Goal: Task Accomplishment & Management: Complete application form

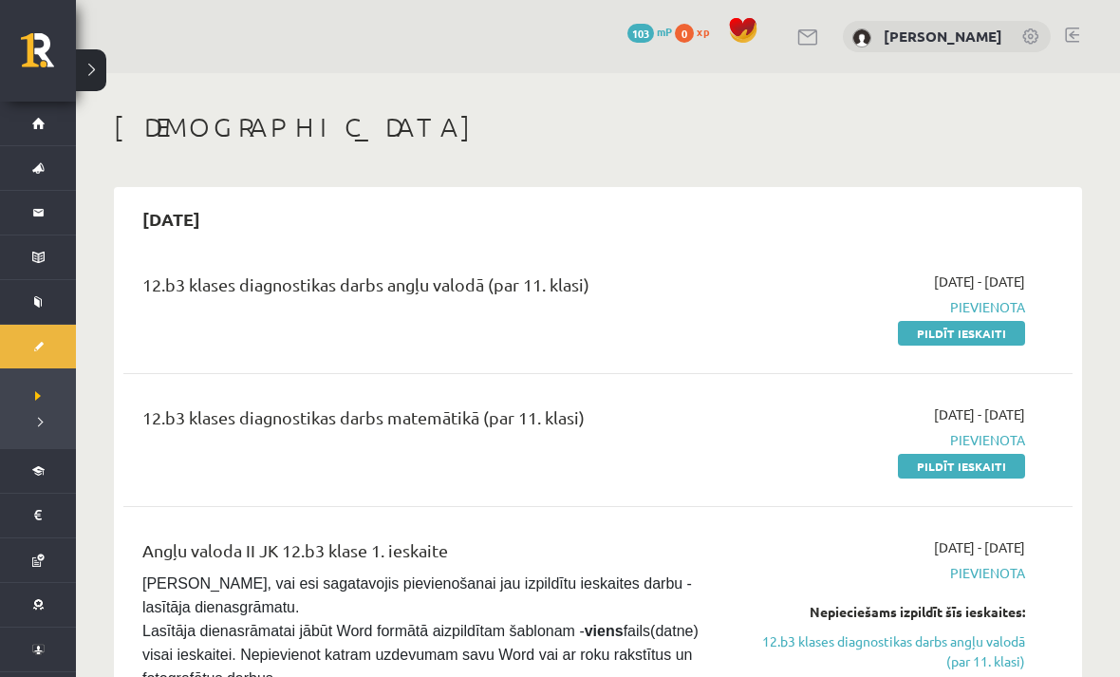
click at [1006, 329] on link "Pildīt ieskaiti" at bounding box center [961, 333] width 127 height 25
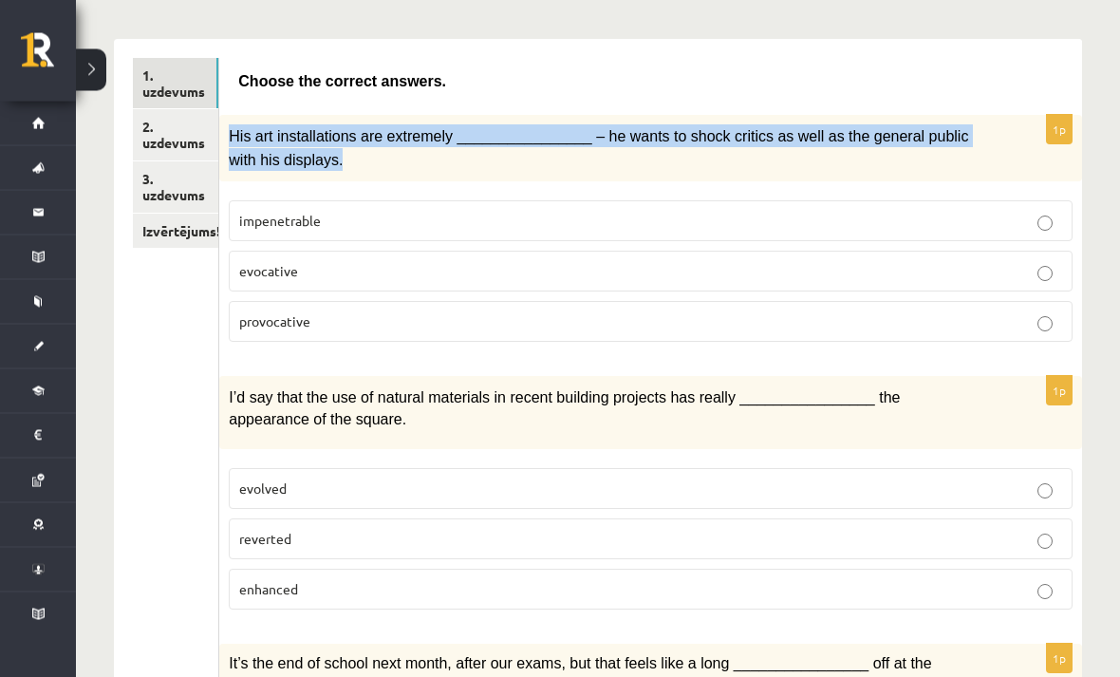
scroll to position [283, 0]
click at [437, 334] on label "provocative" at bounding box center [651, 321] width 844 height 41
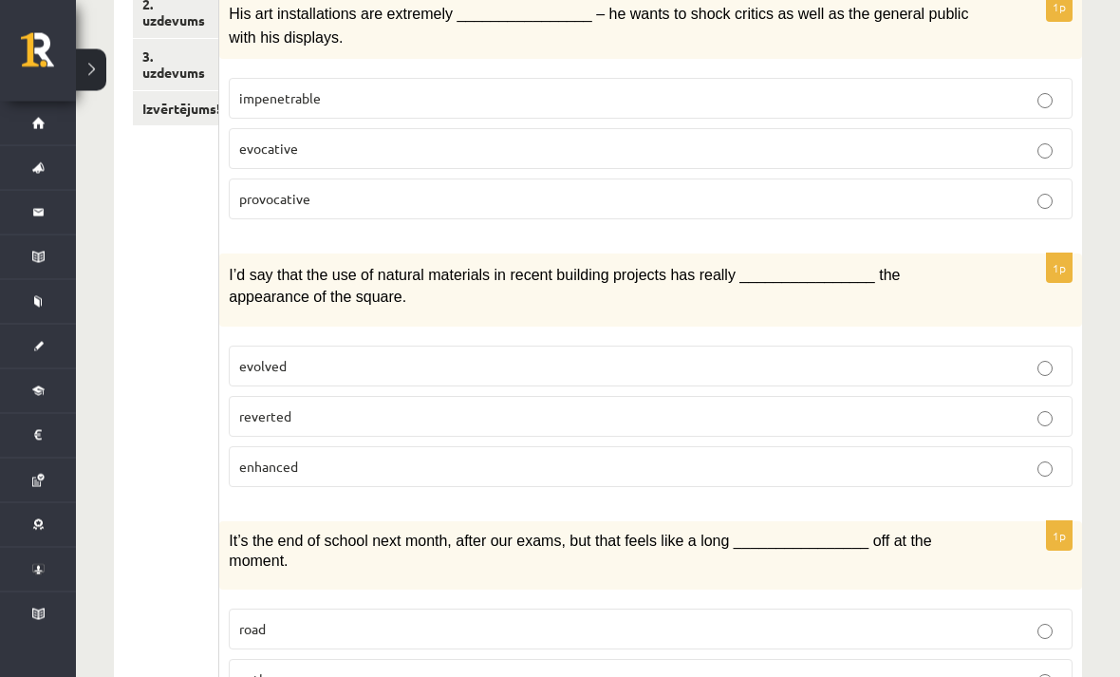
scroll to position [406, 0]
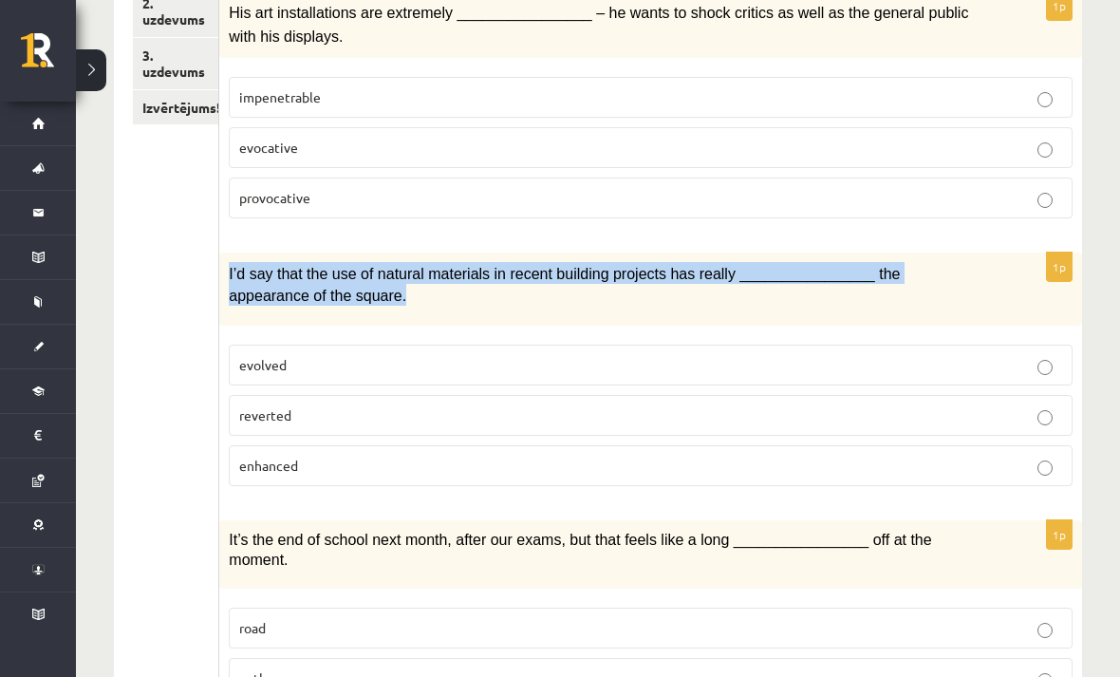
copy span "I’d say that the use of natural materials in recent building projects has reall…"
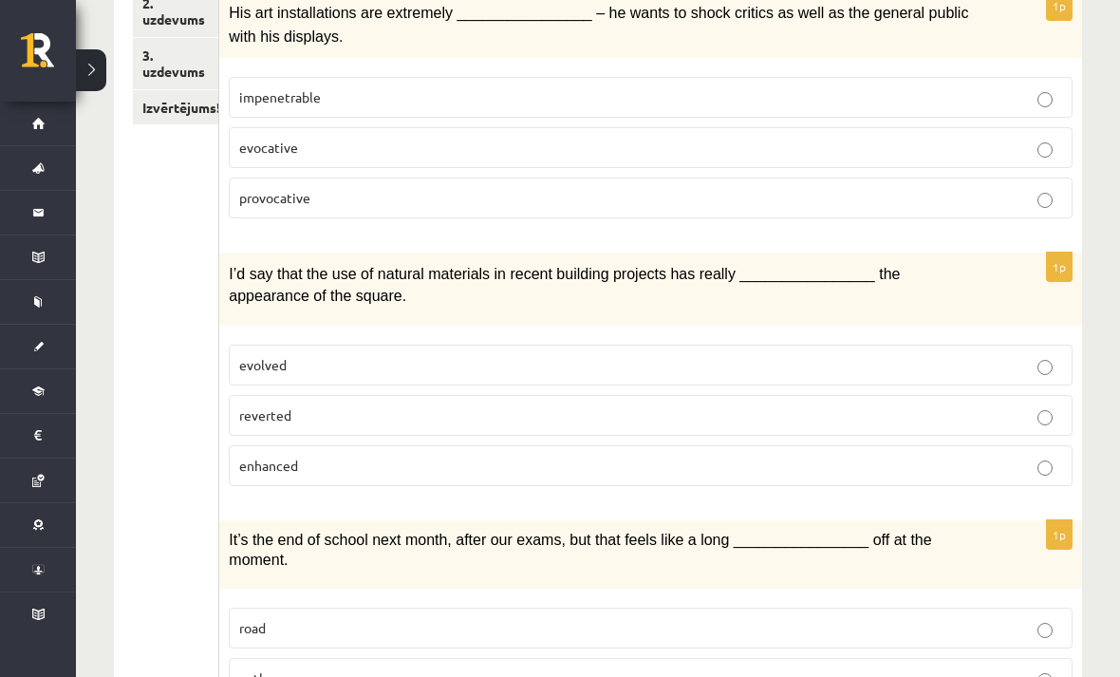
click at [310, 474] on label "enhanced" at bounding box center [651, 465] width 844 height 41
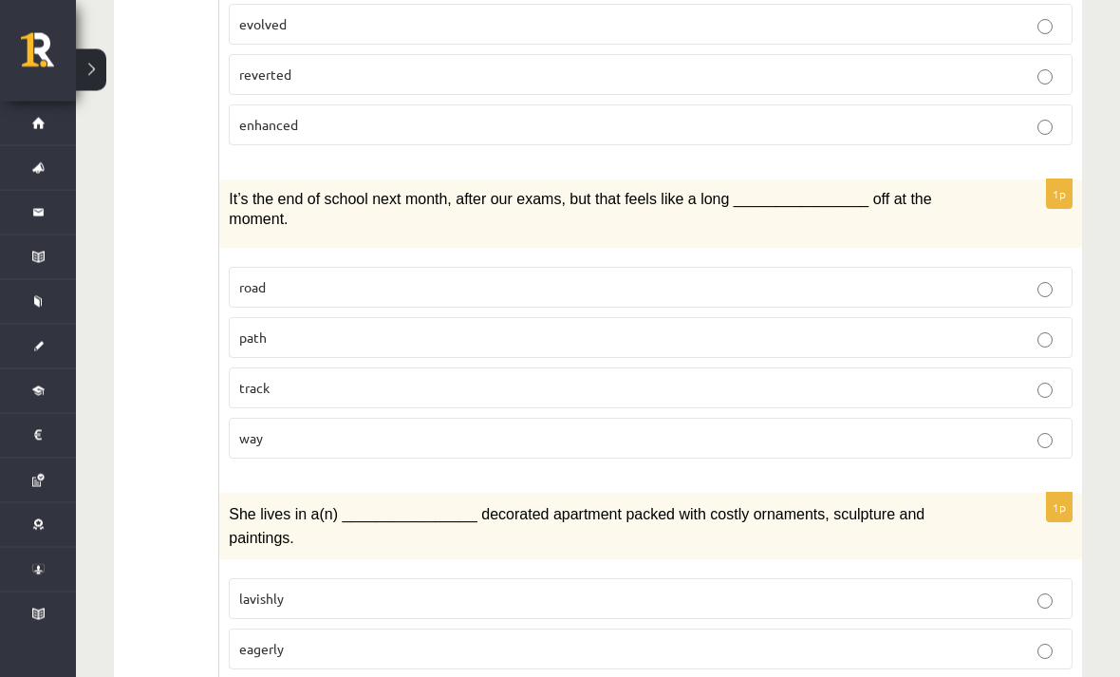
scroll to position [747, 0]
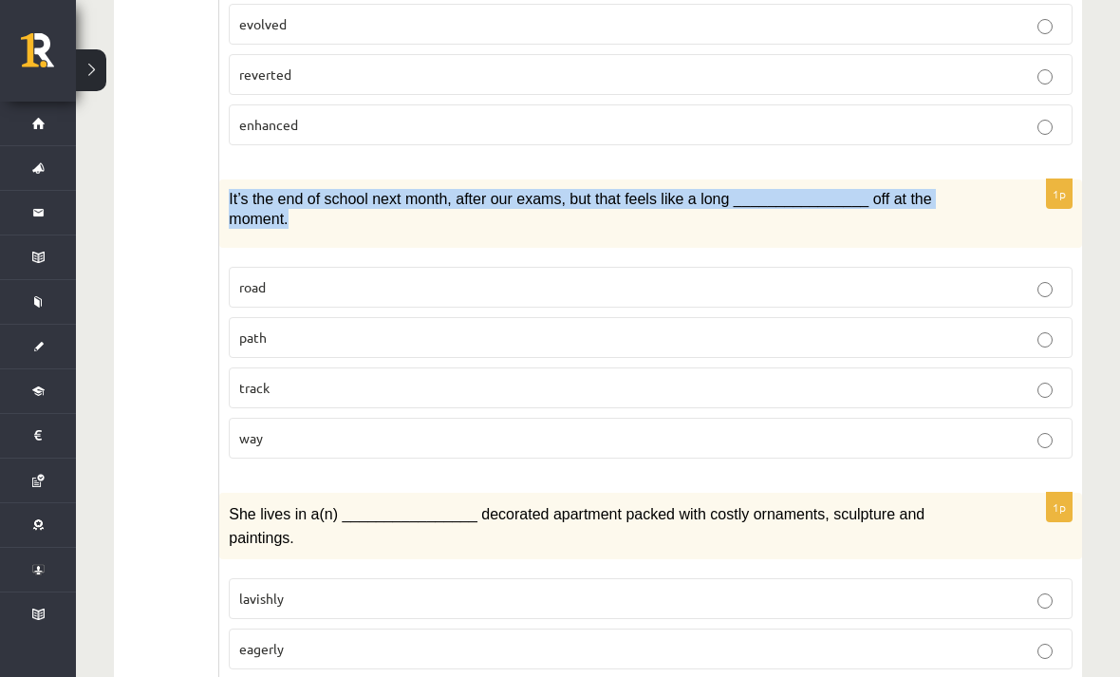
copy span "It’s the end of school next month, after our exams, but that feels like a long …"
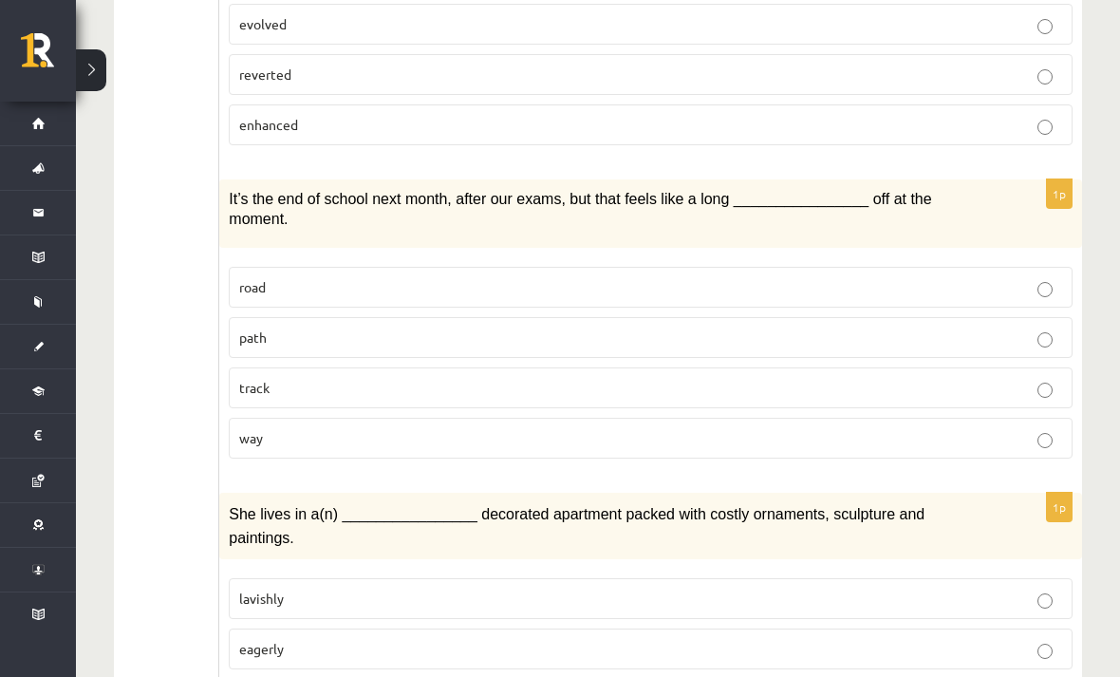
click at [291, 445] on label "way" at bounding box center [651, 438] width 844 height 41
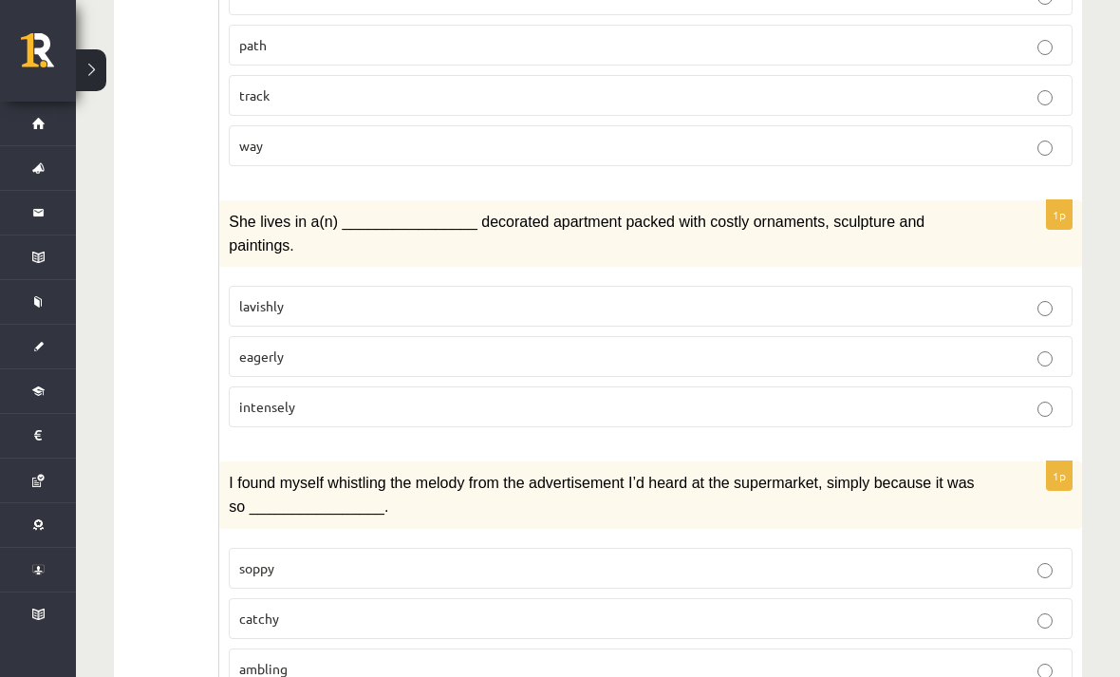
scroll to position [1040, 0]
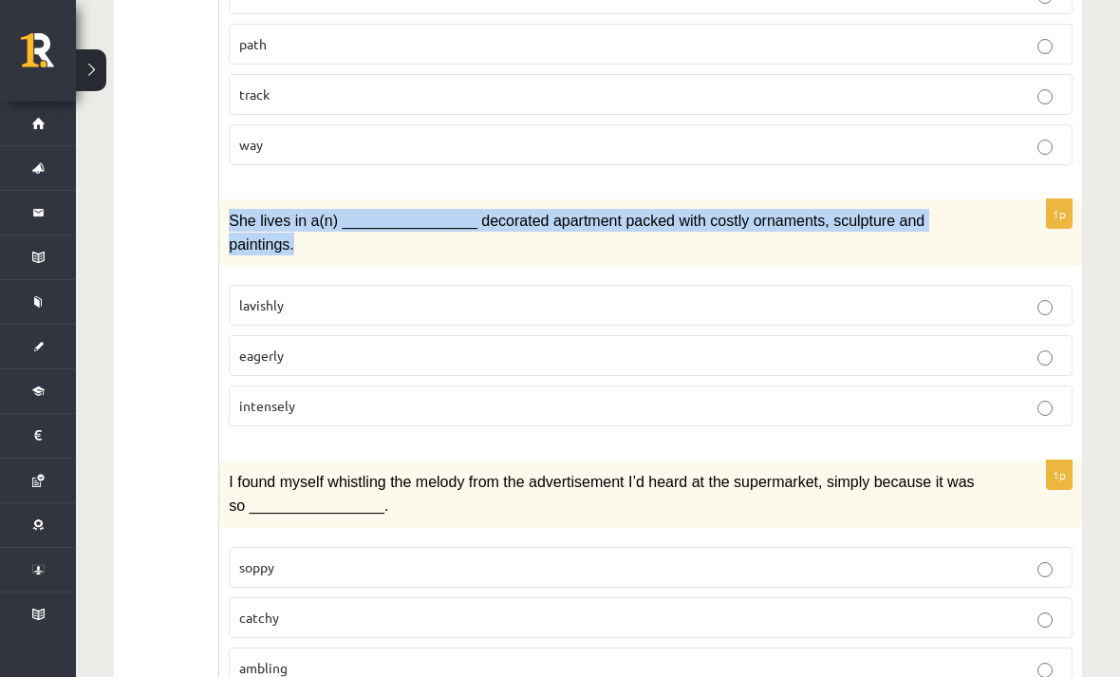
copy span "She lives in a(n) ________________ decorated apartment packed with costly ornam…"
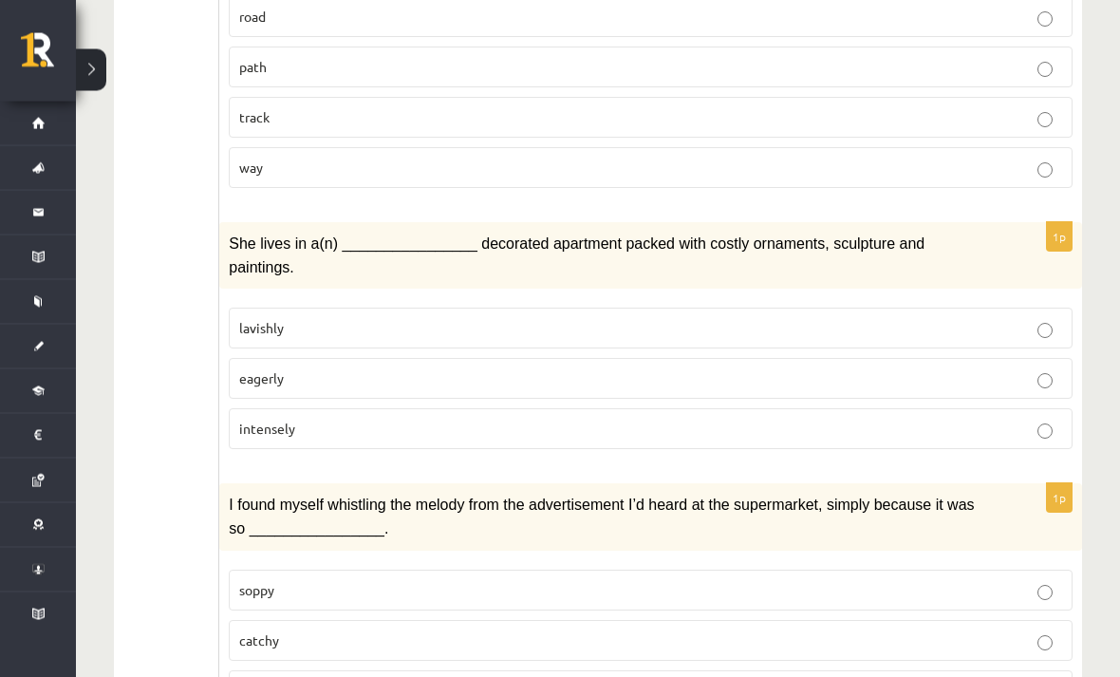
scroll to position [1019, 0]
click at [453, 327] on p "lavishly" at bounding box center [650, 327] width 823 height 20
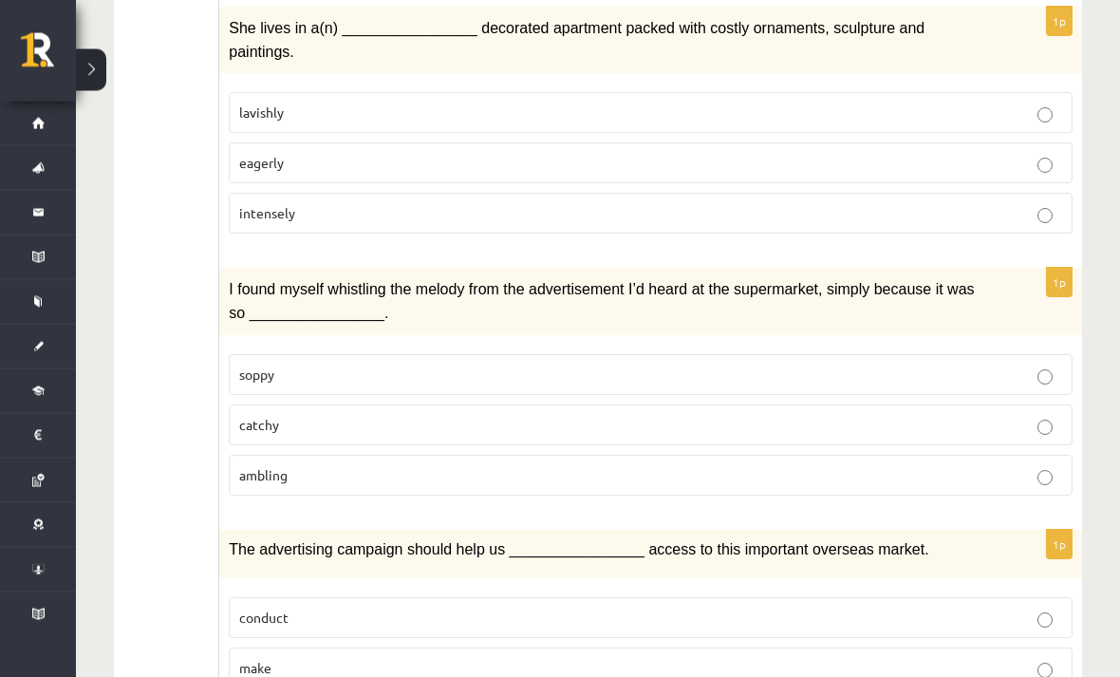
scroll to position [1233, 0]
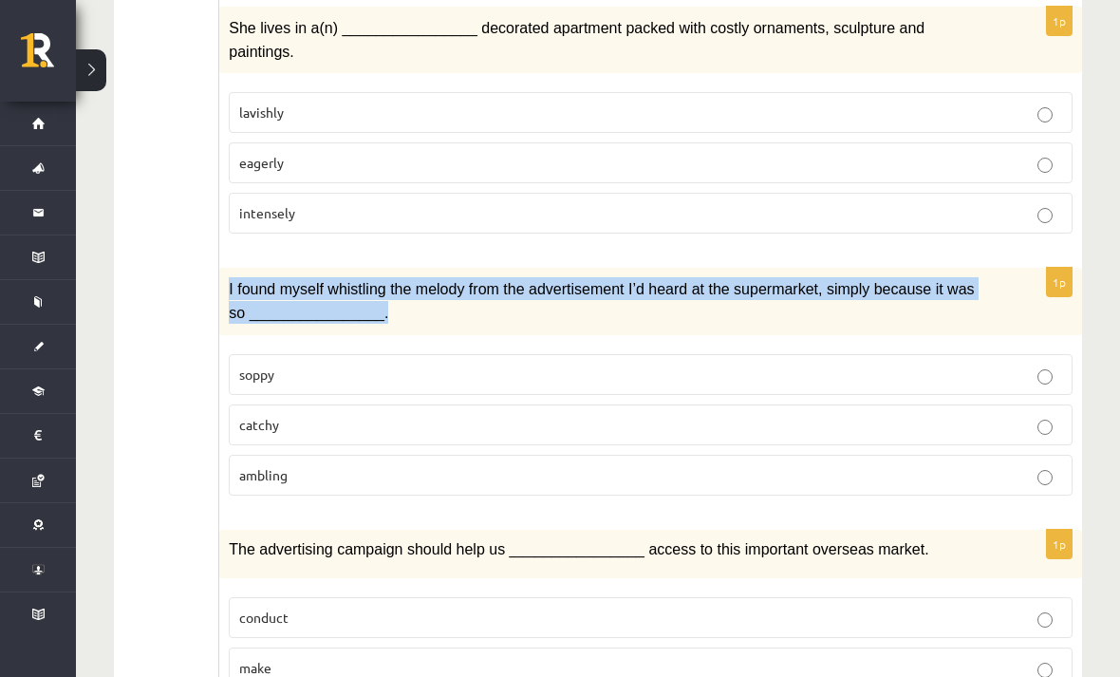
copy span "I found myself whistling the melody from the advertisement I’d heard at the sup…"
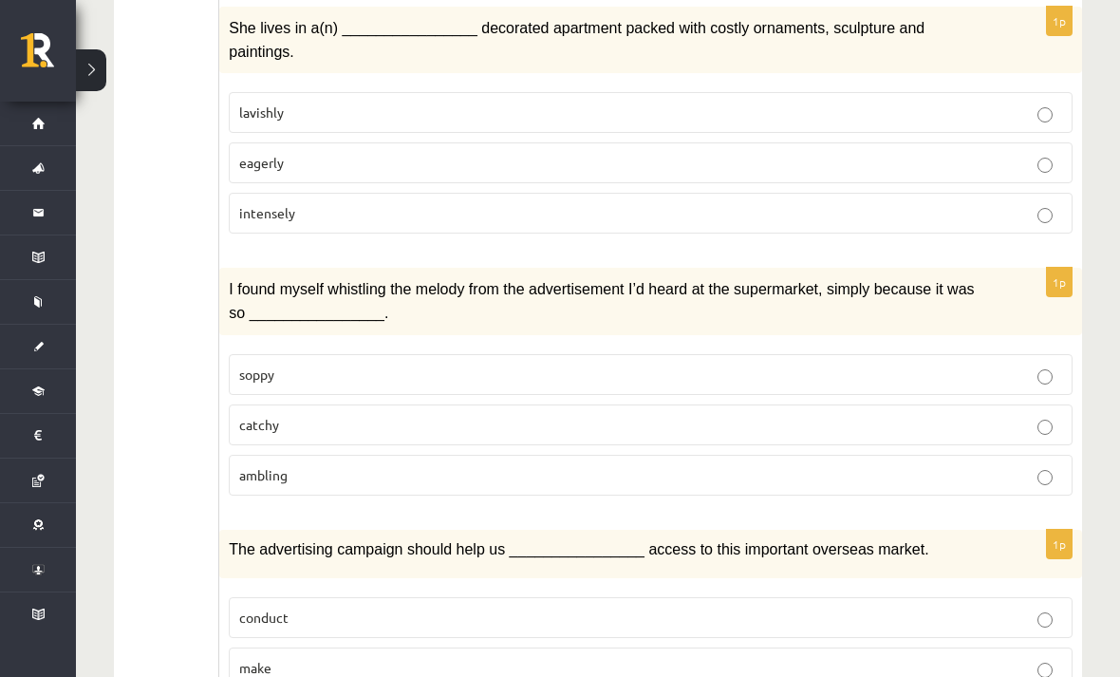
click at [106, 410] on div "12.b3 klases diagnosticējošais darbs angļu valodā par 11.klases mācību vielu , …" at bounding box center [598, 622] width 1044 height 3564
click at [399, 415] on p "catchy" at bounding box center [650, 425] width 823 height 20
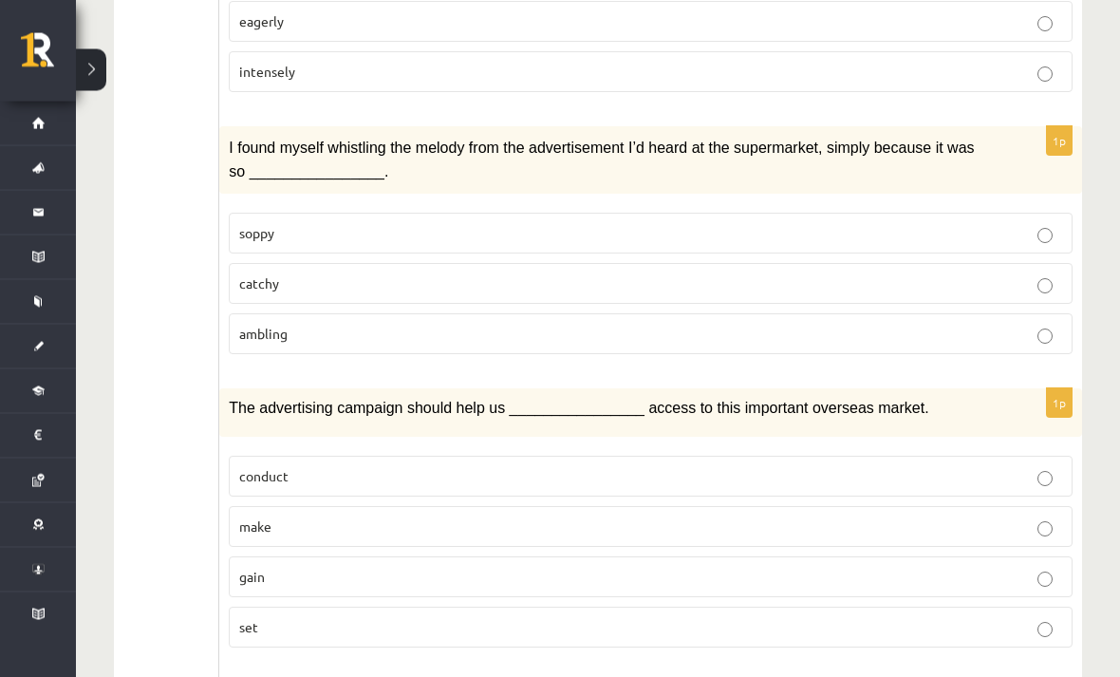
scroll to position [1374, 0]
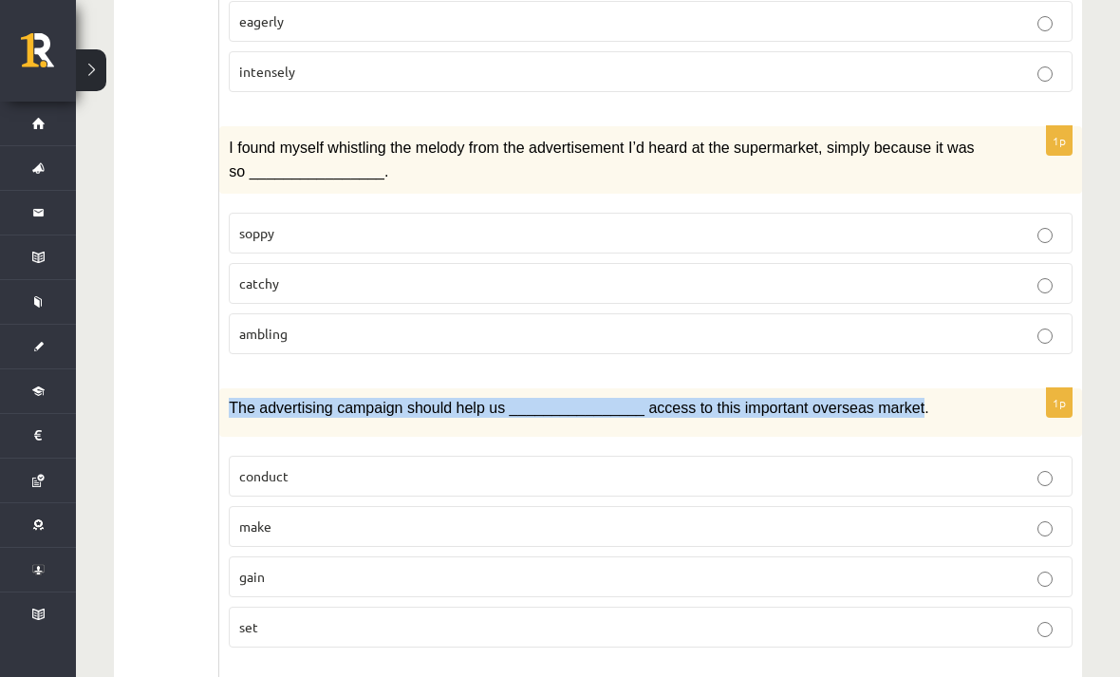
copy span "The advertising campaign should help us ________________ access to this importa…"
click at [202, 425] on ul "1. uzdevums 2. uzdevums 3. uzdevums Izvērtējums!" at bounding box center [176, 586] width 86 height 3240
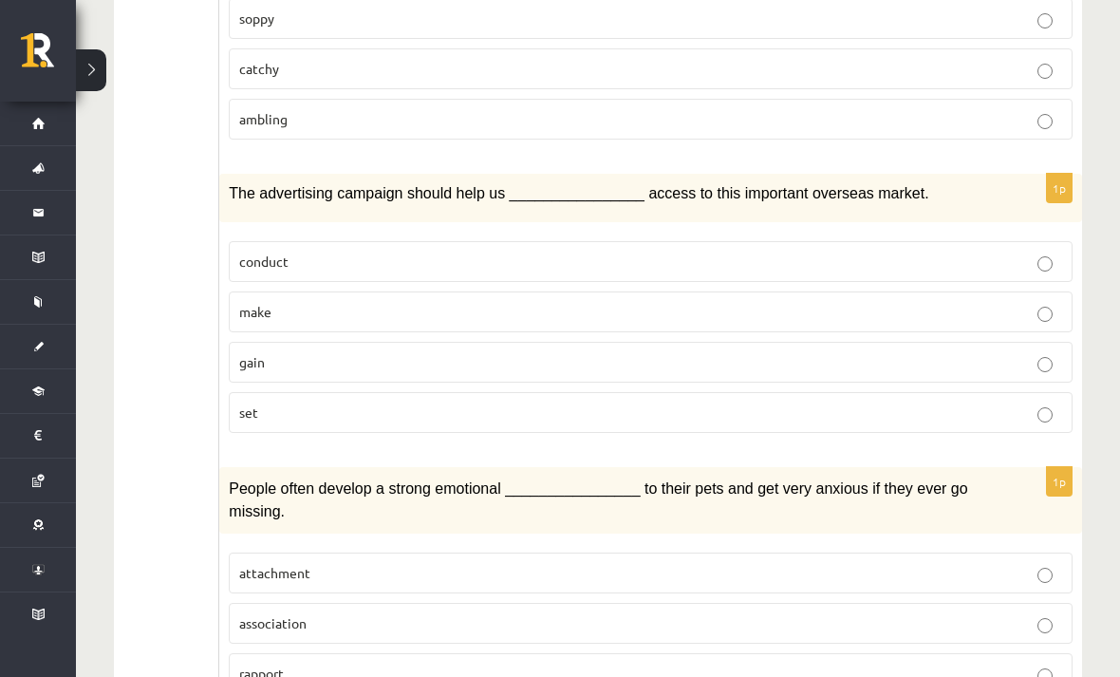
scroll to position [1566, 0]
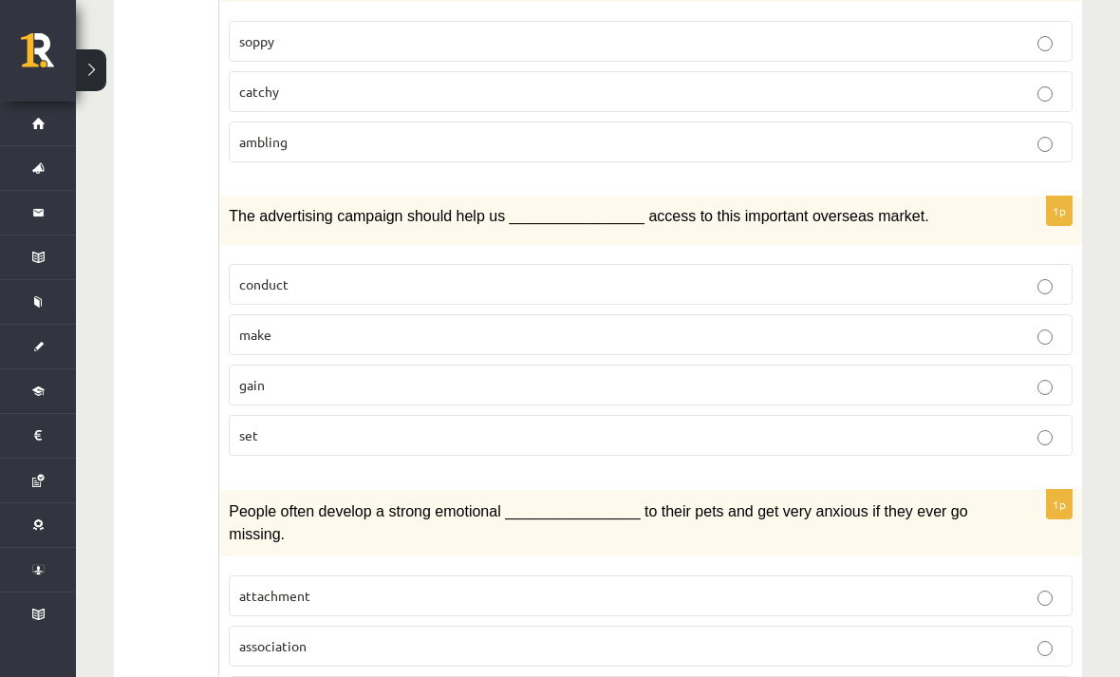
click at [269, 382] on p "gain" at bounding box center [650, 385] width 823 height 20
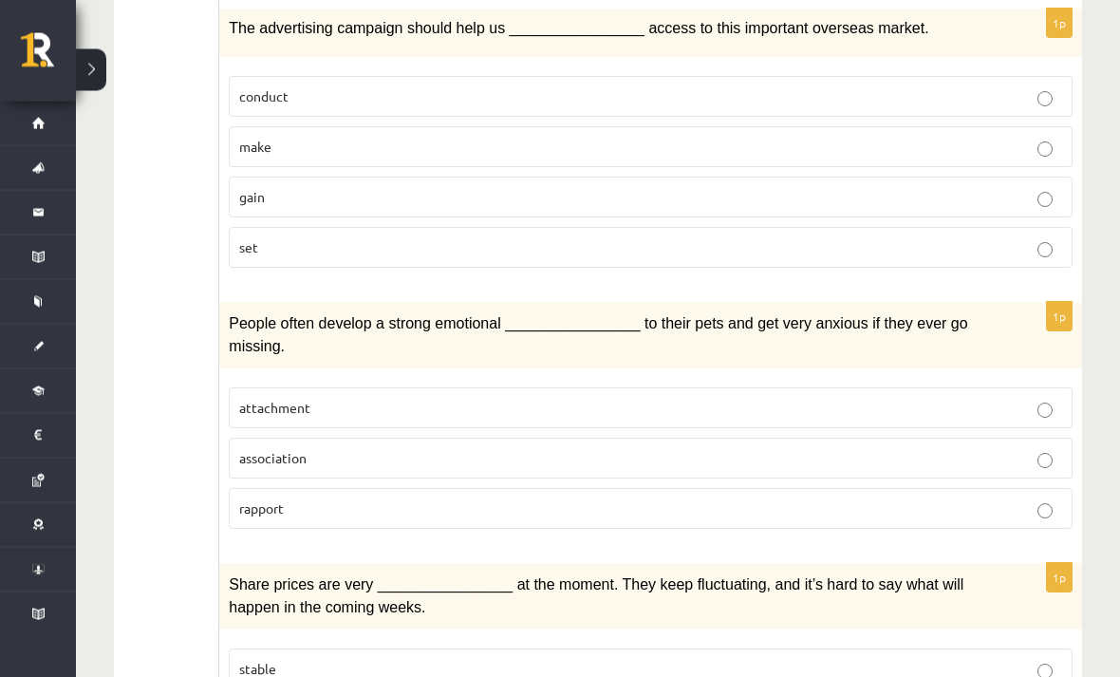
scroll to position [1754, 0]
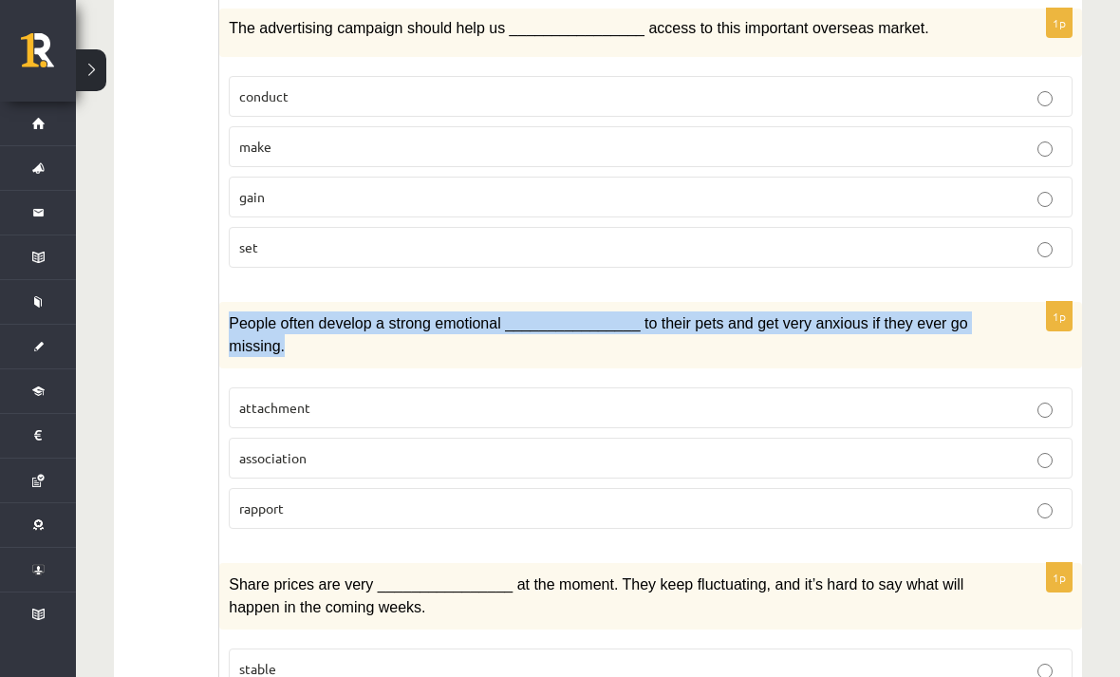
copy span "People often develop a strong emotional ________________ to their pets and get …"
click at [159, 393] on ul "1. uzdevums 2. uzdevums 3. uzdevums Izvērtējums!" at bounding box center [176, 207] width 86 height 3240
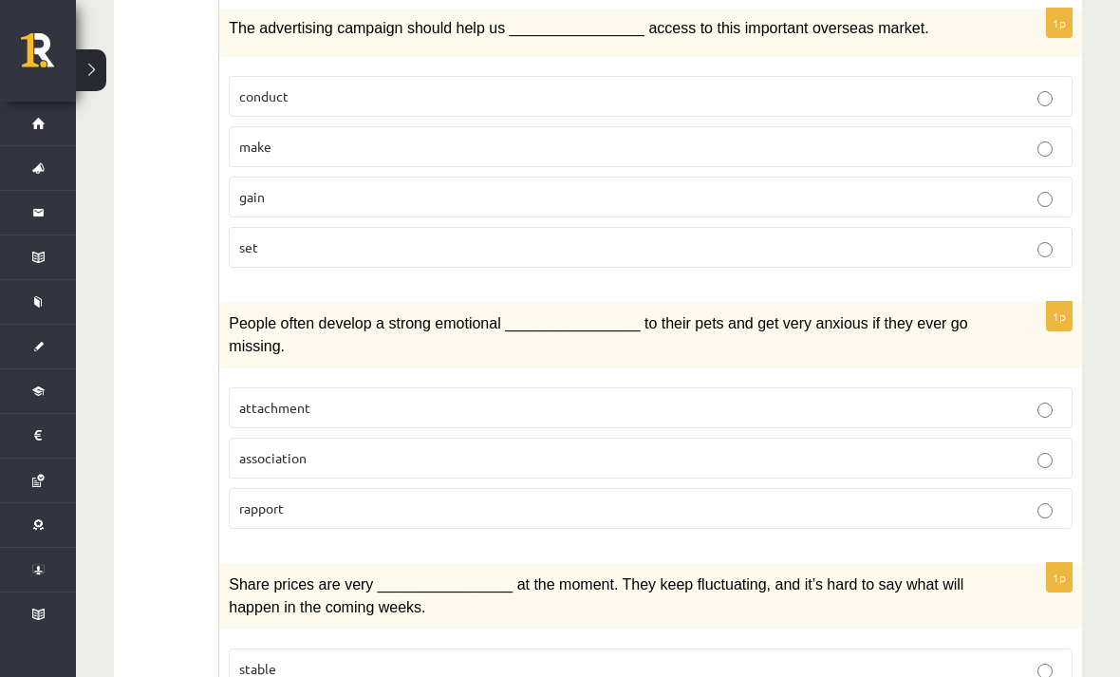
click at [364, 414] on label "attachment" at bounding box center [651, 407] width 844 height 41
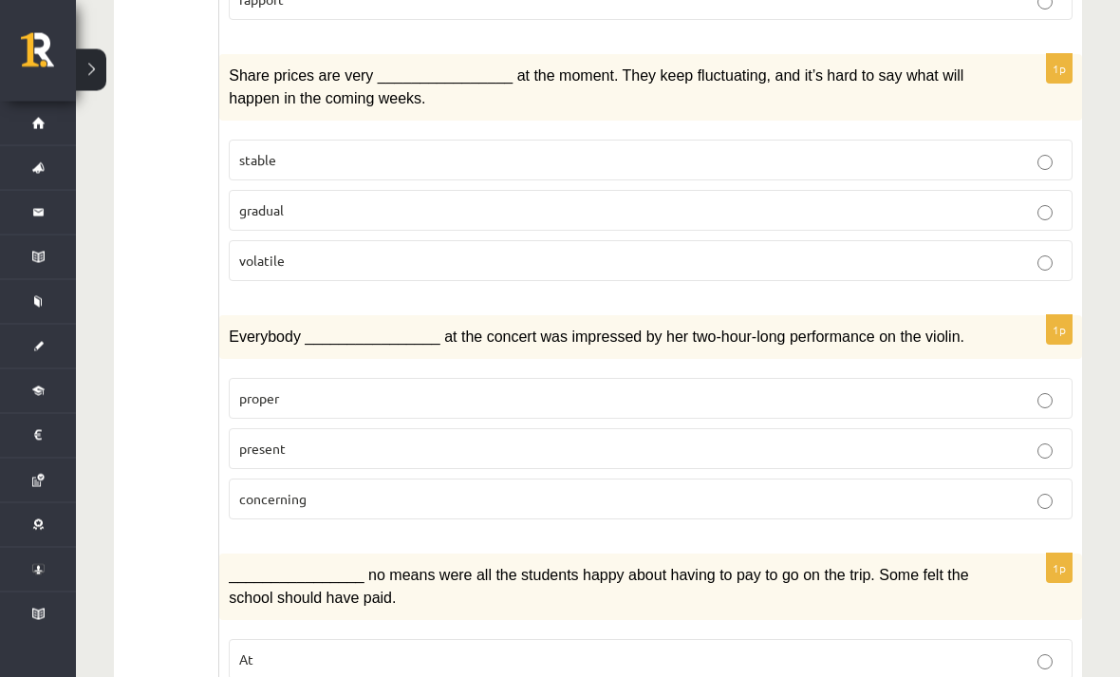
scroll to position [2263, 0]
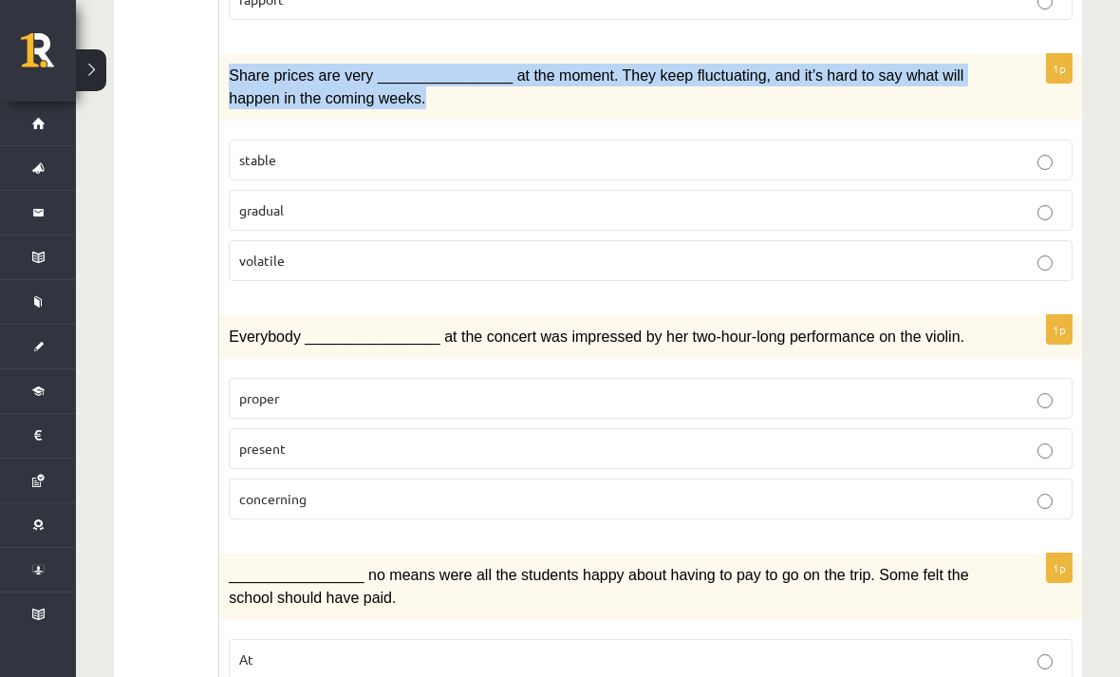
copy span "Share prices are very ________________ at the moment. They keep fluctuating, an…"
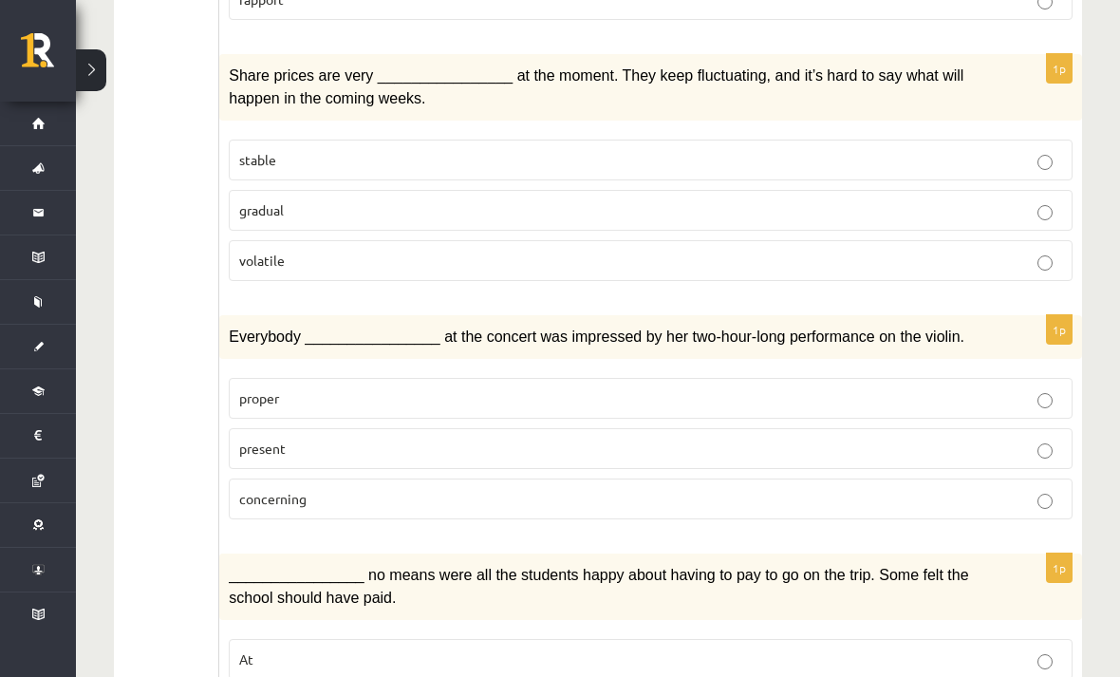
click at [328, 257] on label "volatile" at bounding box center [651, 260] width 844 height 41
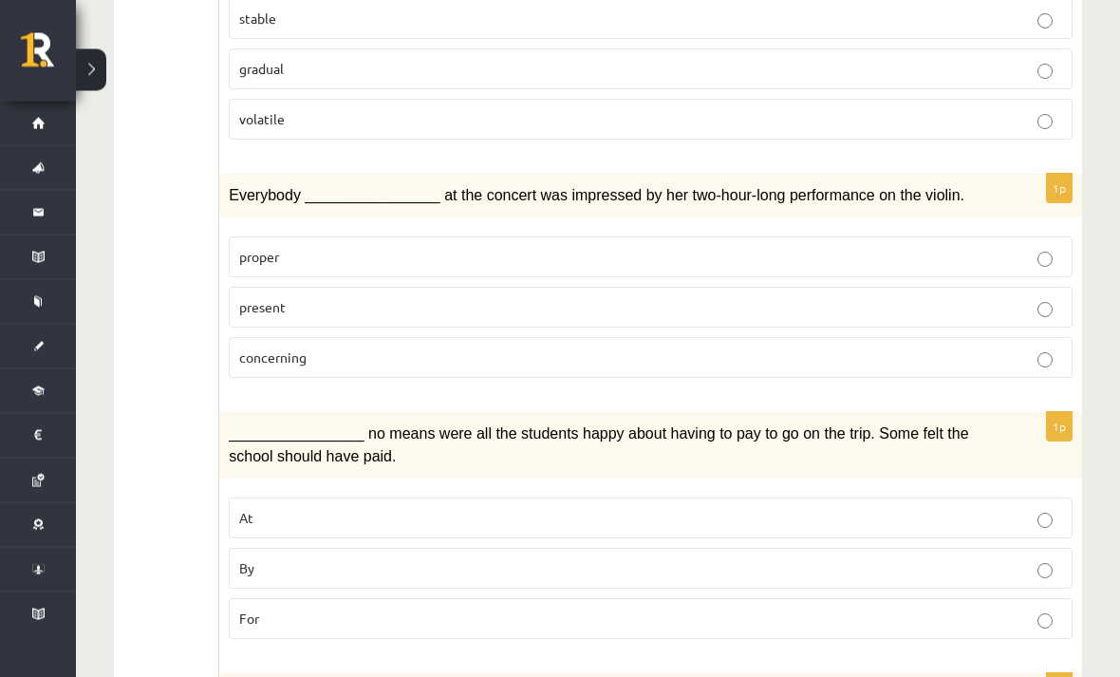
scroll to position [2404, 0]
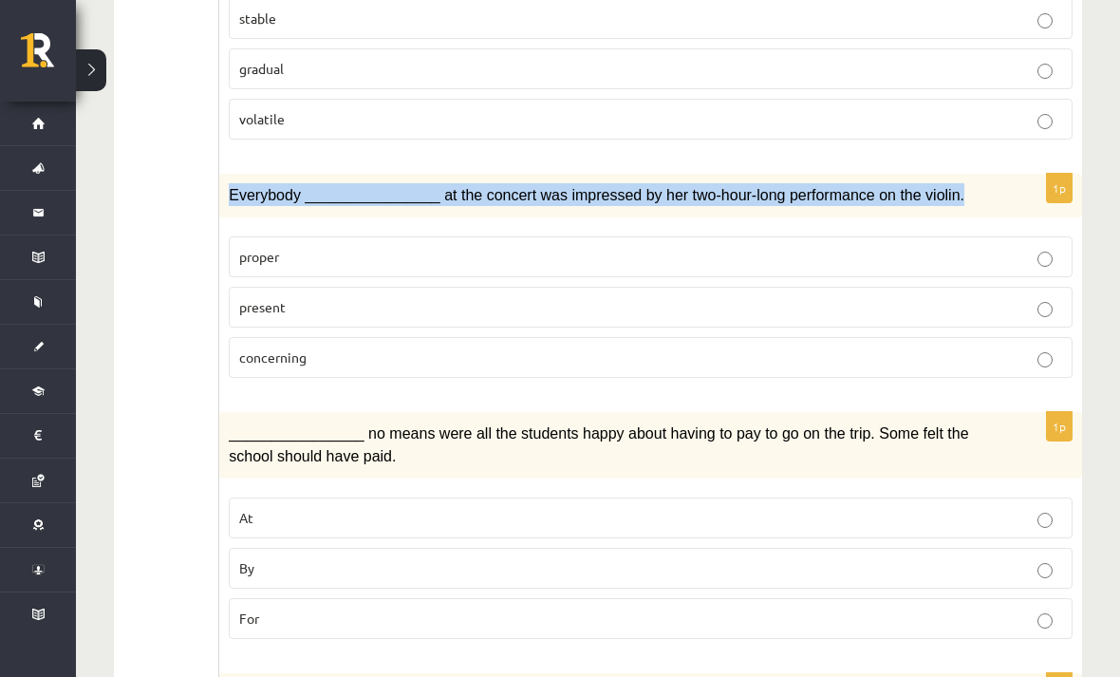
copy span "Everybody ________________ at the concert was impressed by her two-hour-long pe…"
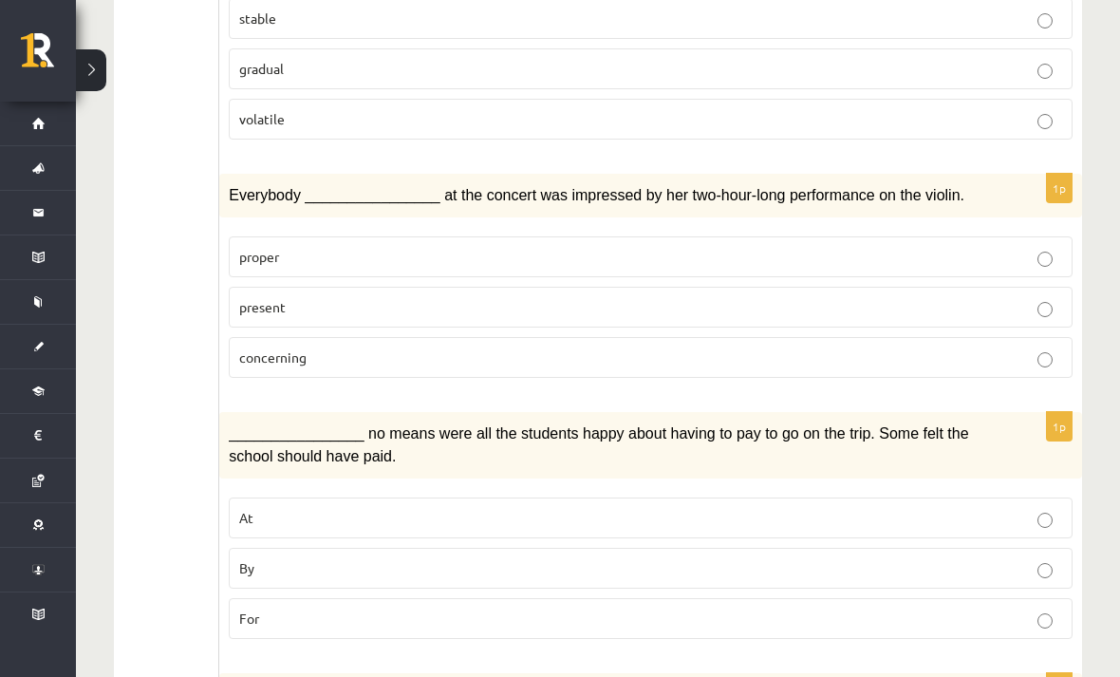
click at [551, 347] on p "concerning" at bounding box center [650, 357] width 823 height 20
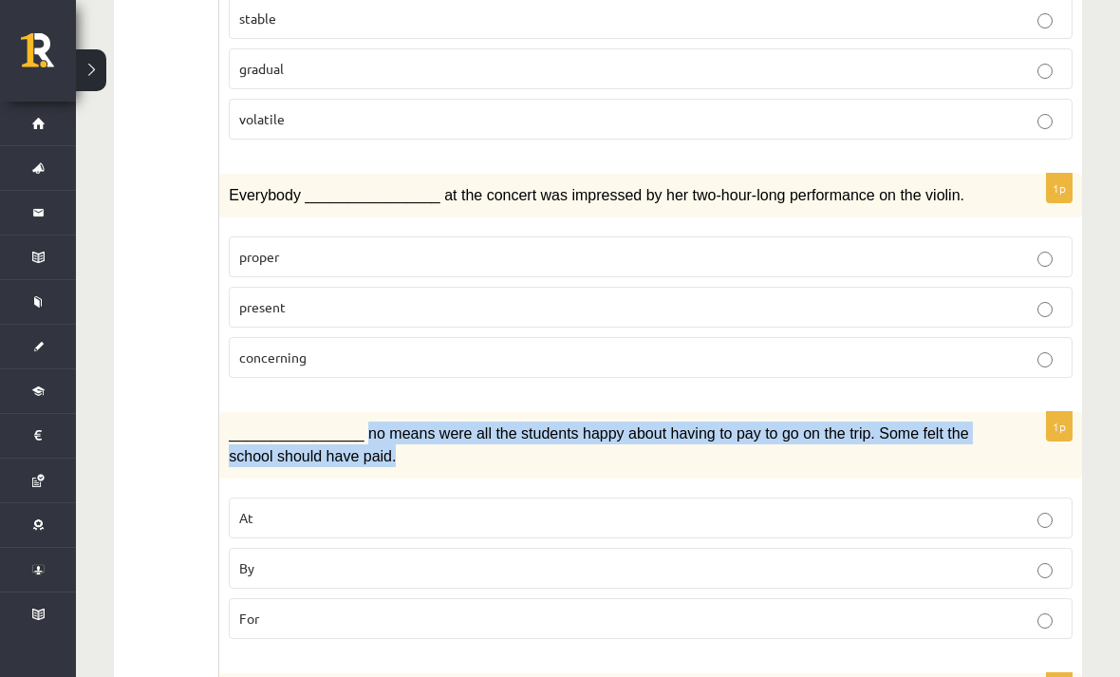
copy span "no means were all the students happy about having to pay to go on the trip. Som…"
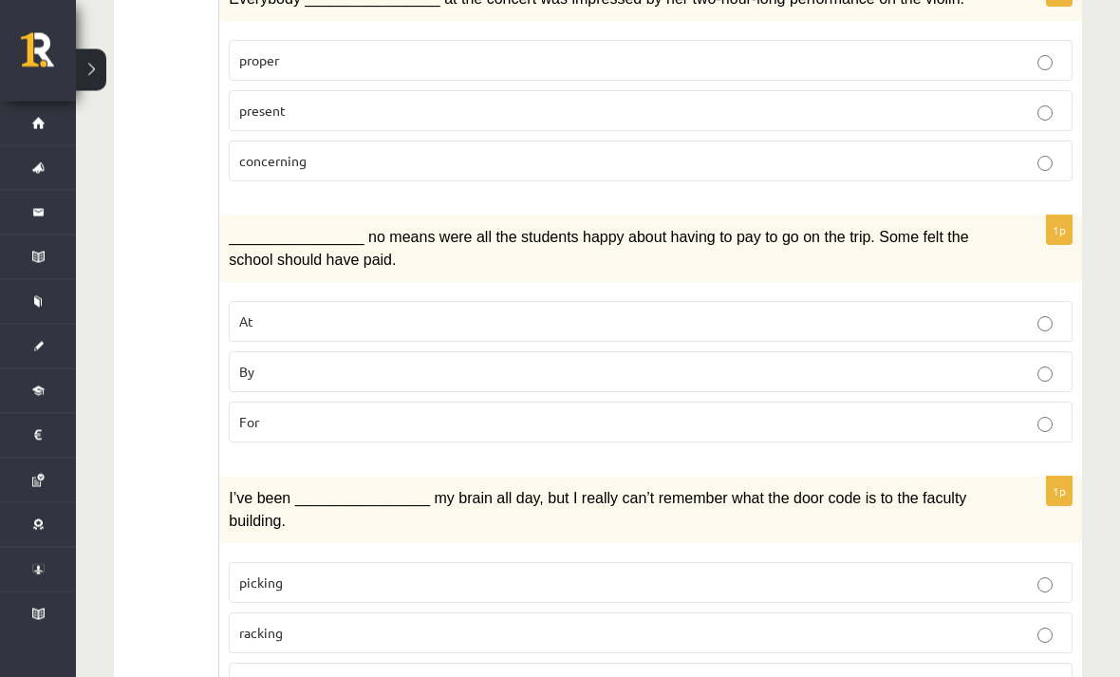
scroll to position [2602, 0]
click at [352, 361] on p "By" at bounding box center [650, 371] width 823 height 20
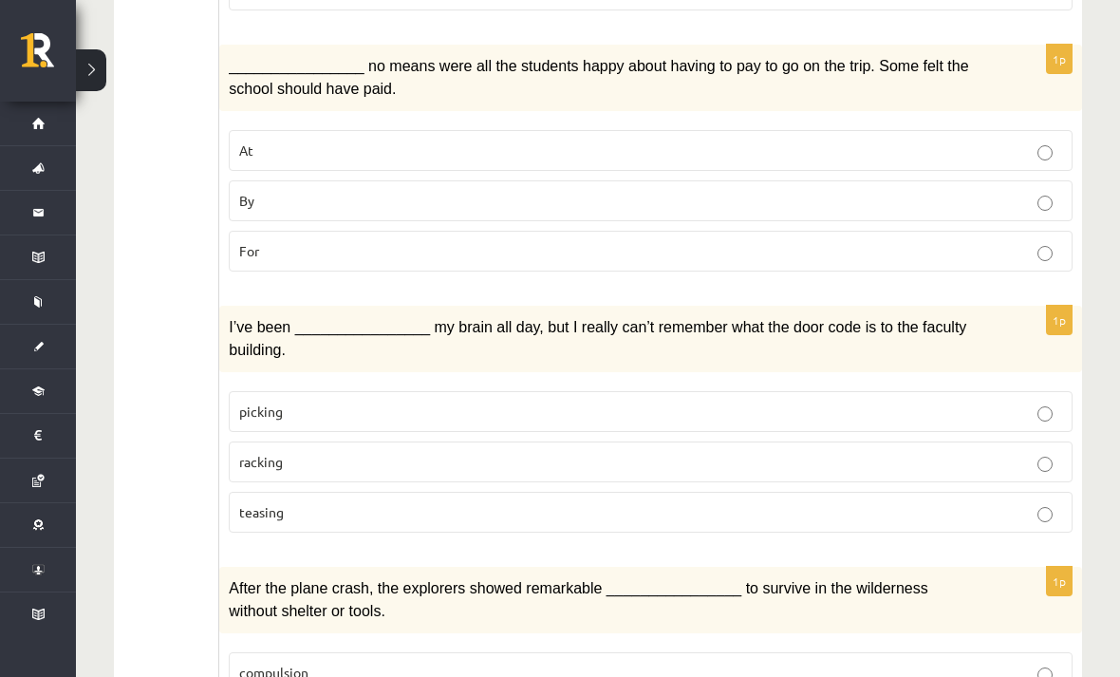
scroll to position [2779, 0]
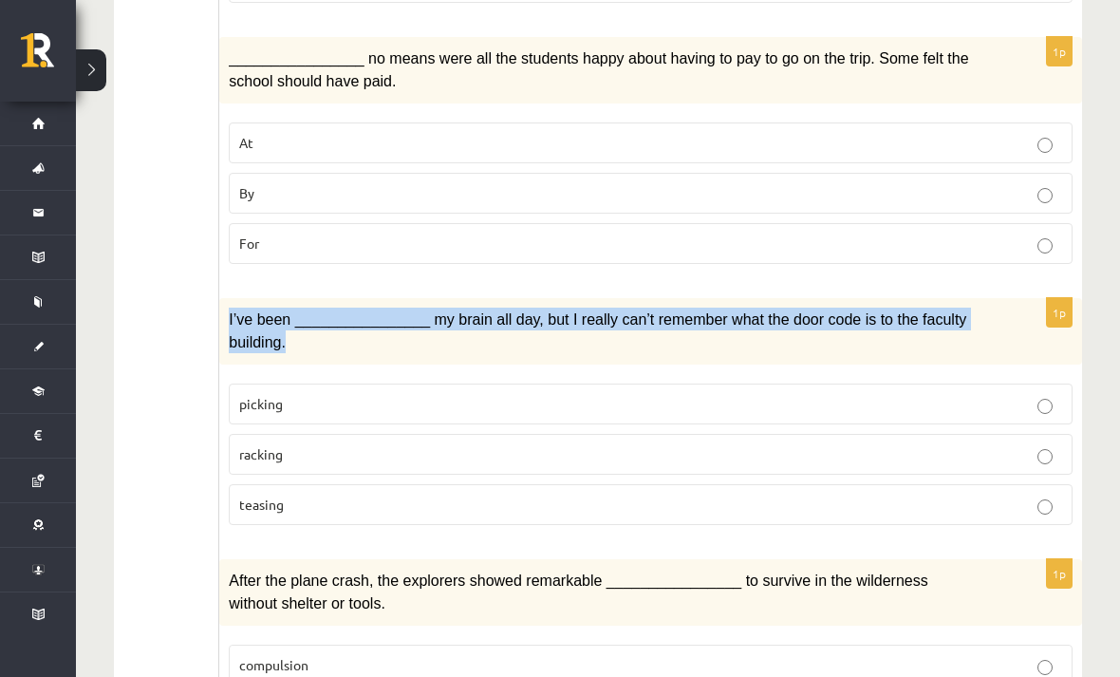
copy span "I’ve been ________________ my brain all day, but I really can’t remember what t…"
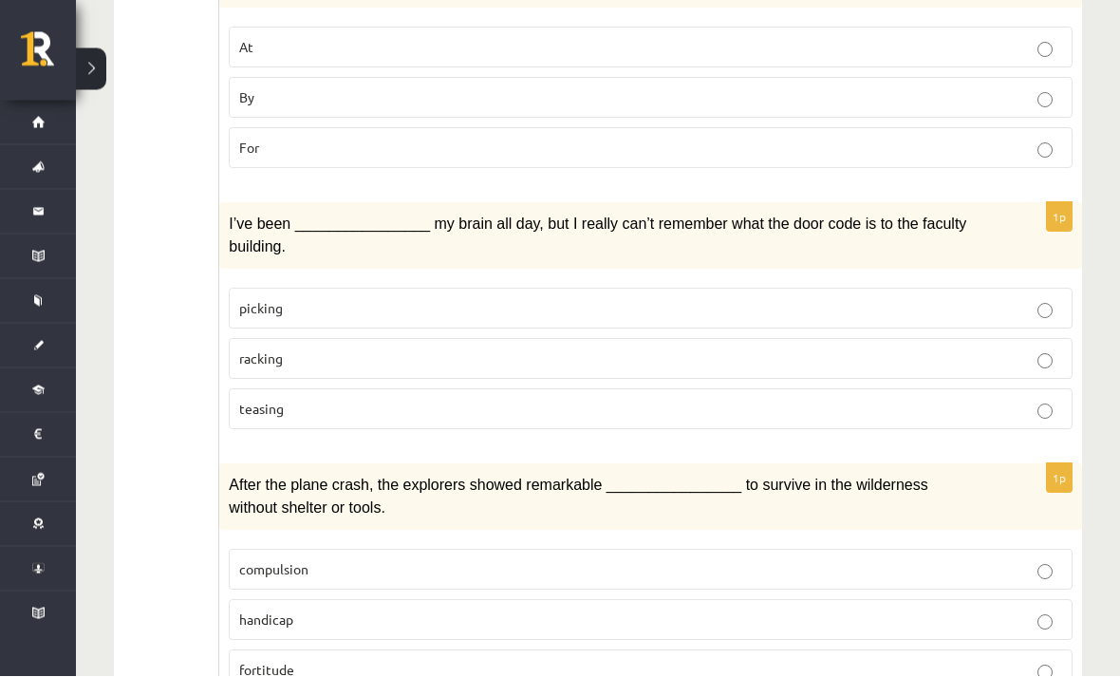
scroll to position [2873, 0]
click at [504, 350] on p "racking" at bounding box center [650, 360] width 823 height 20
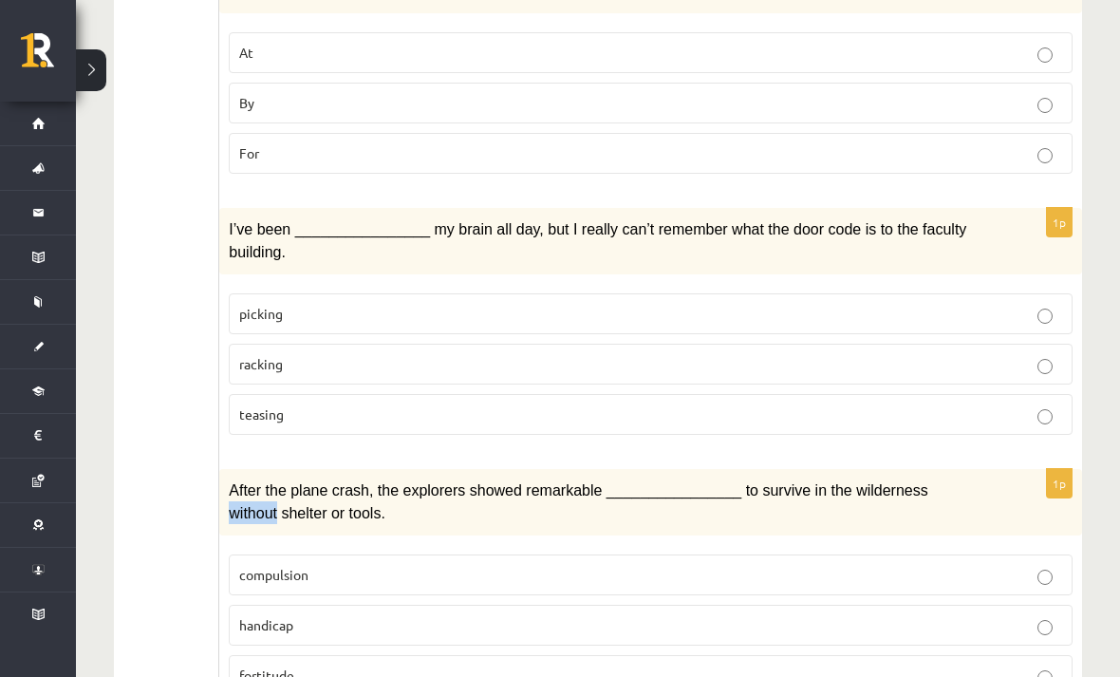
scroll to position [2870, 0]
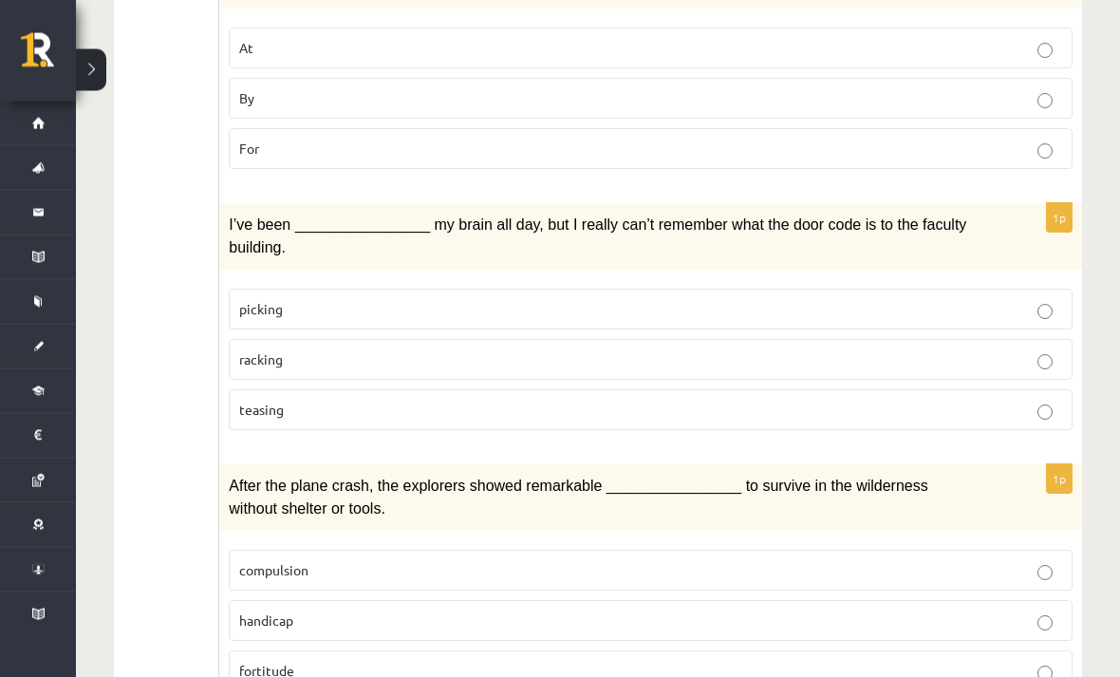
scroll to position [2873, 0]
click at [271, 663] on span "fortitude" at bounding box center [266, 671] width 55 height 17
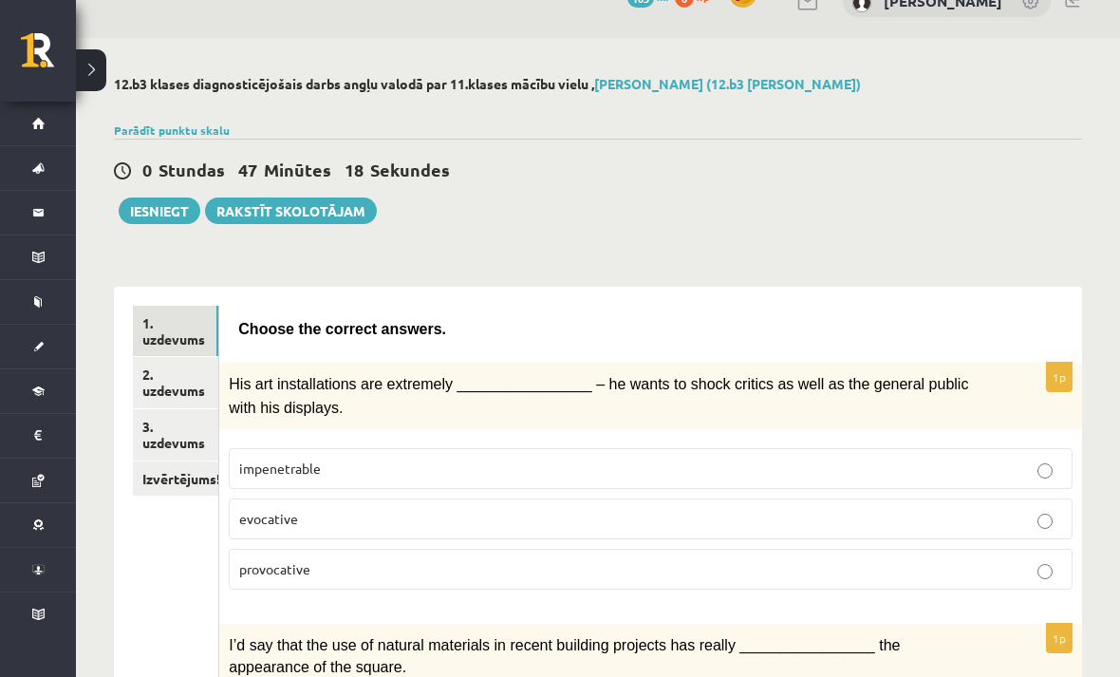
scroll to position [39, 0]
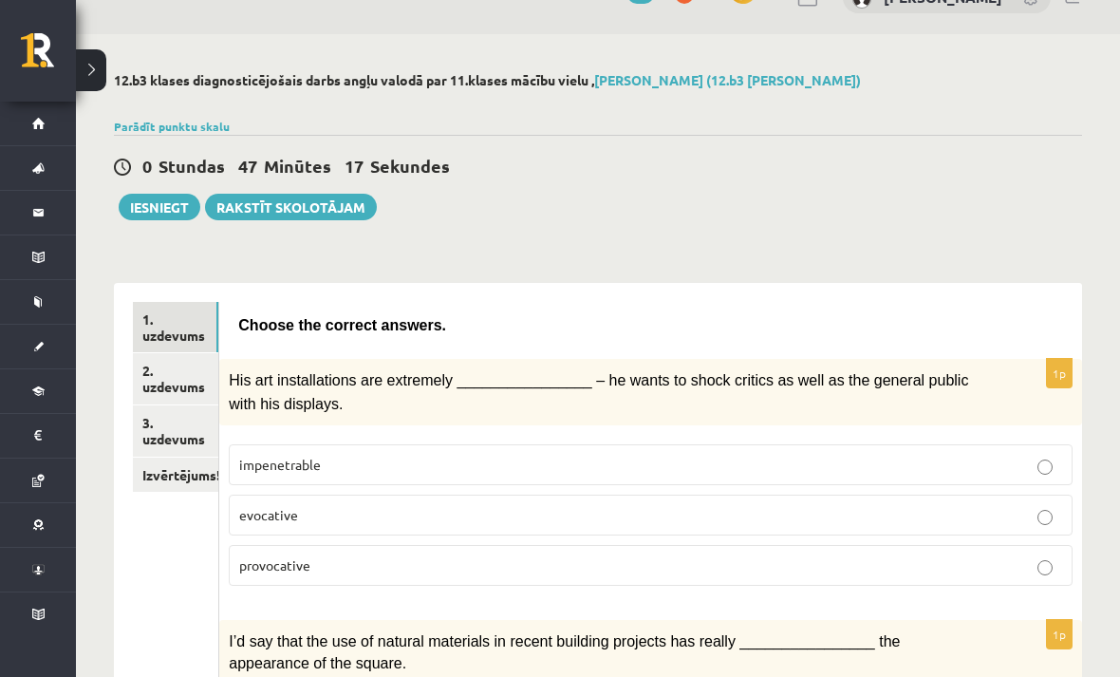
click at [166, 384] on link "2. uzdevums" at bounding box center [175, 378] width 85 height 51
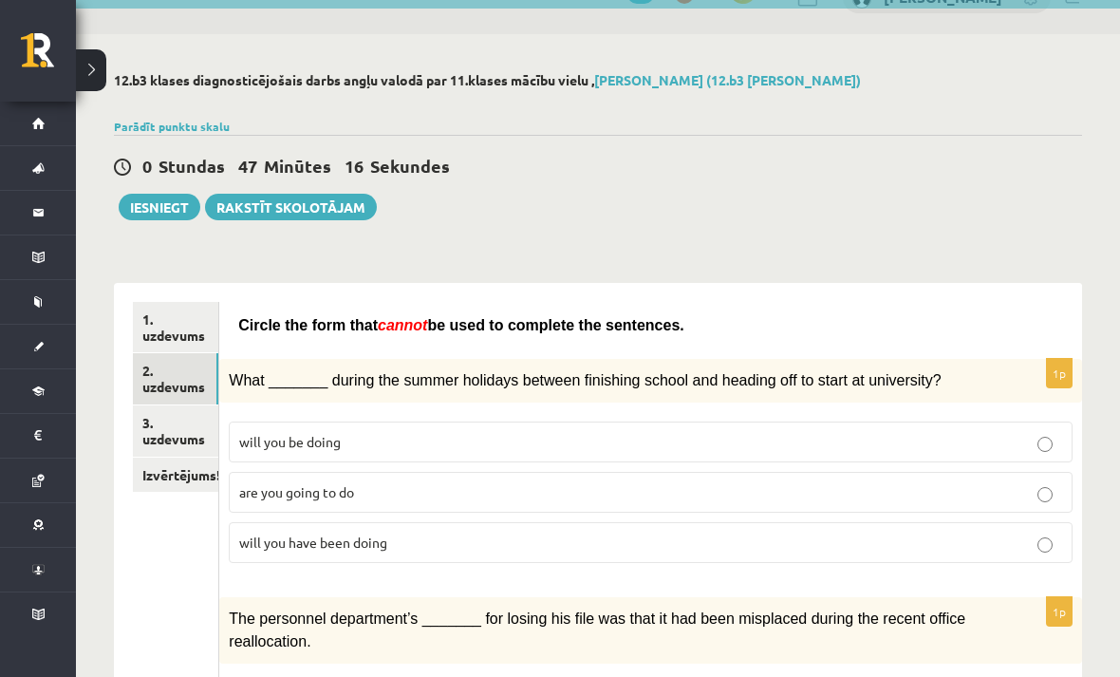
click at [195, 338] on link "1. uzdevums" at bounding box center [175, 327] width 85 height 51
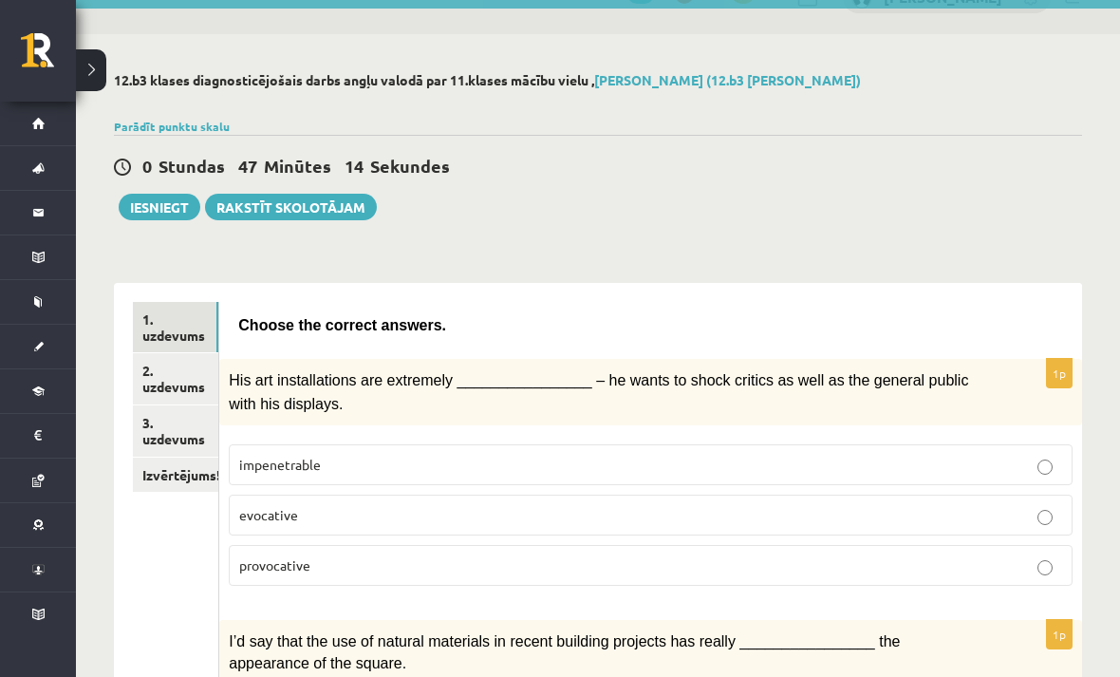
click at [196, 381] on link "2. uzdevums" at bounding box center [175, 378] width 85 height 51
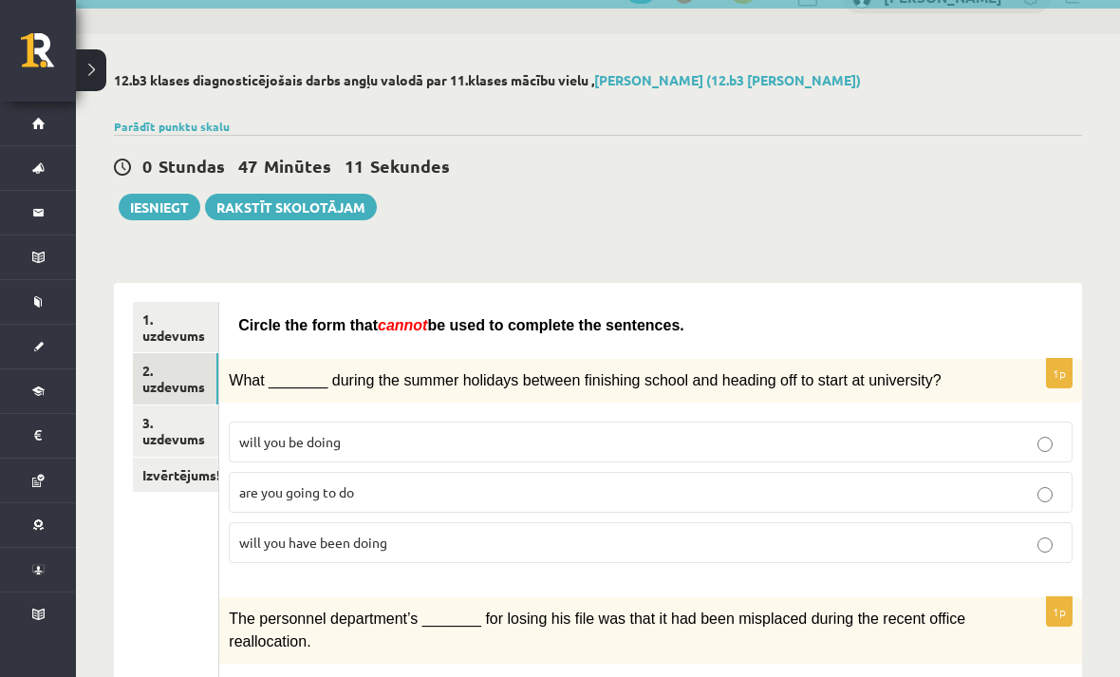
click at [181, 335] on link "1. uzdevums" at bounding box center [175, 327] width 85 height 51
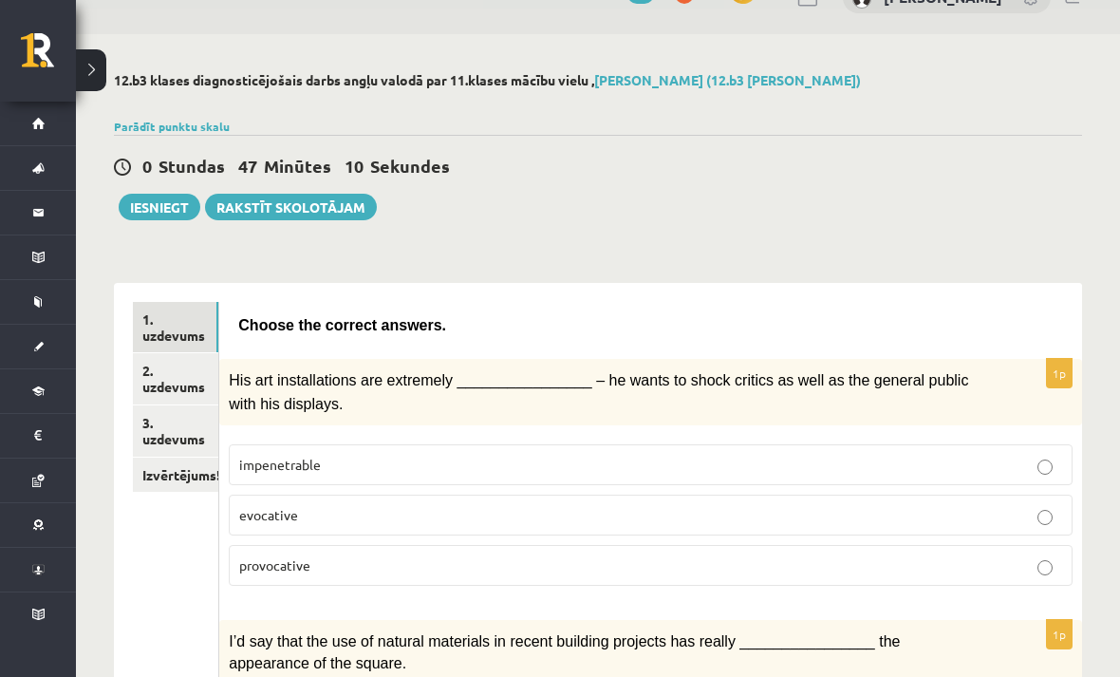
click at [178, 375] on link "2. uzdevums" at bounding box center [175, 378] width 85 height 51
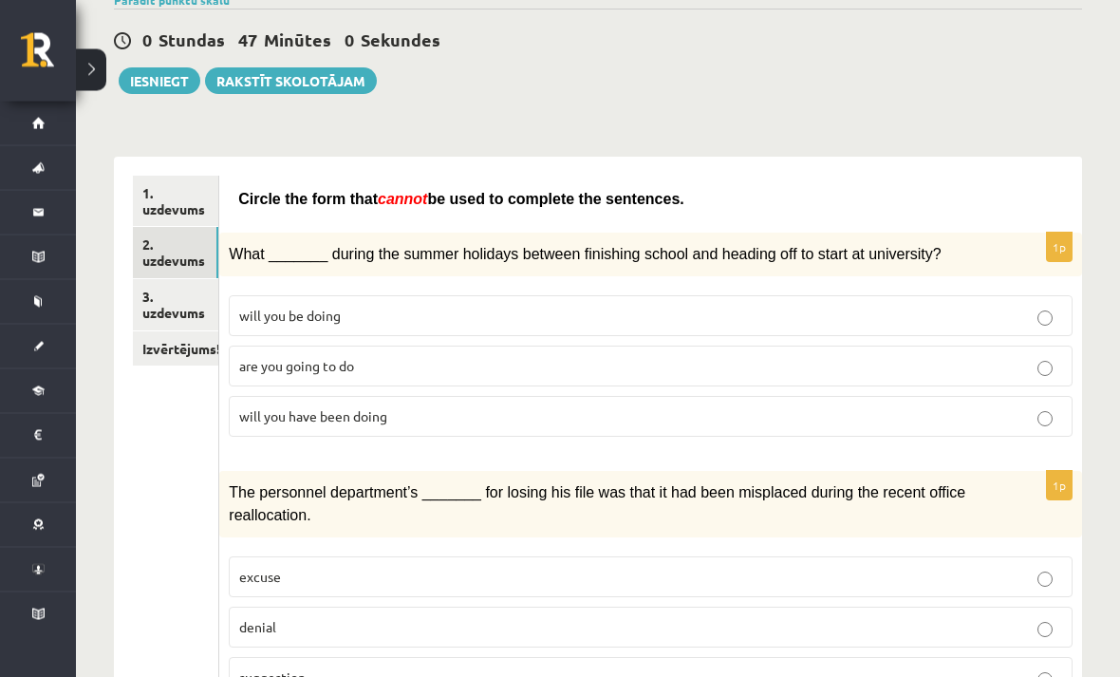
scroll to position [165, 0]
click at [266, 191] on span "Circle the form that" at bounding box center [308, 199] width 140 height 16
click at [264, 196] on span "Circle the form that" at bounding box center [308, 199] width 140 height 16
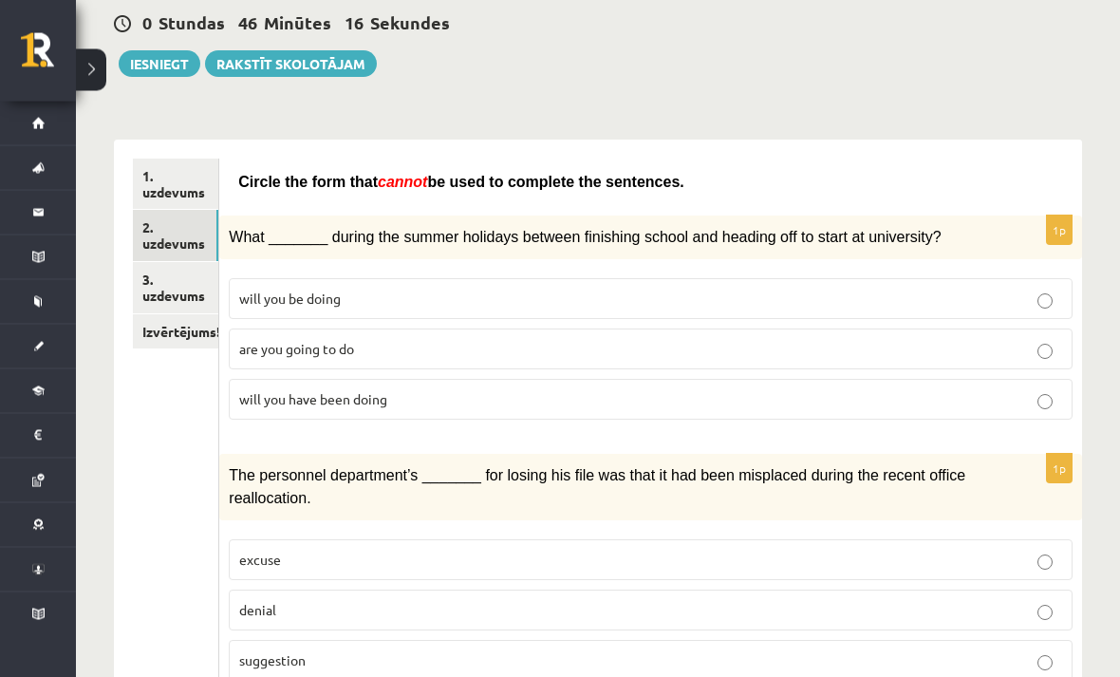
scroll to position [182, 0]
click at [269, 404] on p "will you have been doing" at bounding box center [650, 399] width 823 height 20
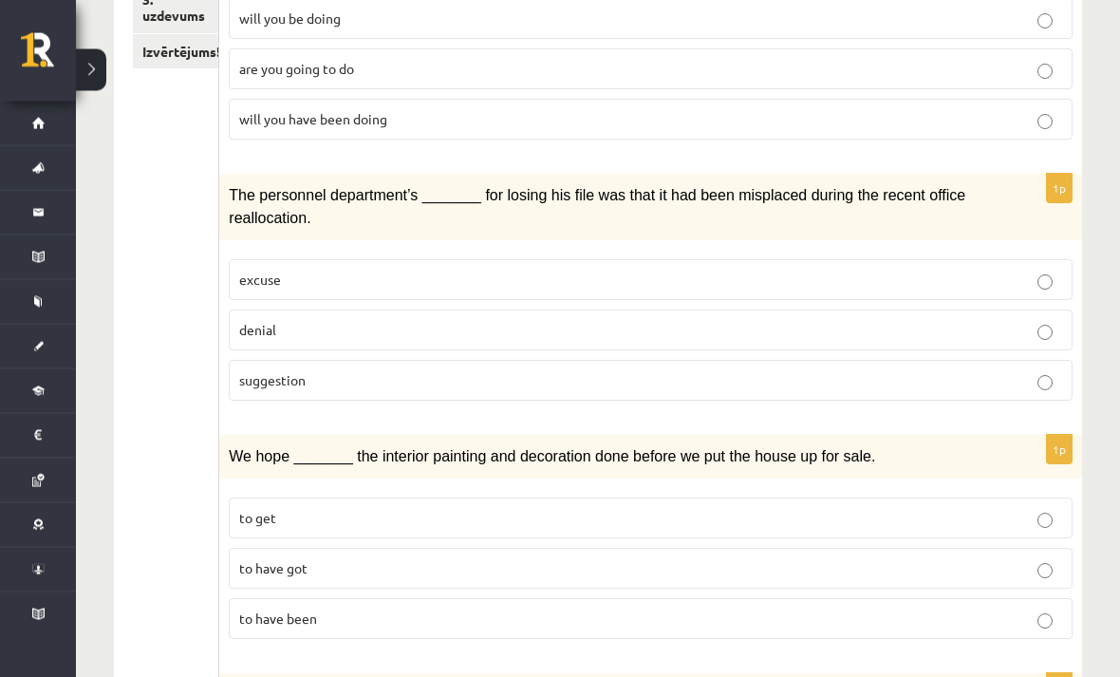
scroll to position [425, 0]
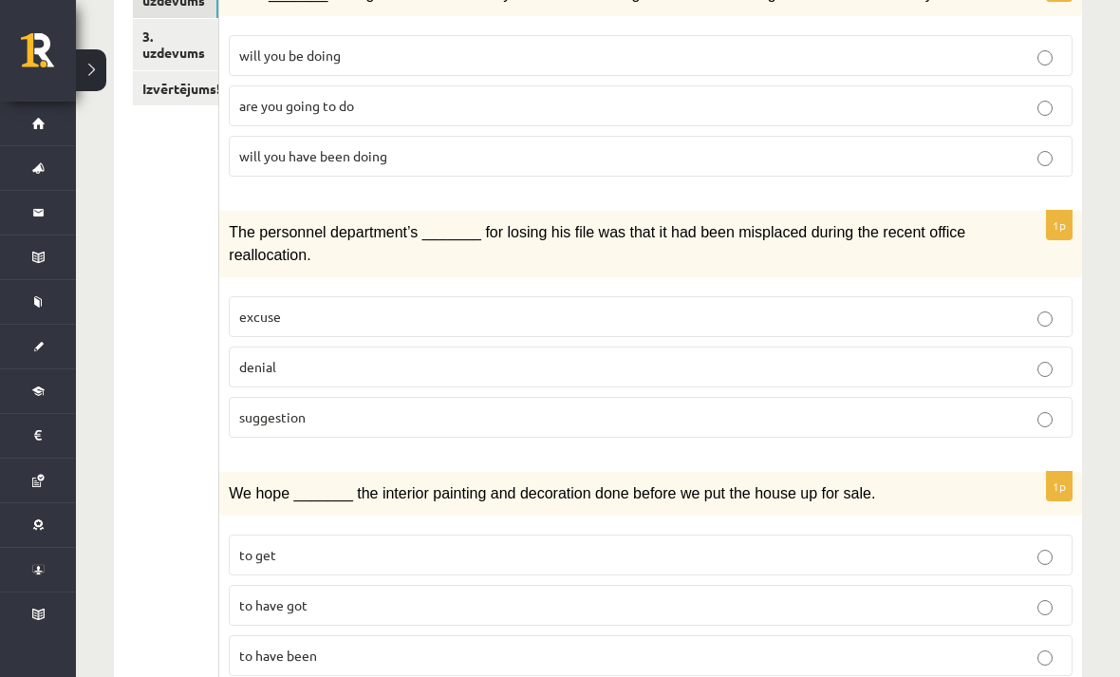
click at [287, 416] on span "suggestion" at bounding box center [272, 416] width 66 height 17
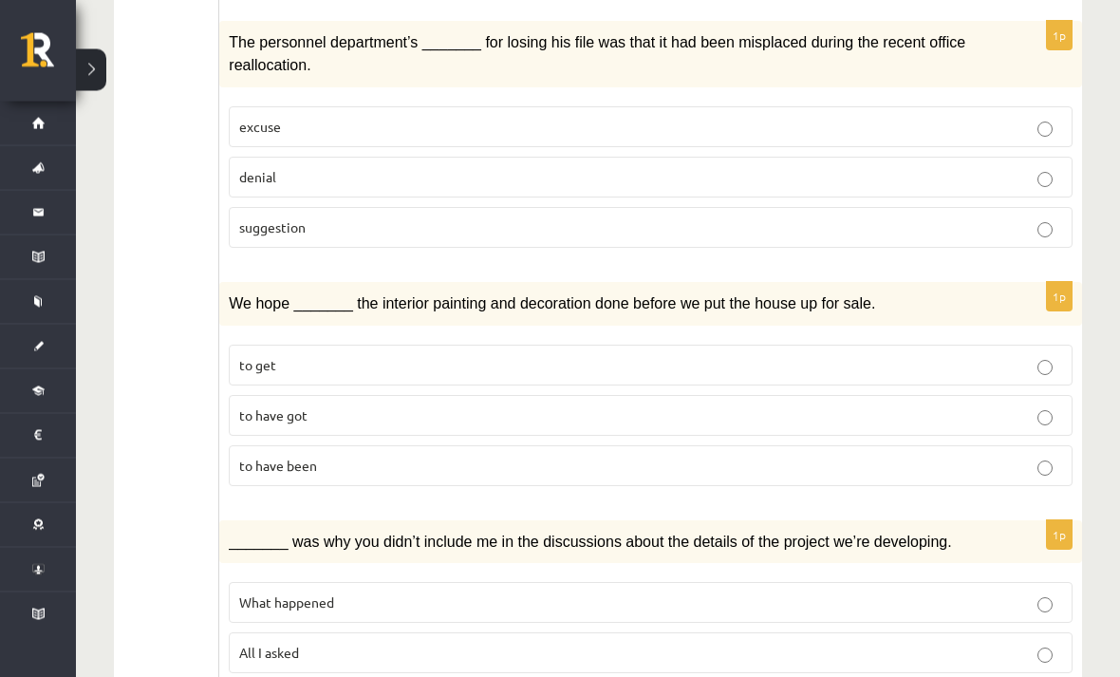
scroll to position [615, 0]
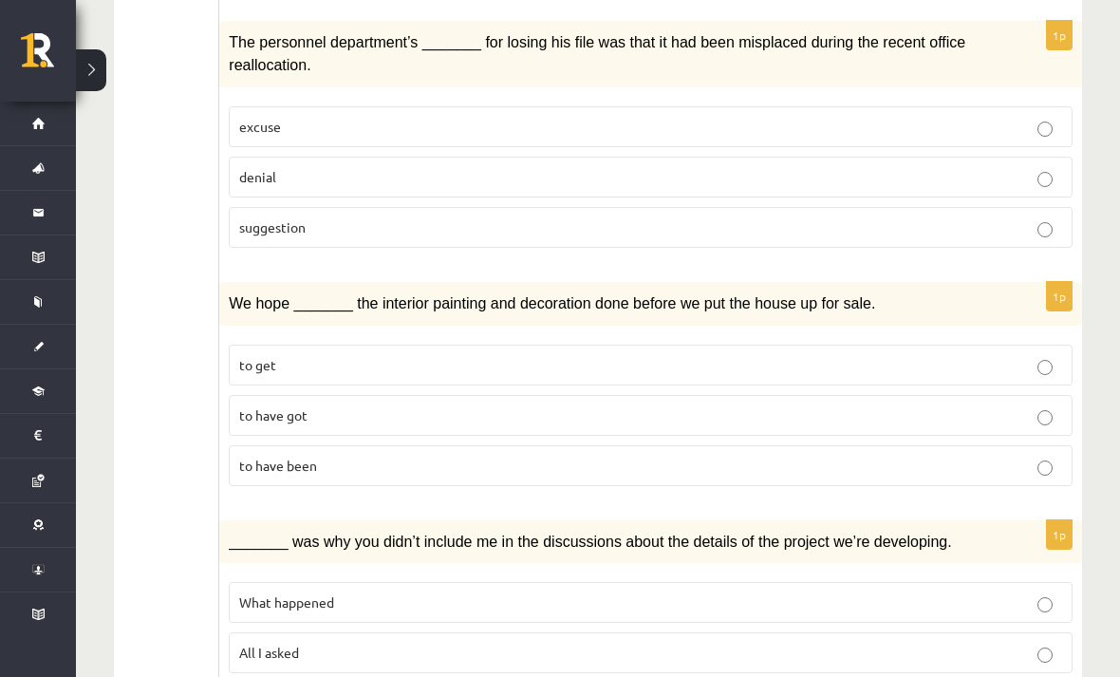
click at [306, 457] on span "to have been" at bounding box center [278, 465] width 78 height 17
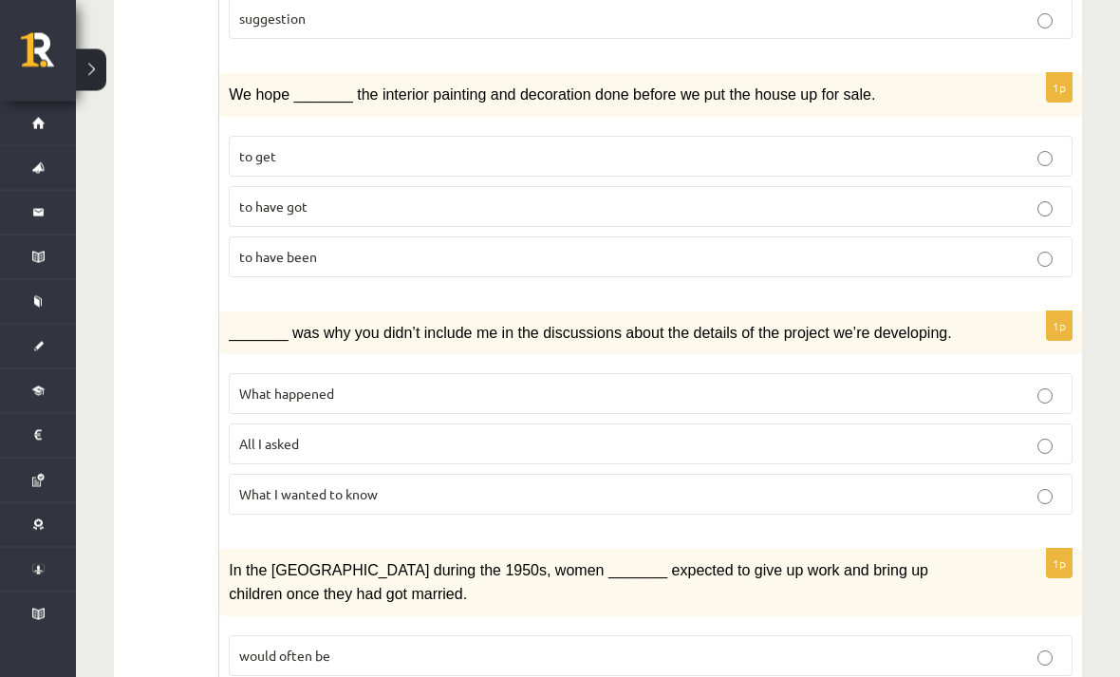
scroll to position [824, 0]
click at [320, 436] on p "All I asked" at bounding box center [650, 444] width 823 height 20
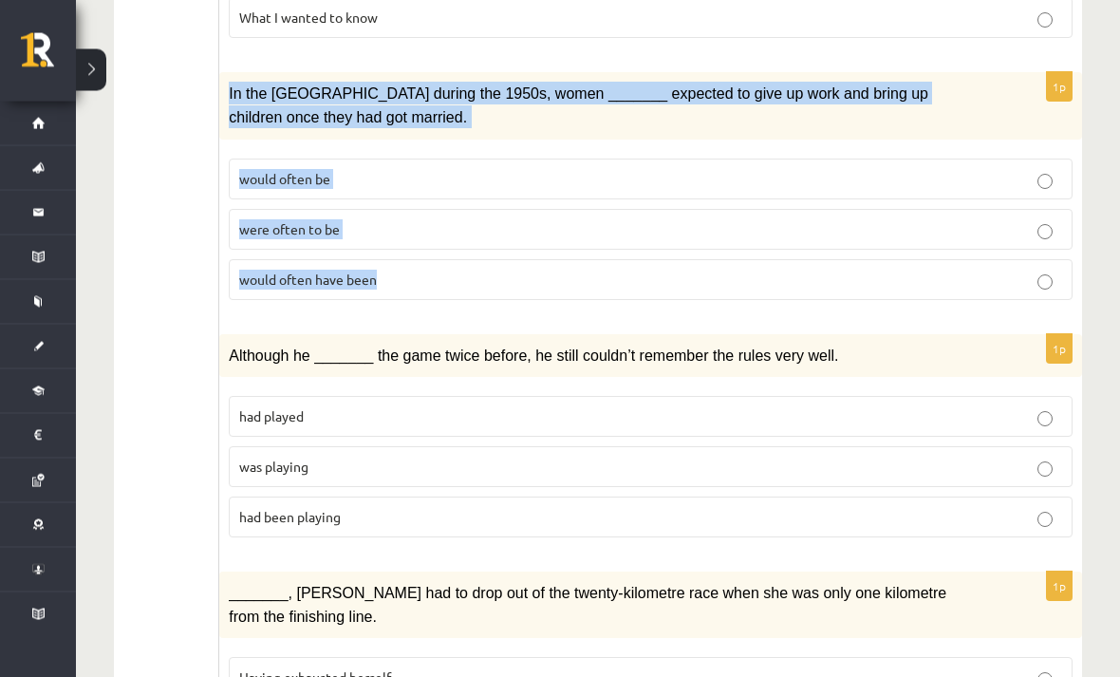
scroll to position [1174, 0]
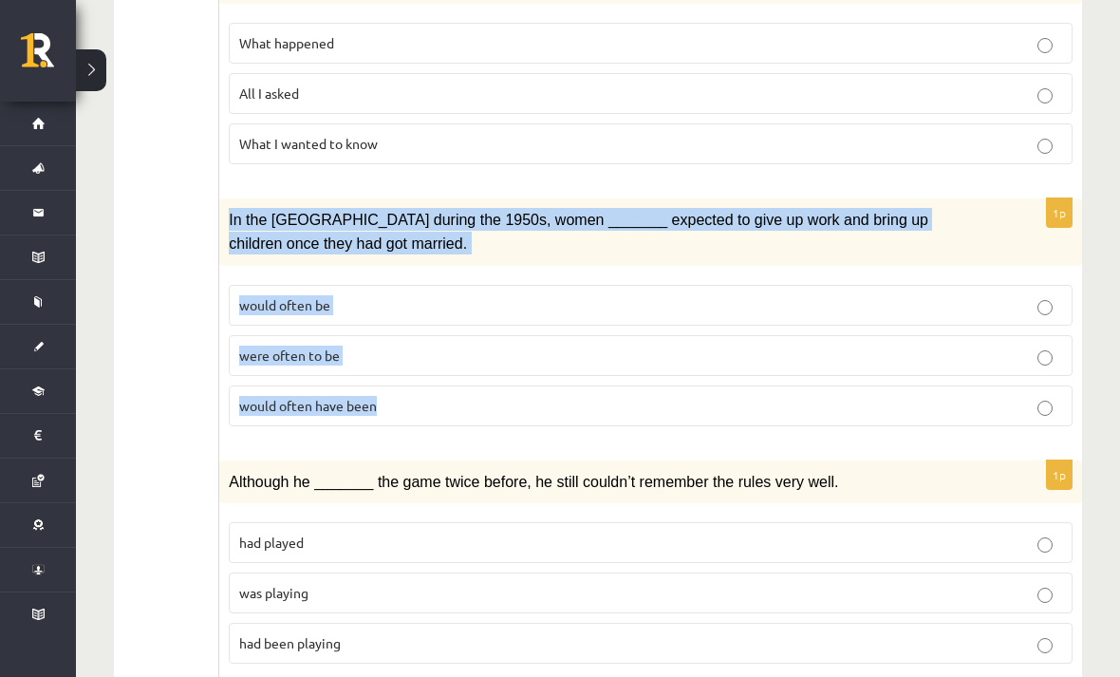
click at [124, 379] on div "1. uzdevums 2. uzdevums 3. uzdevums Izvērtējums!" at bounding box center [166, 434] width 105 height 2572
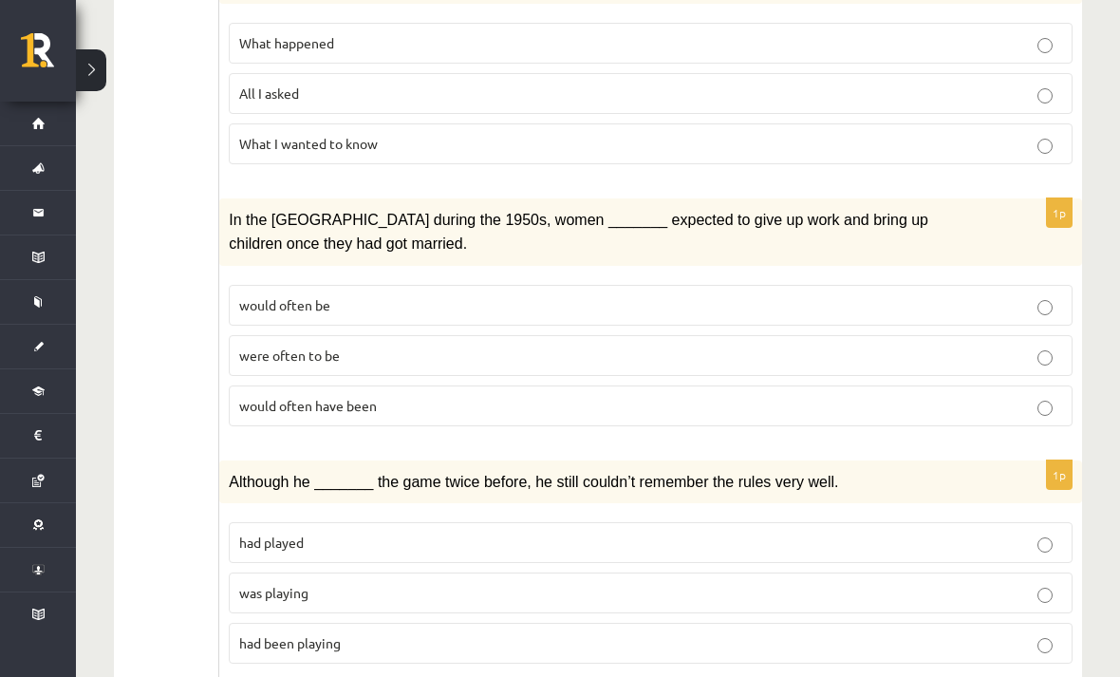
click at [412, 402] on p "would often have been" at bounding box center [650, 406] width 823 height 20
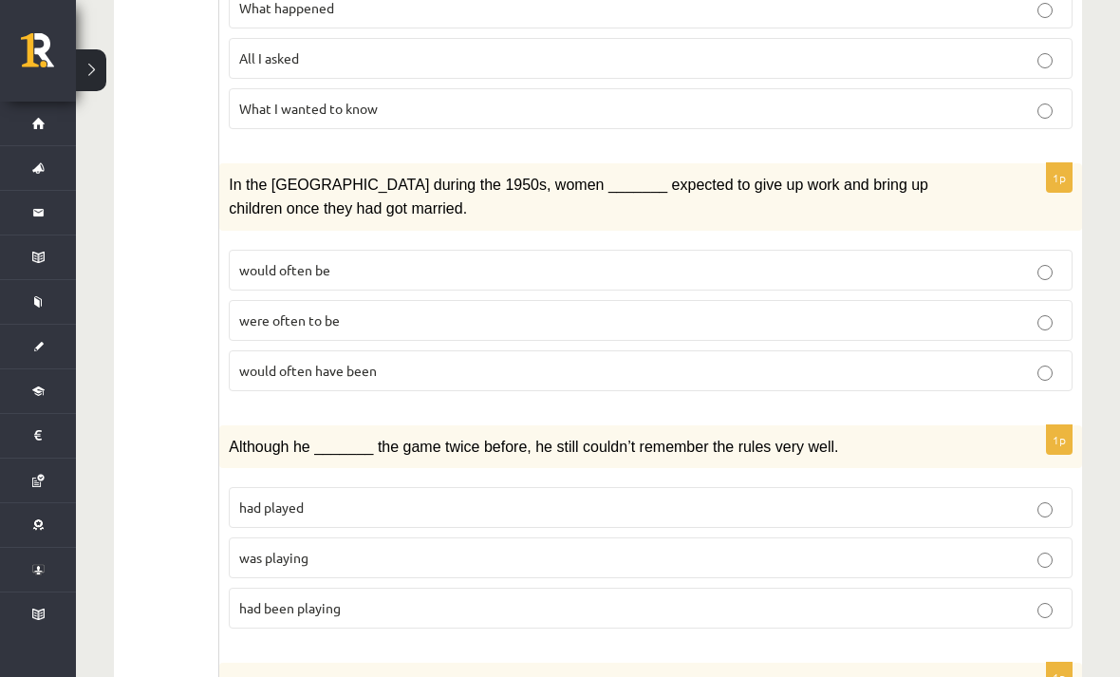
scroll to position [1337, 0]
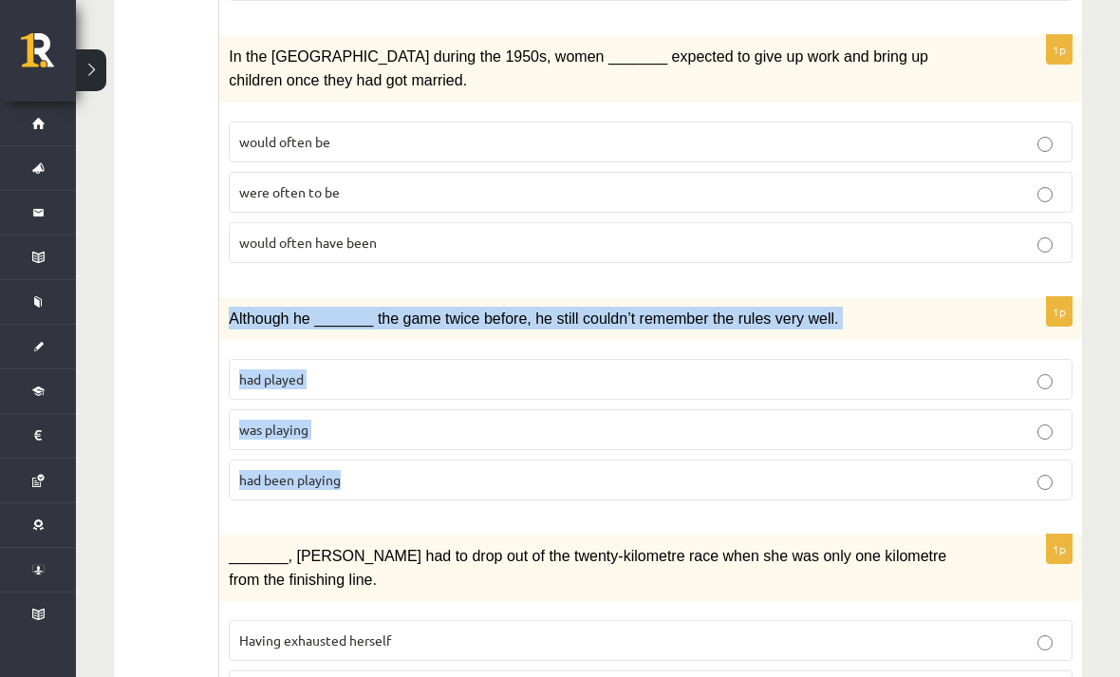
click at [133, 550] on ul "1. uzdevums 2. uzdevums 3. uzdevums Izvērtējums!" at bounding box center [176, 270] width 86 height 2534
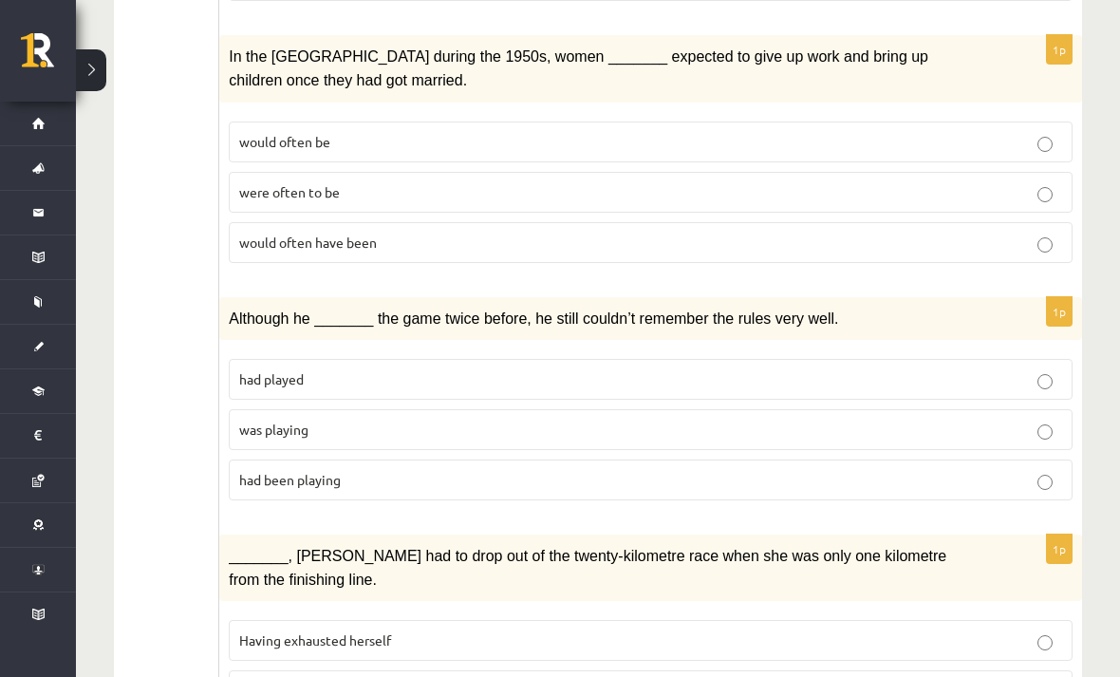
click at [282, 409] on label "was playing" at bounding box center [651, 429] width 844 height 41
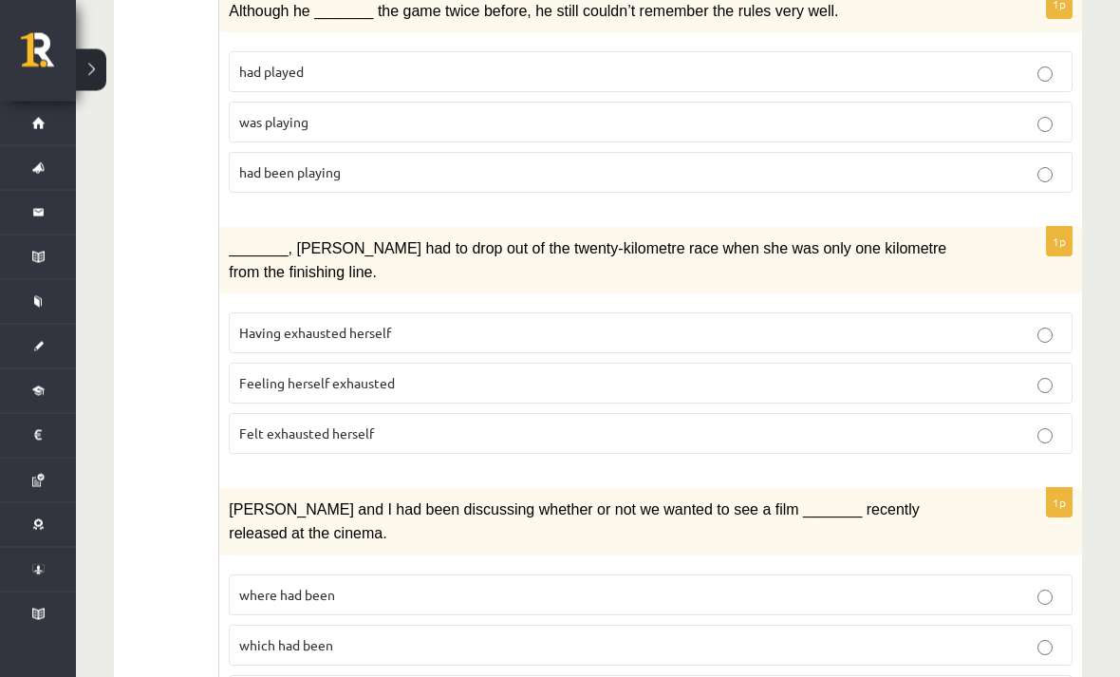
scroll to position [1645, 0]
click at [383, 423] on p "Felt exhausted herself" at bounding box center [650, 433] width 823 height 20
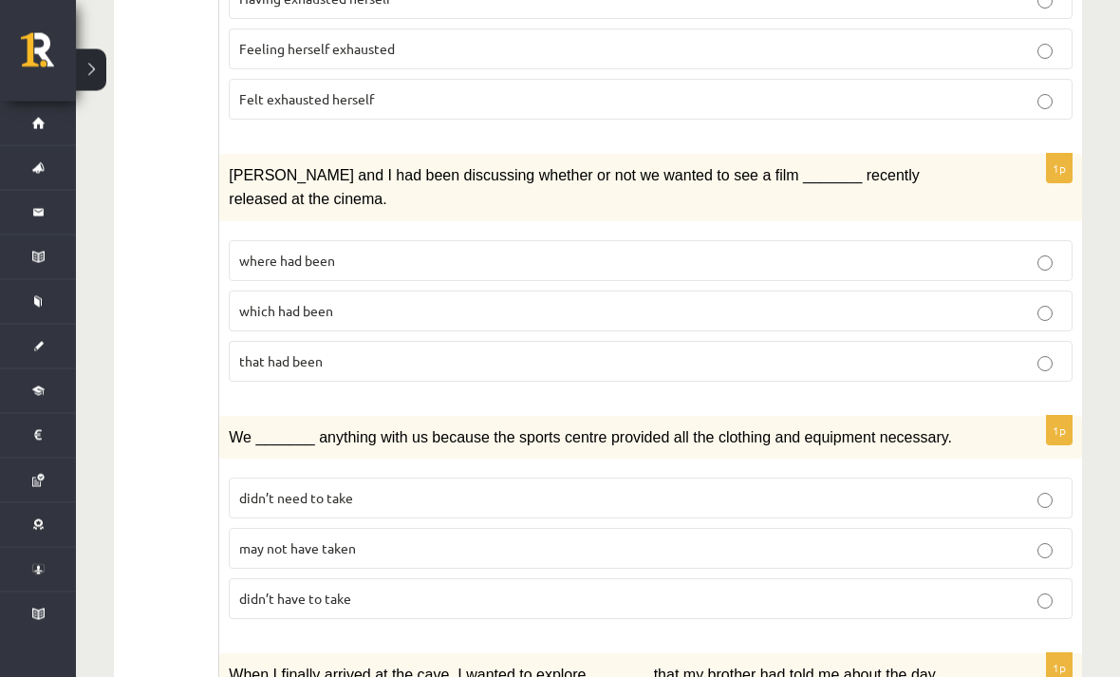
scroll to position [1979, 0]
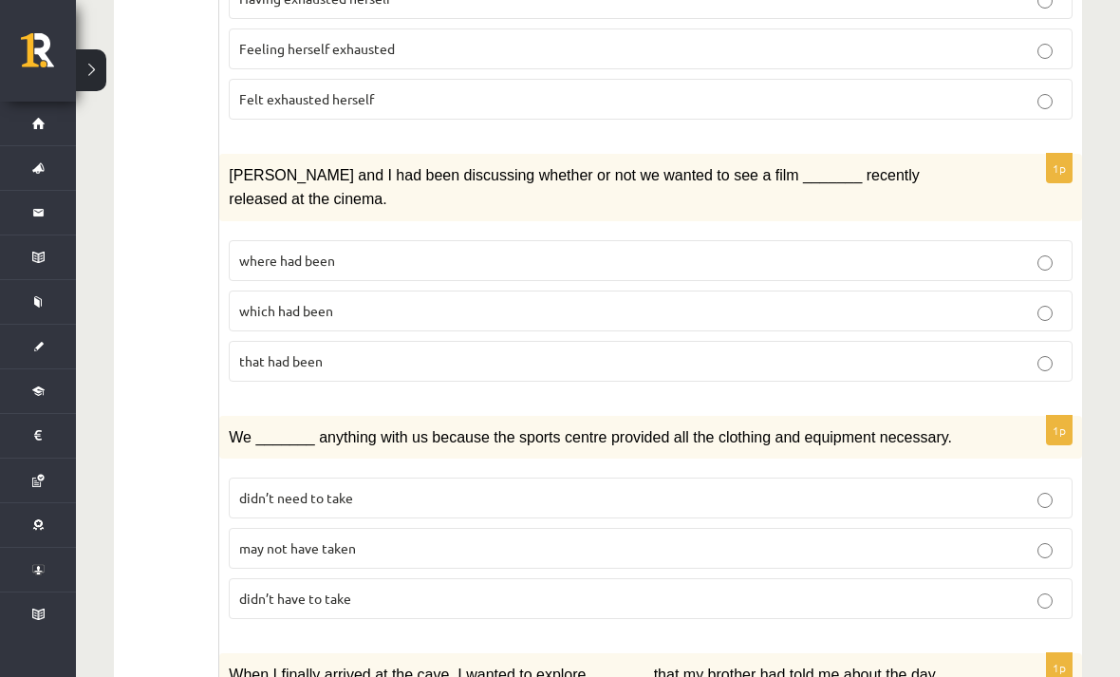
click at [387, 251] on p "where had been" at bounding box center [650, 261] width 823 height 20
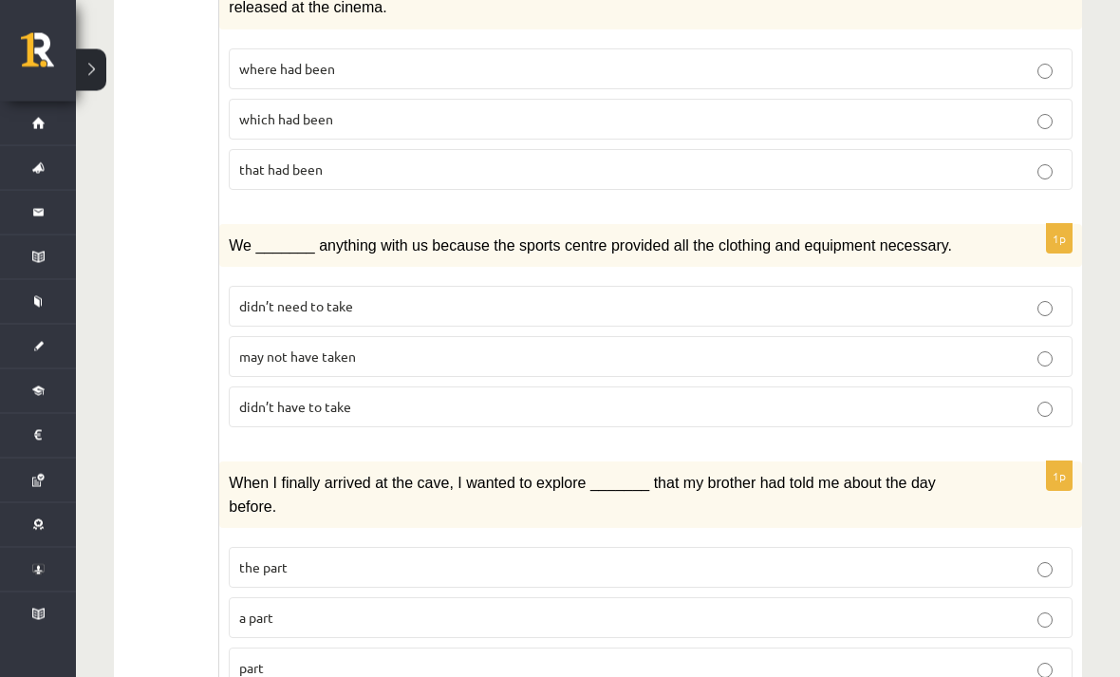
scroll to position [2170, 0]
click at [399, 355] on label "may not have taken" at bounding box center [651, 357] width 844 height 41
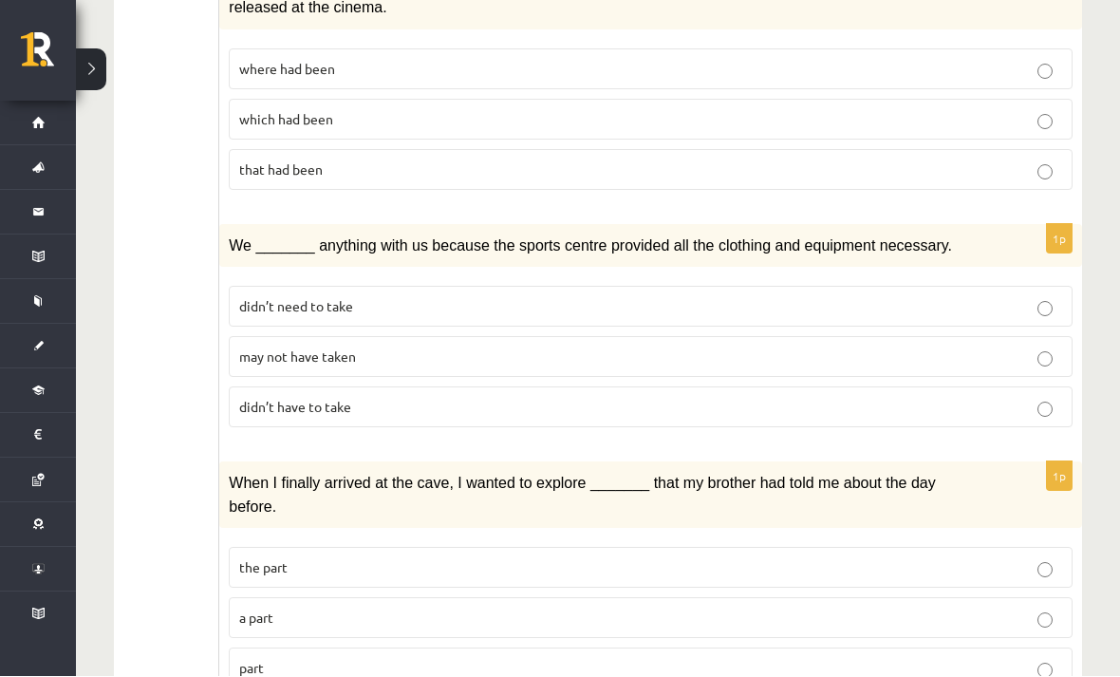
click at [256, 658] on label "part" at bounding box center [651, 668] width 844 height 41
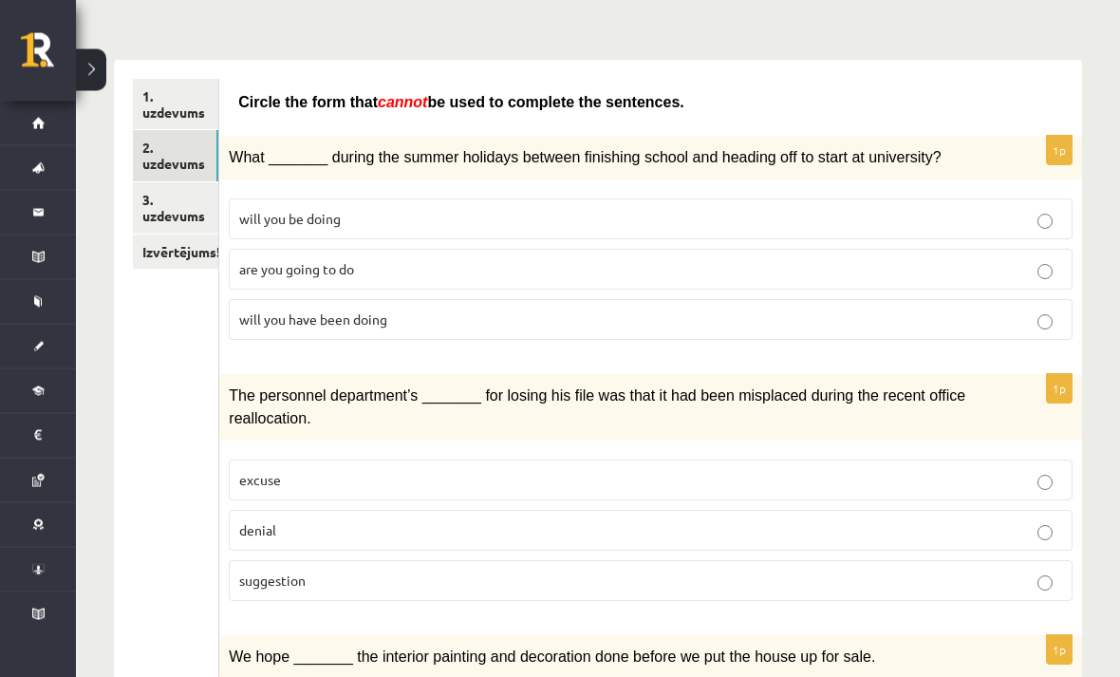
scroll to position [0, 0]
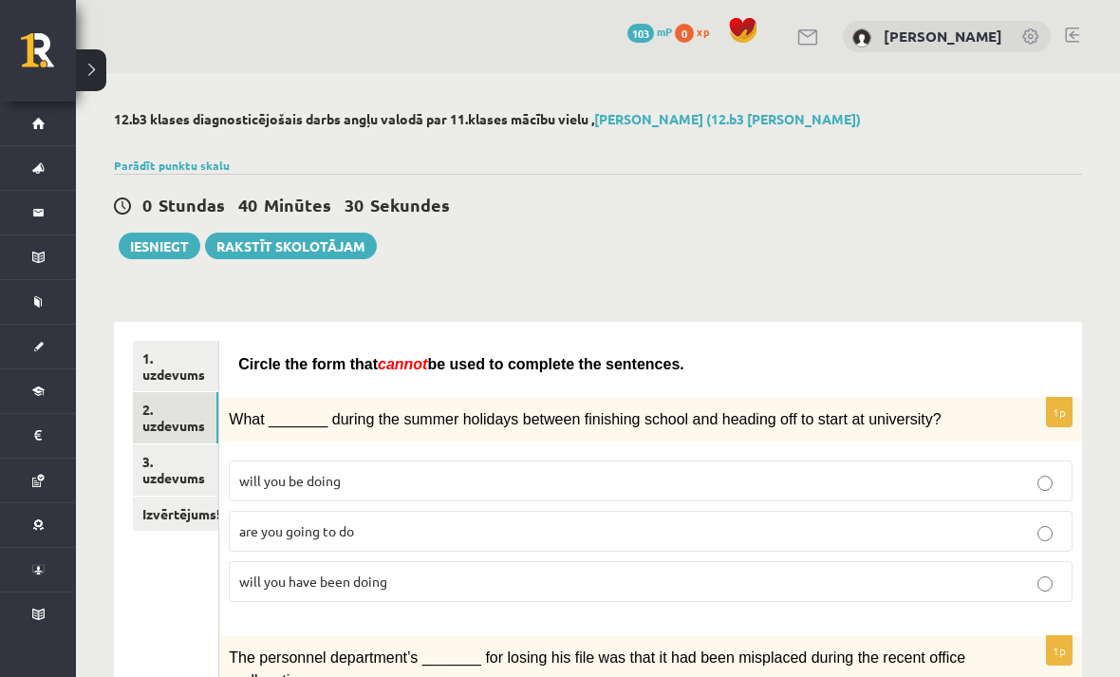
click at [192, 461] on link "3. uzdevums" at bounding box center [175, 469] width 85 height 51
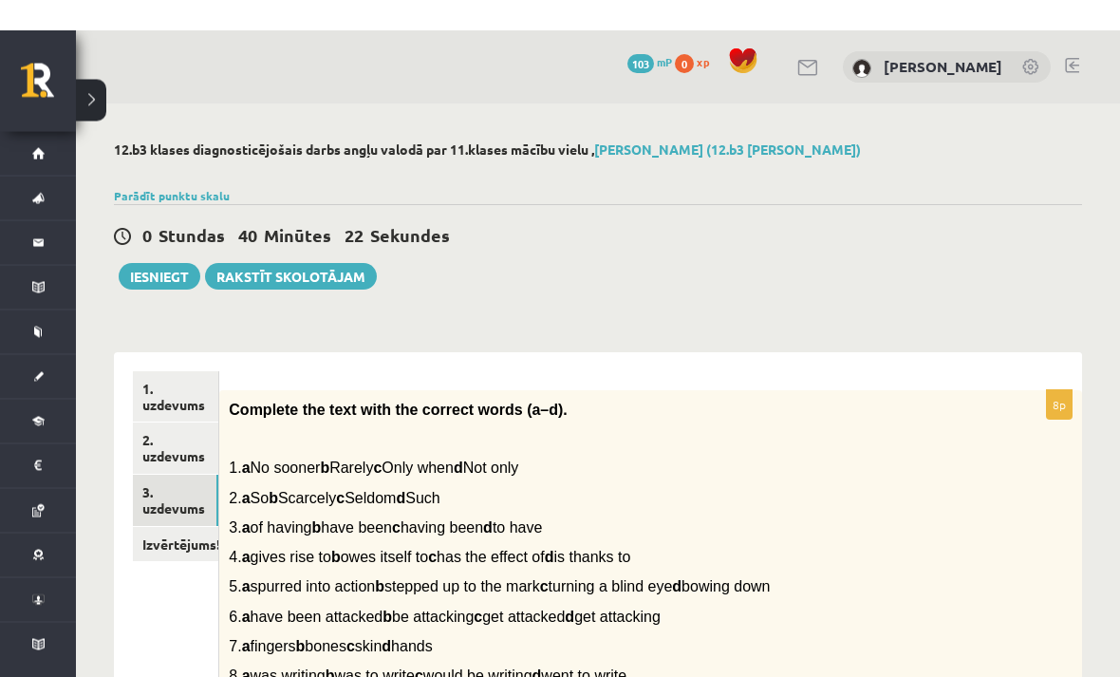
type input "*"
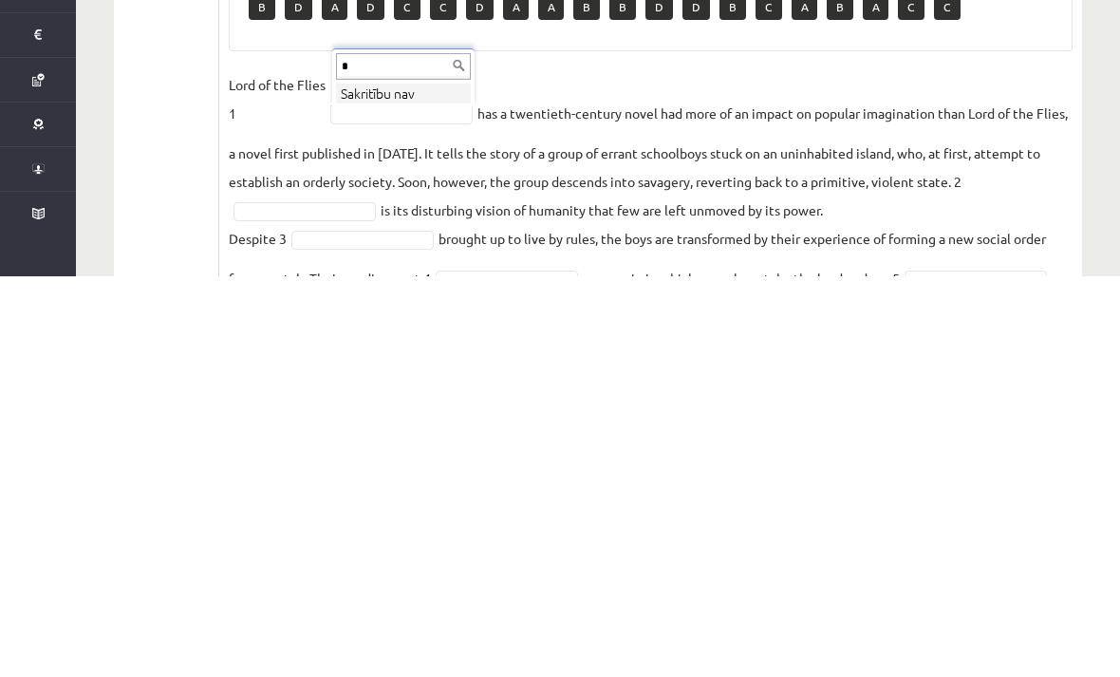
scroll to position [336, 0]
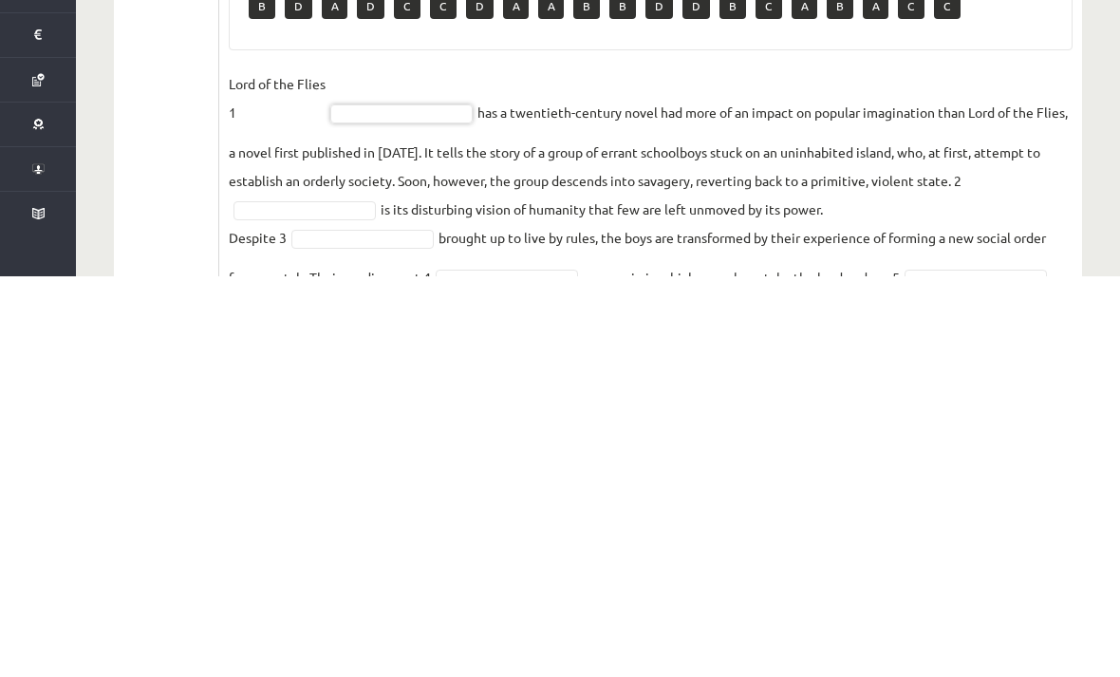
click at [192, 227] on ul "1. uzdevums 2. uzdevums 3. uzdevums Izvērtējums!" at bounding box center [176, 444] width 86 height 879
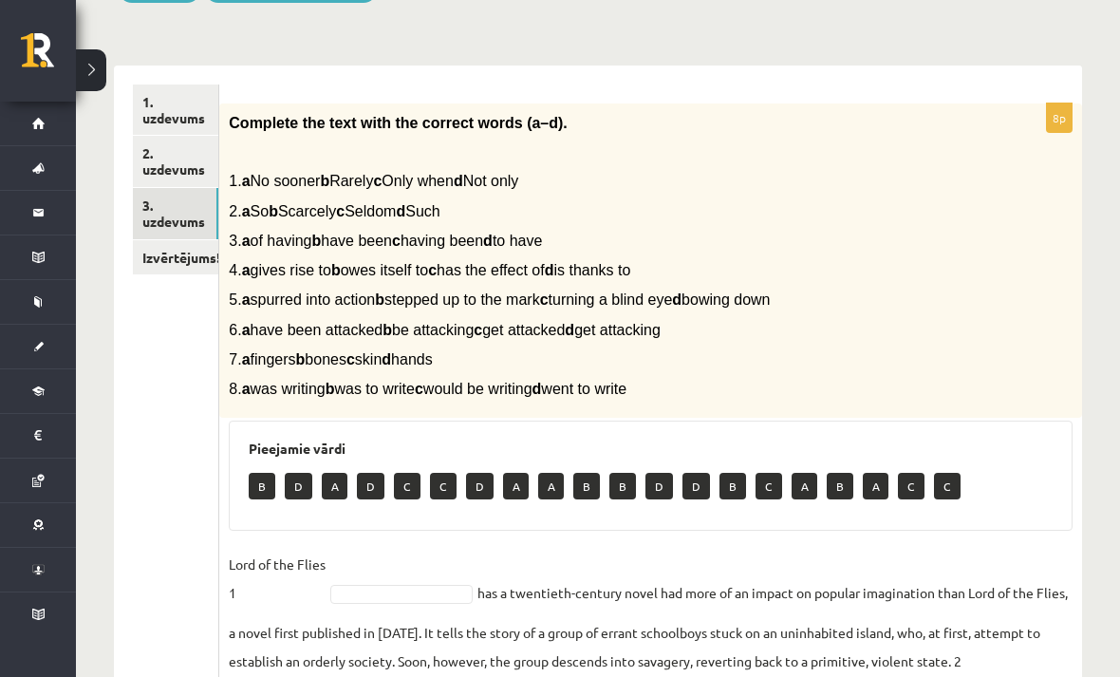
scroll to position [252, 0]
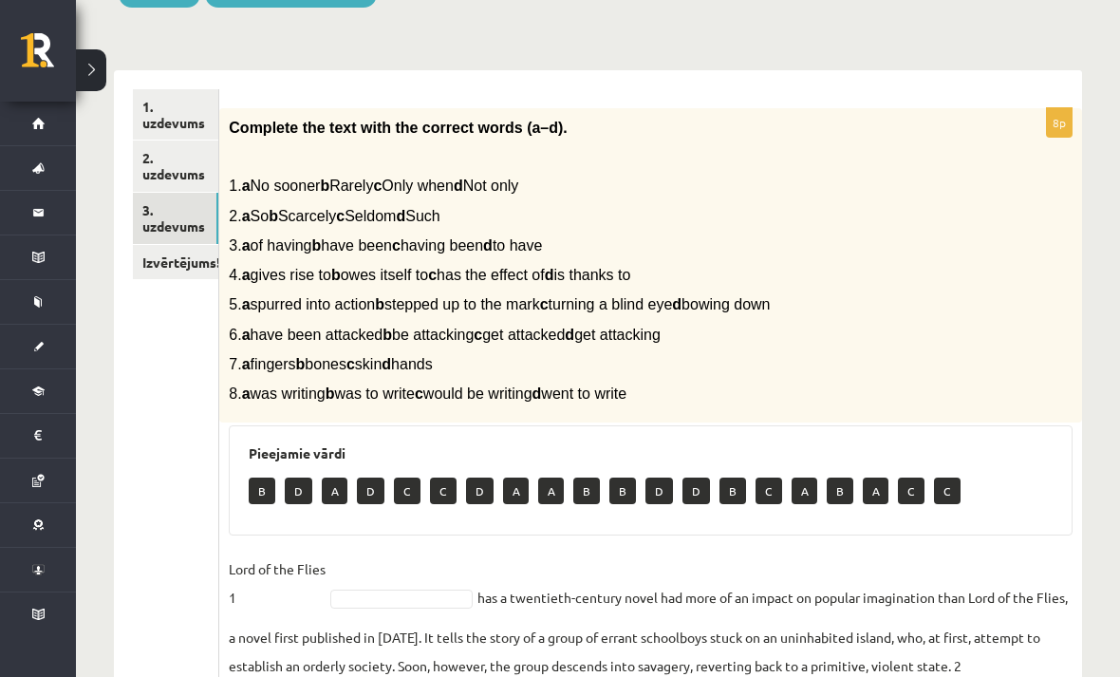
click at [270, 498] on p "B" at bounding box center [262, 490] width 27 height 27
click at [304, 497] on p "D" at bounding box center [299, 490] width 28 height 27
click at [252, 129] on span "Complete the text with the correct words (a–d)." at bounding box center [398, 128] width 339 height 16
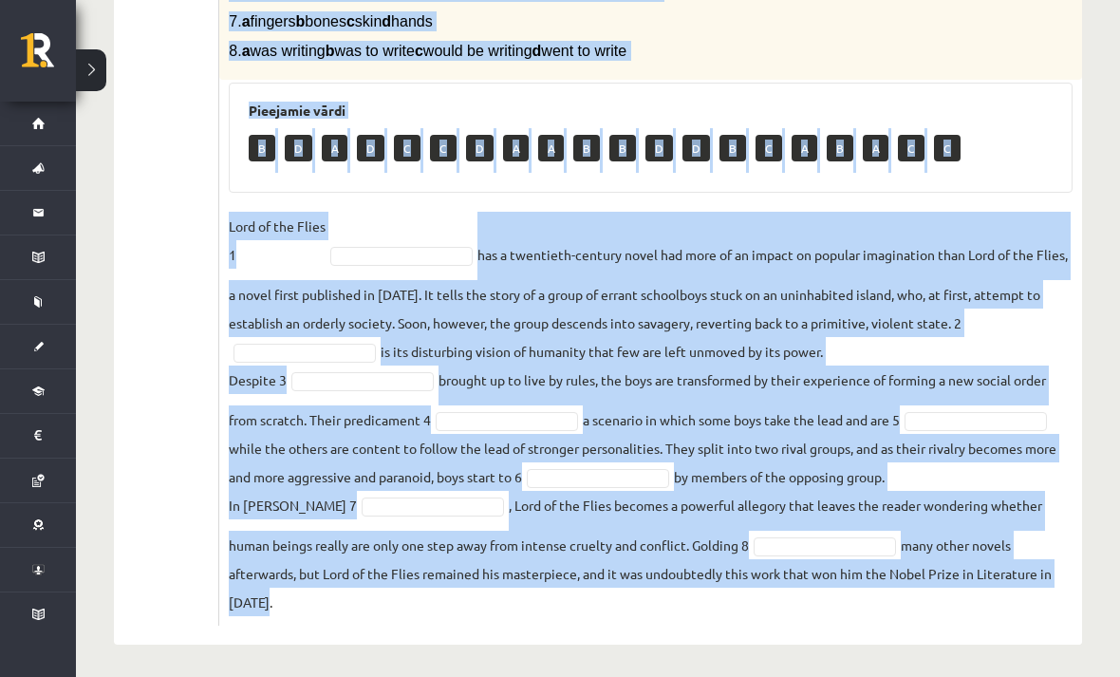
scroll to position [602, 0]
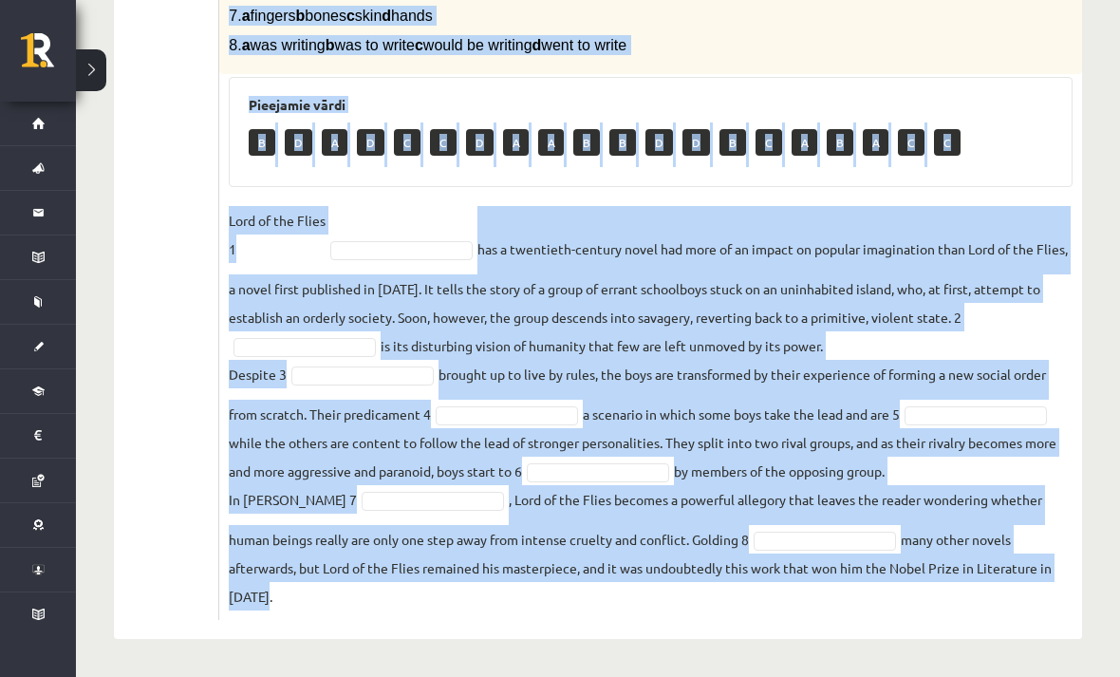
click at [178, 351] on ul "1. uzdevums 2. uzdevums 3. uzdevums Izvērtējums!" at bounding box center [176, 180] width 86 height 879
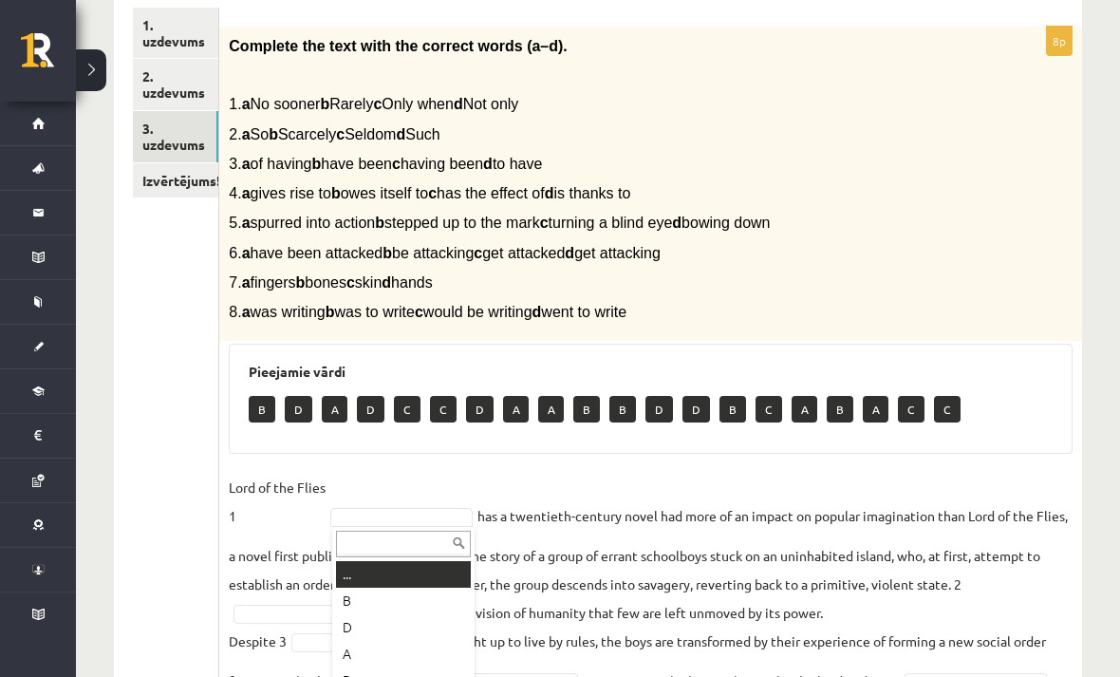
scroll to position [338, 0]
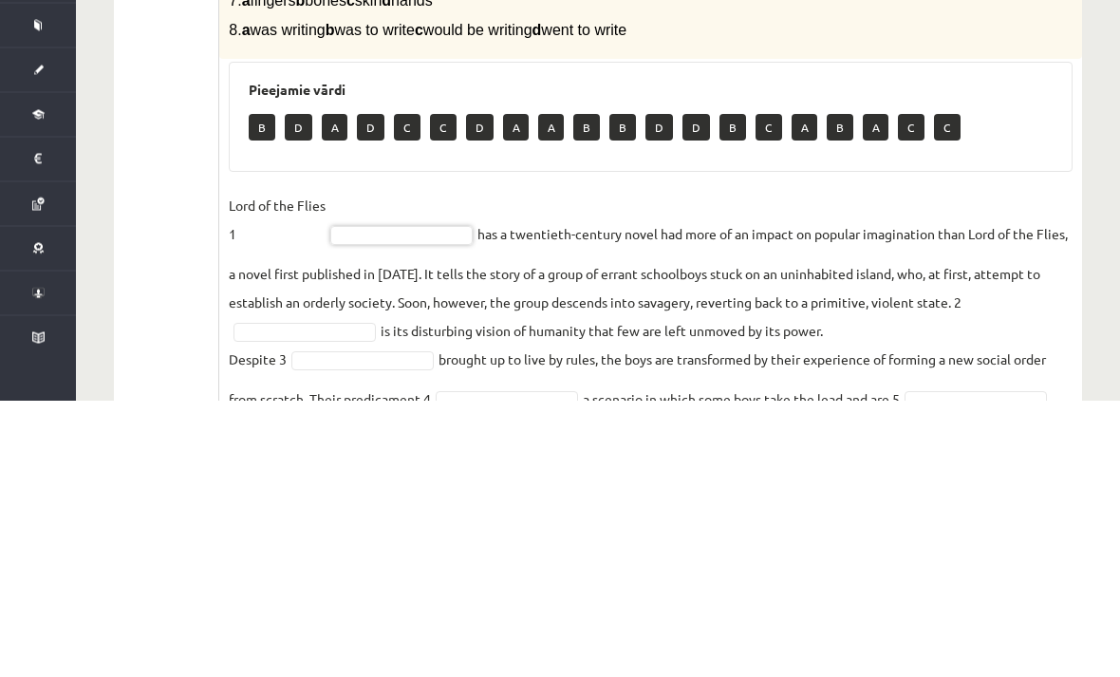
type input "*"
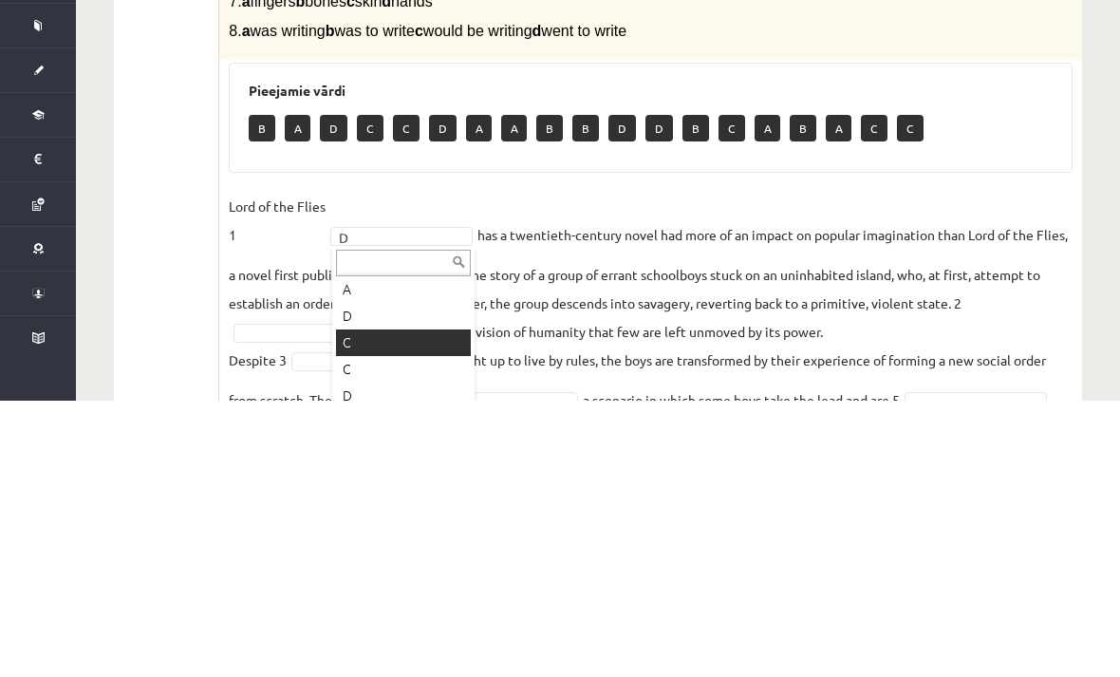
scroll to position [58, 0]
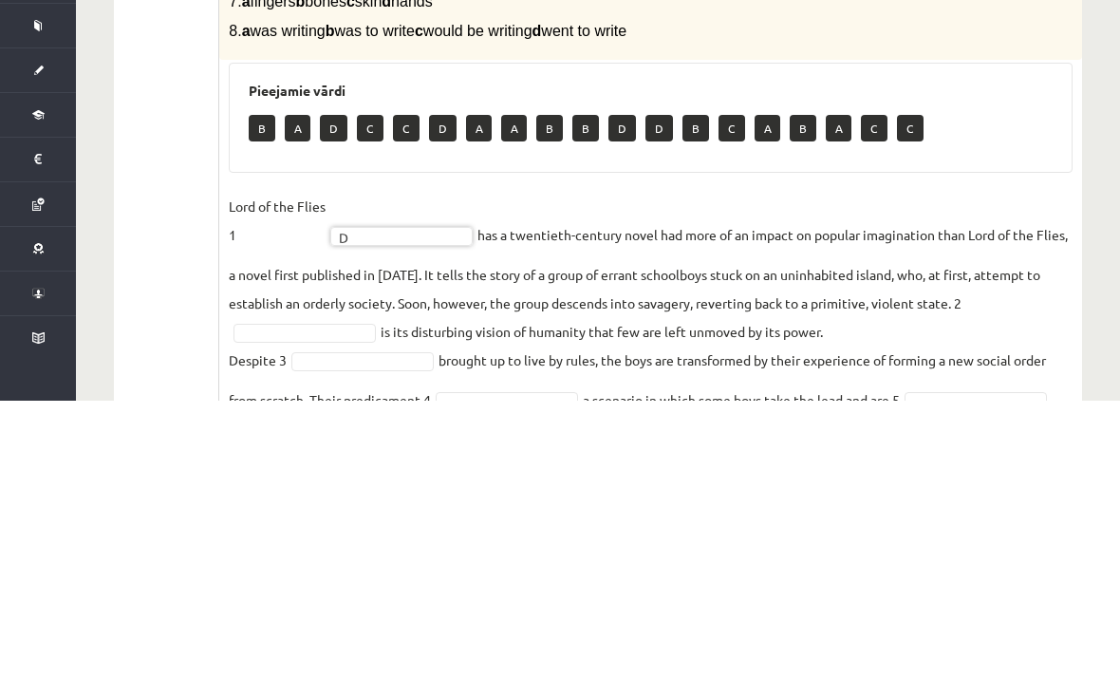
click at [132, 284] on div "1. uzdevums 2. uzdevums 3. uzdevums Izvērtējums!" at bounding box center [166, 442] width 105 height 917
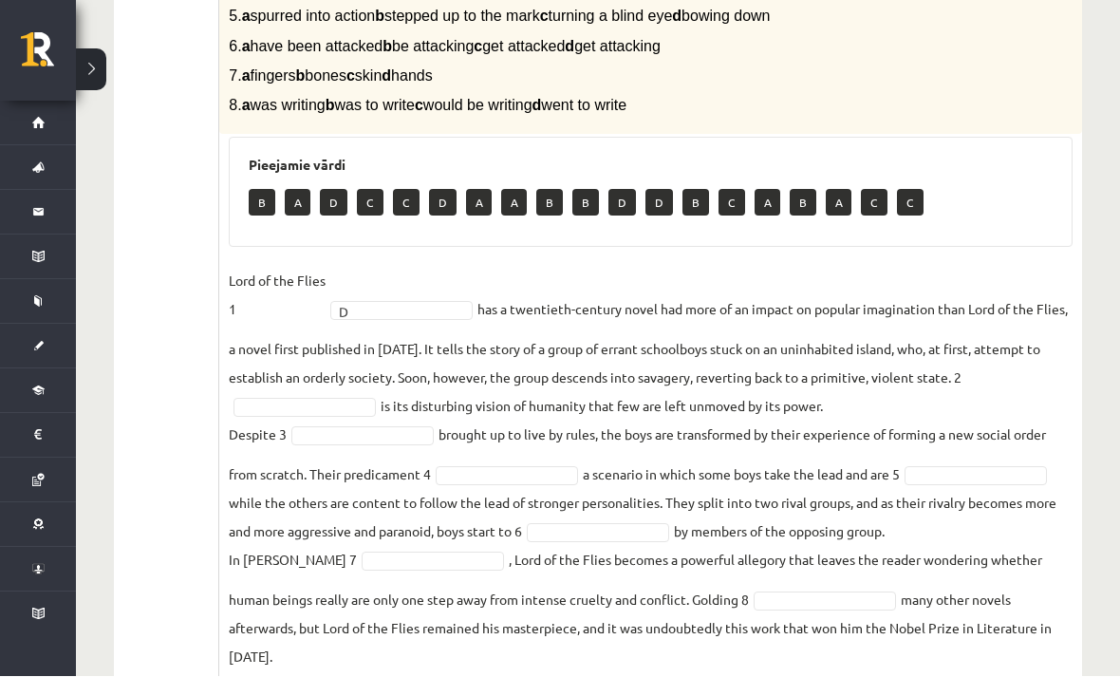
scroll to position [0, 0]
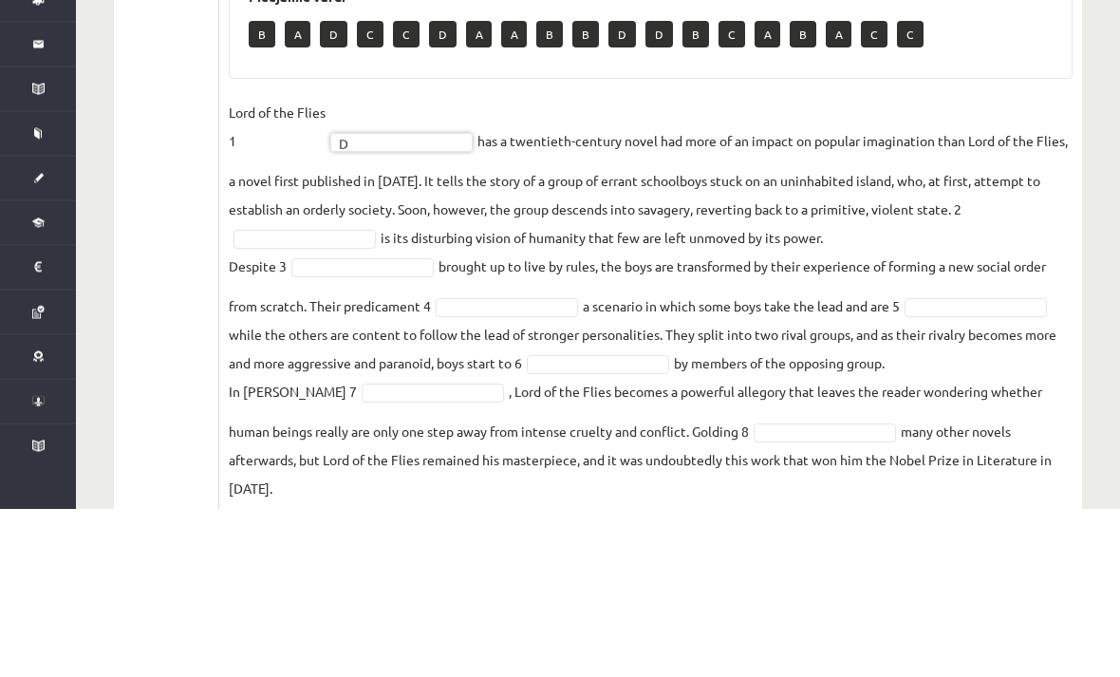
click at [158, 294] on ul "1. uzdevums 2. uzdevums 3. uzdevums Izvērtējums!" at bounding box center [176, 241] width 86 height 879
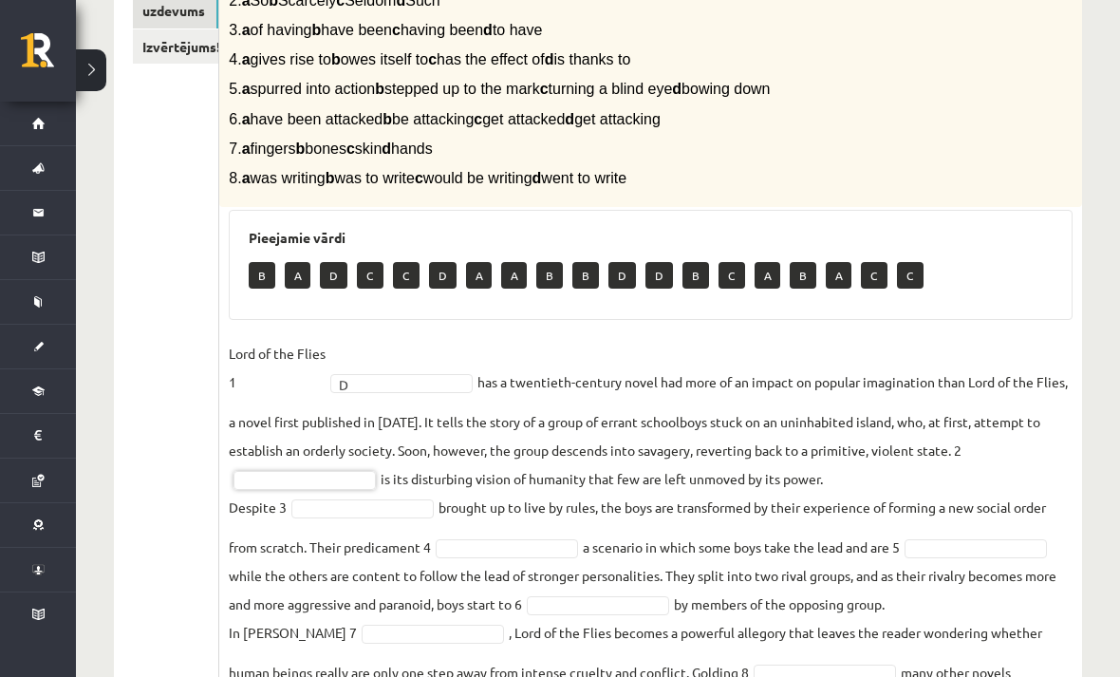
scroll to position [466, 0]
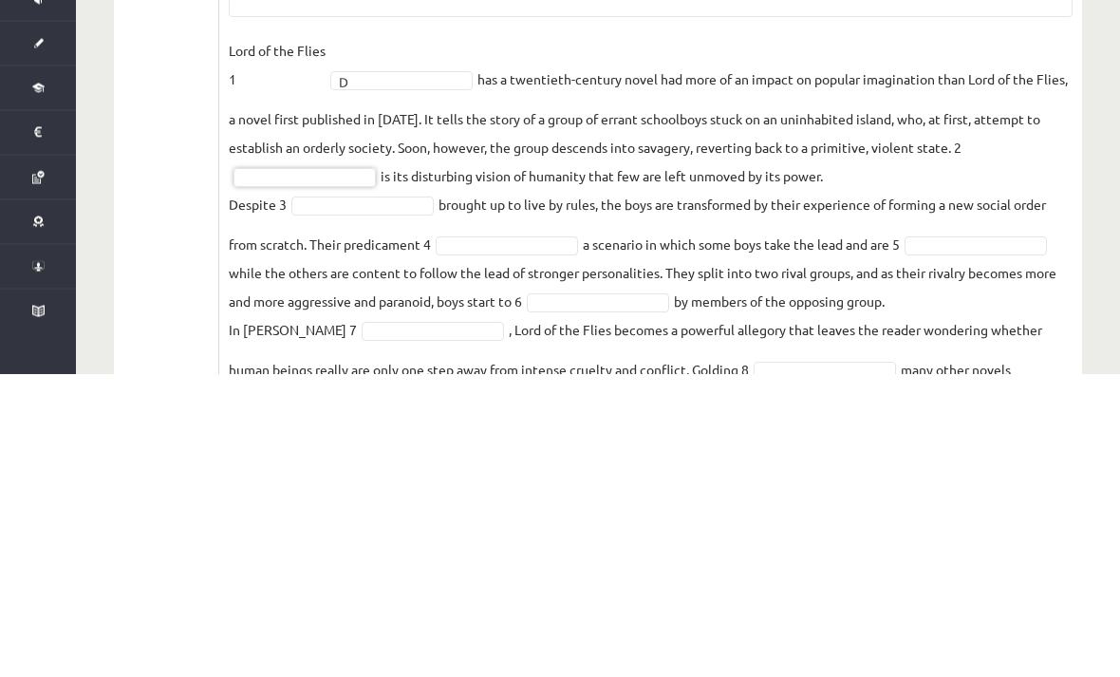
click at [121, 247] on div "1. uzdevums 2. uzdevums 3. uzdevums Izvērtējums!" at bounding box center [166, 314] width 105 height 917
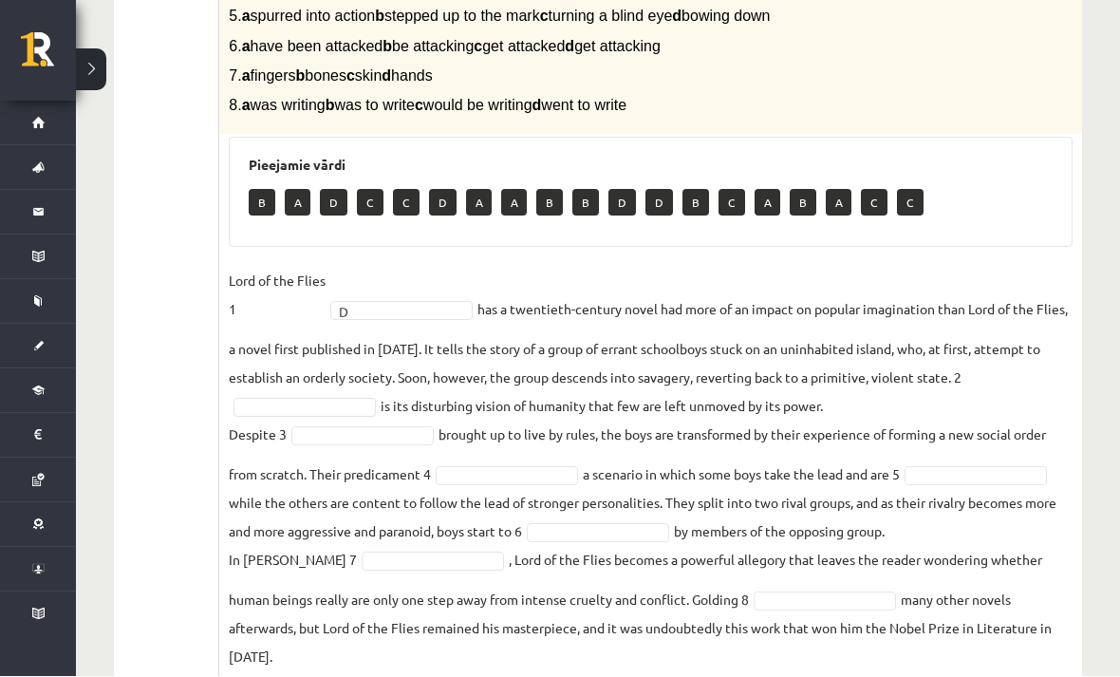
click at [397, 395] on fieldset "Lord of the Flies 1 D * has a twentieth-century novel had more of an impact on …" at bounding box center [651, 469] width 844 height 404
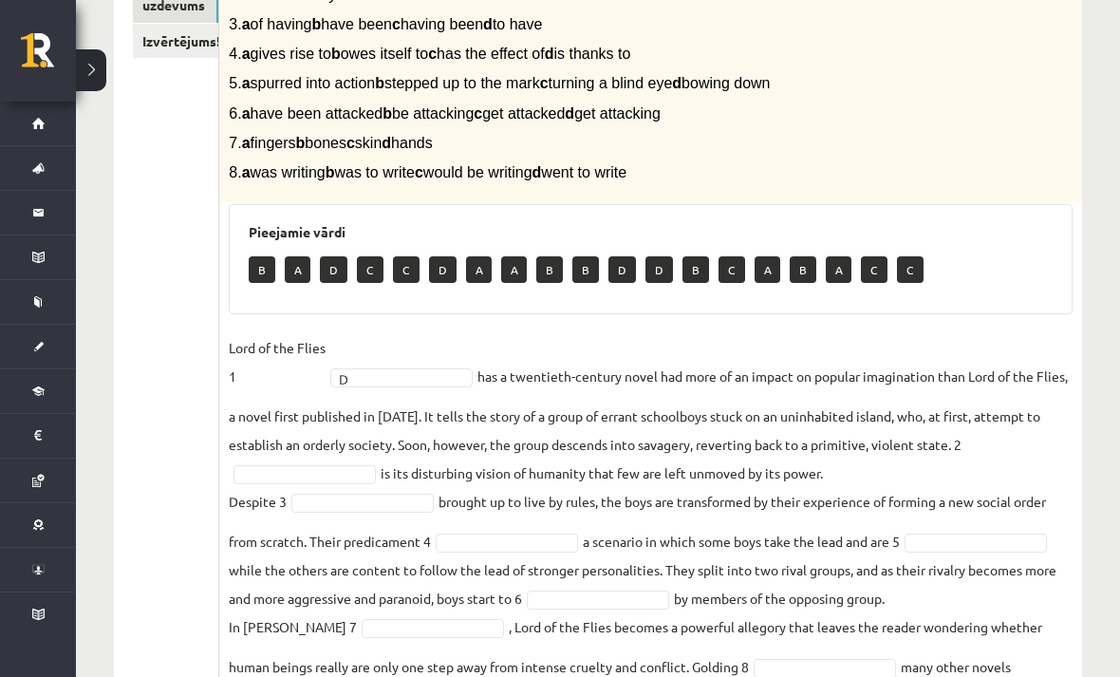
scroll to position [302, 0]
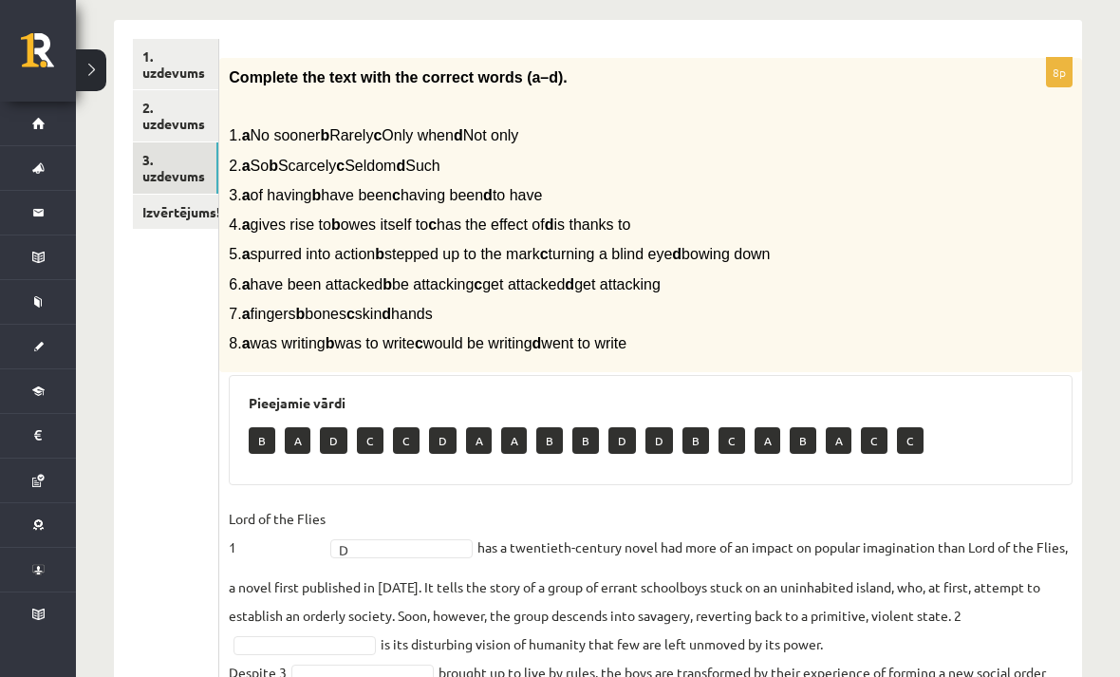
click at [163, 427] on ul "1. uzdevums 2. uzdevums 3. uzdevums Izvērtējums!" at bounding box center [176, 478] width 86 height 879
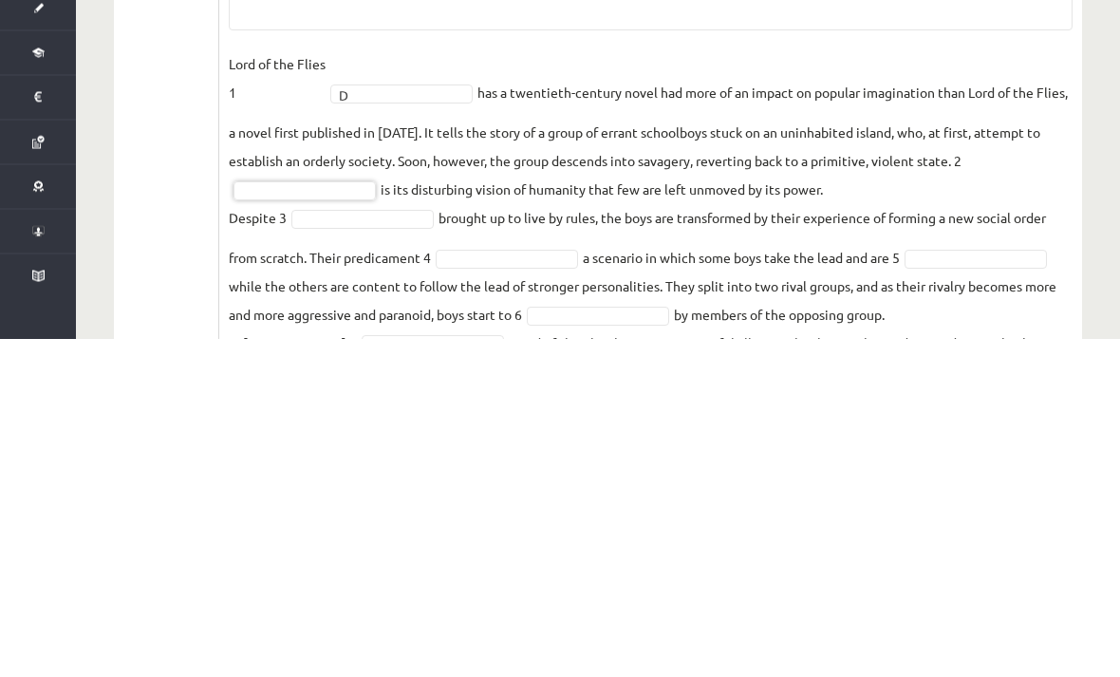
scroll to position [420, 0]
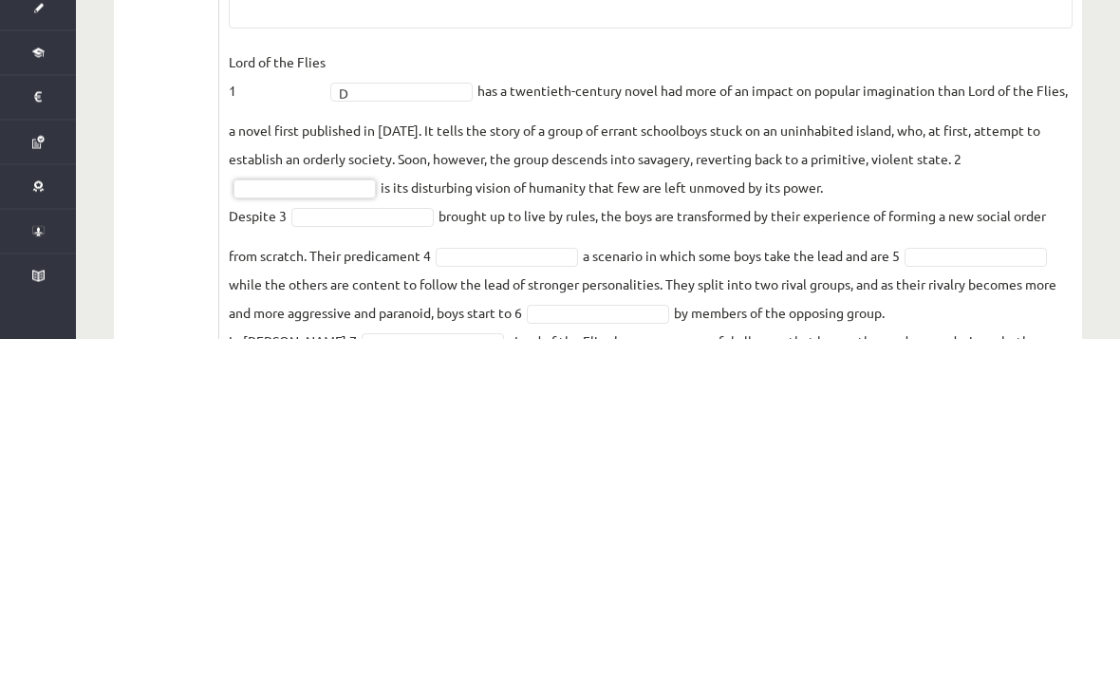
click at [387, 386] on fieldset "Lord of the Flies 1 D * has a twentieth-century novel had more of an impact on …" at bounding box center [651, 588] width 844 height 404
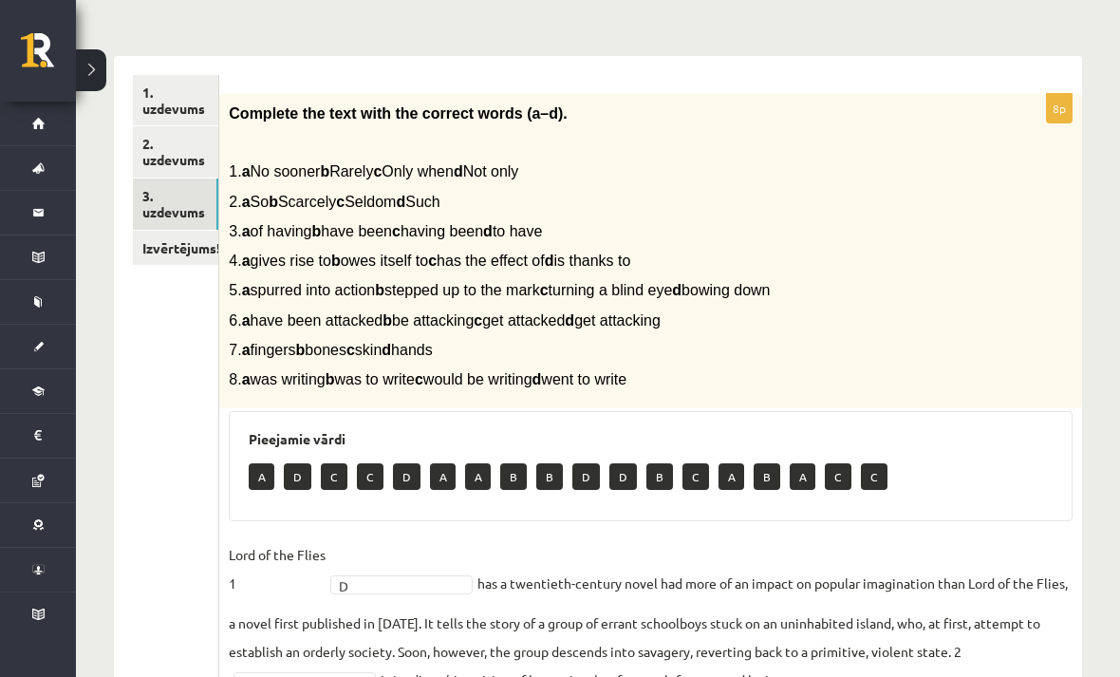
scroll to position [238, 0]
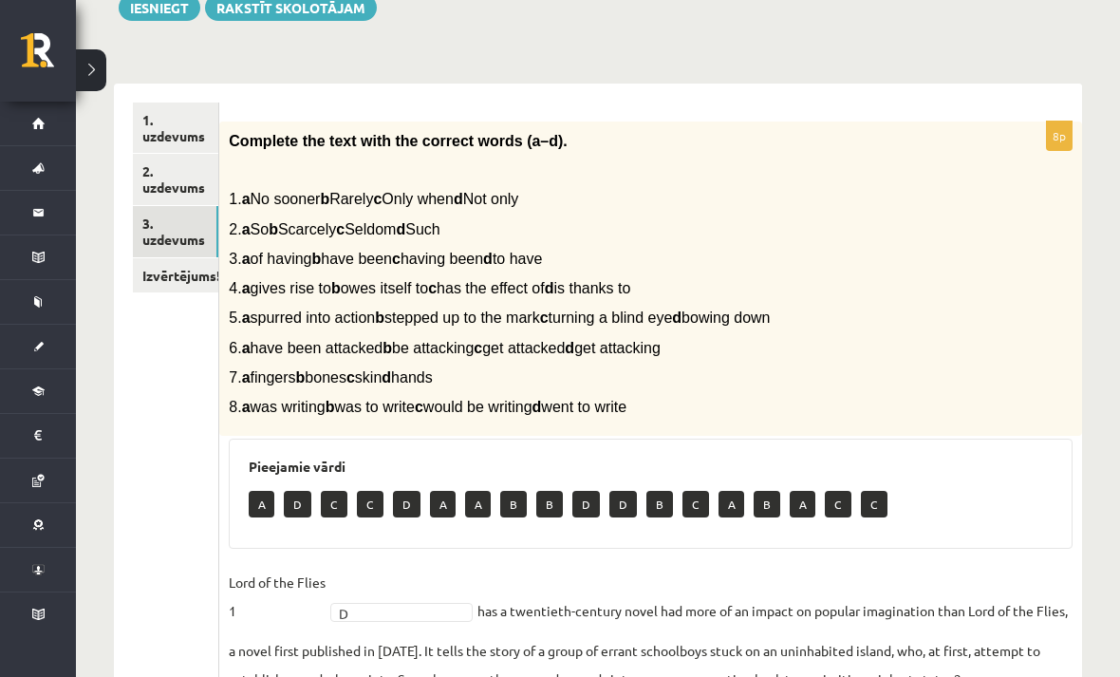
click at [600, 58] on div "12.b3 klases diagnosticējošais darbs angļu valodā par 11.klases mācību vielu , …" at bounding box center [598, 437] width 1044 height 1204
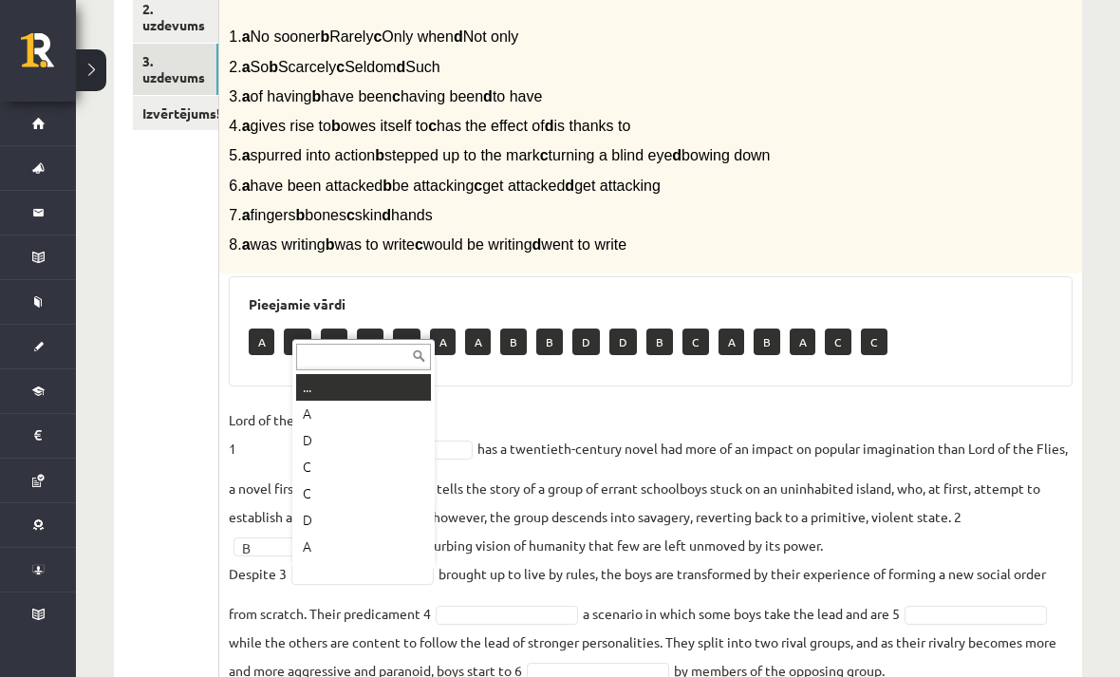
scroll to position [495, 0]
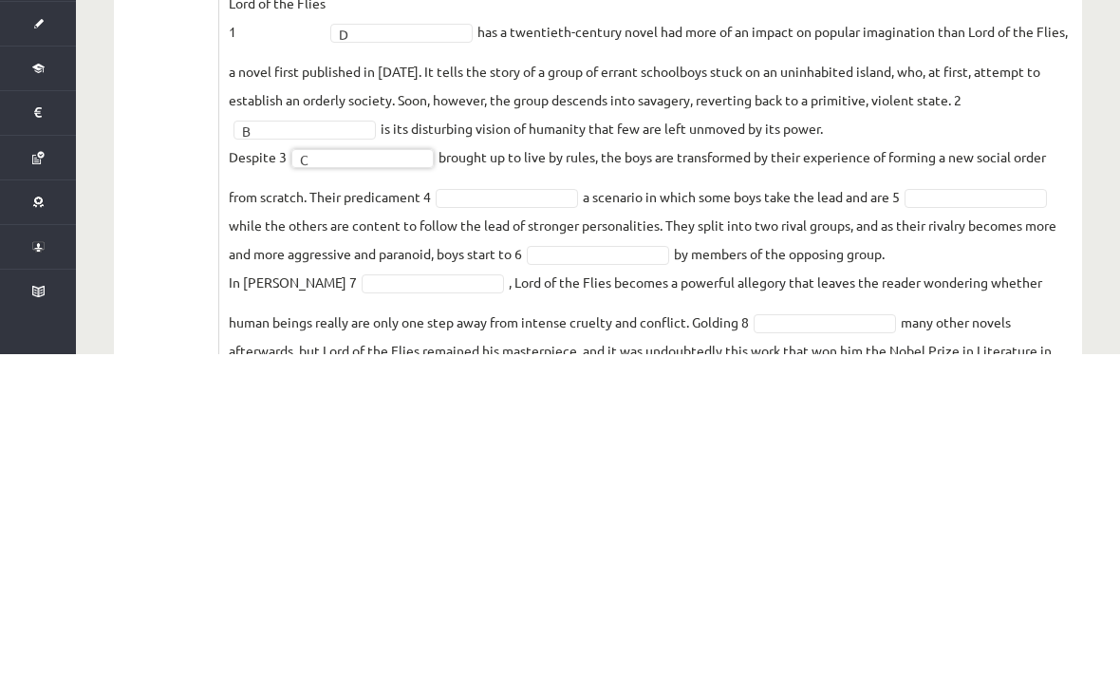
click at [177, 285] on ul "1. uzdevums 2. uzdevums 3. uzdevums Izvērtējums!" at bounding box center [176, 285] width 86 height 879
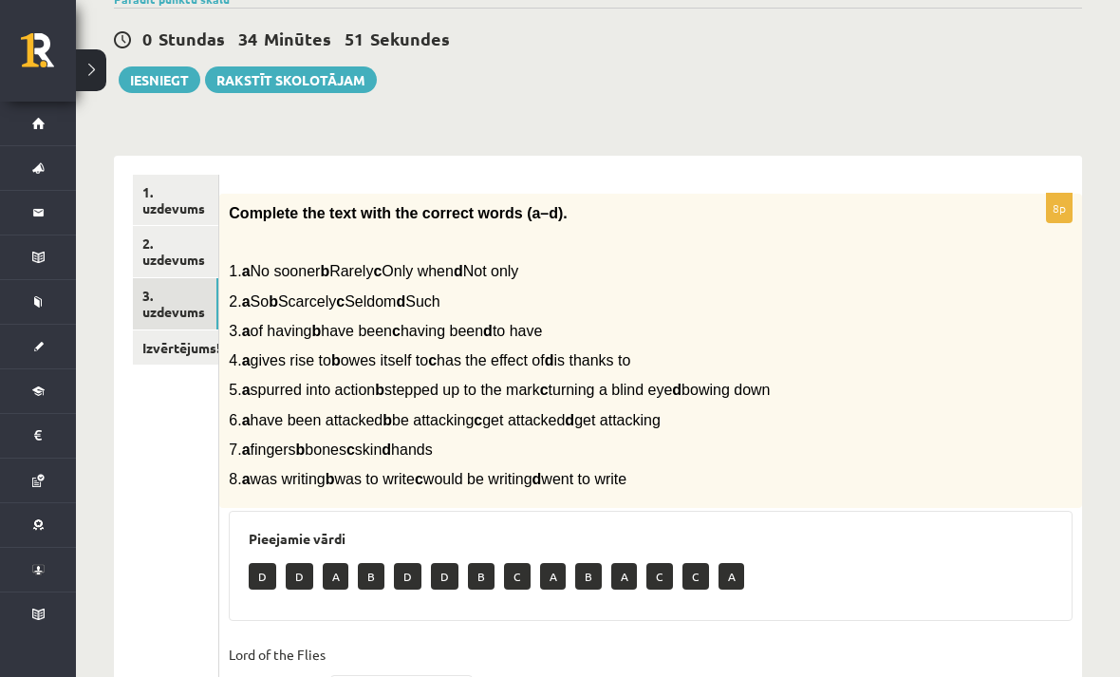
scroll to position [133, 0]
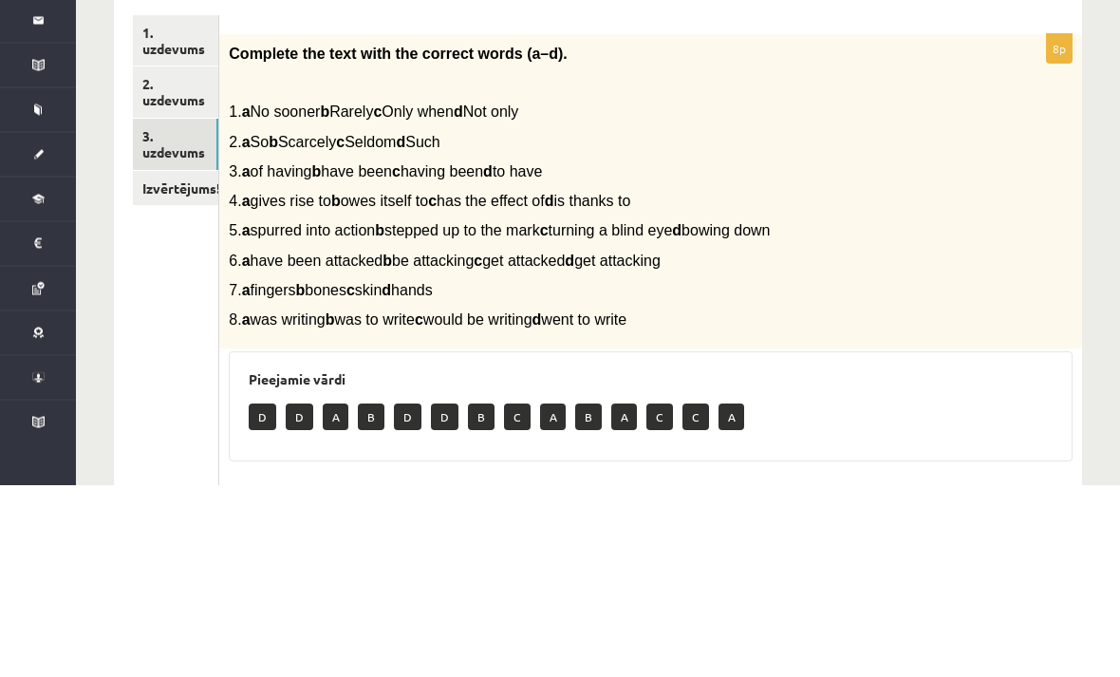
click at [449, 415] on span "5. a spurred into action b stepped up to the mark c turning a blind eye d bowin…" at bounding box center [499, 423] width 541 height 16
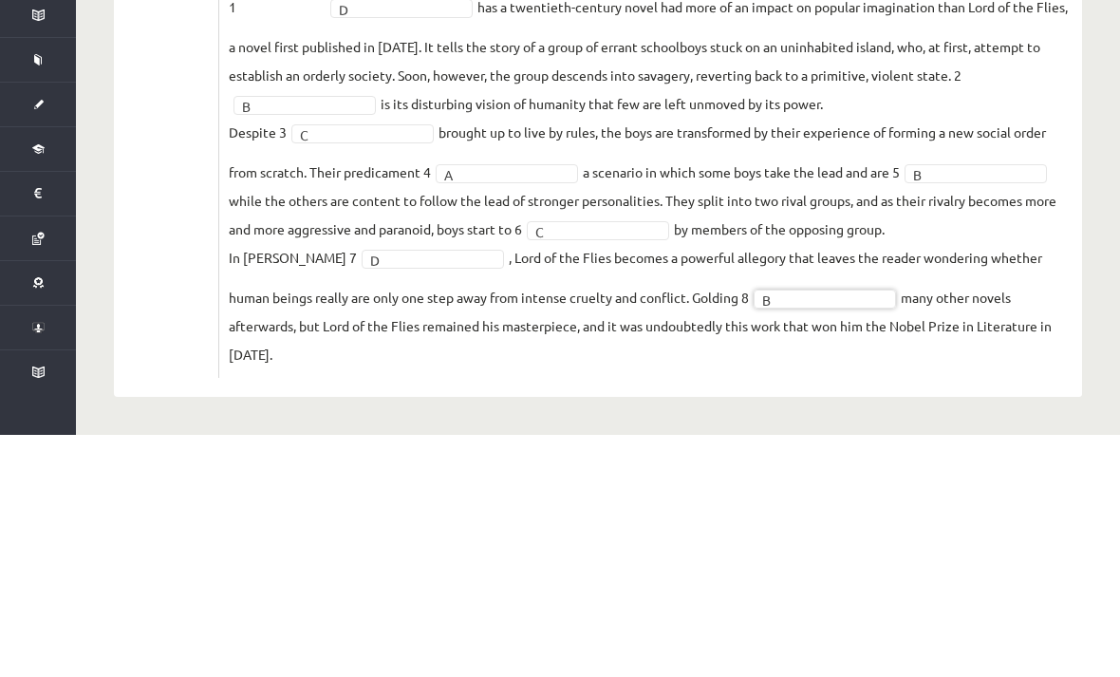
scroll to position [0, 0]
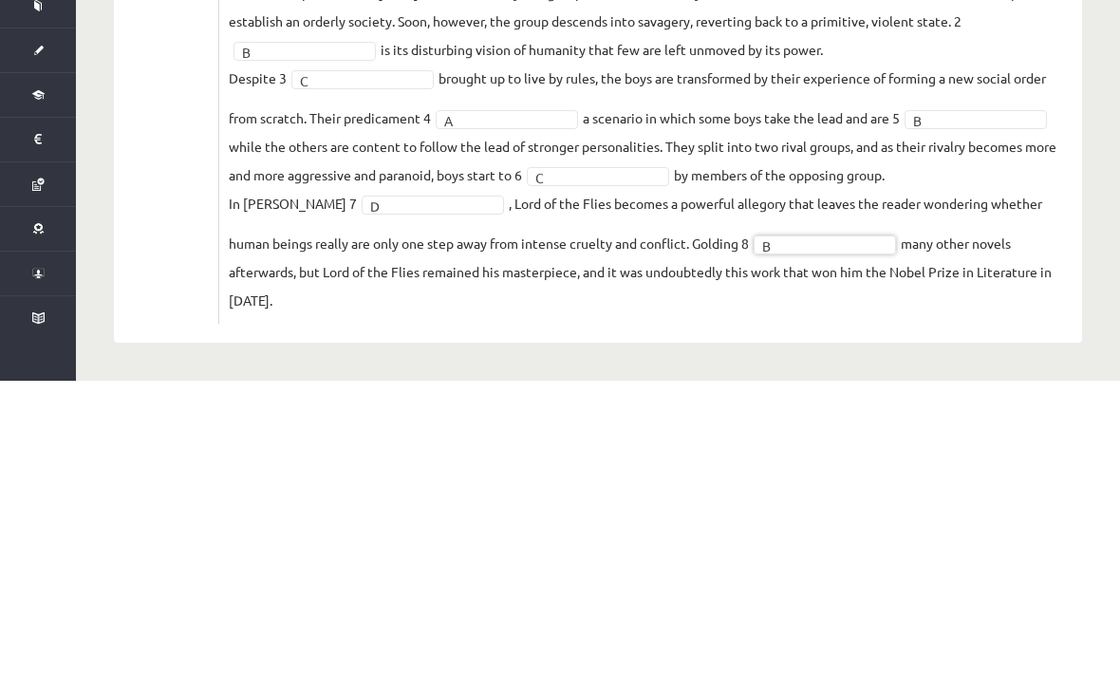
click at [1025, 307] on fieldset "Lord of the Flies 1 D * has a twentieth-century novel had more of an impact on …" at bounding box center [651, 408] width 844 height 404
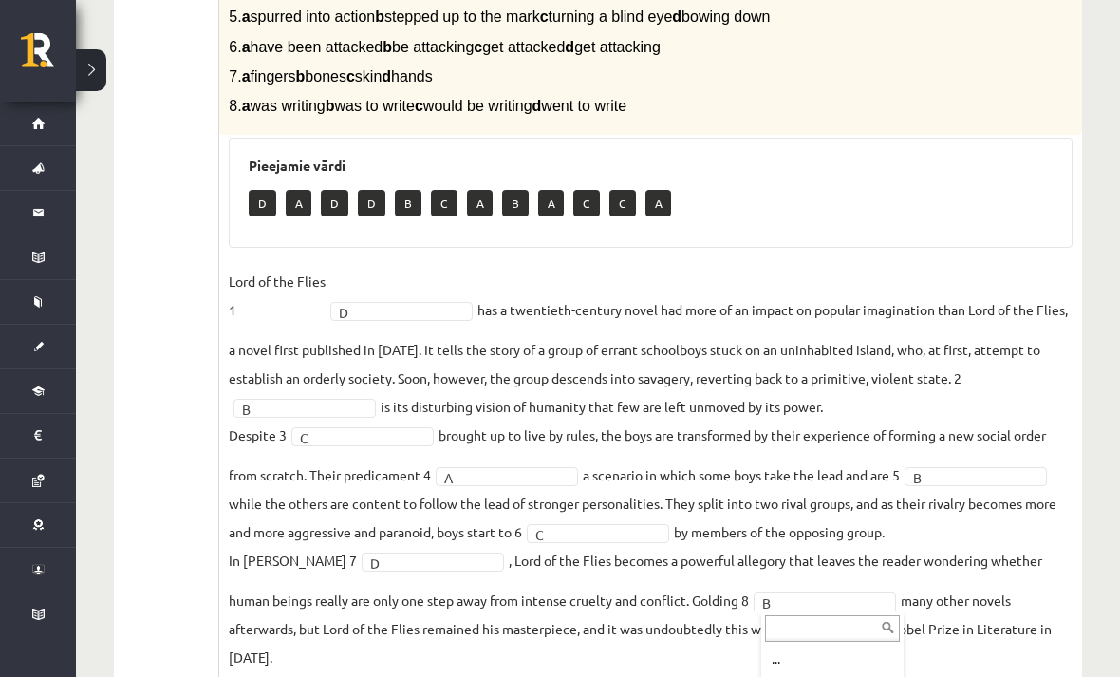
scroll to position [602, 0]
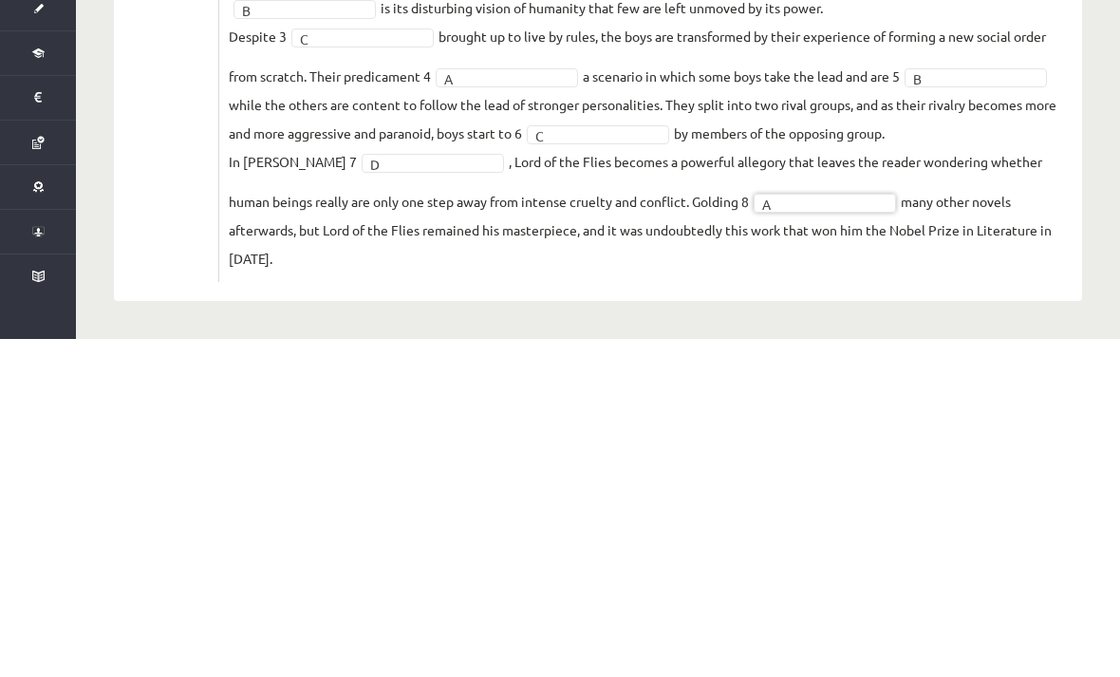
click at [979, 291] on div "8p Complete the text with the correct words (a–d). 1. a No sooner b Rarely c On…" at bounding box center [650, 180] width 863 height 917
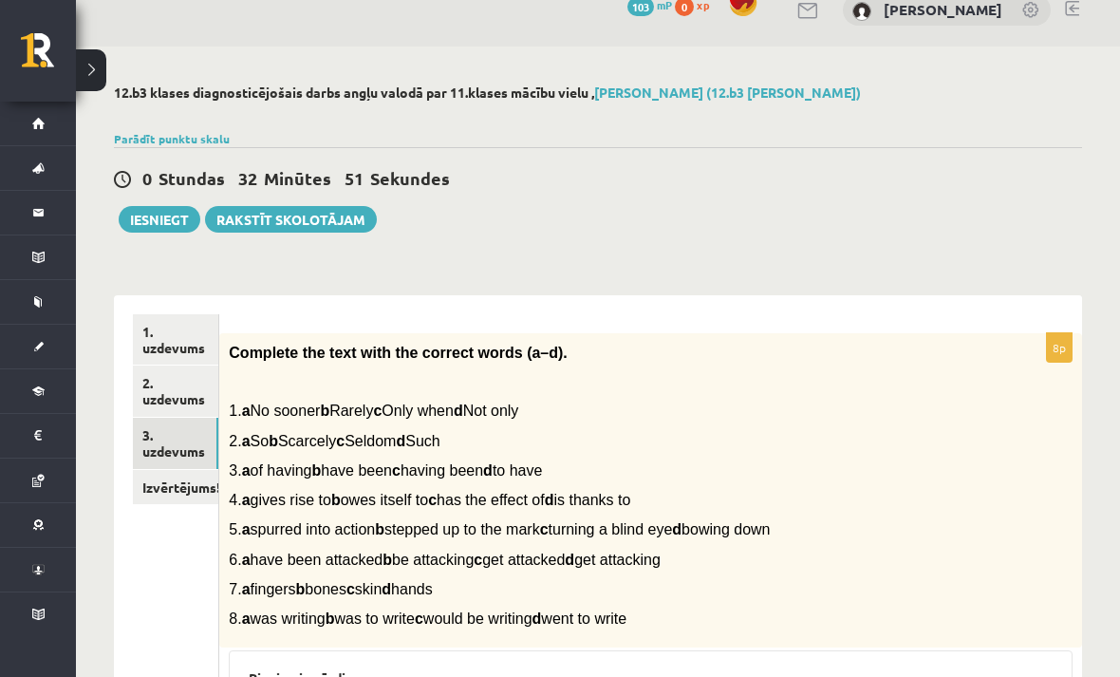
scroll to position [0, 0]
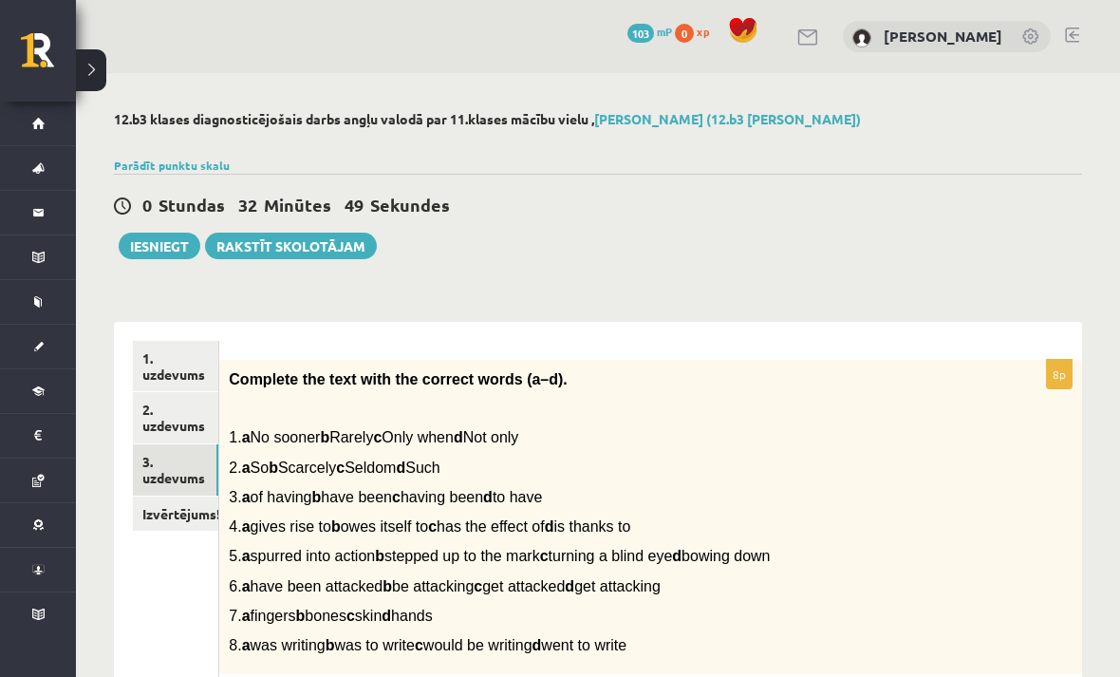
click at [160, 512] on link "Izvērtējums!" at bounding box center [175, 513] width 85 height 35
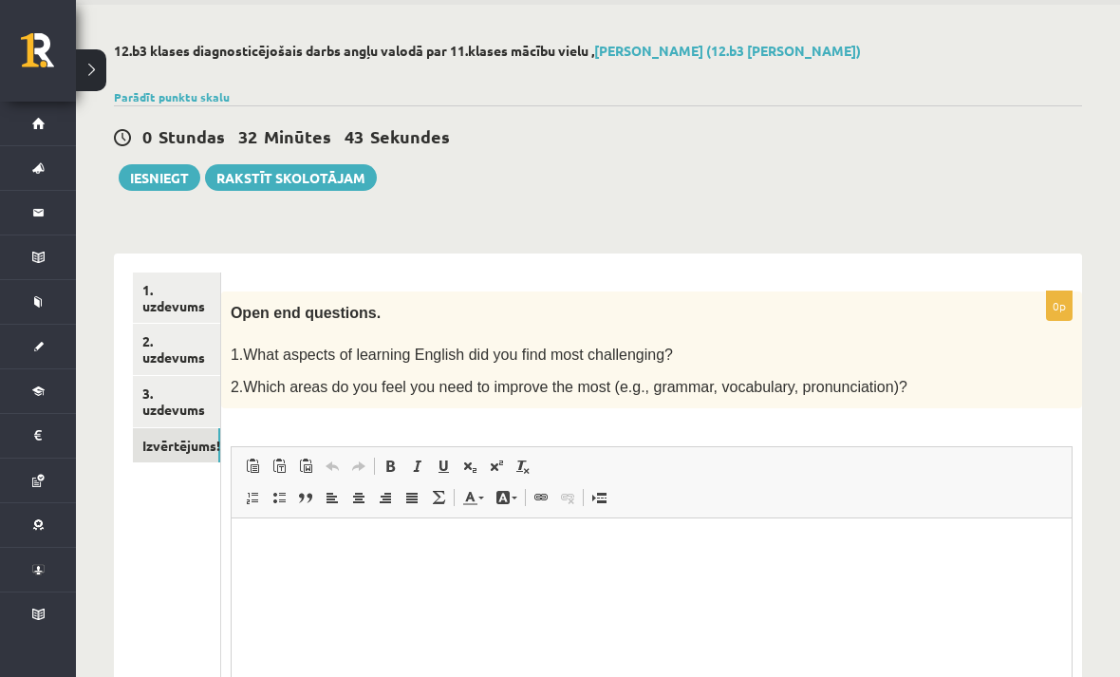
scroll to position [72, 0]
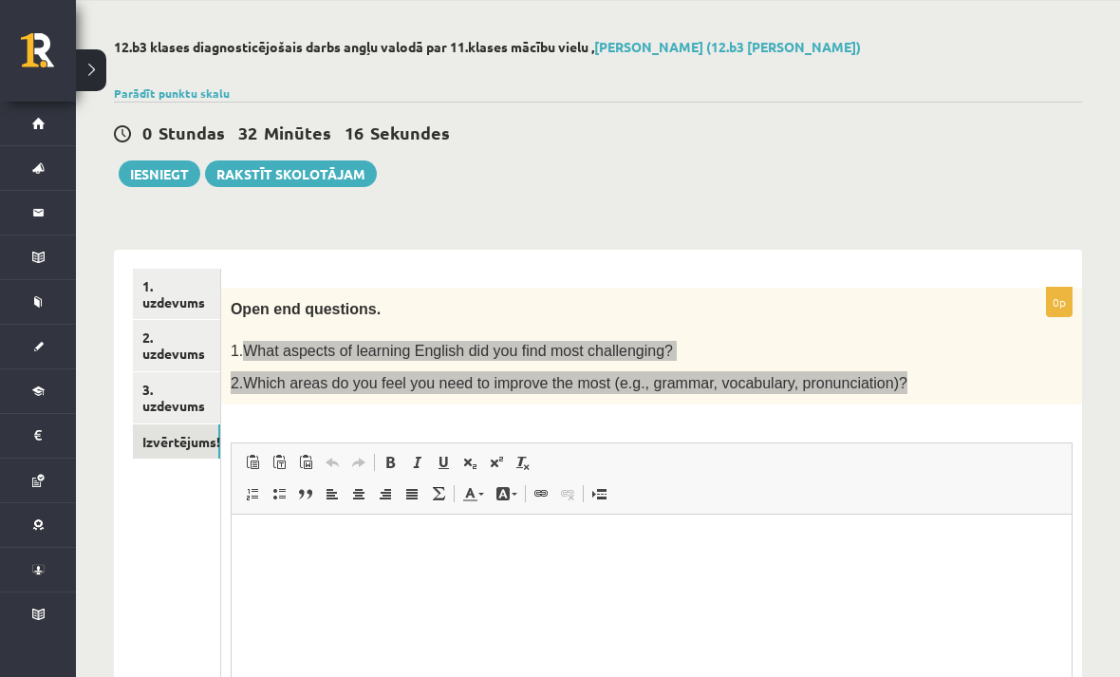
click at [332, 570] on html at bounding box center [651, 543] width 840 height 58
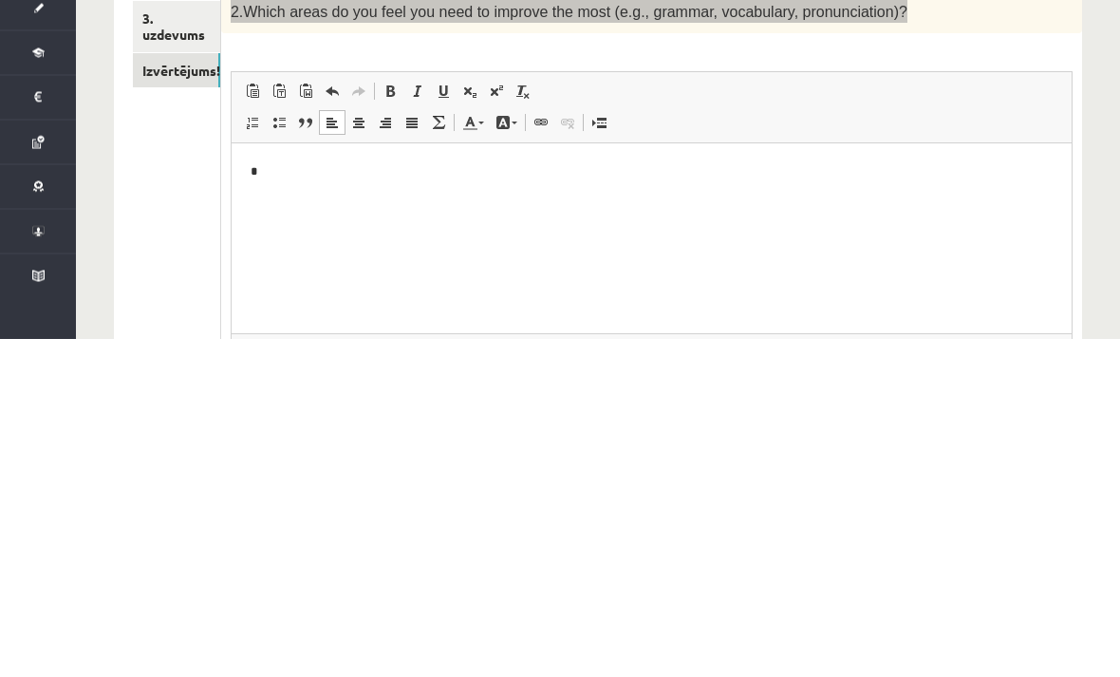
scroll to position [224, 0]
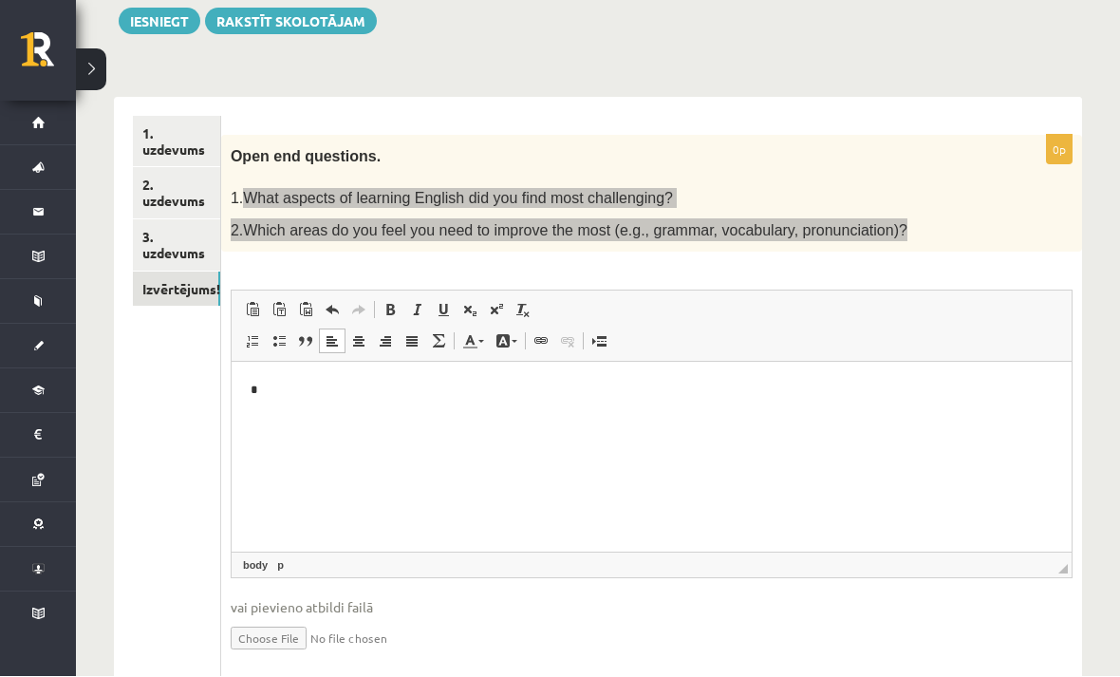
click at [990, 419] on html "*" at bounding box center [651, 390] width 840 height 57
click at [1058, 568] on span "◢" at bounding box center [1062, 569] width 9 height 9
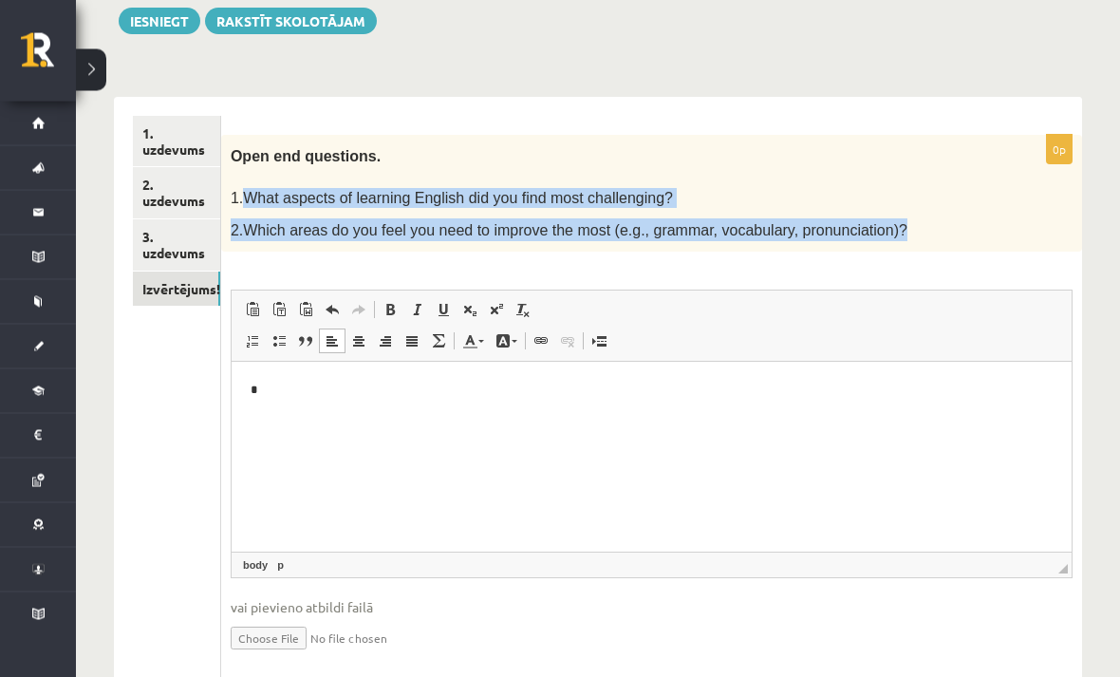
click at [1111, 352] on div "12.b3 klases diagnosticējošais darbs angļu valodā par 11.klases mācību vielu , …" at bounding box center [598, 295] width 1044 height 893
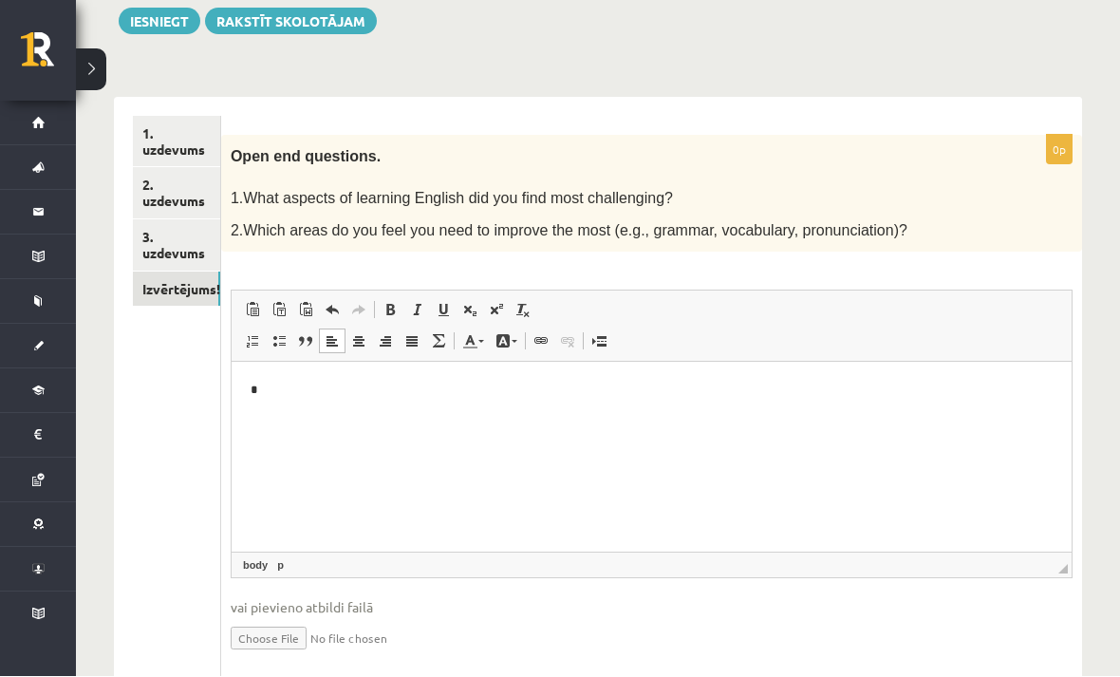
click at [944, 419] on html "*" at bounding box center [651, 390] width 840 height 57
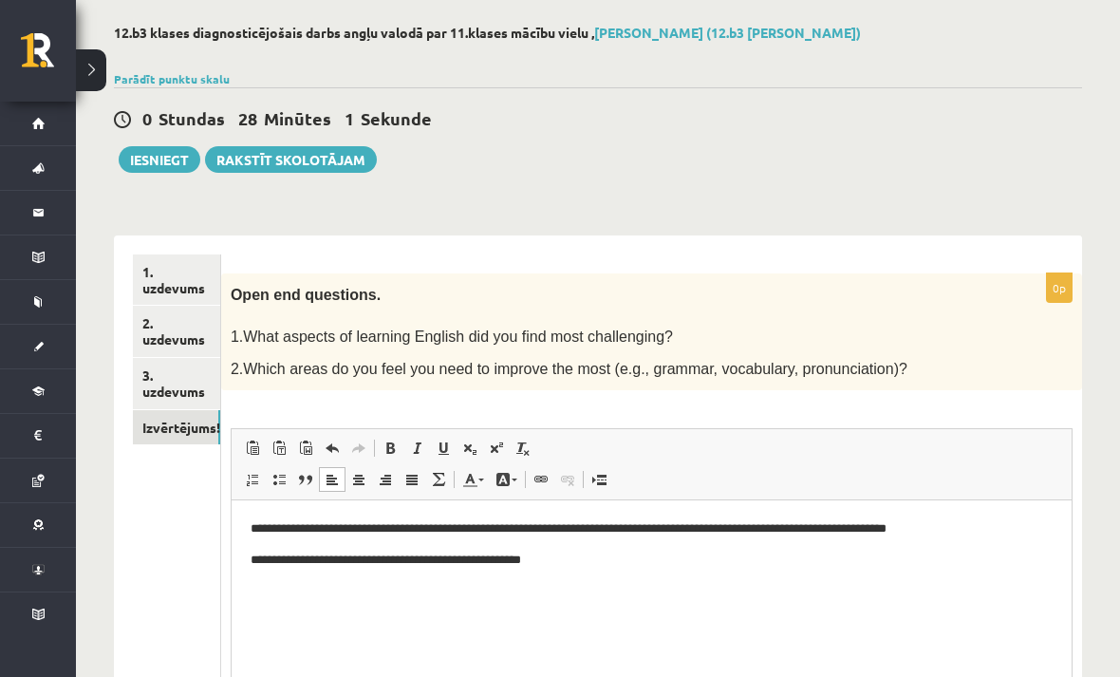
scroll to position [54, 0]
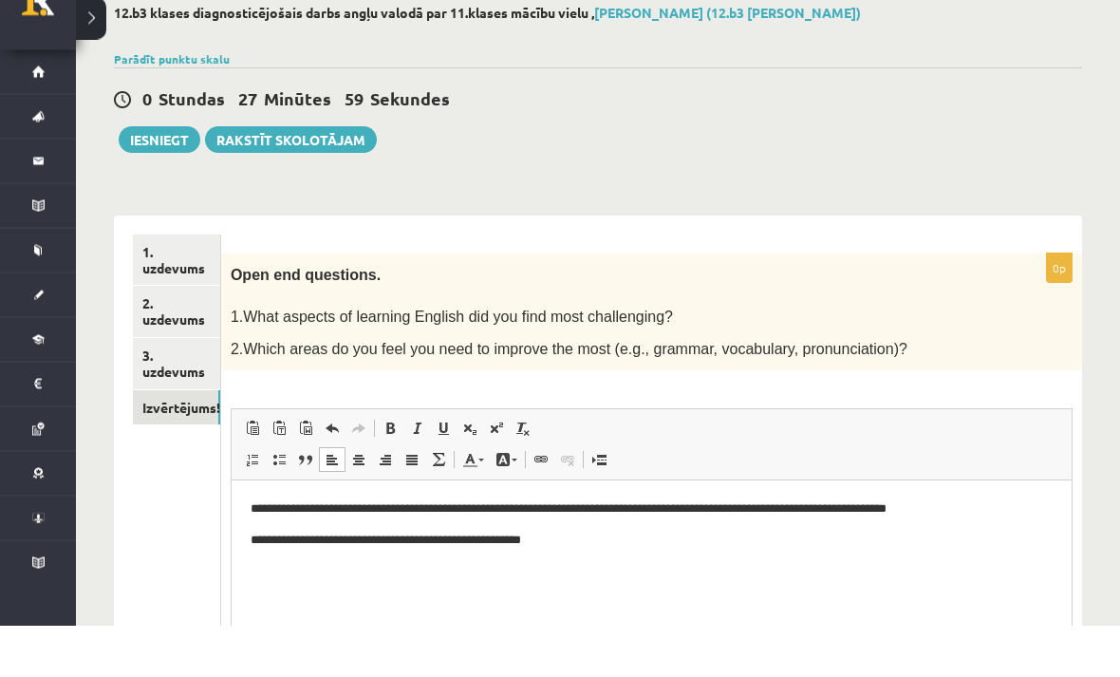
click at [1111, 446] on div "12.b3 klases diagnosticējošais darbs angļu valodā par 11.klases mācību vielu , …" at bounding box center [598, 465] width 1044 height 893
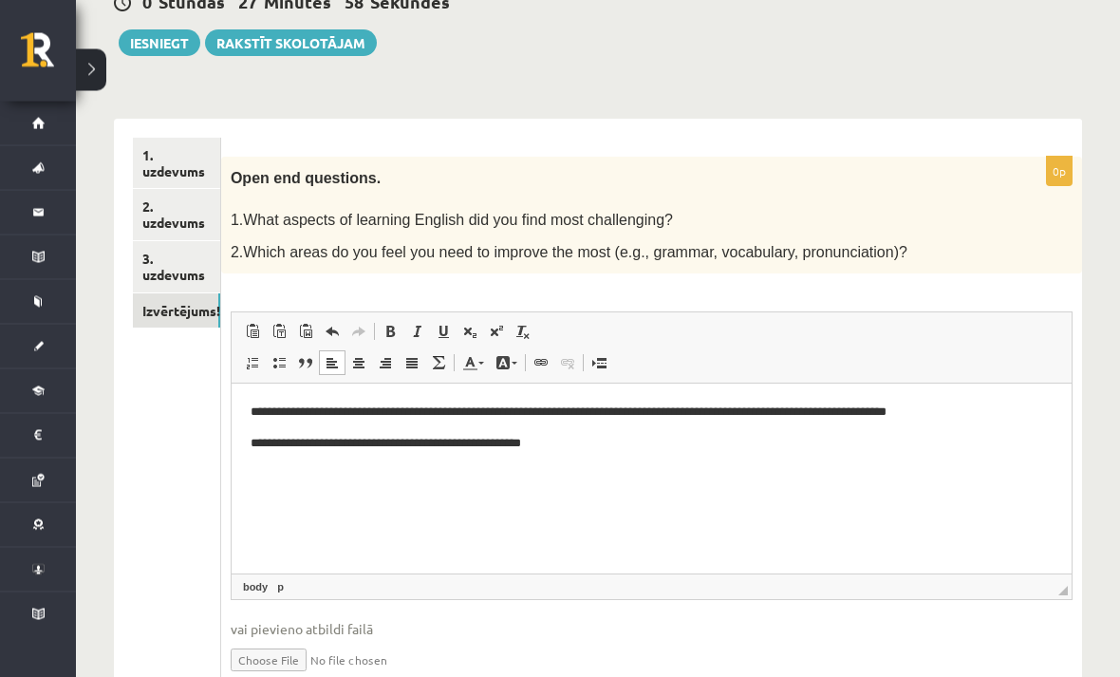
click at [287, 672] on input "file" at bounding box center [652, 659] width 842 height 39
click at [291, 443] on p "**********" at bounding box center [650, 443] width 801 height 19
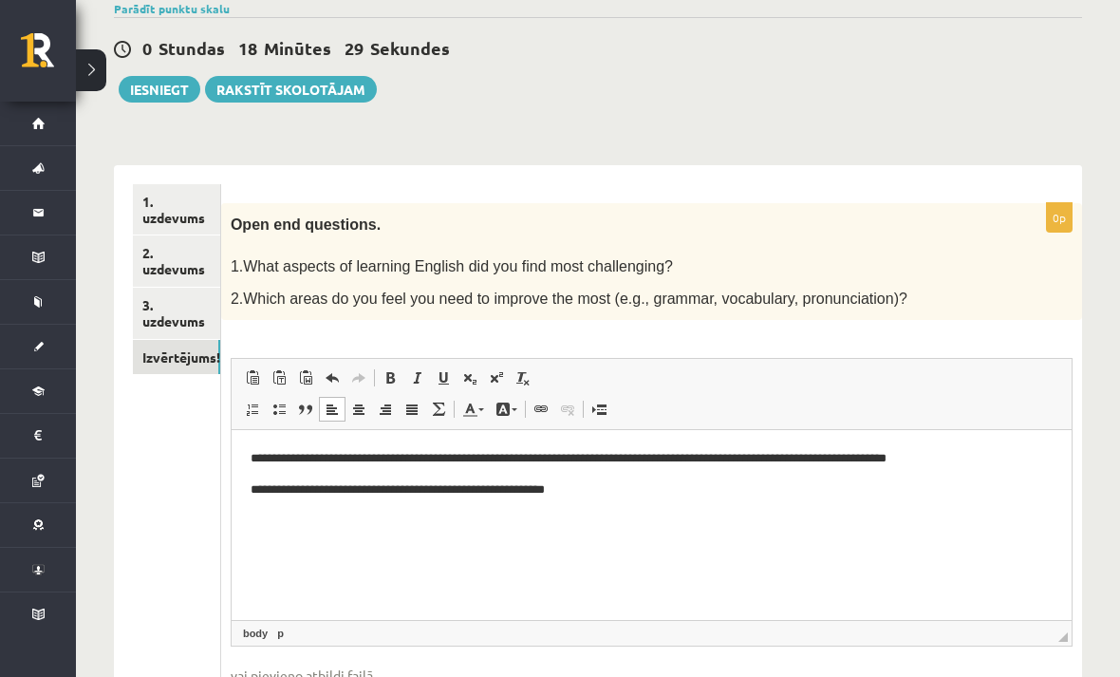
scroll to position [154, 0]
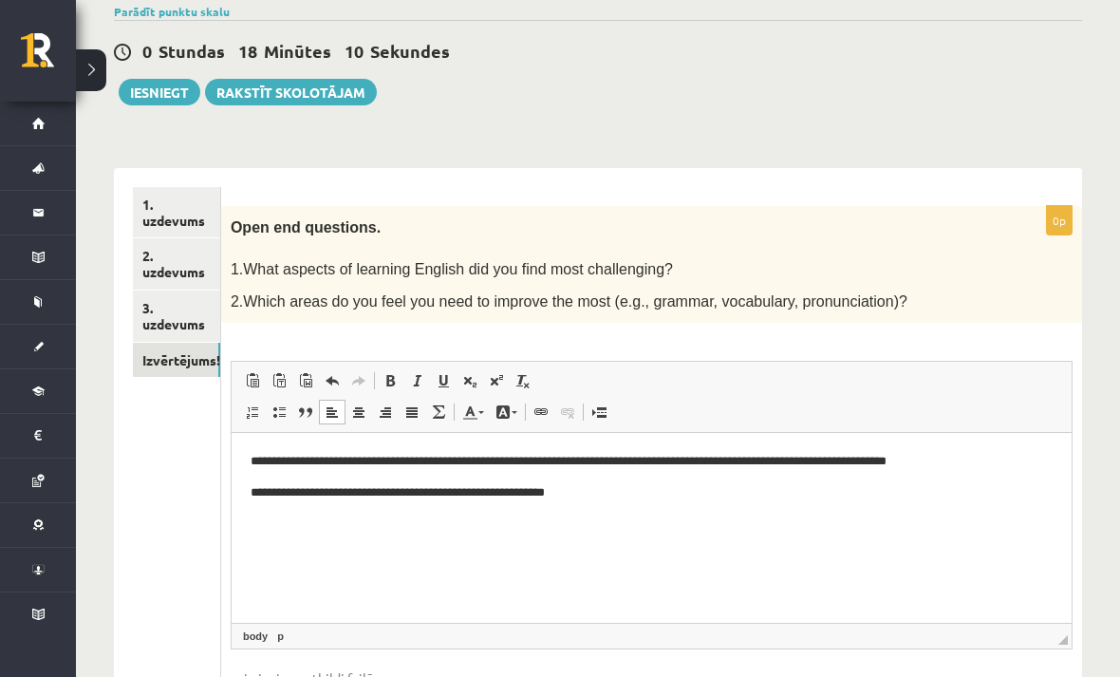
click at [142, 508] on ul "1. uzdevums 2. uzdevums 3. uzdevums Izvērtējums!" at bounding box center [177, 472] width 88 height 570
click at [143, 96] on button "Iesniegt" at bounding box center [160, 91] width 82 height 27
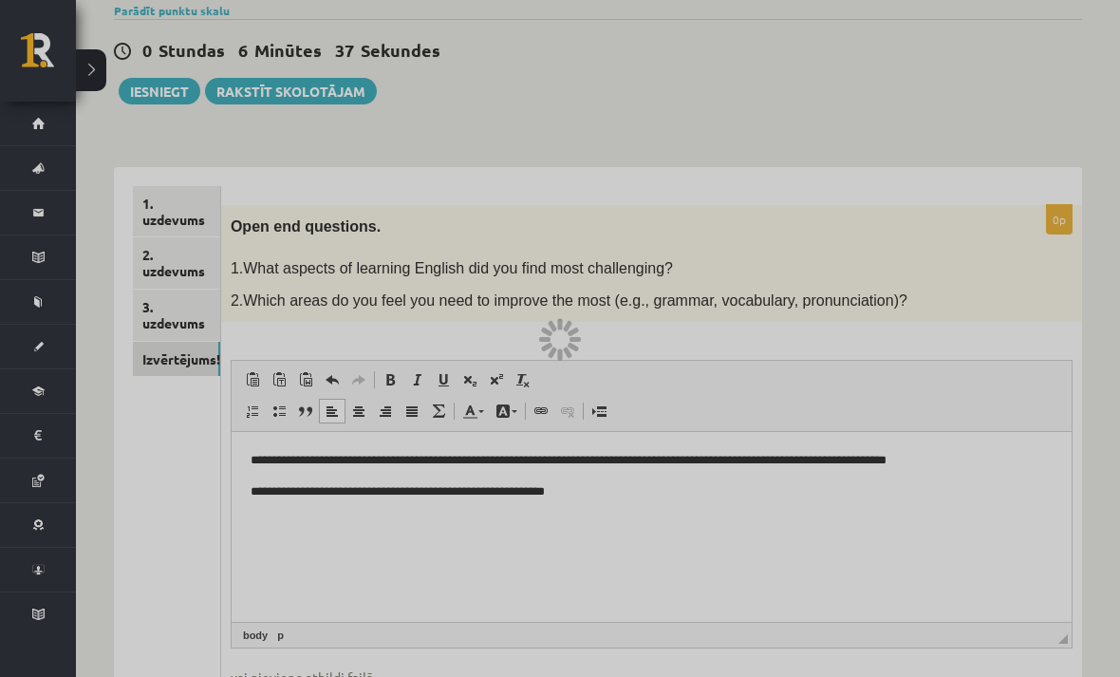
scroll to position [216, 0]
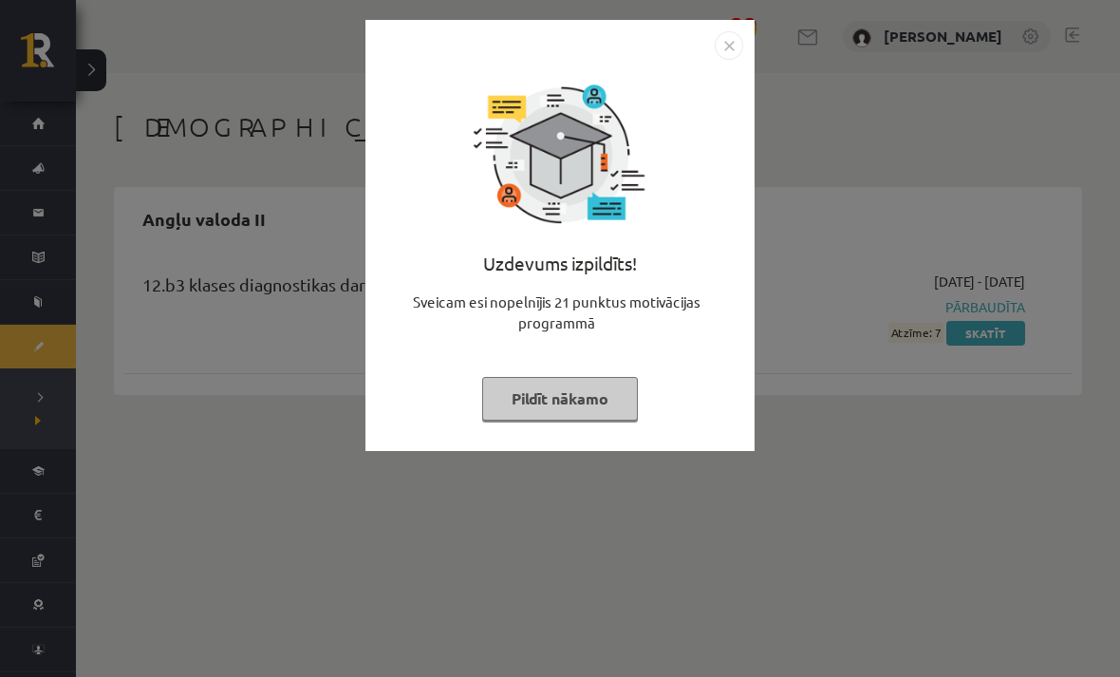
click at [716, 38] on img "Close" at bounding box center [729, 45] width 28 height 28
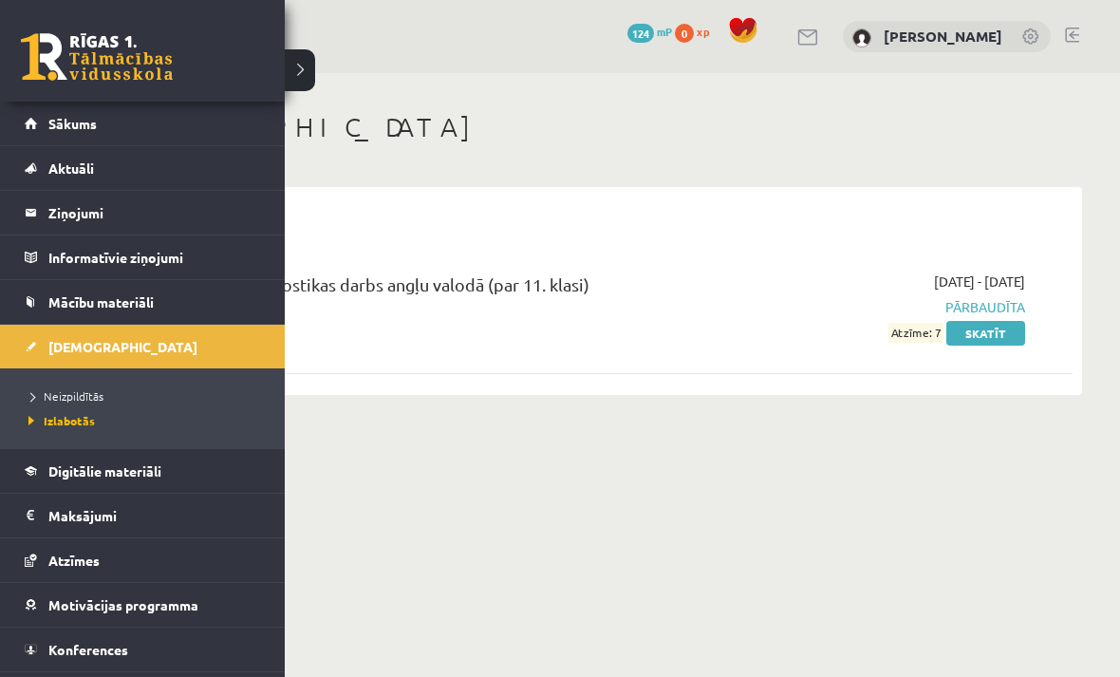
click at [31, 419] on span "Izlabotās" at bounding box center [59, 420] width 71 height 15
click at [62, 424] on span "Izlabotās" at bounding box center [59, 420] width 71 height 15
click at [164, 509] on legend "Maksājumi 0" at bounding box center [154, 516] width 213 height 44
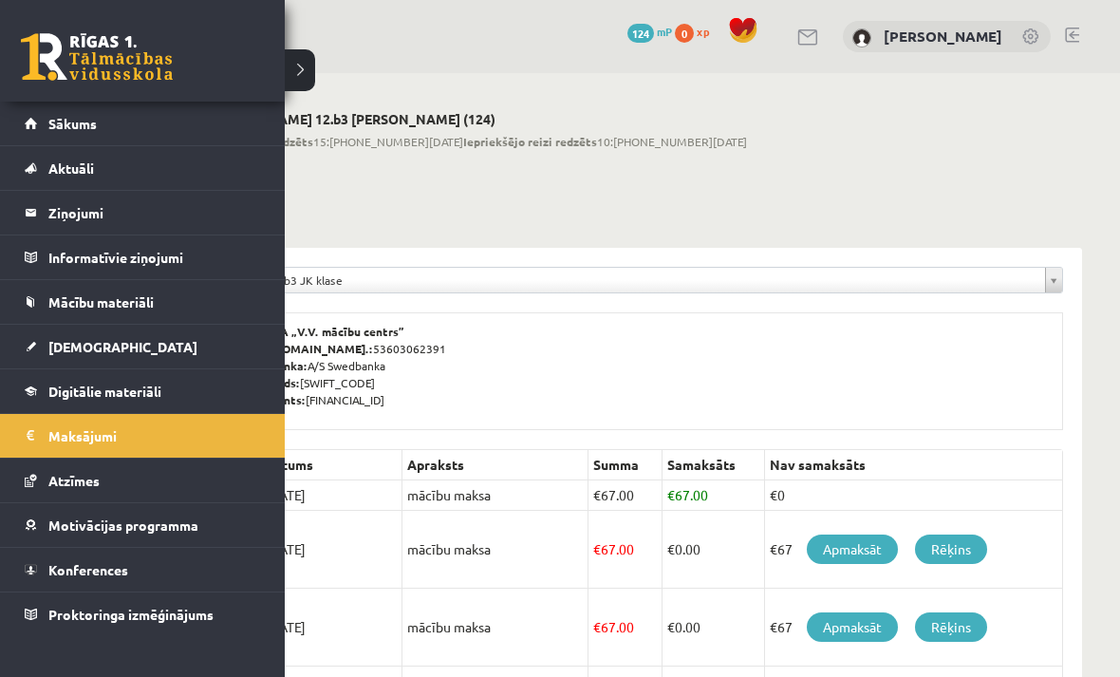
click at [119, 483] on link "Atzīmes" at bounding box center [143, 480] width 236 height 44
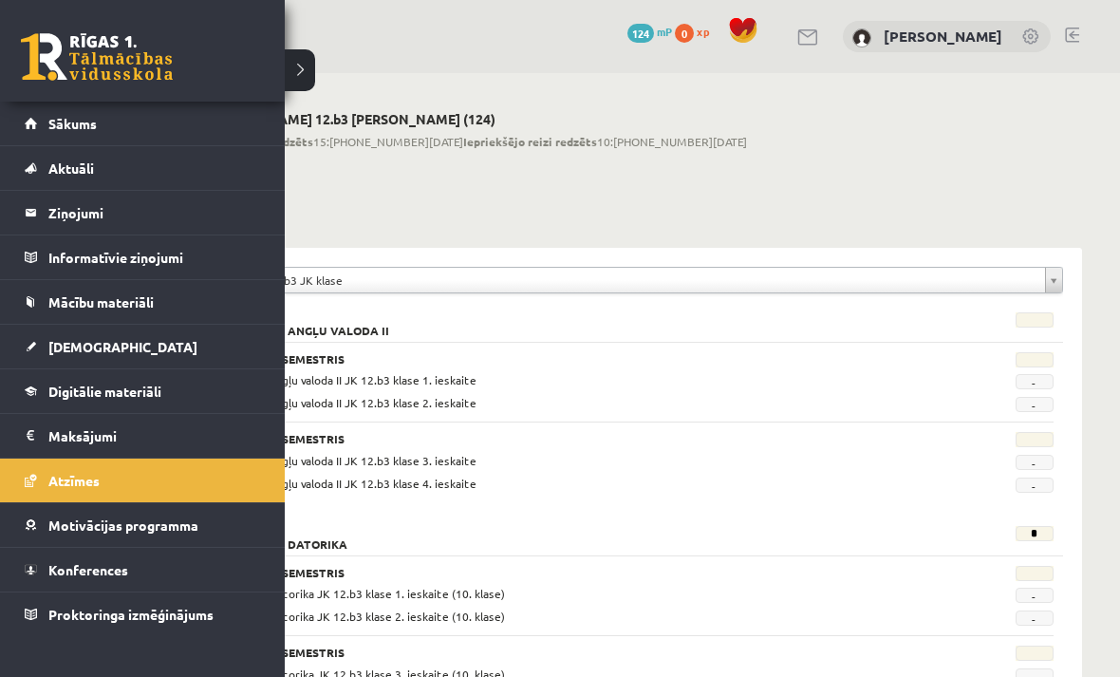
click at [57, 390] on span "Digitālie materiāli" at bounding box center [104, 391] width 113 height 17
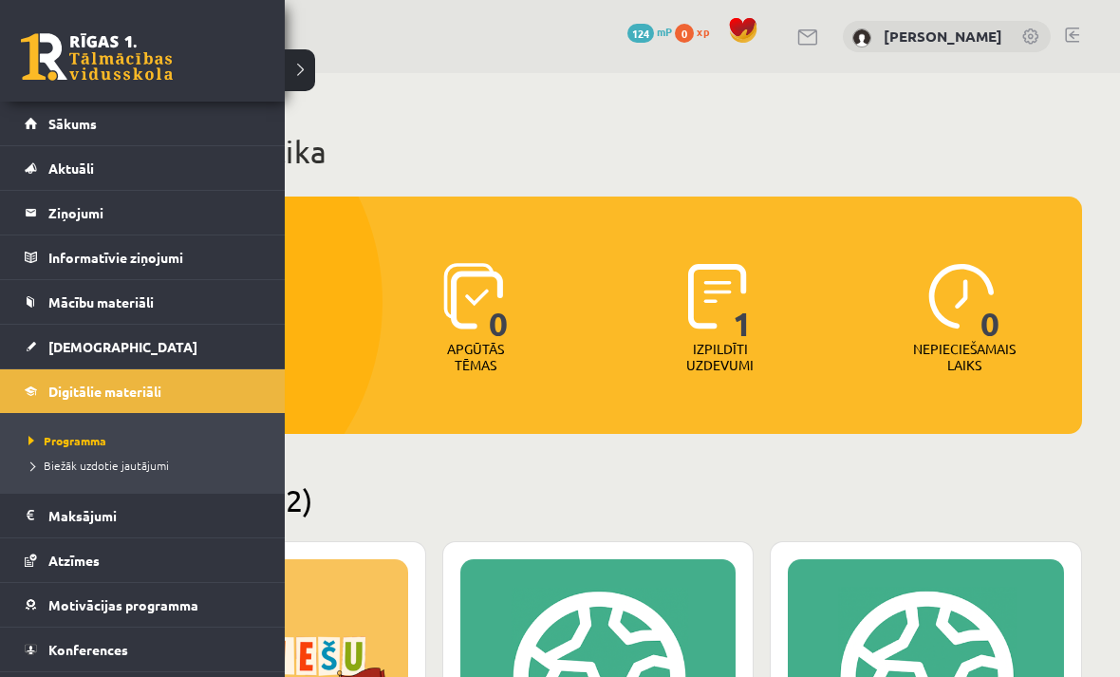
click at [996, 492] on h2 "Pieejamie (12)" at bounding box center [598, 499] width 968 height 37
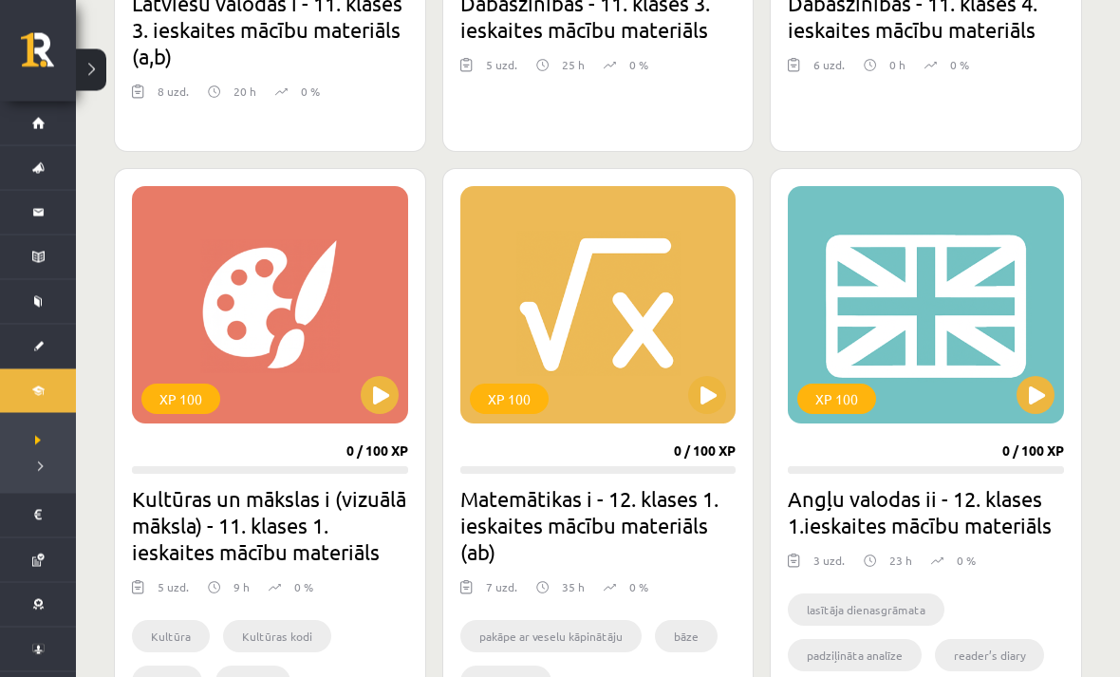
scroll to position [872, 0]
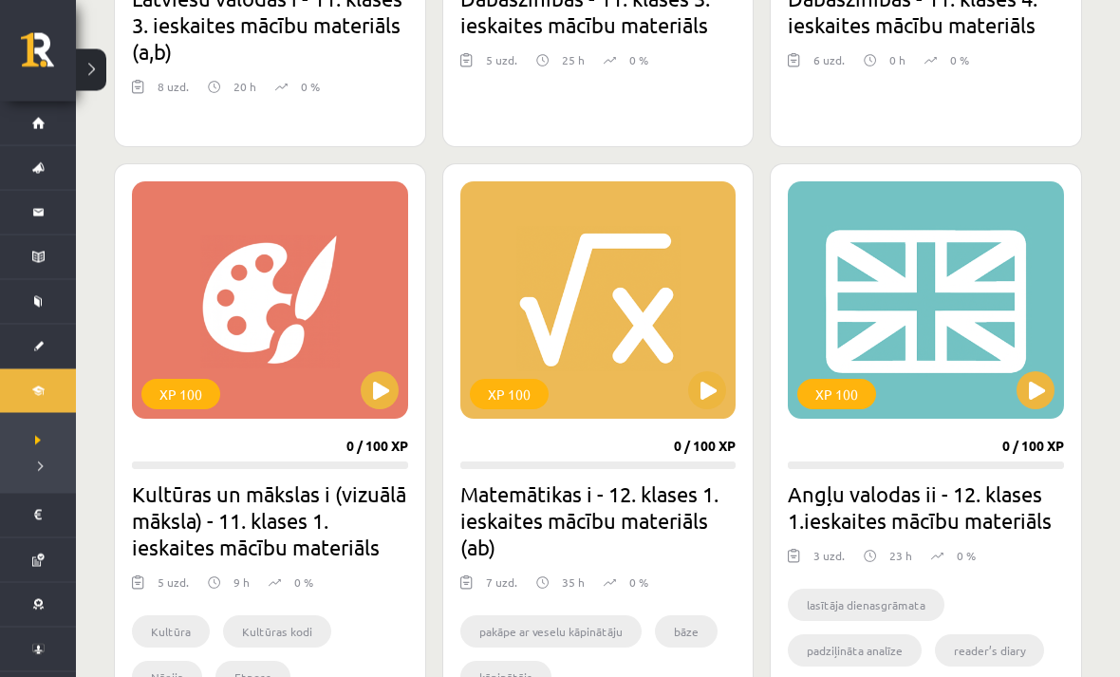
click at [1042, 397] on button at bounding box center [1036, 391] width 38 height 38
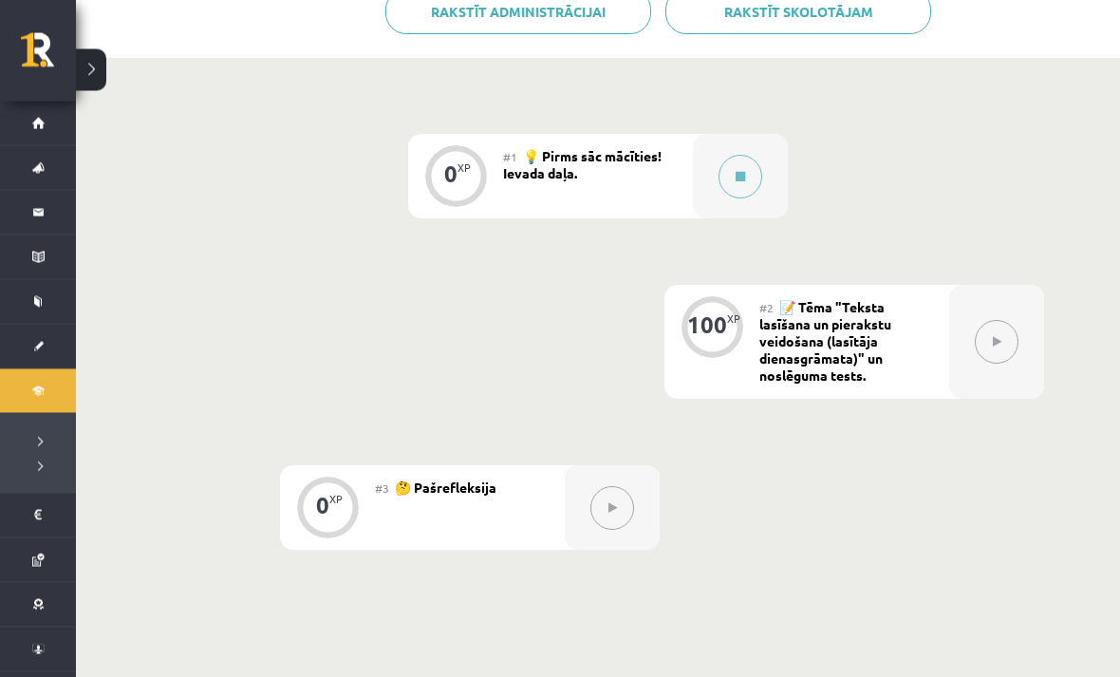
click at [728, 181] on button at bounding box center [741, 178] width 44 height 44
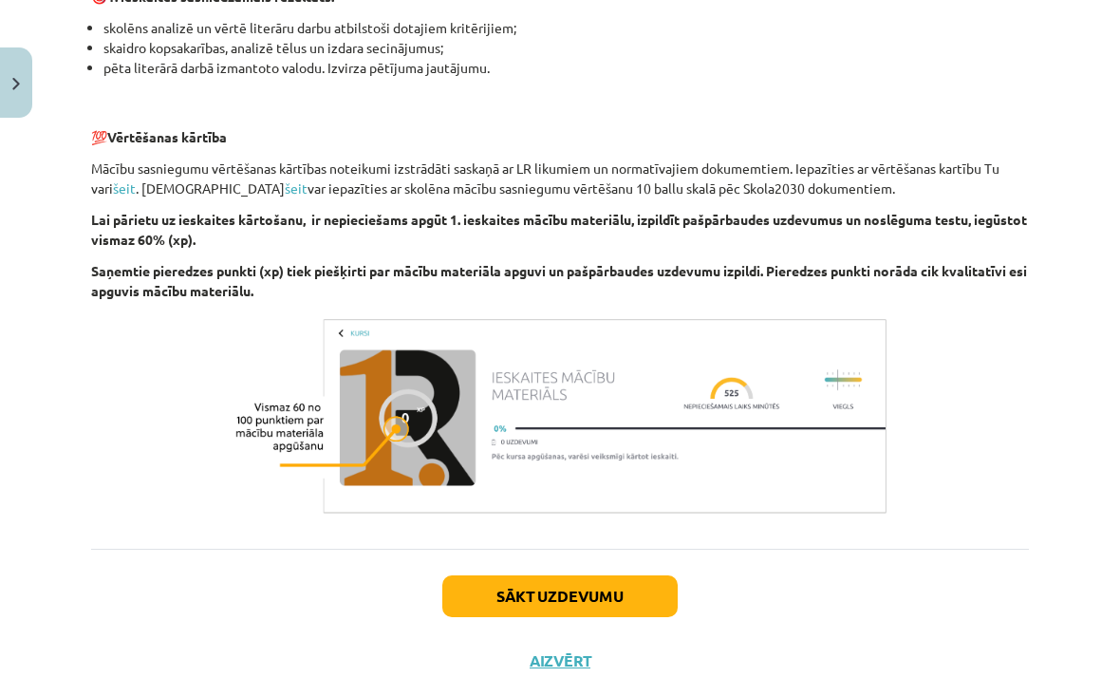
scroll to position [1257, 0]
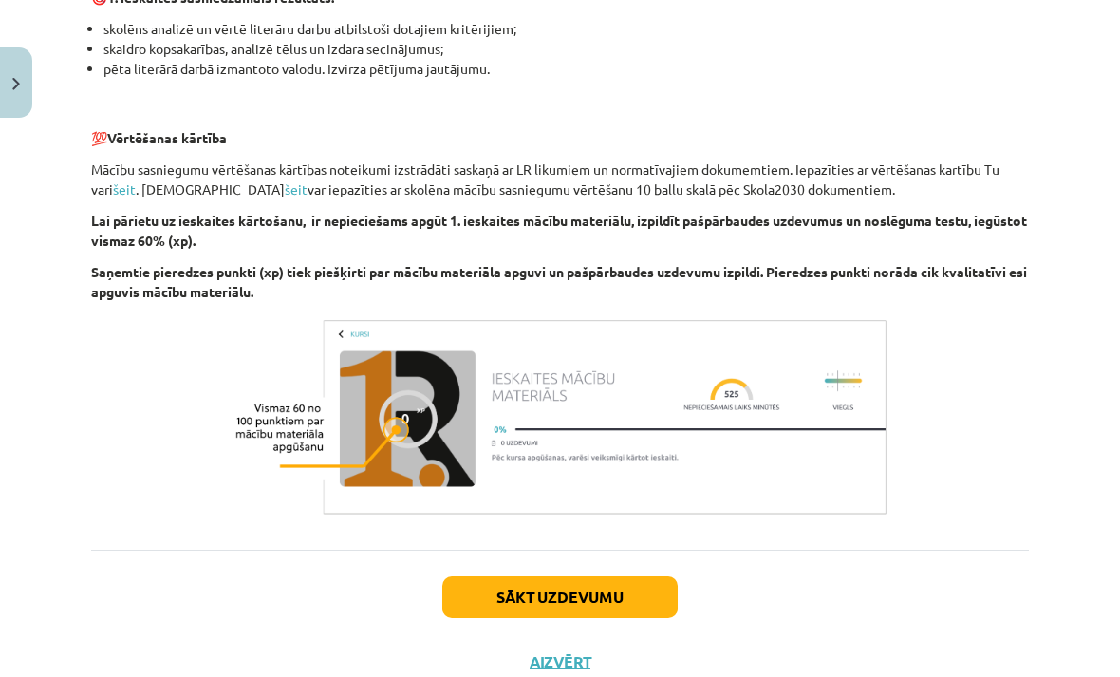
click at [639, 589] on button "Sākt uzdevumu" at bounding box center [559, 597] width 235 height 42
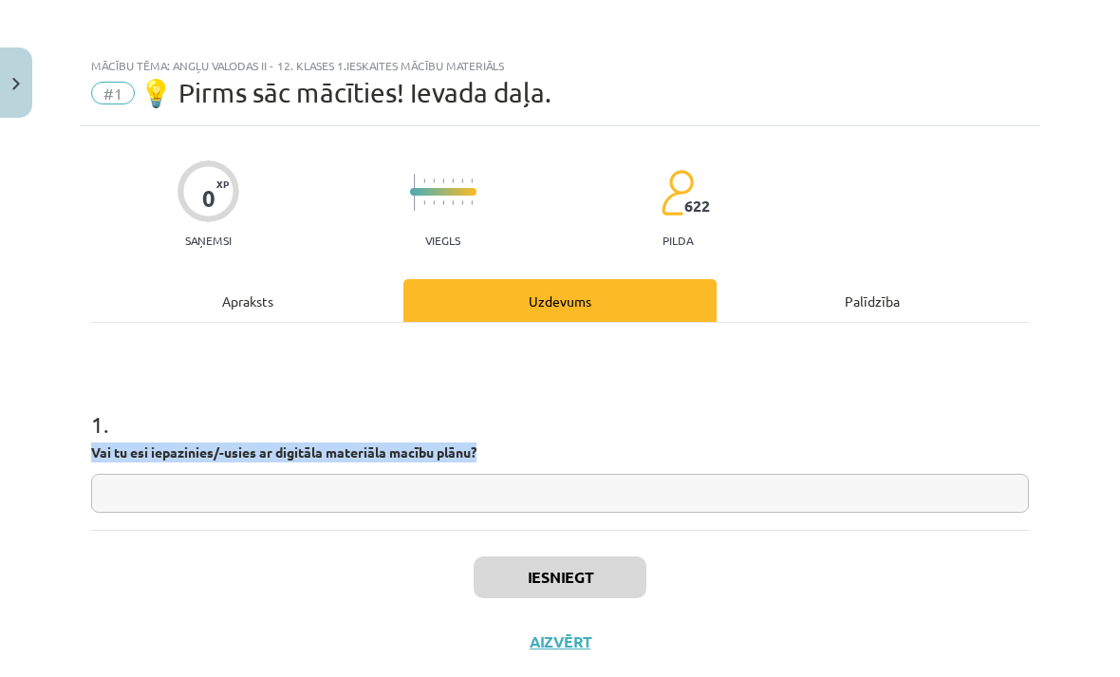
click at [176, 480] on input "text" at bounding box center [560, 493] width 938 height 39
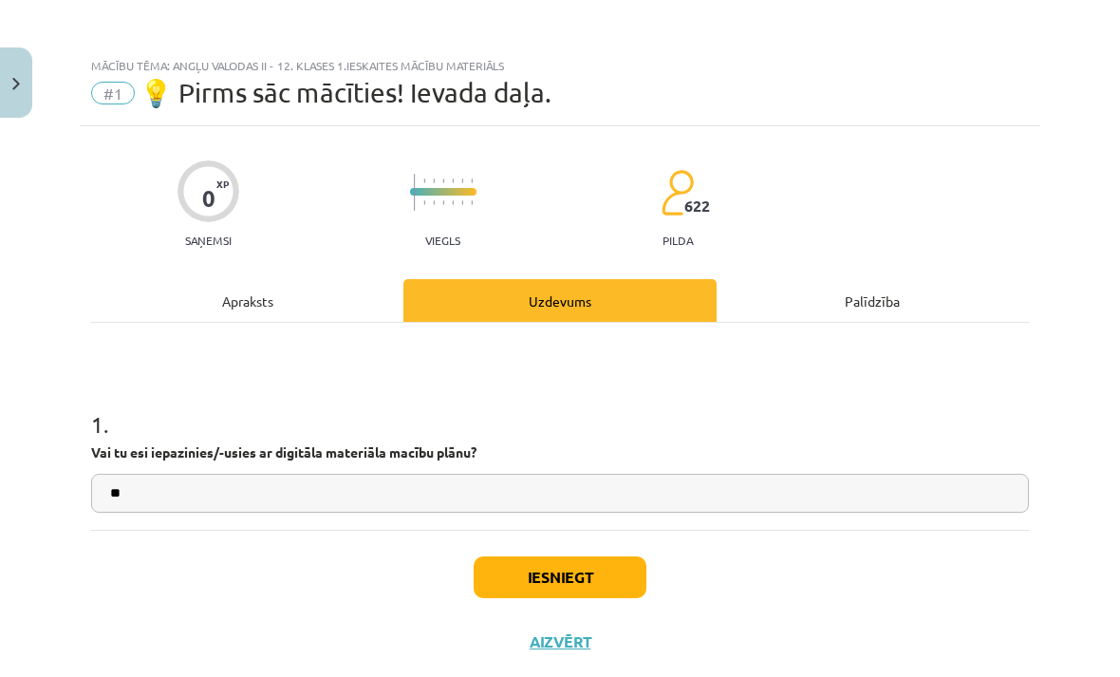
type input "**"
click at [610, 568] on button "Iesniegt" at bounding box center [560, 577] width 173 height 42
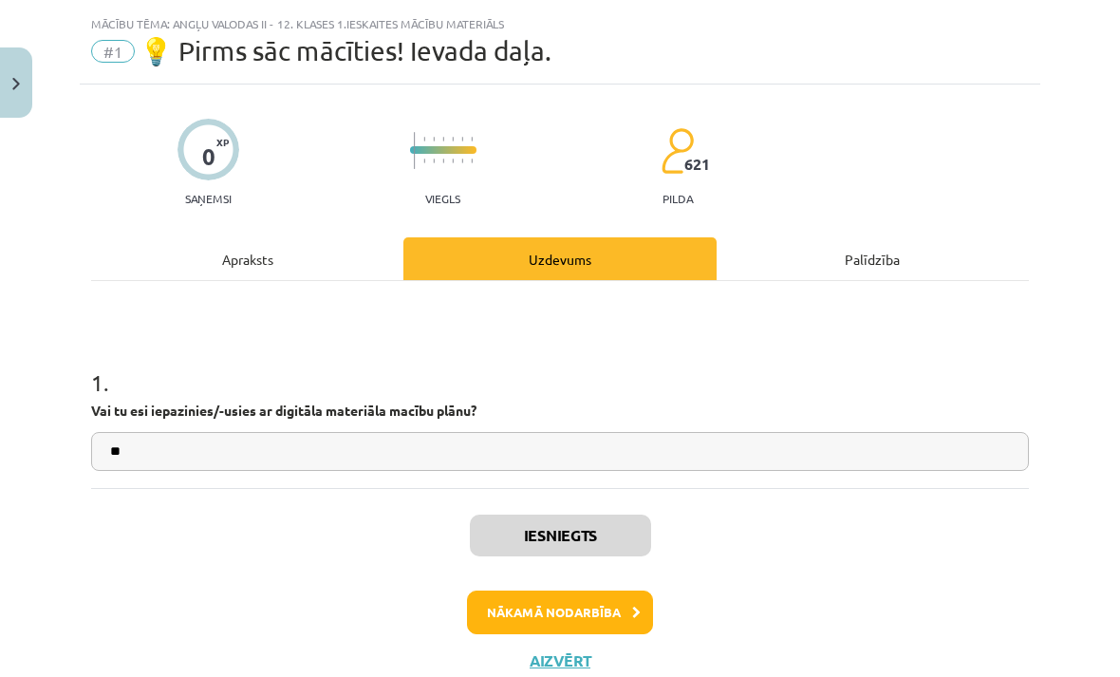
scroll to position [40, 0]
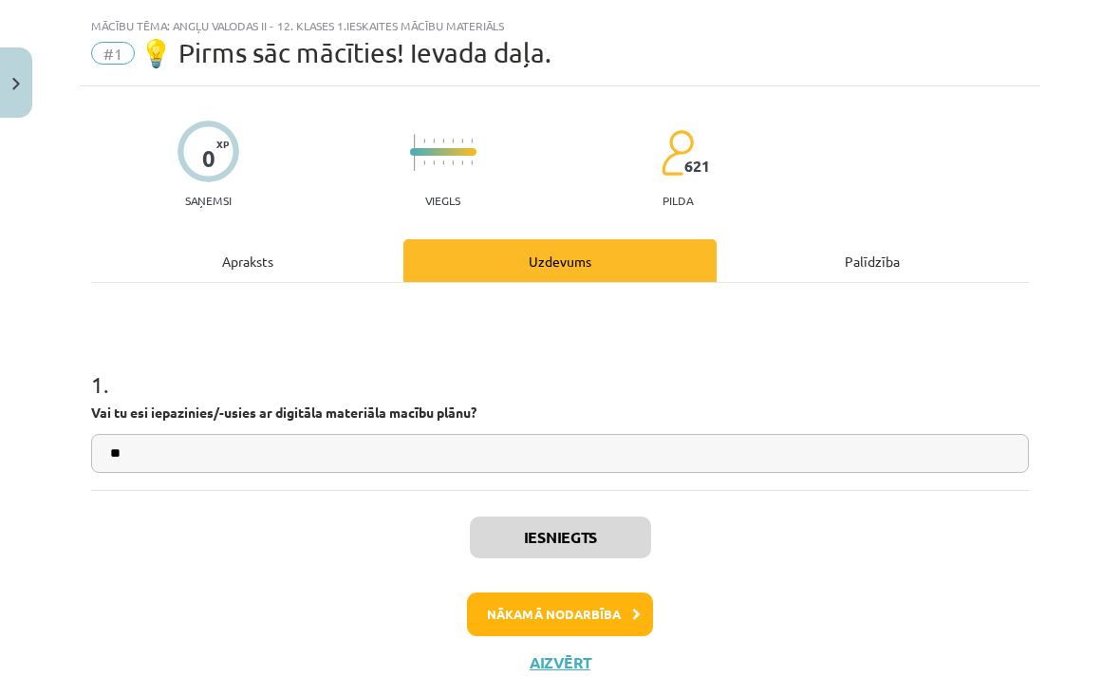
click at [623, 607] on button "Nākamā nodarbība" at bounding box center [560, 614] width 186 height 44
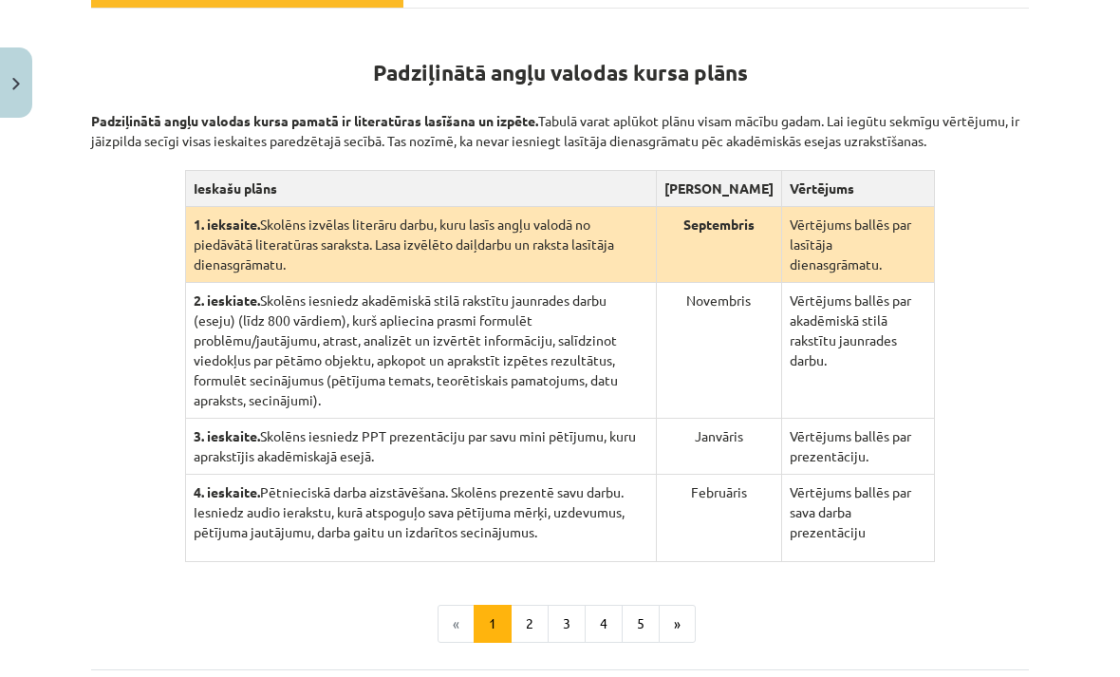
scroll to position [380, 0]
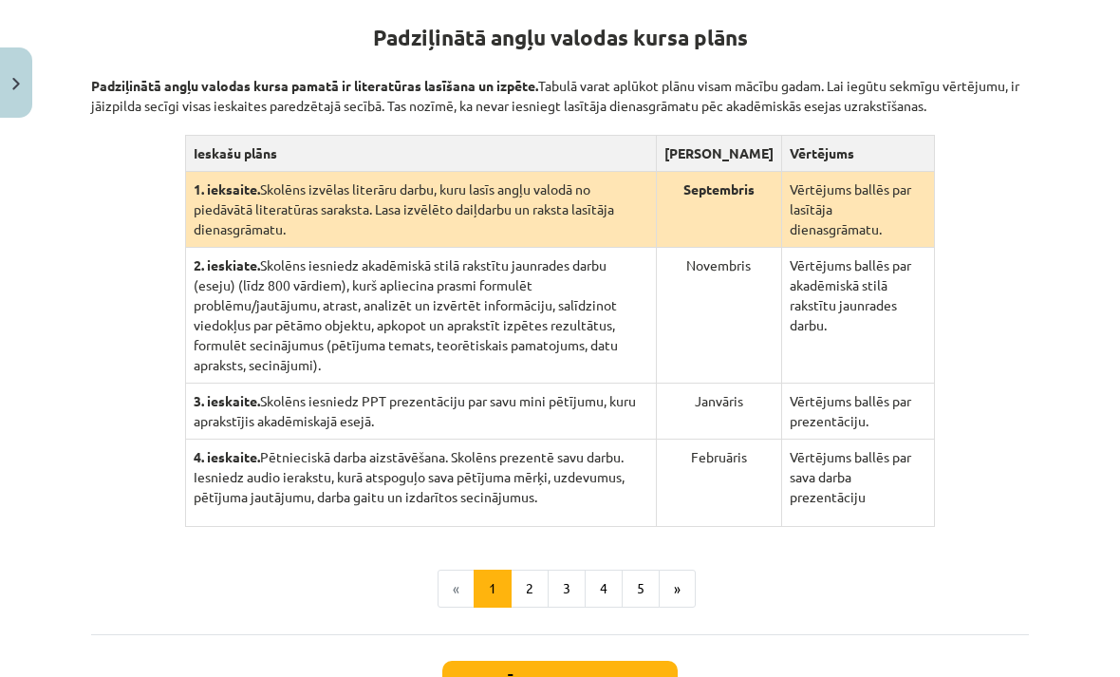
click at [689, 607] on button "»" at bounding box center [677, 589] width 37 height 38
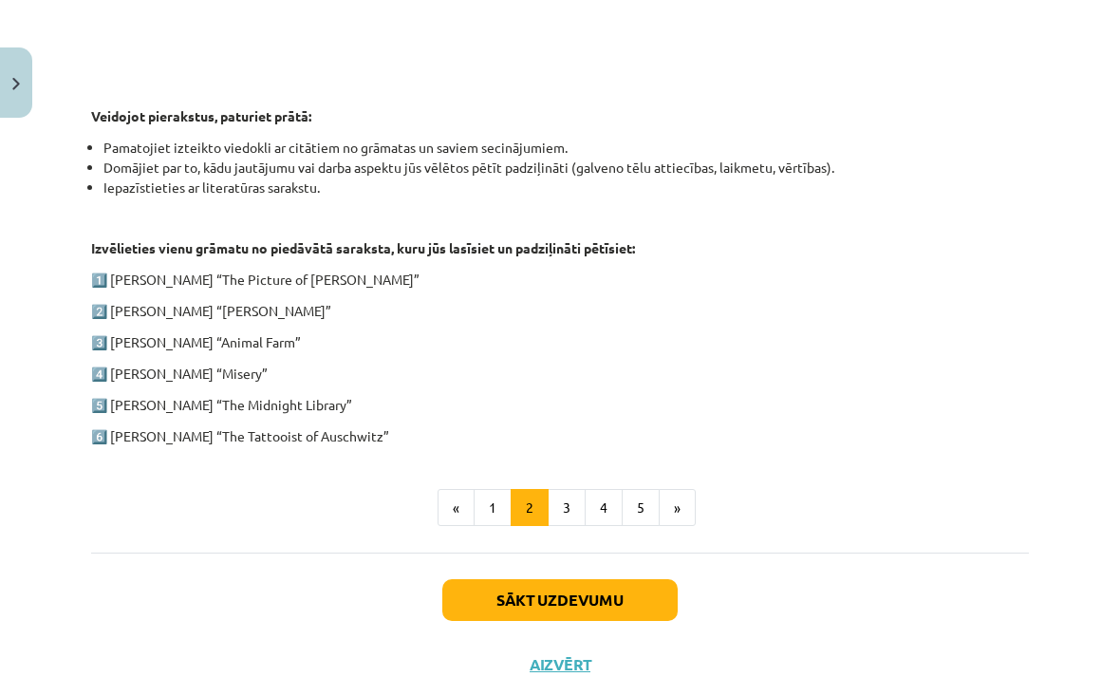
scroll to position [895, 0]
click at [691, 507] on button "»" at bounding box center [677, 508] width 37 height 38
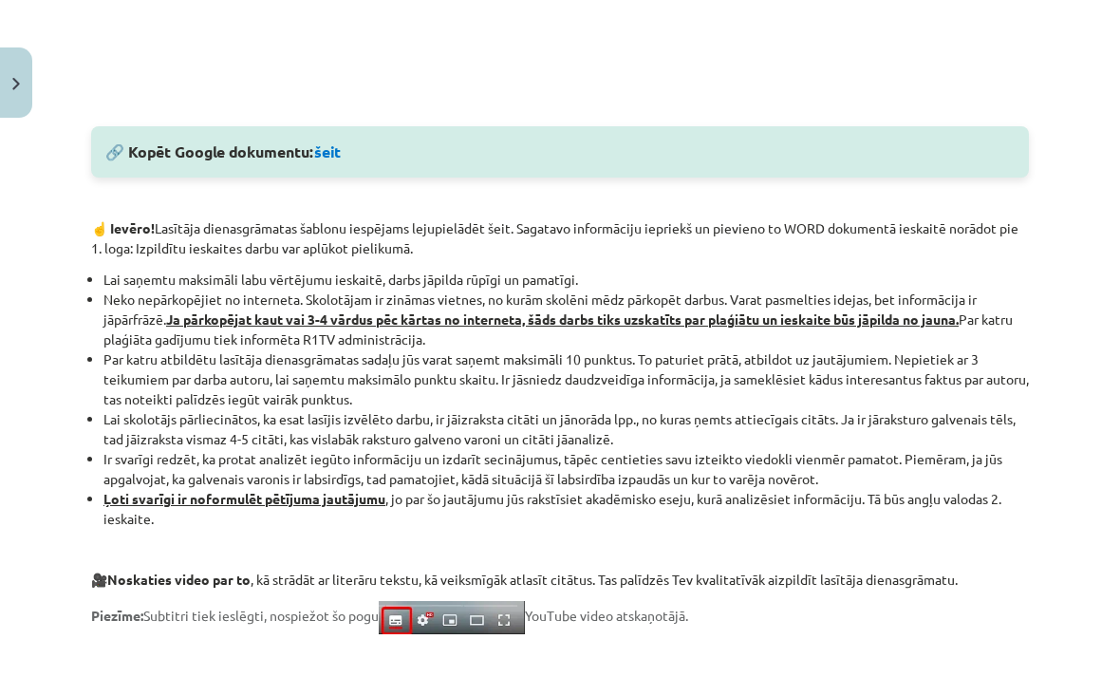
scroll to position [984, 0]
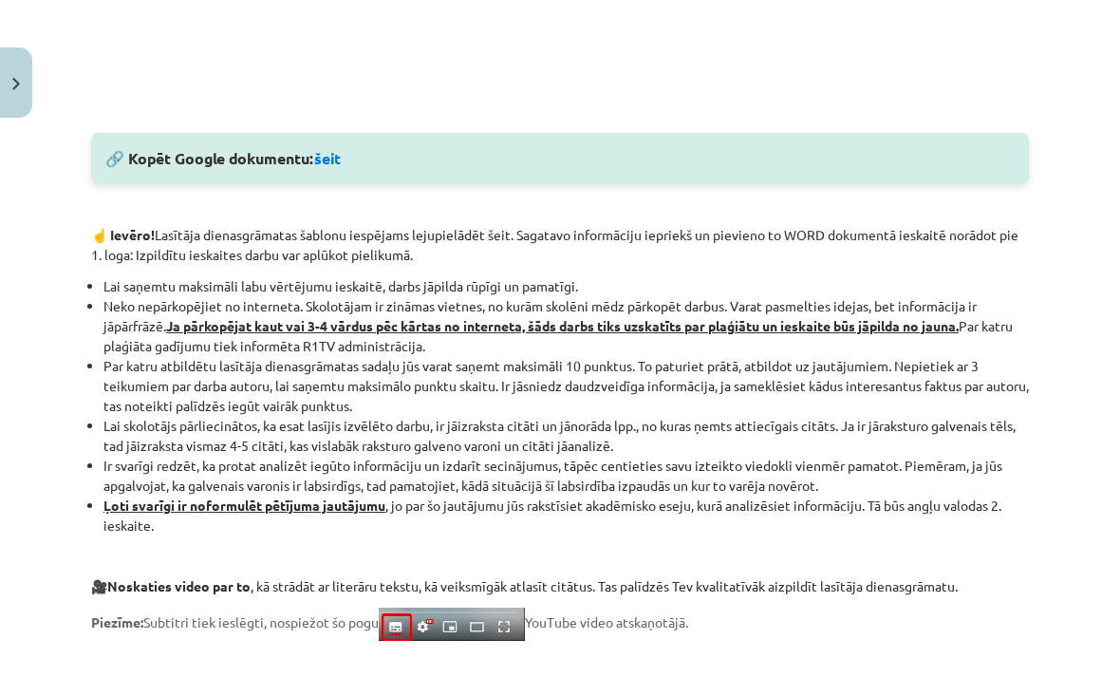
click at [321, 165] on link "šeit" at bounding box center [327, 158] width 27 height 20
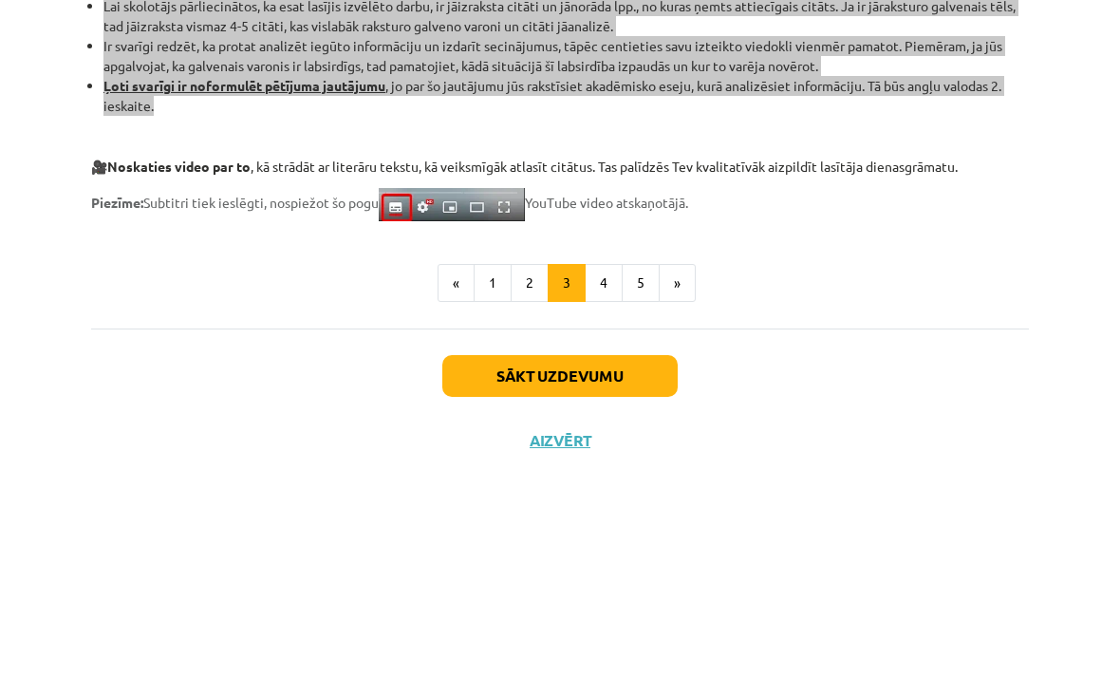
scroll to position [1485, 0]
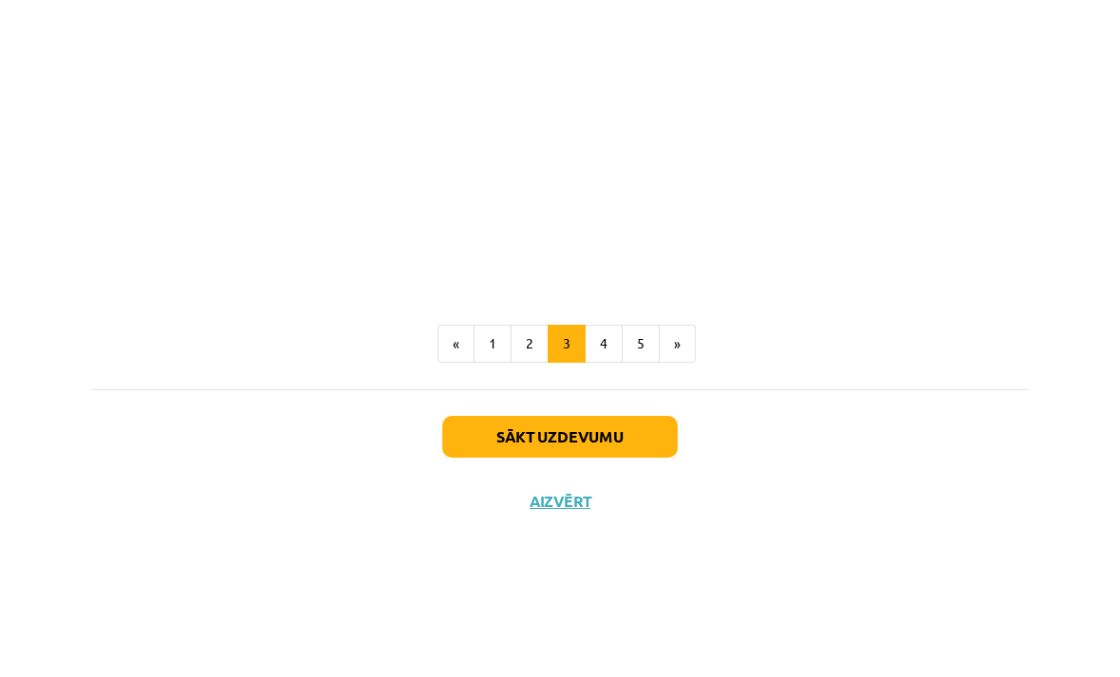
scroll to position [1540, 0]
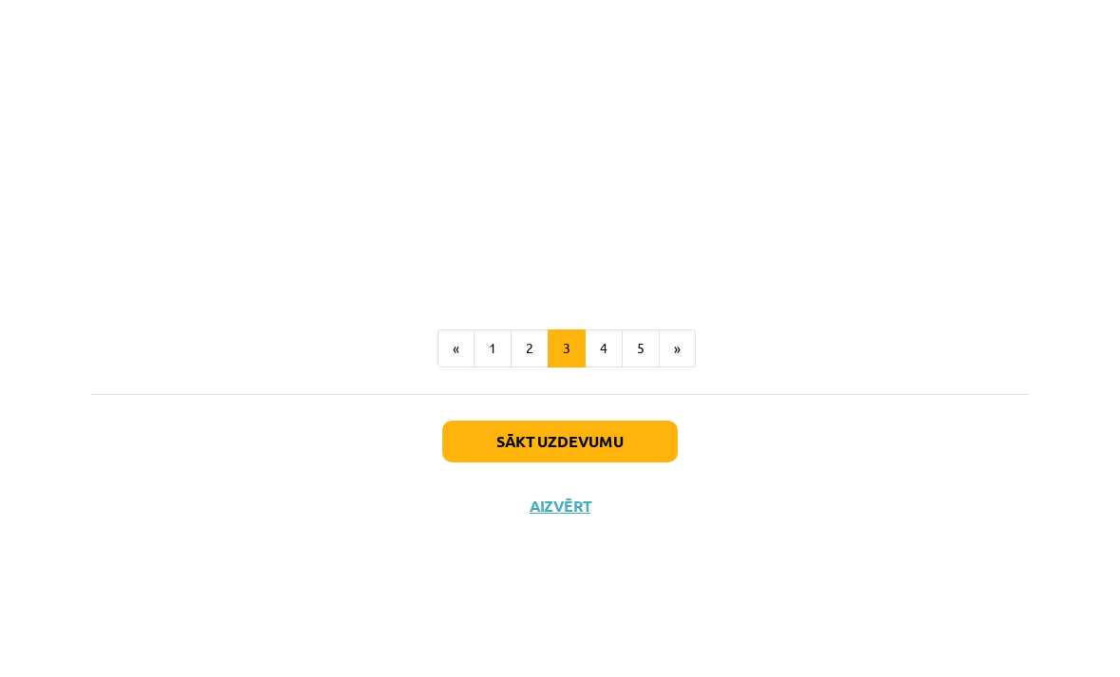
click at [682, 551] on div "Sākt uzdevumu Aizvērt" at bounding box center [560, 617] width 938 height 133
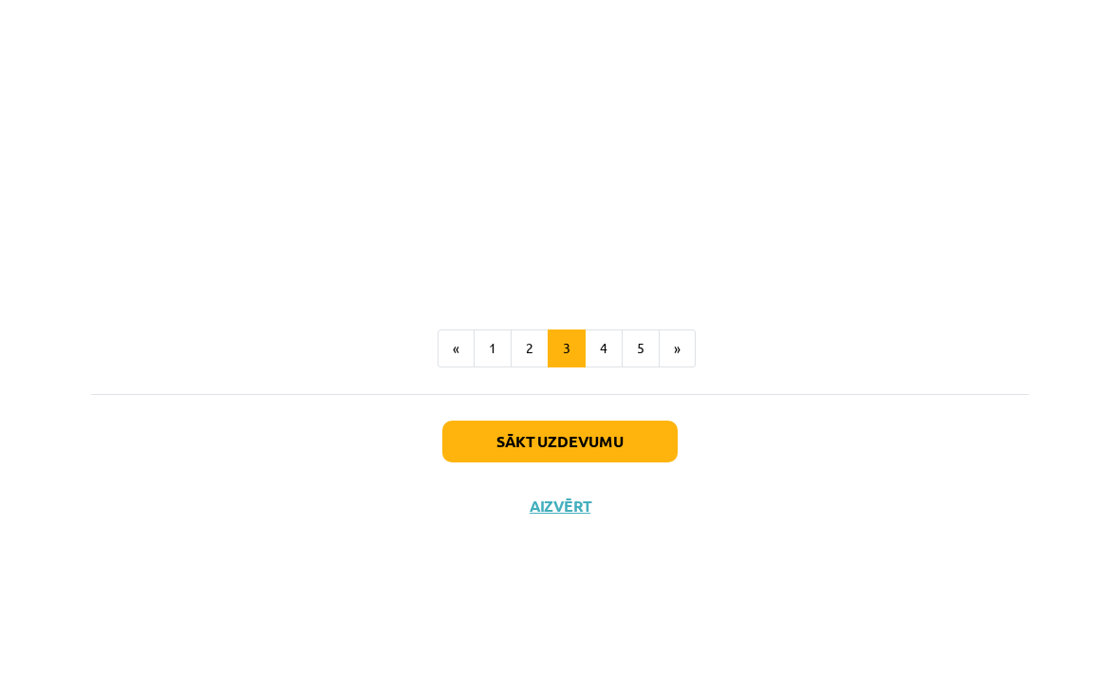
click at [682, 551] on div "Sākt uzdevumu Aizvērt" at bounding box center [560, 617] width 938 height 133
click at [675, 551] on div "Sākt uzdevumu Aizvērt" at bounding box center [560, 617] width 938 height 133
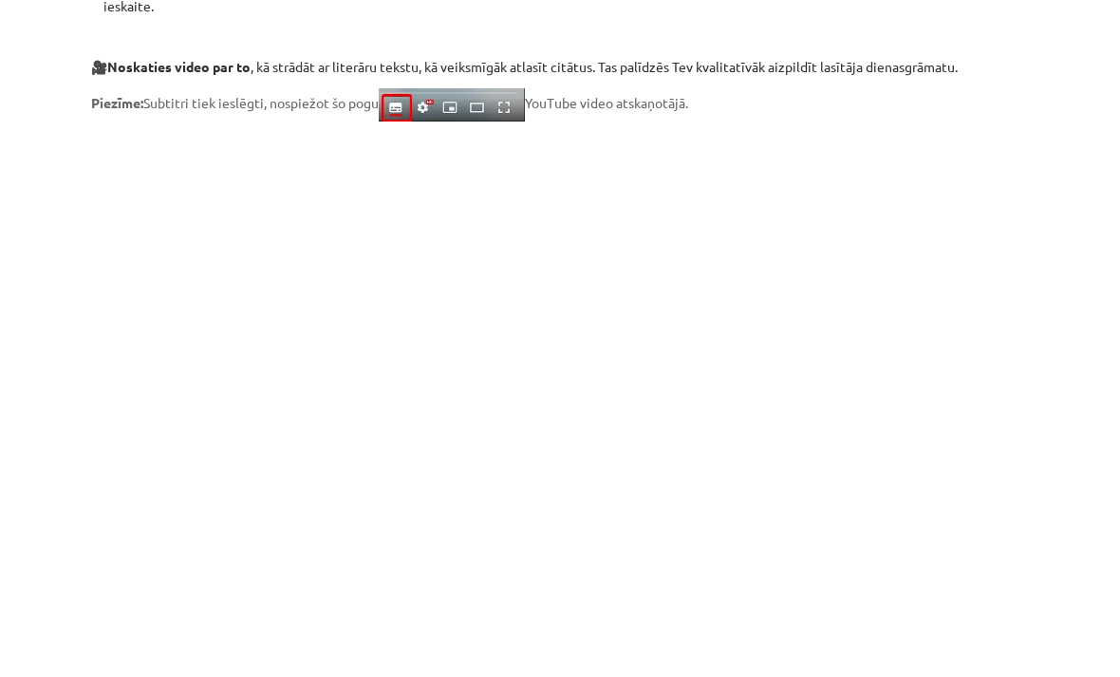
scroll to position [1474, 0]
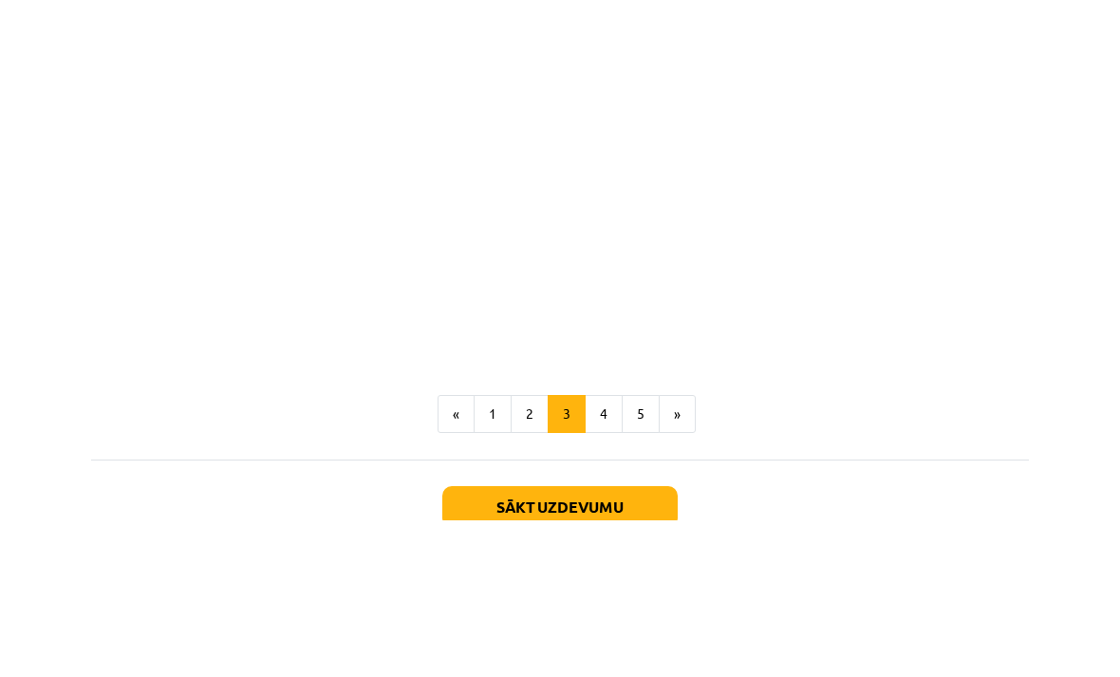
click at [291, 616] on div "Sākt uzdevumu Aizvērt" at bounding box center [560, 682] width 938 height 133
click at [293, 616] on div "Sākt uzdevumu Aizvērt" at bounding box center [560, 682] width 938 height 133
click at [1093, 104] on div "Mācību tēma: Angļu valodas ii - 12. klases 1.ieskaites mācību materiāls #2 📝 Tē…" at bounding box center [560, 338] width 1120 height 677
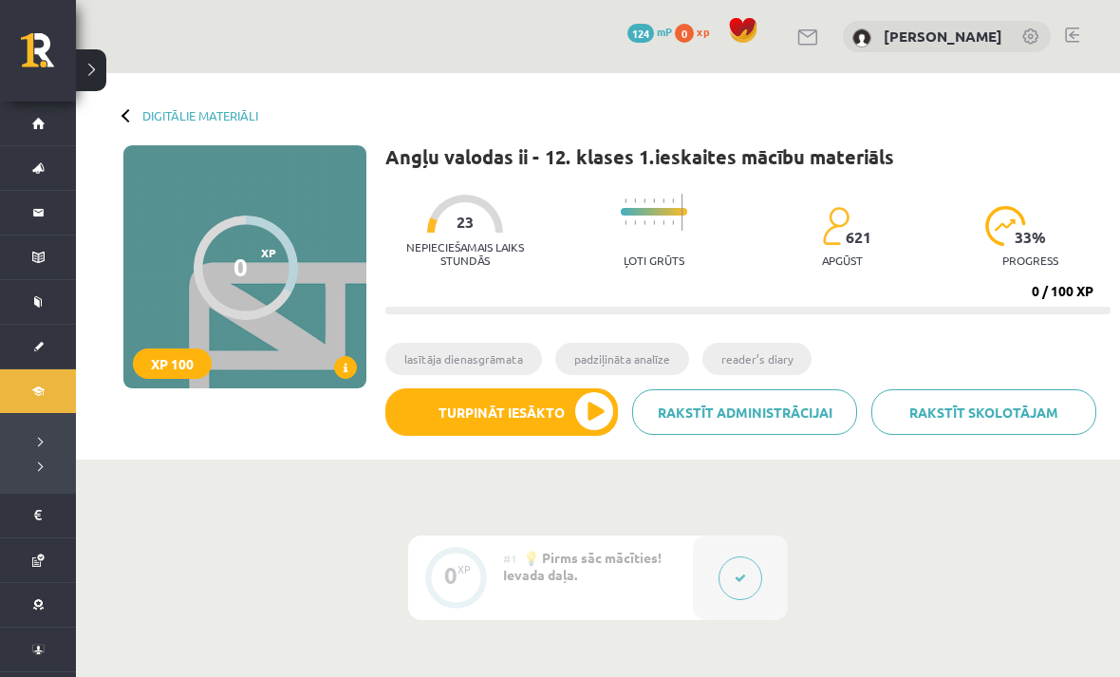
scroll to position [179, 0]
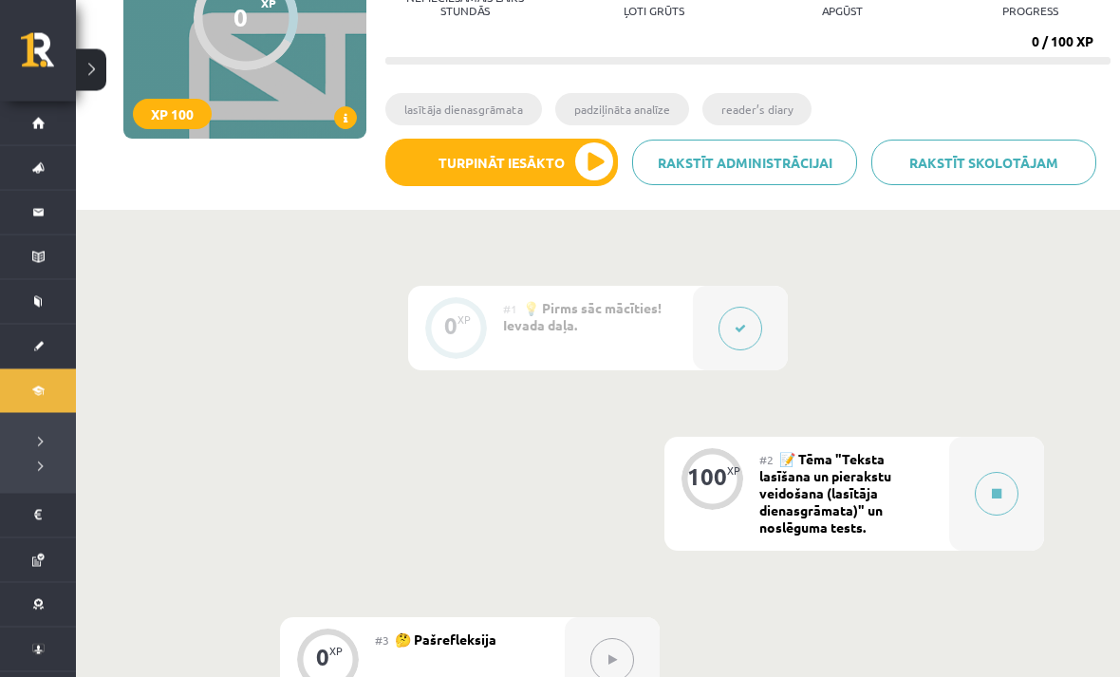
click at [999, 491] on icon at bounding box center [996, 494] width 9 height 11
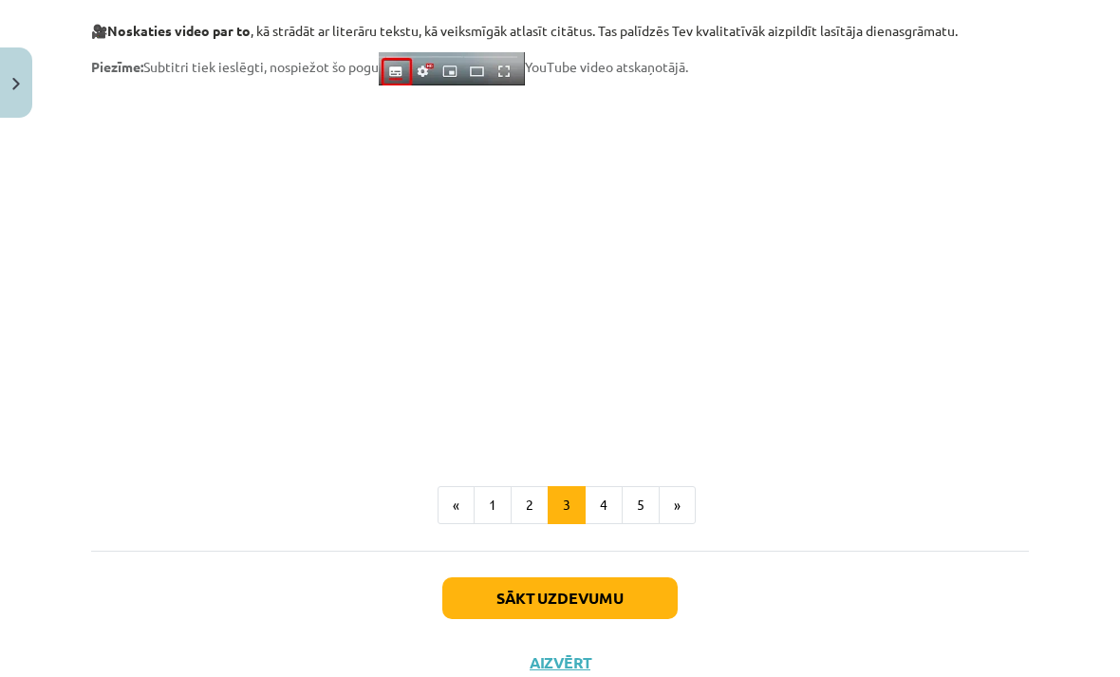
click at [677, 512] on button "»" at bounding box center [677, 505] width 37 height 38
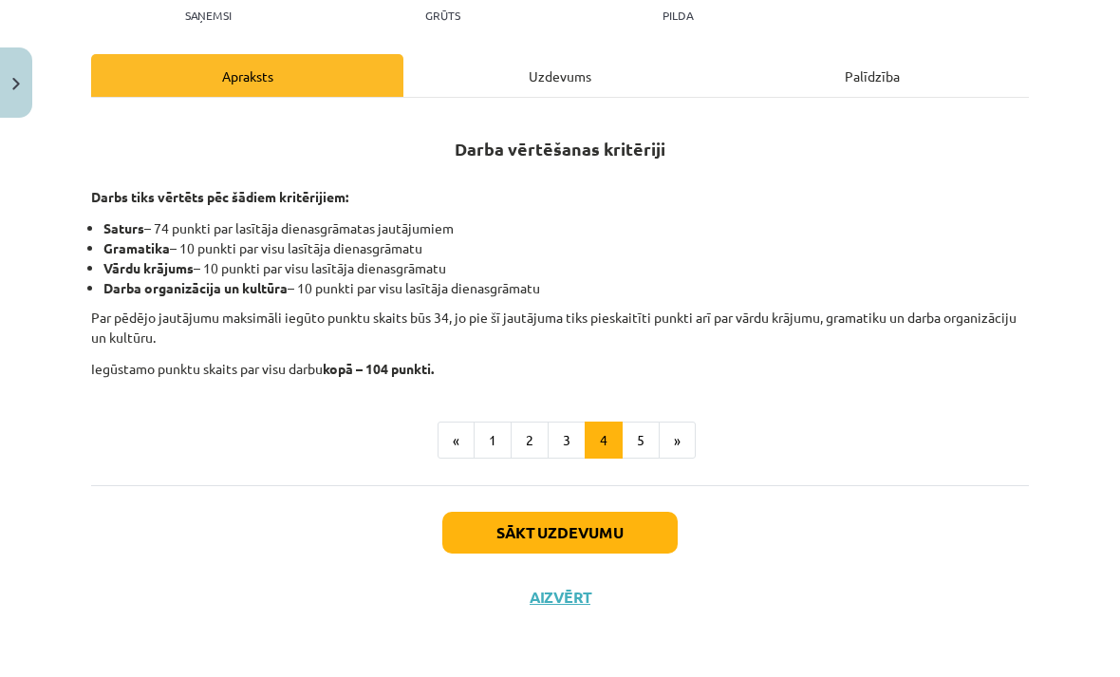
scroll to position [190, 0]
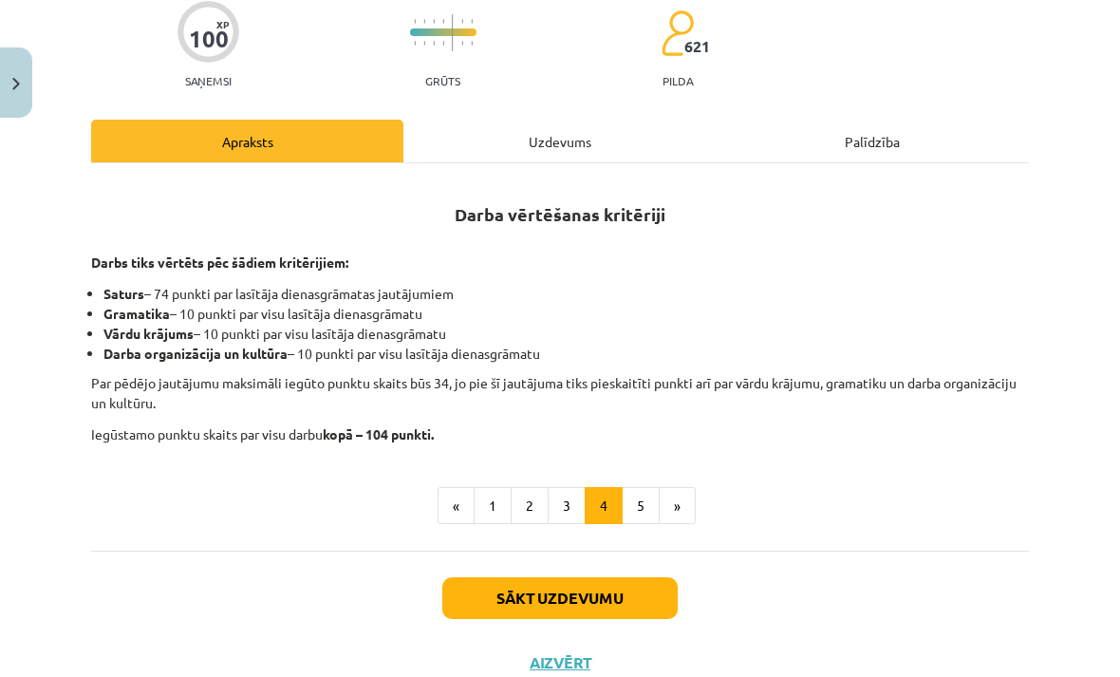
click at [680, 505] on button "»" at bounding box center [677, 506] width 37 height 38
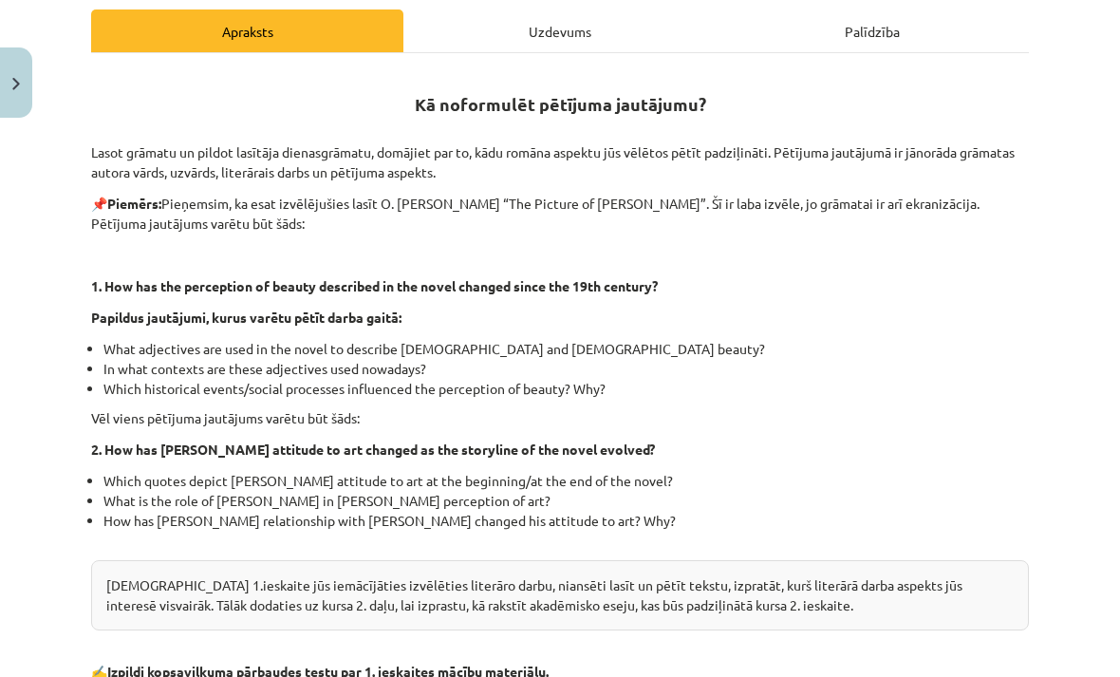
scroll to position [306, 0]
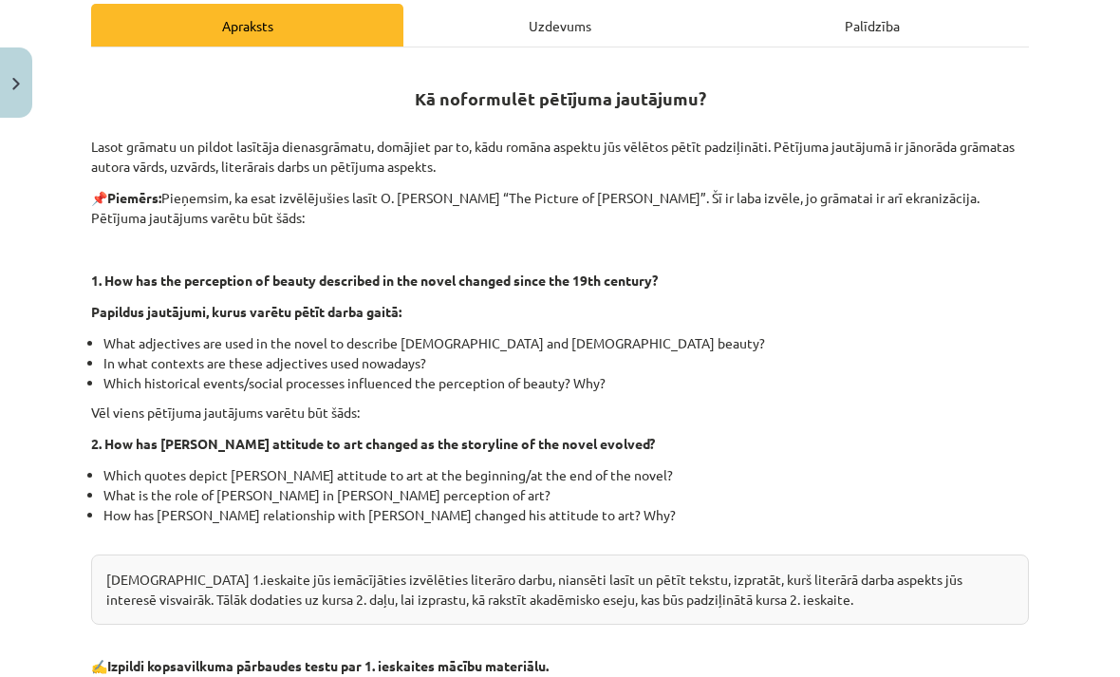
click at [47, 255] on div "Mācību tēma: Angļu valodas ii - 12. klases 1.ieskaites mācību materiāls #2 📝 Tē…" at bounding box center [560, 338] width 1120 height 677
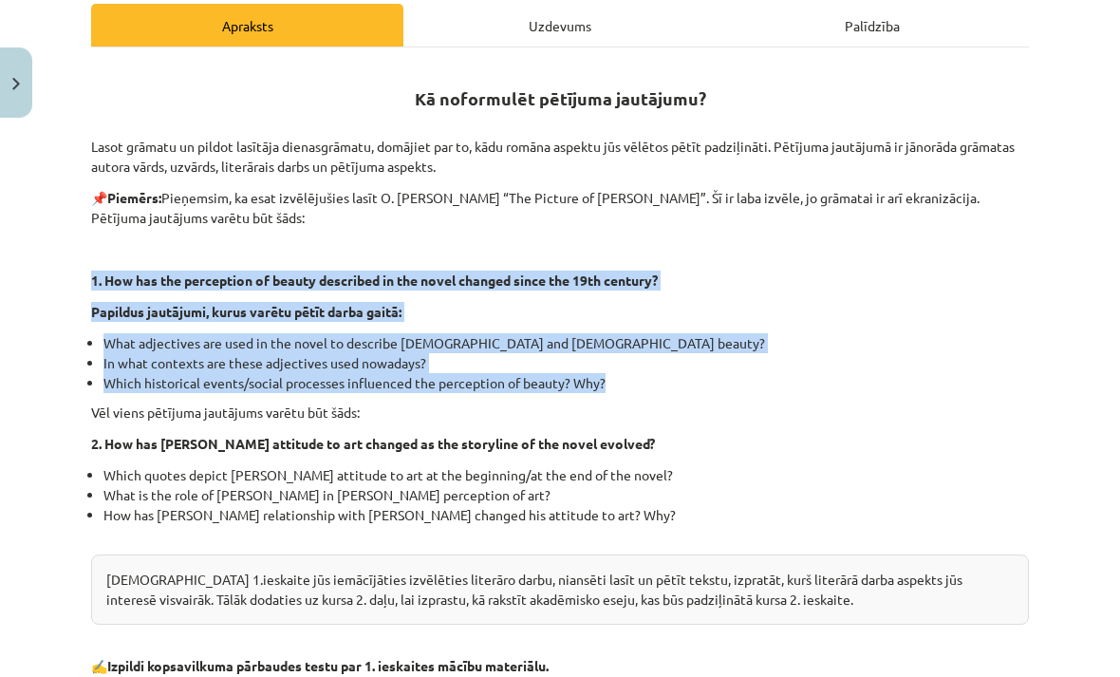
click at [773, 413] on p "Vēl viens pētījuma jautājums varētu būt šāds:" at bounding box center [560, 412] width 938 height 20
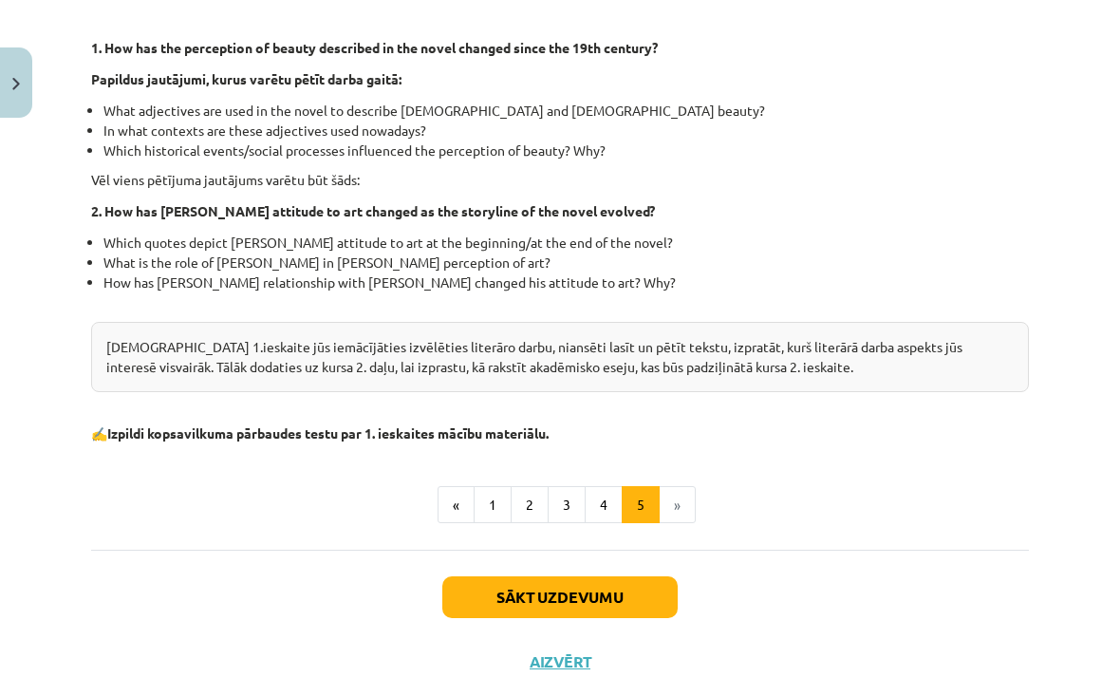
scroll to position [537, 0]
click at [685, 497] on li "»" at bounding box center [678, 506] width 36 height 38
click at [685, 513] on li "»" at bounding box center [678, 506] width 36 height 38
click at [803, 473] on div "Kā noformulēt pētījuma jautājumu? Lasot grāmatu un pildot lasītāja dienasgrāmat…" at bounding box center [560, 178] width 938 height 691
click at [622, 594] on button "Sākt uzdevumu" at bounding box center [559, 598] width 235 height 42
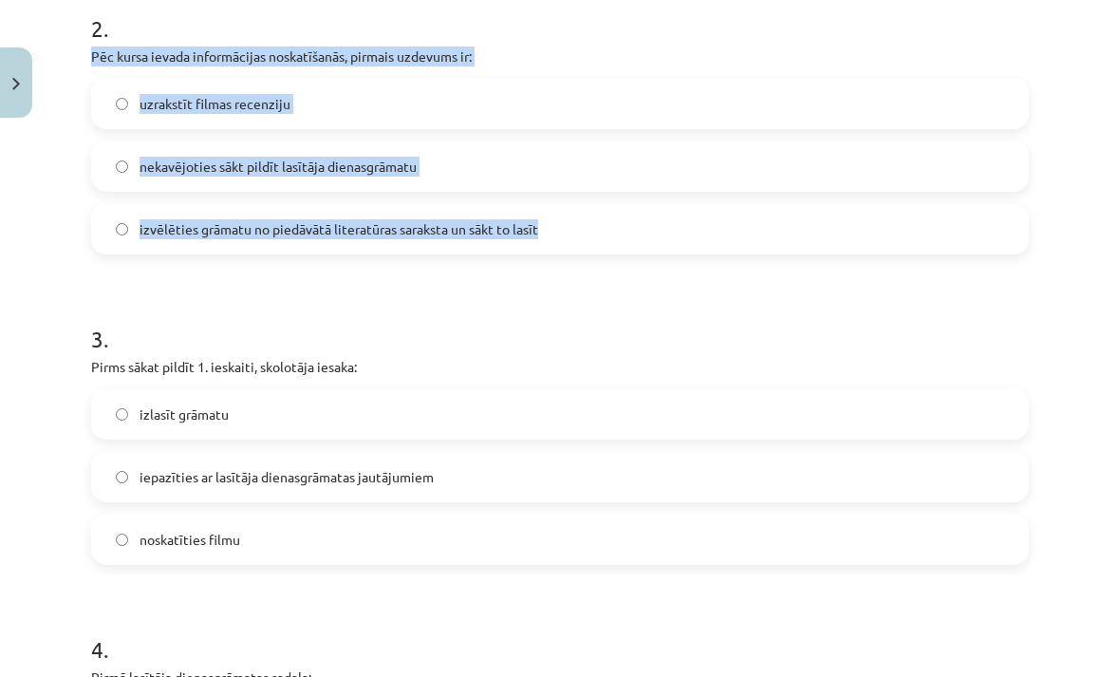
scroll to position [799, 0]
click at [57, 204] on div "Mācību tēma: Angļu valodas ii - 12. klases 1.ieskaites mācību materiāls #2 📝 Tē…" at bounding box center [560, 338] width 1120 height 677
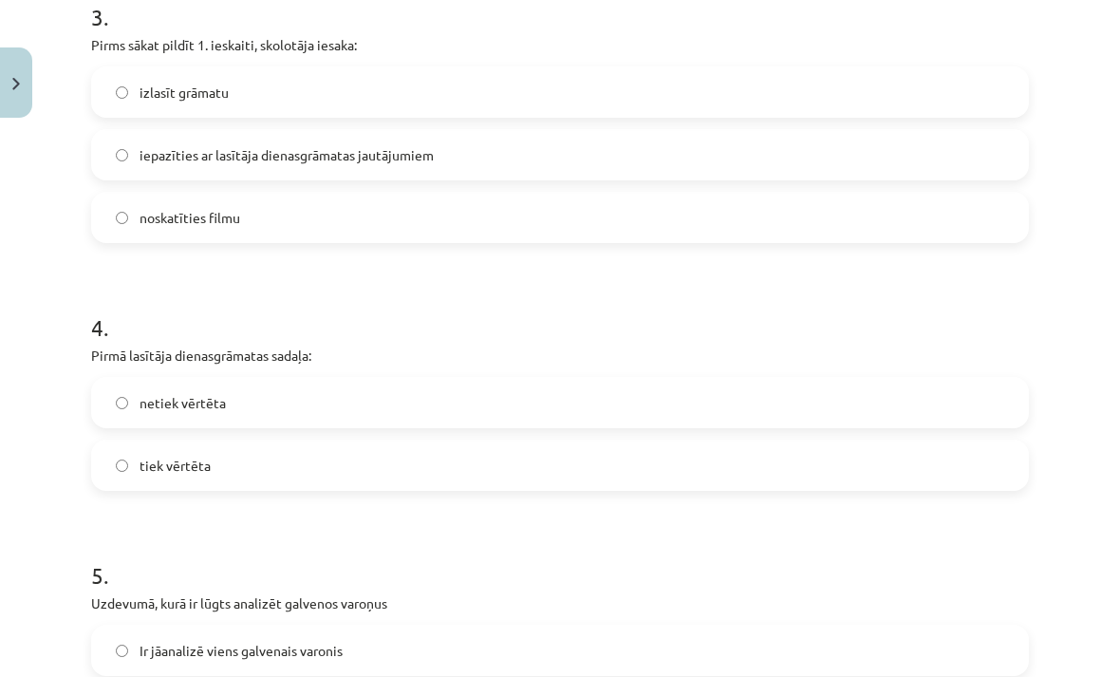
scroll to position [1124, 0]
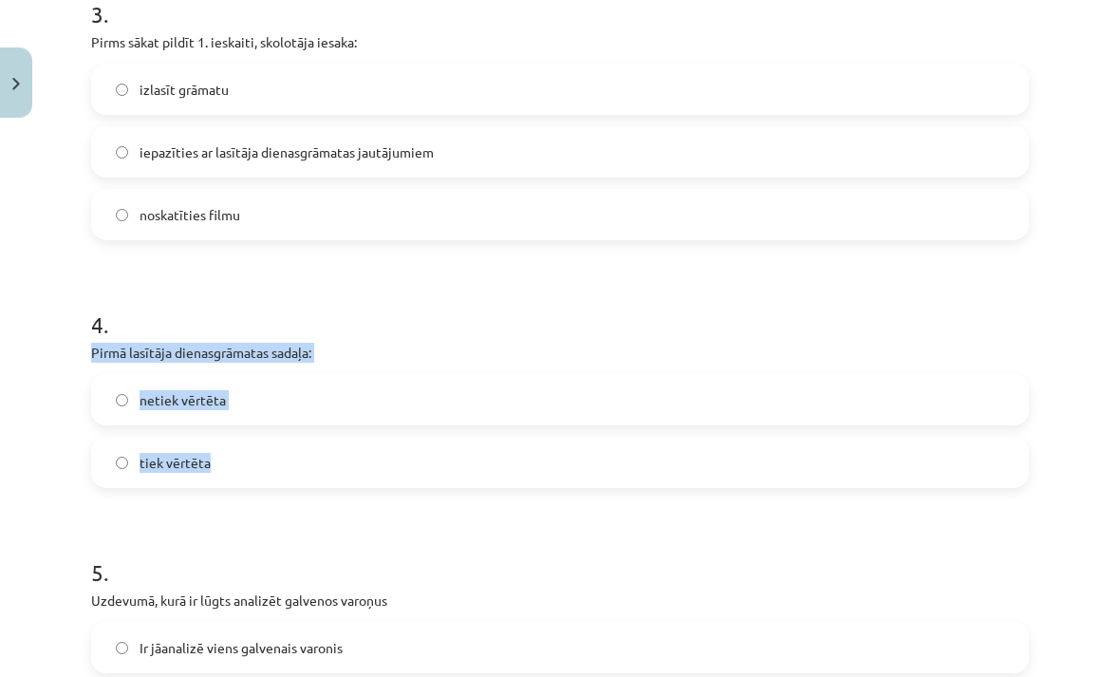
click at [40, 419] on div "Mācību tēma: Angļu valodas ii - 12. klases 1.ieskaites mācību materiāls #2 📝 Tē…" at bounding box center [560, 338] width 1120 height 677
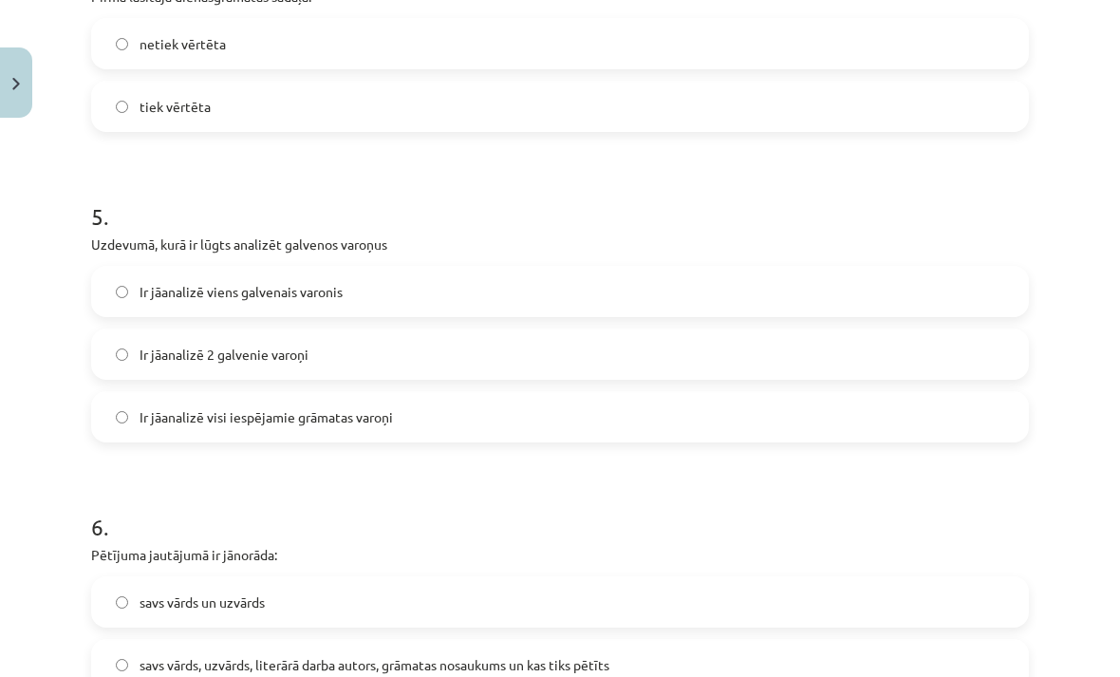
scroll to position [1480, 0]
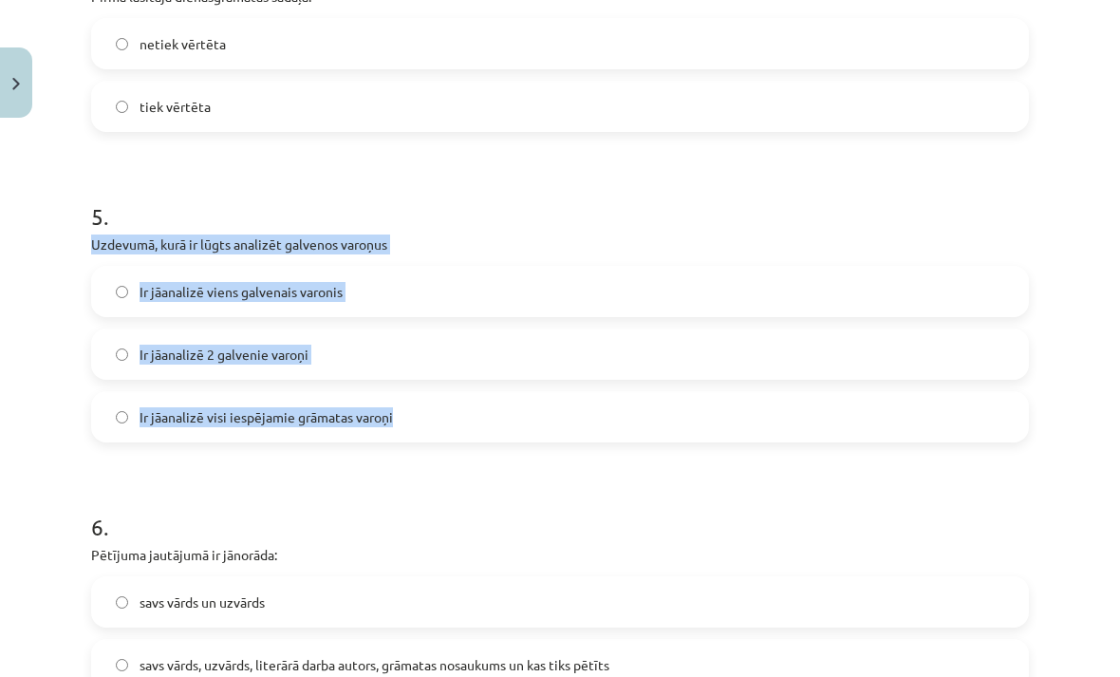
click at [106, 344] on label "Ir jāanalizē 2 galvenie varoņi" at bounding box center [560, 353] width 934 height 47
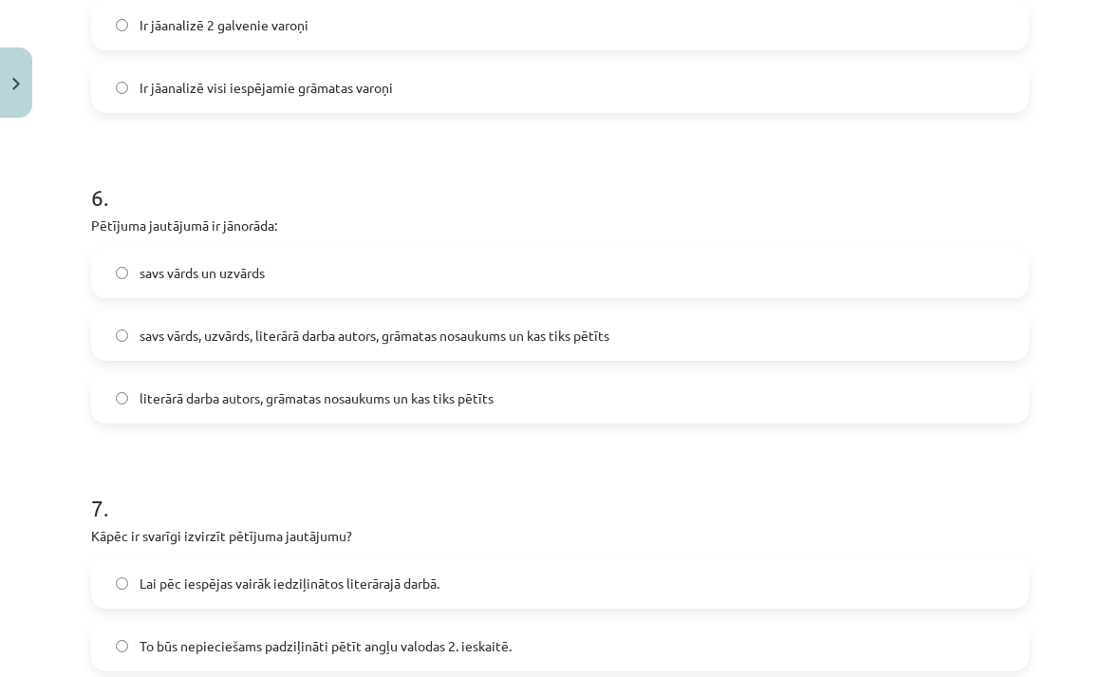
scroll to position [1818, 0]
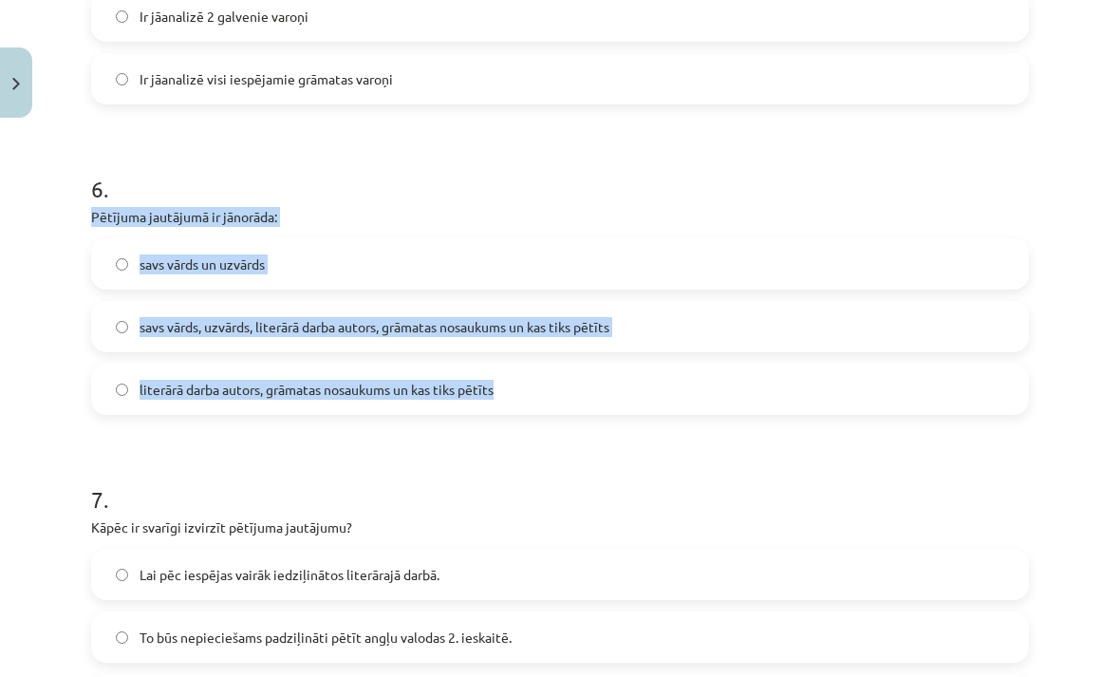
click at [38, 383] on div "Mācību tēma: Angļu valodas ii - 12. klases 1.ieskaites mācību materiāls #2 📝 Tē…" at bounding box center [560, 338] width 1120 height 677
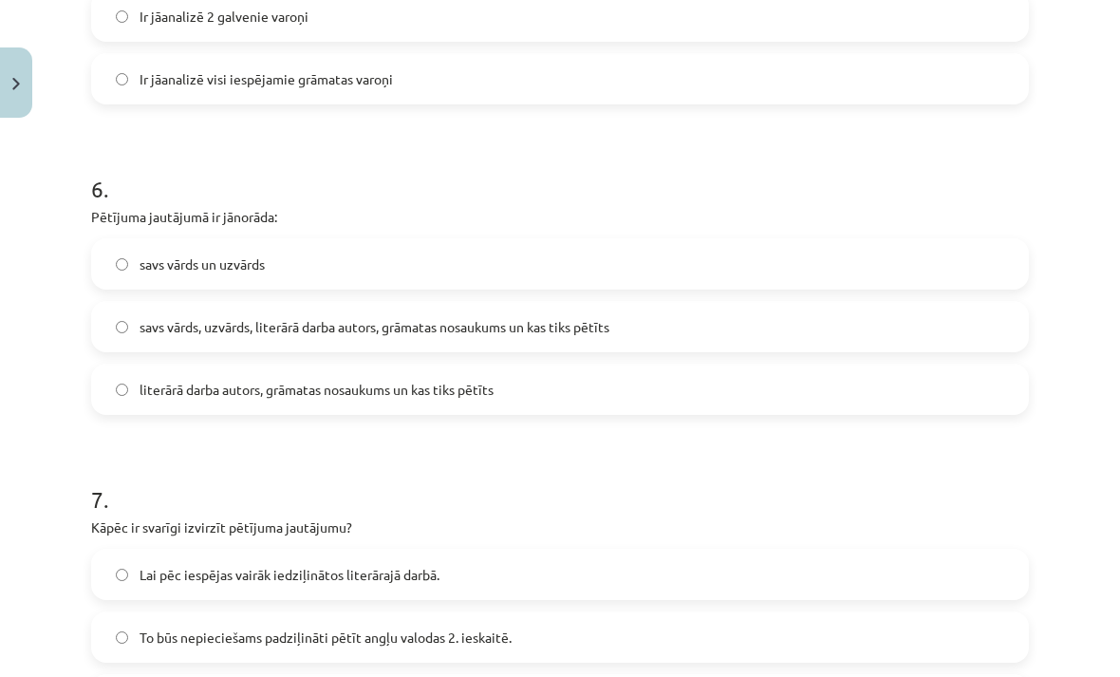
click at [110, 389] on label "literārā darba autors, grāmatas nosaukums un kas tiks pētīts" at bounding box center [560, 388] width 934 height 47
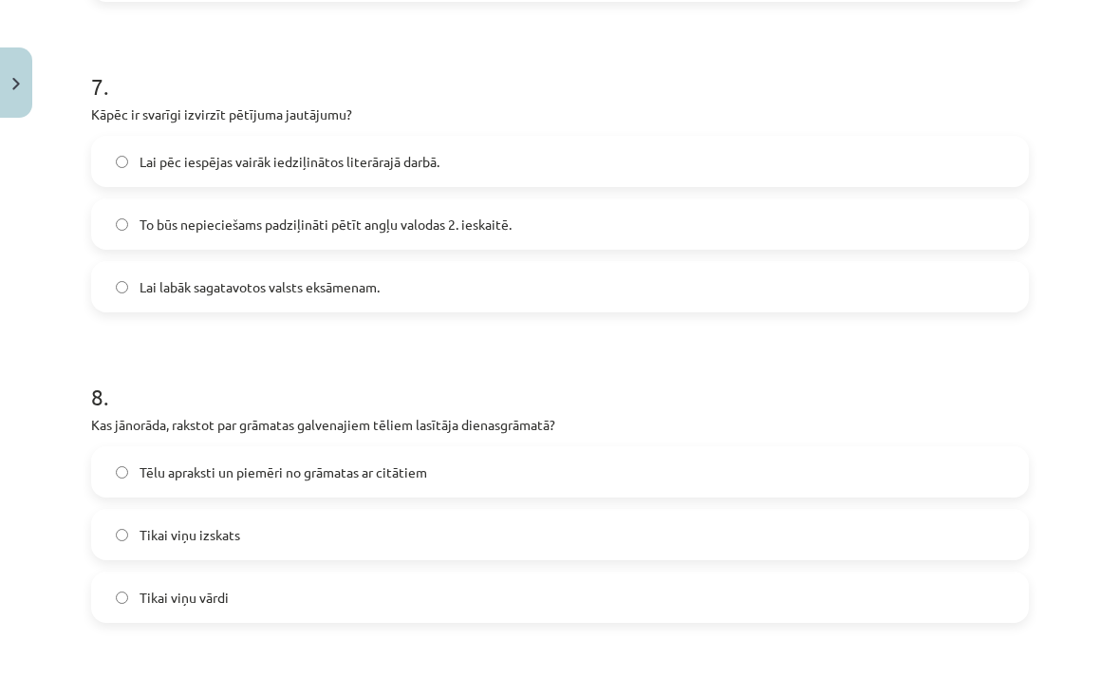
scroll to position [2340, 0]
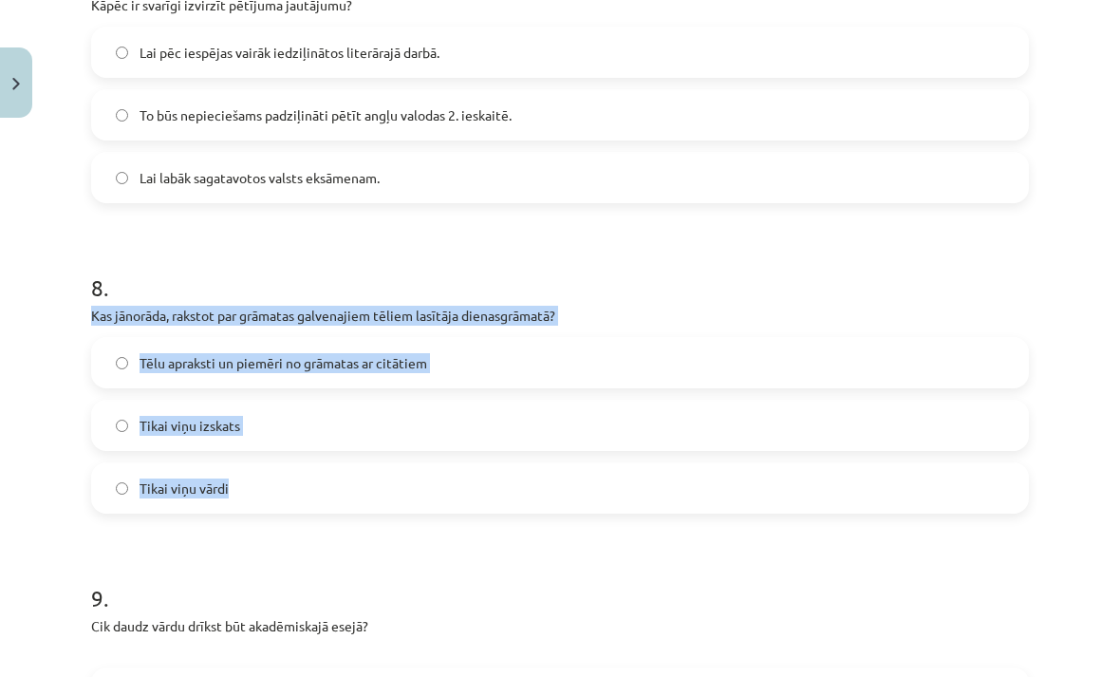
click at [103, 364] on label "Tēlu apraksti un piemēri no grāmatas ar citātiem" at bounding box center [560, 362] width 934 height 47
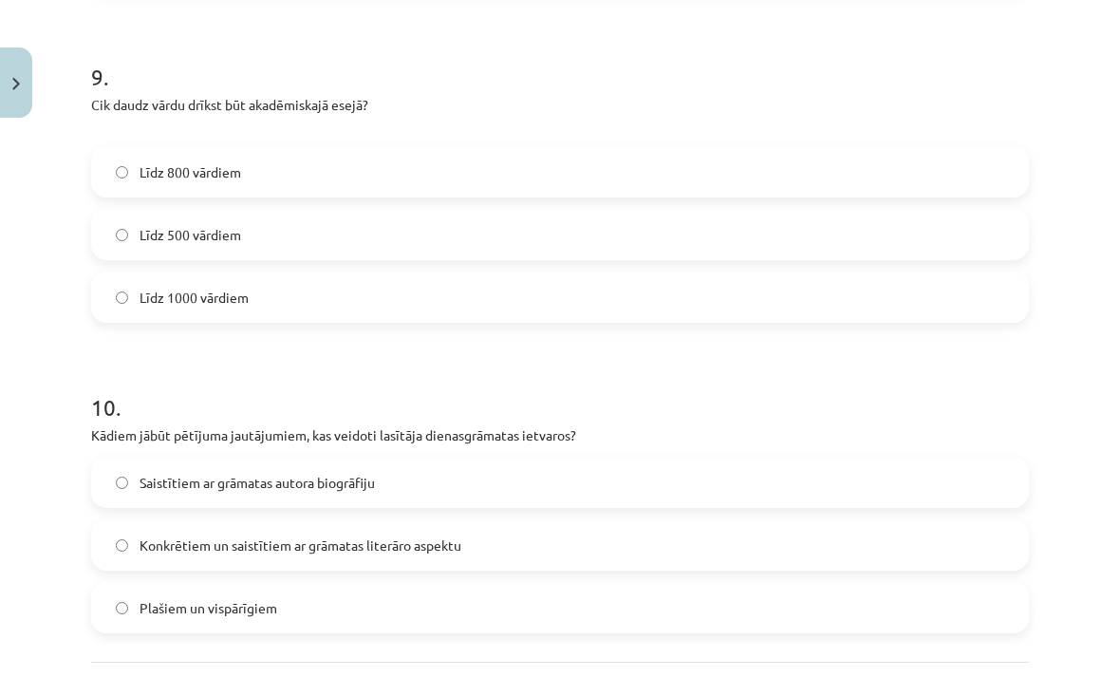
scroll to position [2861, 0]
click at [34, 319] on div "Mācību tēma: Angļu valodas ii - 12. klases 1.ieskaites mācību materiāls #2 📝 Tē…" at bounding box center [560, 338] width 1120 height 677
click at [170, 179] on span "Līdz 800 vārdiem" at bounding box center [191, 172] width 102 height 20
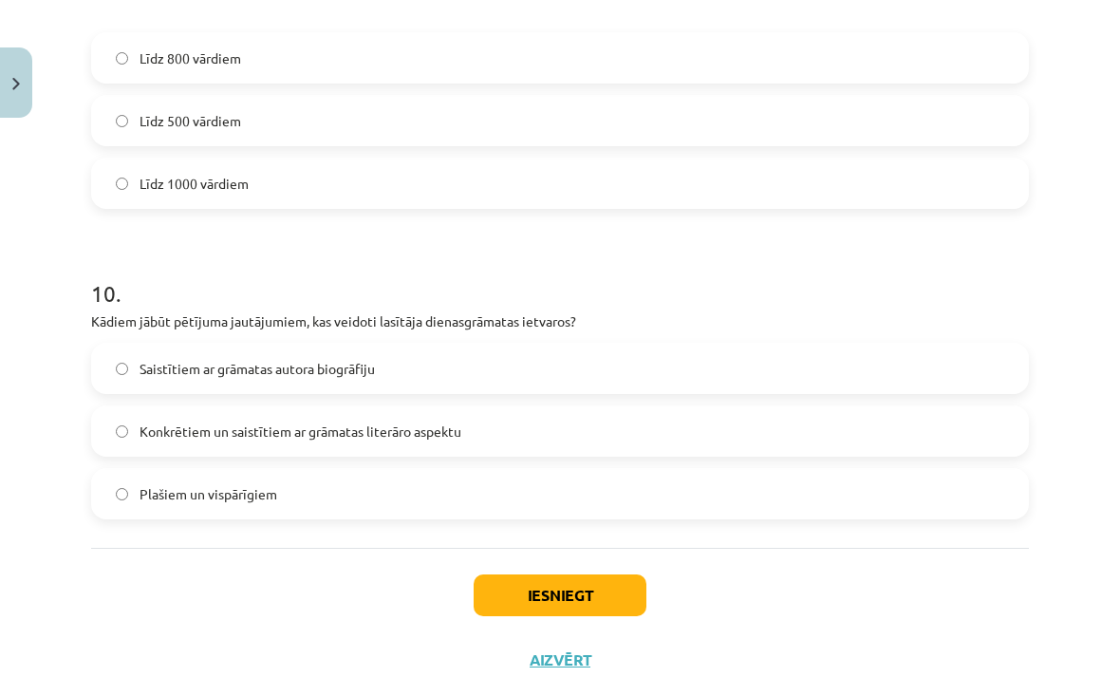
scroll to position [2973, 0]
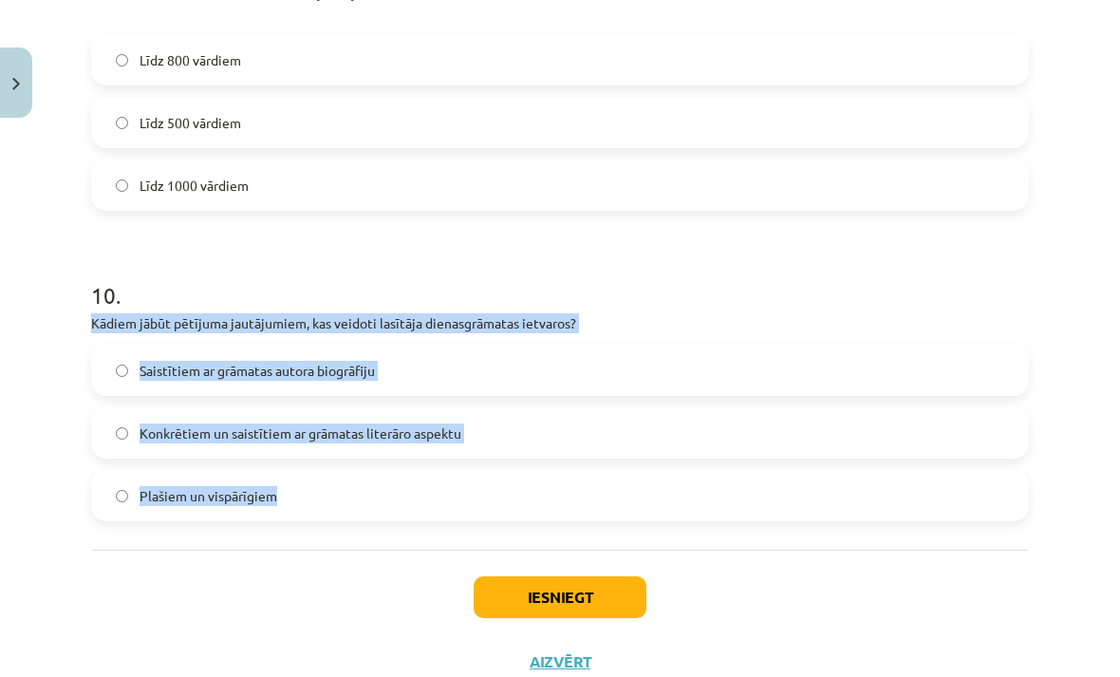
click at [64, 428] on div "Mācību tēma: Angļu valodas ii - 12. klases 1.ieskaites mācību materiāls #2 📝 Tē…" at bounding box center [560, 338] width 1120 height 677
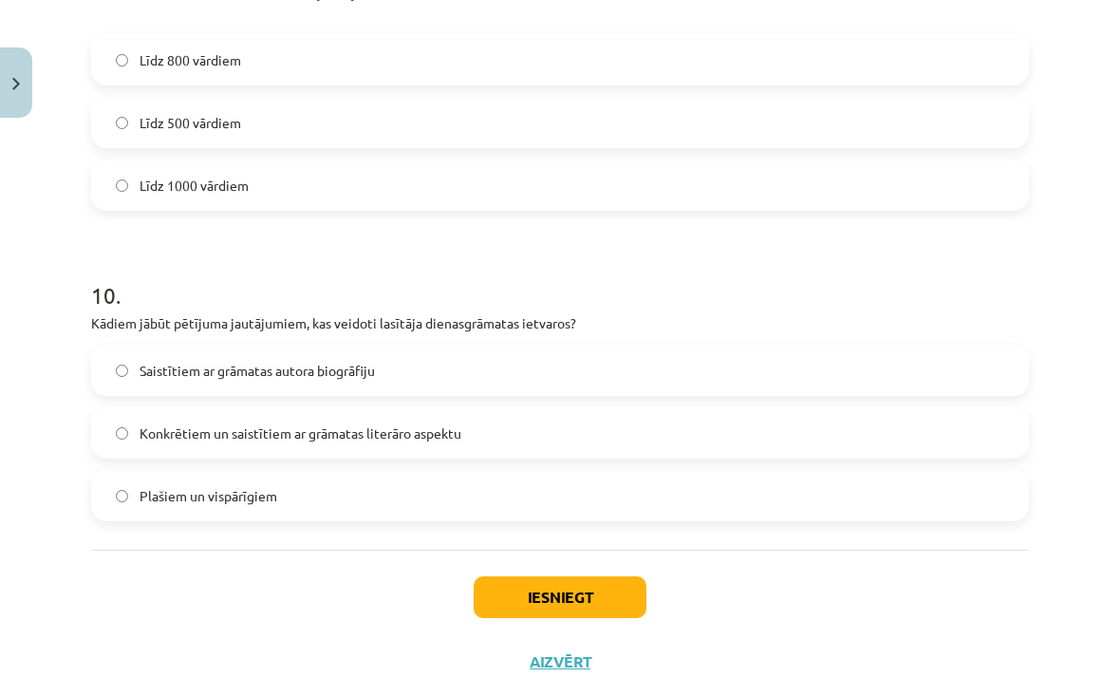
click at [589, 589] on button "Iesniegt" at bounding box center [560, 597] width 173 height 42
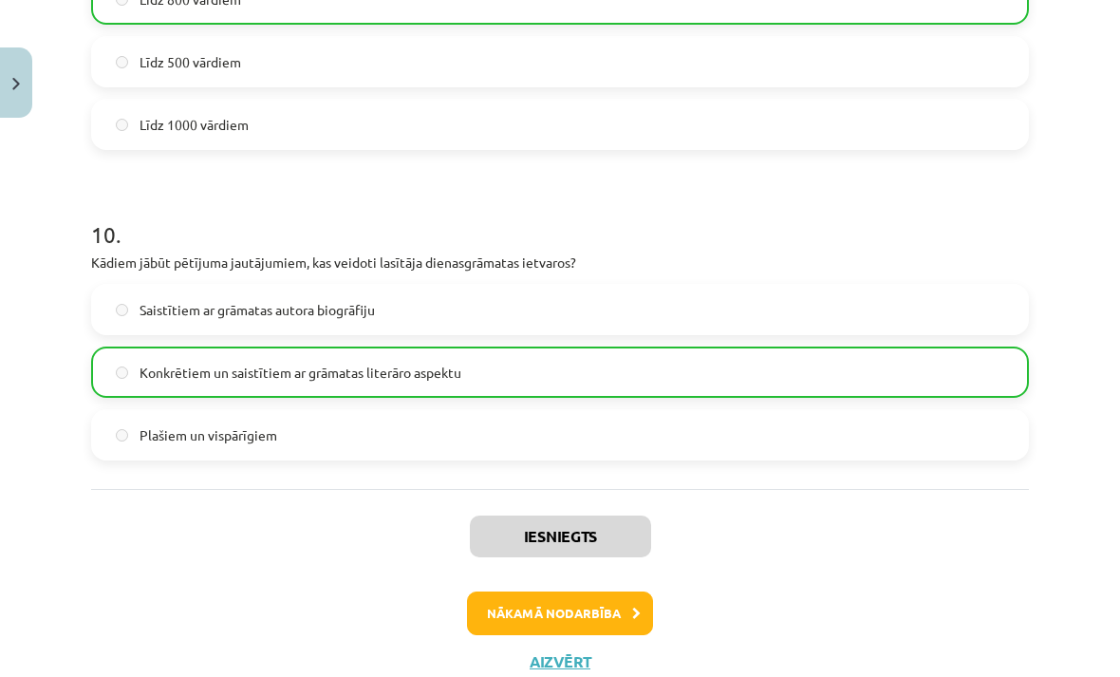
scroll to position [3033, 0]
click at [568, 662] on button "Aizvērt" at bounding box center [560, 662] width 72 height 19
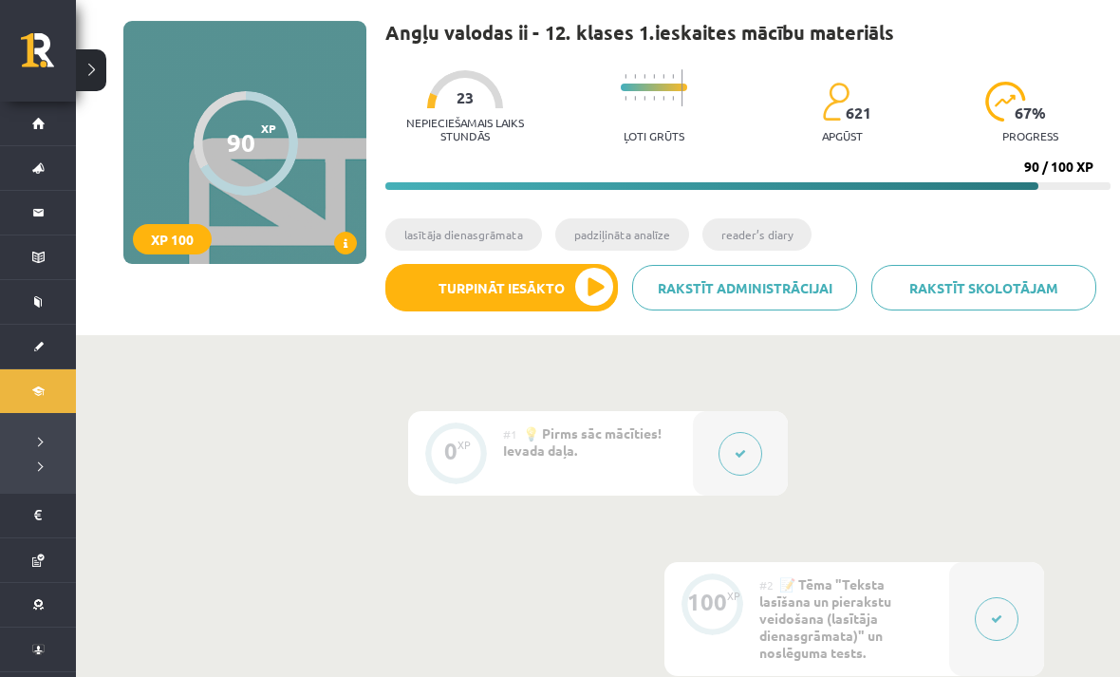
scroll to position [121, 0]
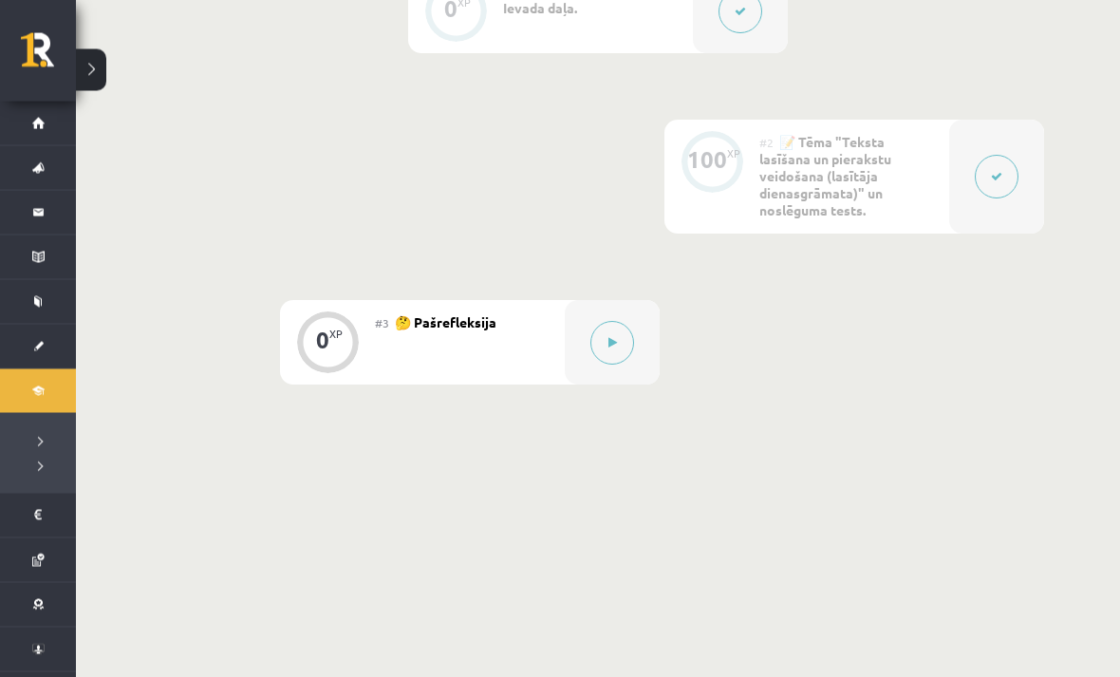
click at [608, 353] on button at bounding box center [612, 344] width 44 height 44
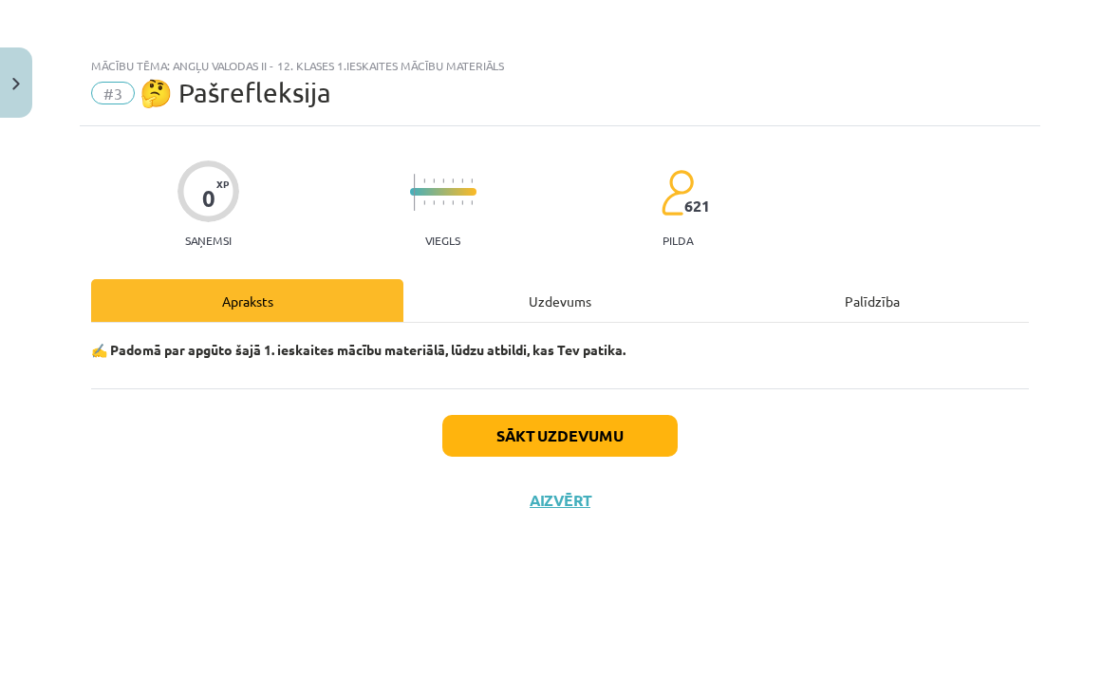
click at [14, 107] on button "Close" at bounding box center [16, 82] width 32 height 70
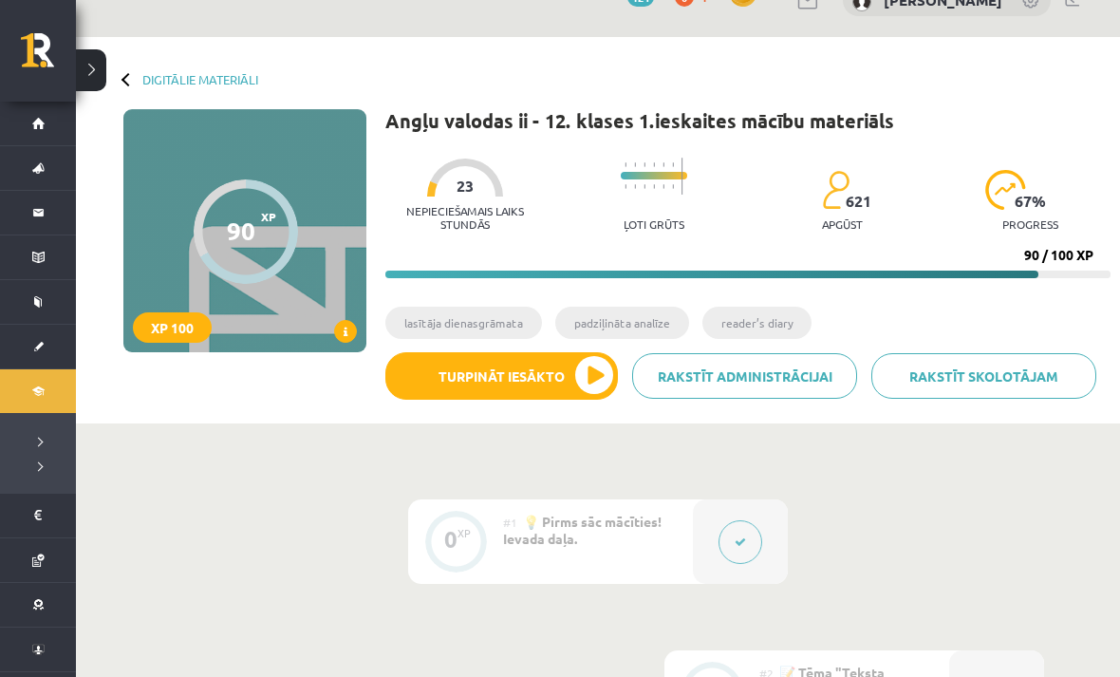
scroll to position [7, 0]
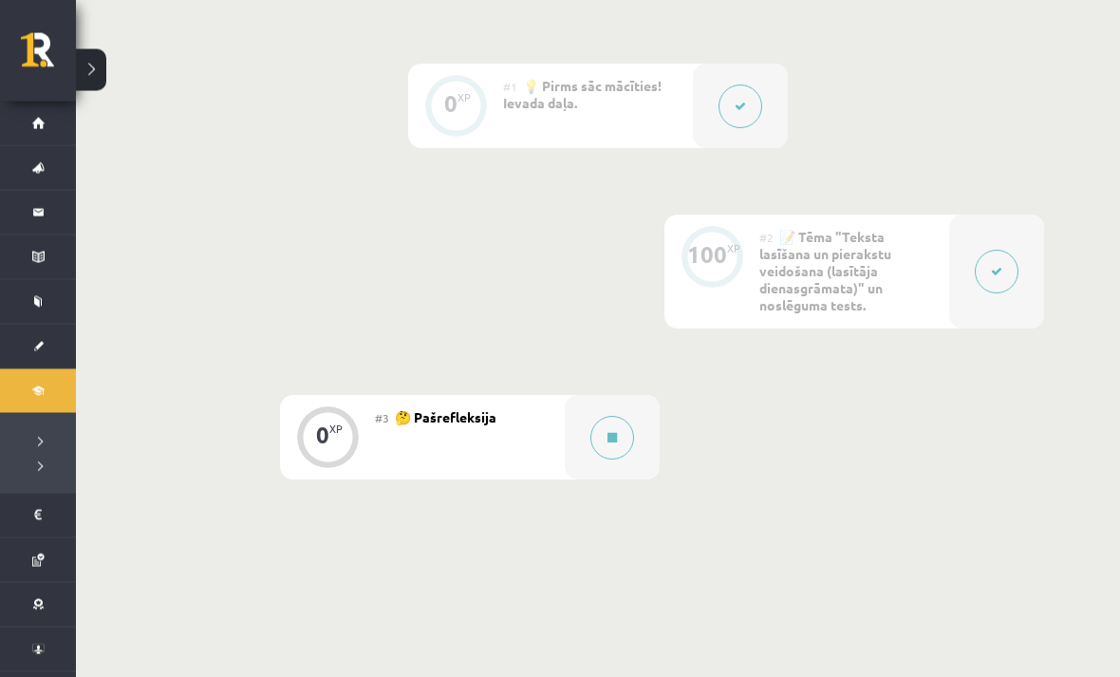
click at [631, 434] on button at bounding box center [612, 439] width 44 height 44
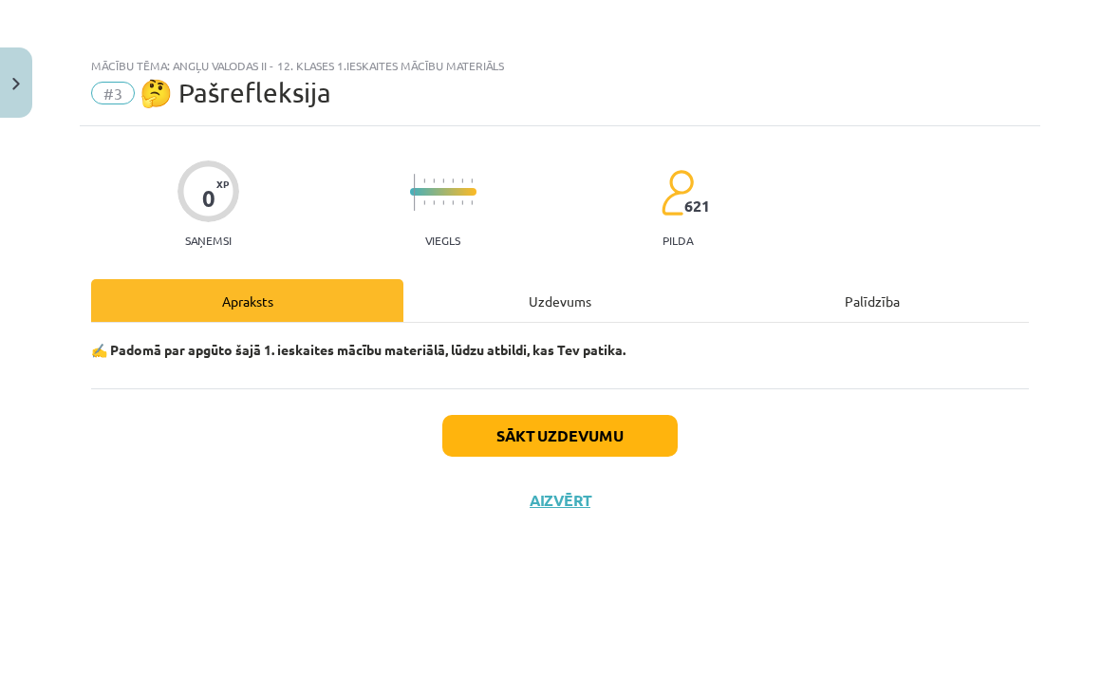
click at [644, 434] on button "Sākt uzdevumu" at bounding box center [559, 436] width 235 height 42
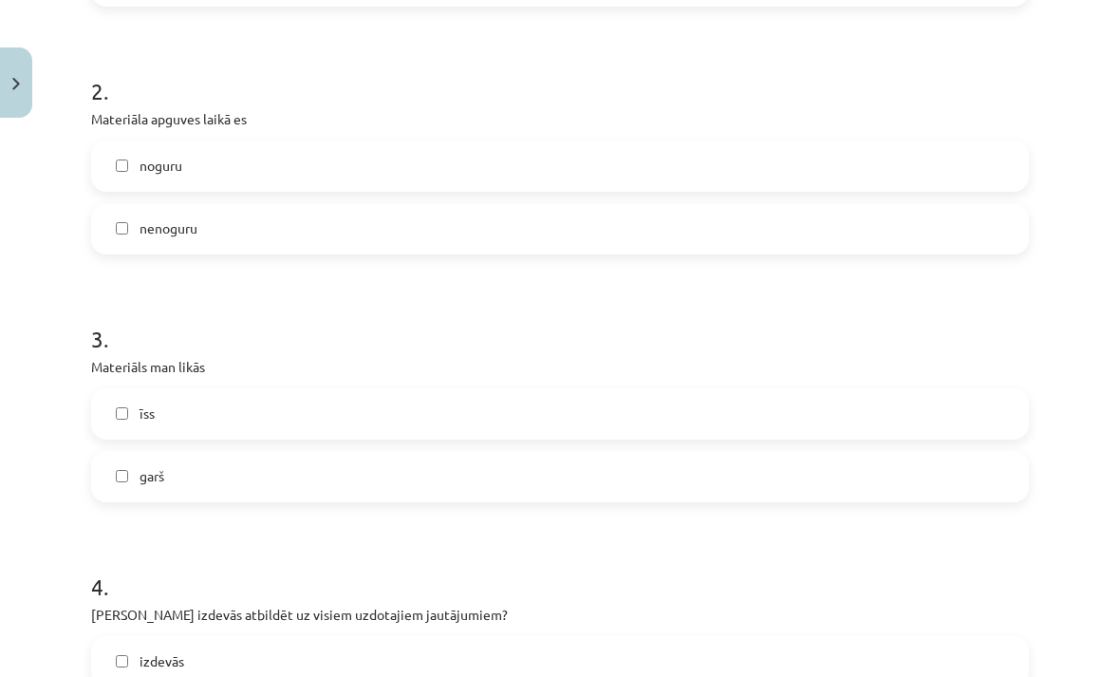
scroll to position [1076, 0]
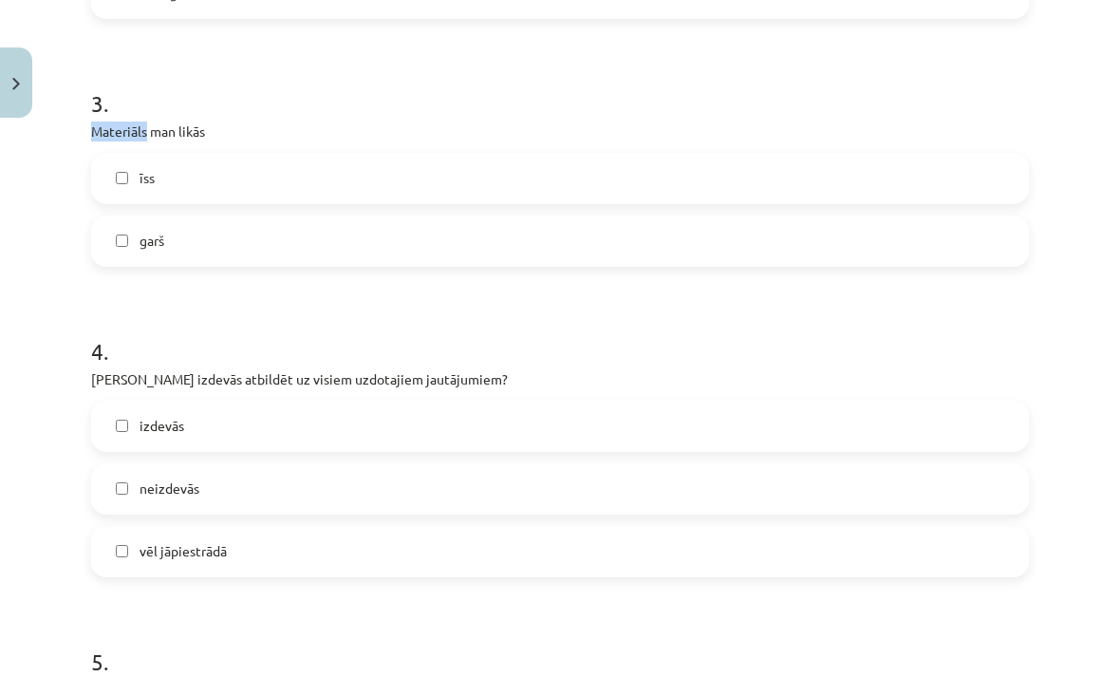
click at [53, 228] on div "Mācību tēma: Angļu valodas ii - 12. klases 1.ieskaites mācību materiāls #3 🤔 Pa…" at bounding box center [560, 338] width 1120 height 677
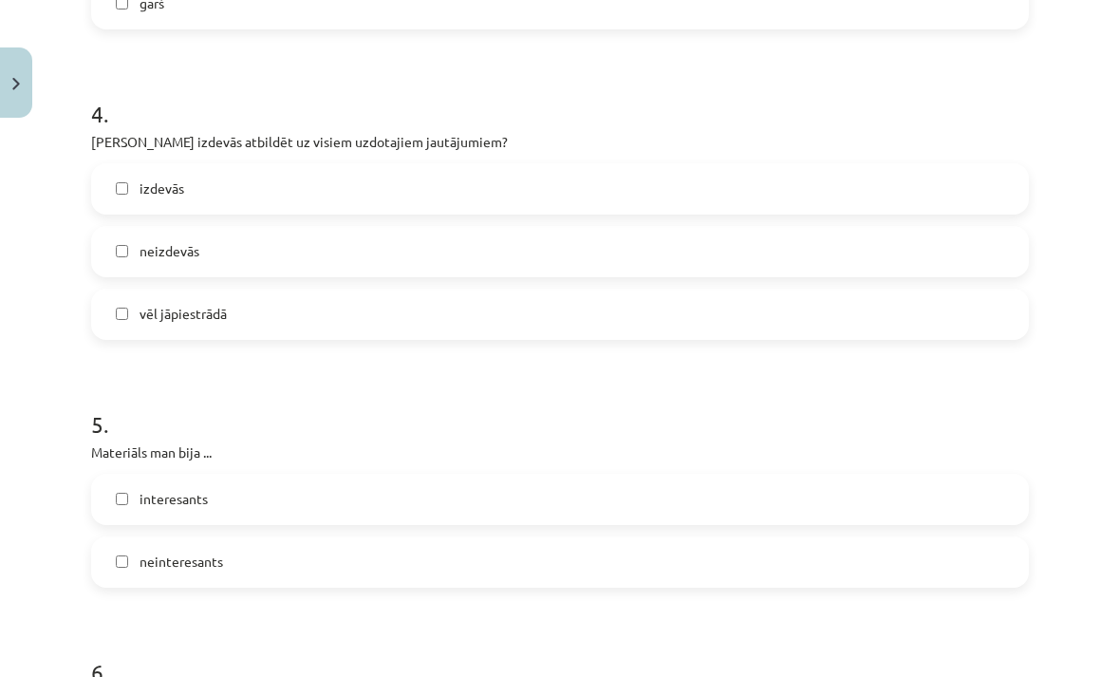
scroll to position [1317, 0]
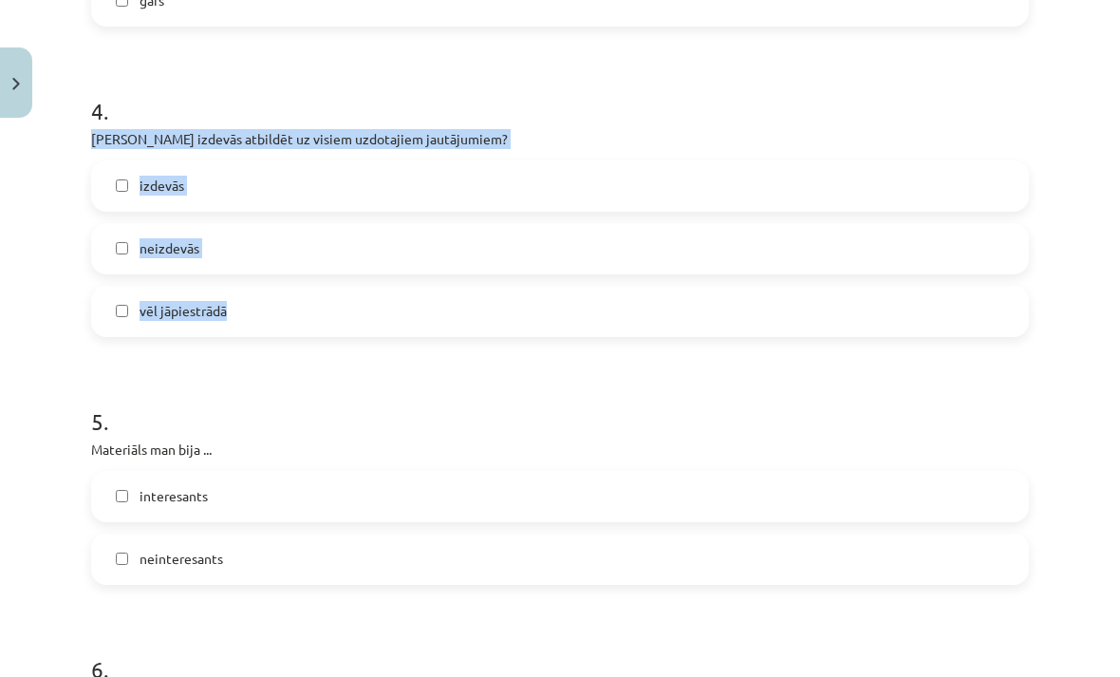
click at [53, 335] on div "Mācību tēma: Angļu valodas ii - 12. klases 1.ieskaites mācību materiāls #3 🤔 Pa…" at bounding box center [560, 338] width 1120 height 677
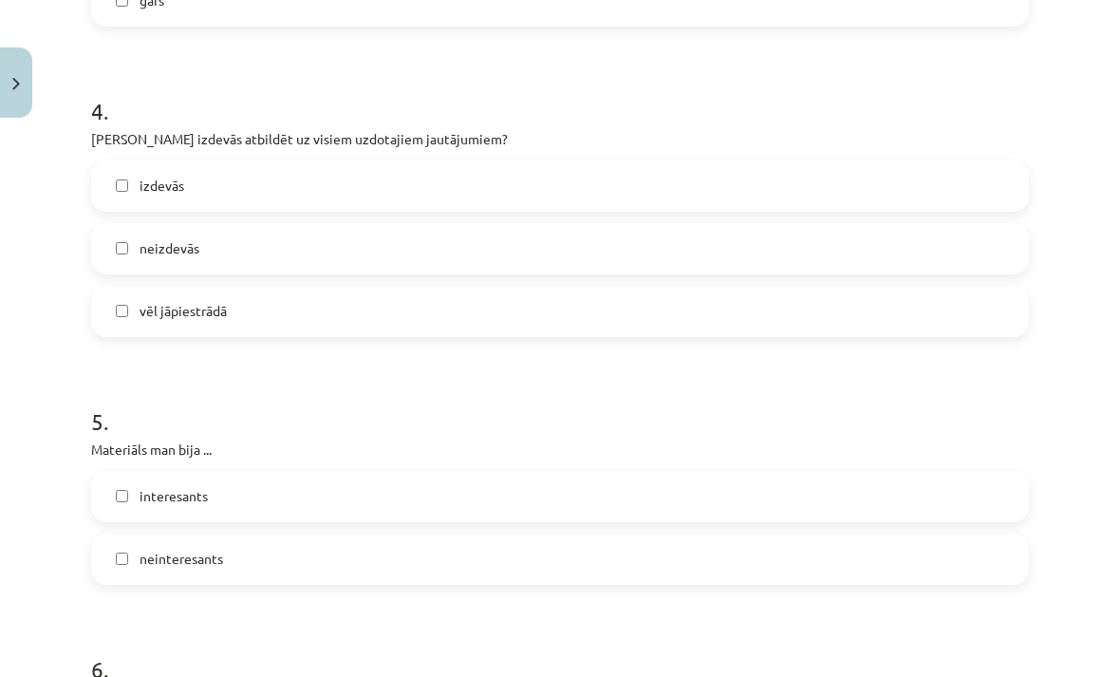
click at [113, 172] on label "izdevās" at bounding box center [560, 185] width 934 height 47
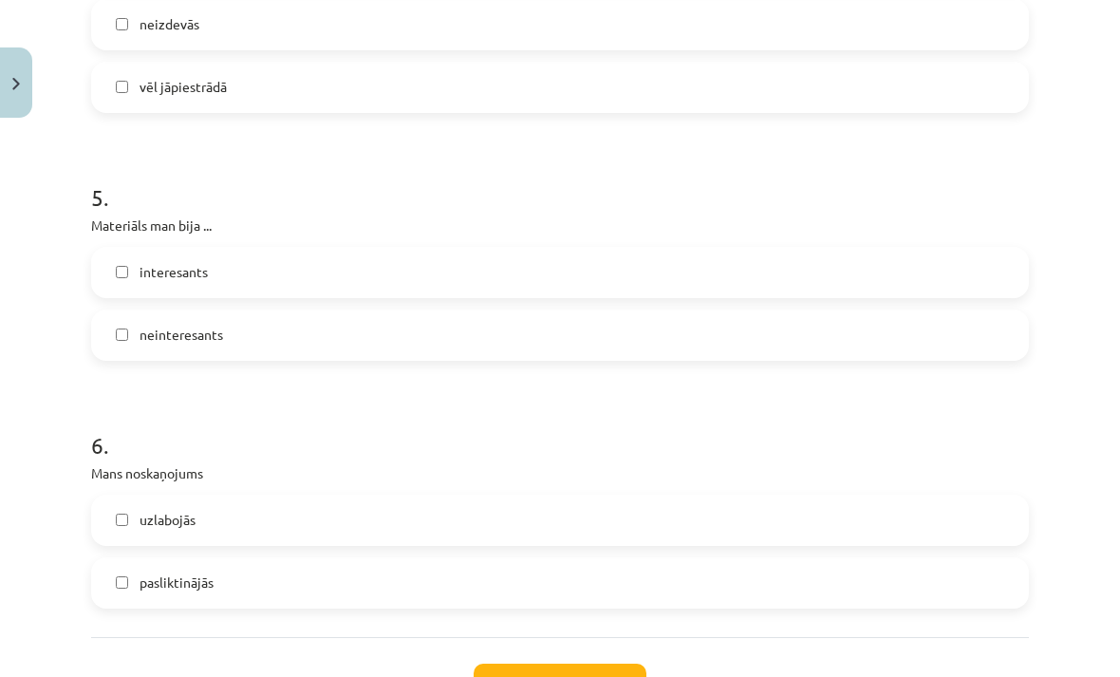
scroll to position [1543, 0]
click at [107, 255] on label "interesants" at bounding box center [560, 269] width 934 height 47
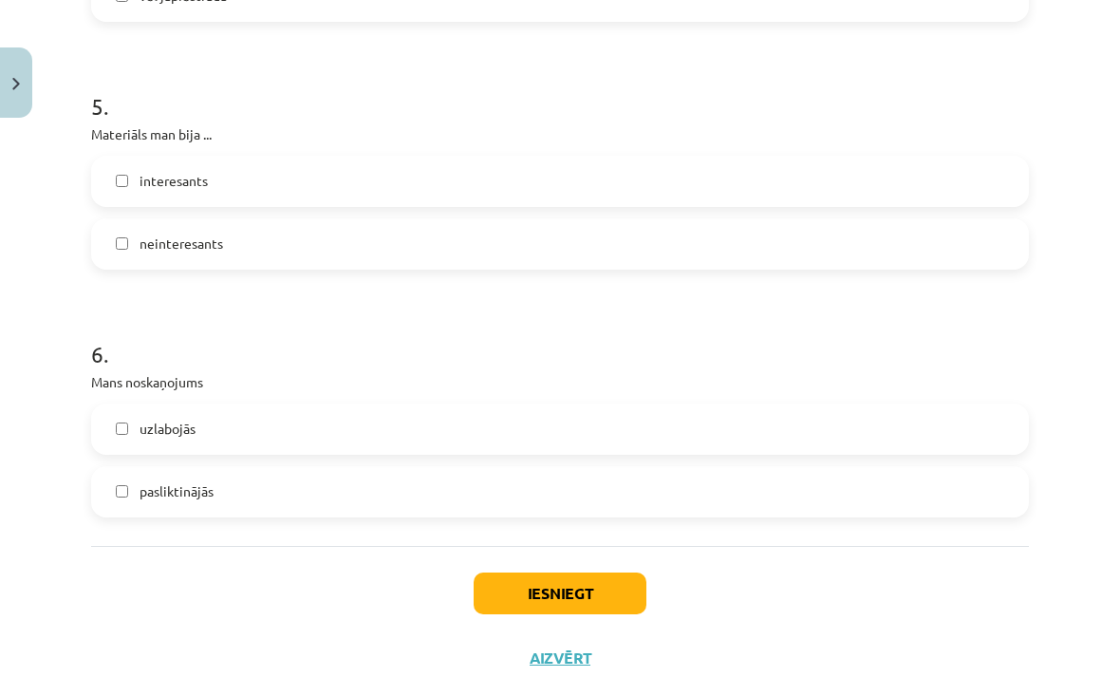
scroll to position [1628, 0]
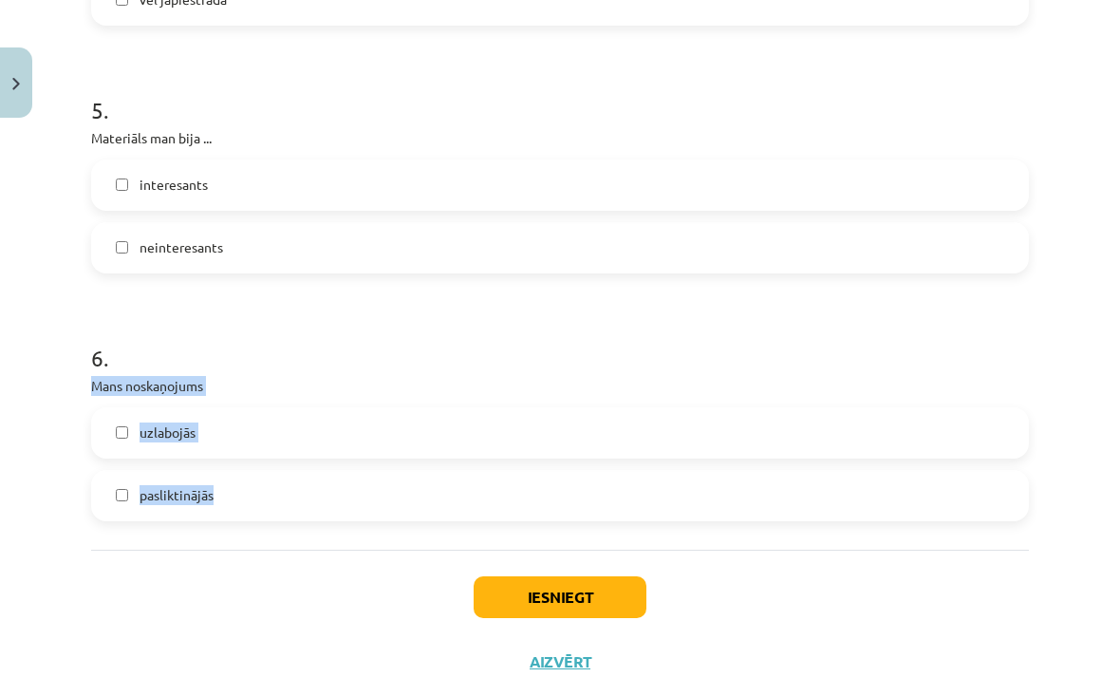
click at [60, 439] on div "Mācību tēma: Angļu valodas ii - 12. klases 1.ieskaites mācību materiāls #3 🤔 Pa…" at bounding box center [560, 338] width 1120 height 677
click at [112, 431] on label "uzlabojās" at bounding box center [560, 432] width 934 height 47
click at [617, 598] on button "Iesniegt" at bounding box center [560, 597] width 173 height 42
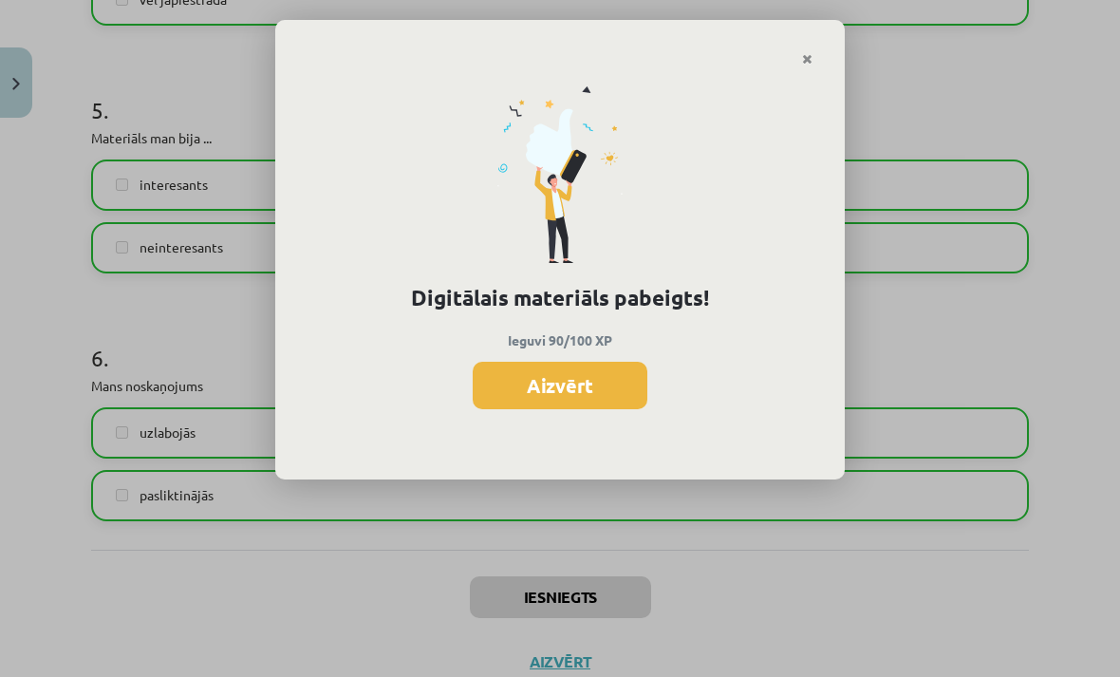
click at [551, 364] on button "Aizvērt" at bounding box center [560, 385] width 175 height 47
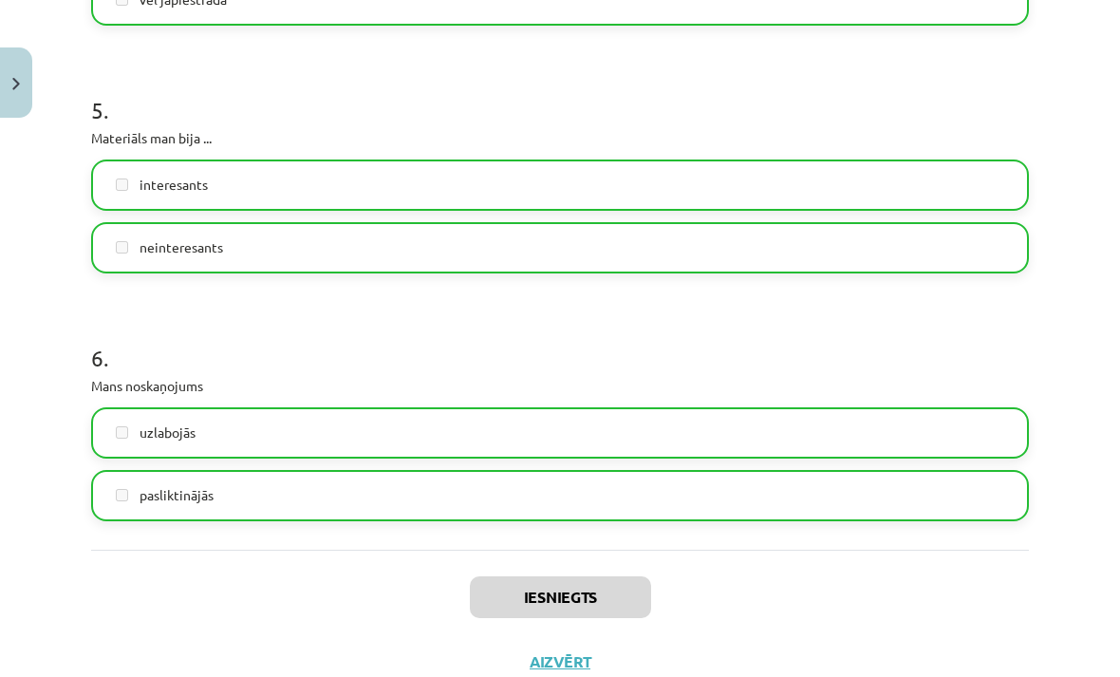
click at [556, 652] on button "Aizvērt" at bounding box center [560, 661] width 72 height 19
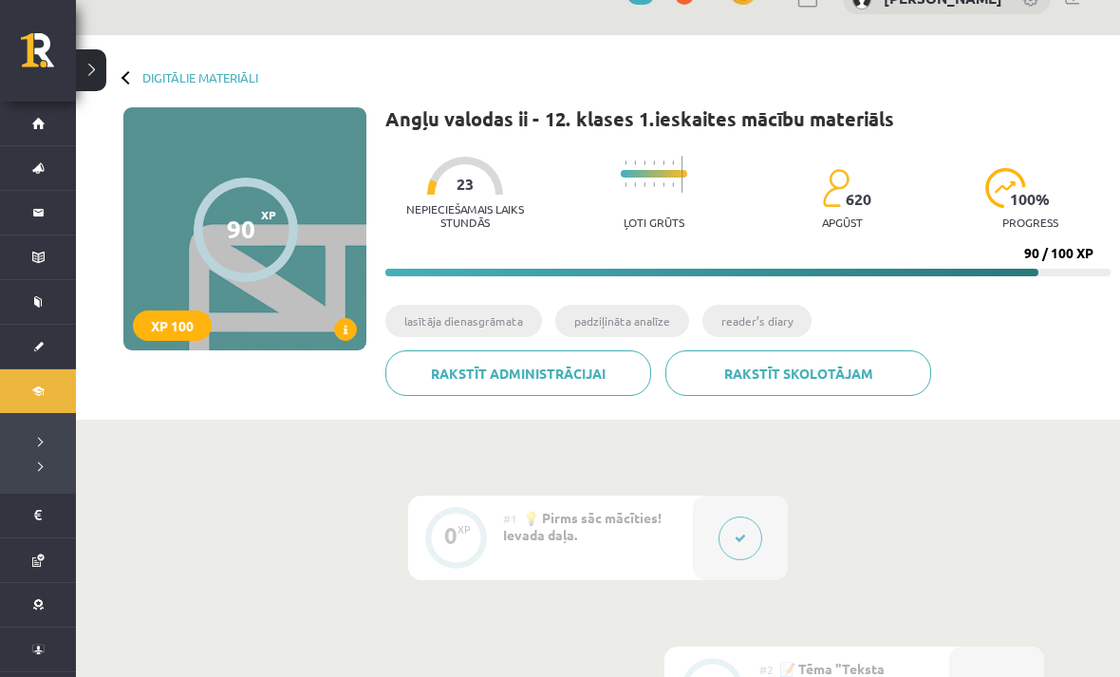
scroll to position [39, 0]
click at [81, 71] on button at bounding box center [91, 70] width 30 height 42
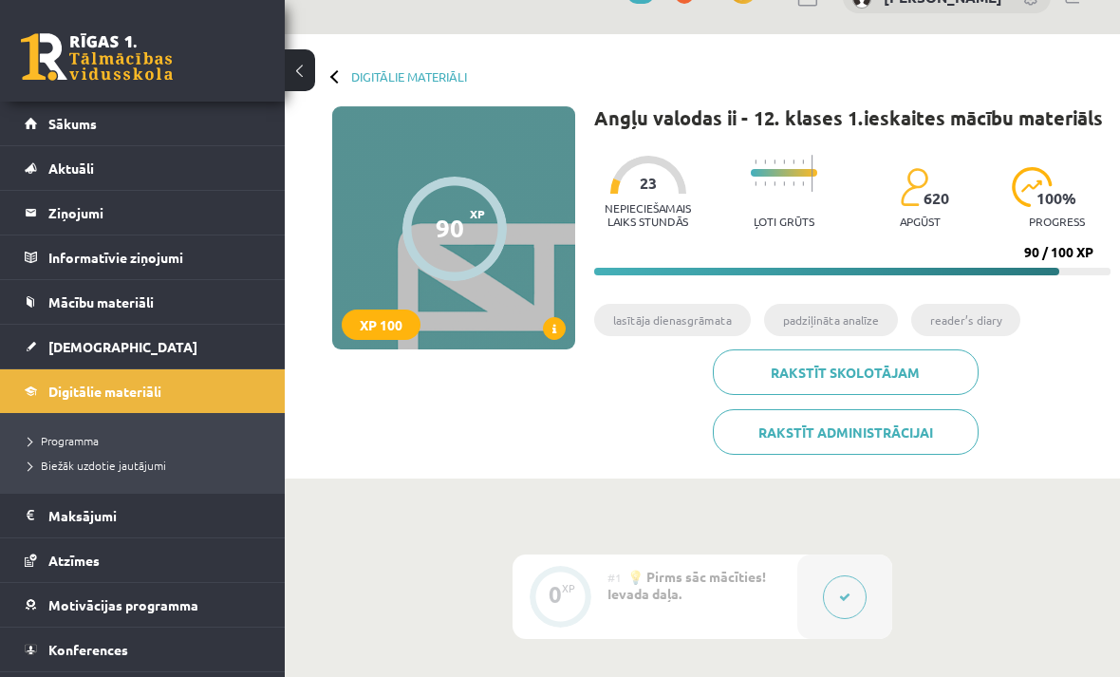
click at [374, 98] on div "Digitālie materiāli 90 XP XP 100 90 / 100 XP Angļu valodas ii - 12. klases 1.ie…" at bounding box center [702, 256] width 835 height 444
click at [303, 71] on button at bounding box center [300, 70] width 30 height 42
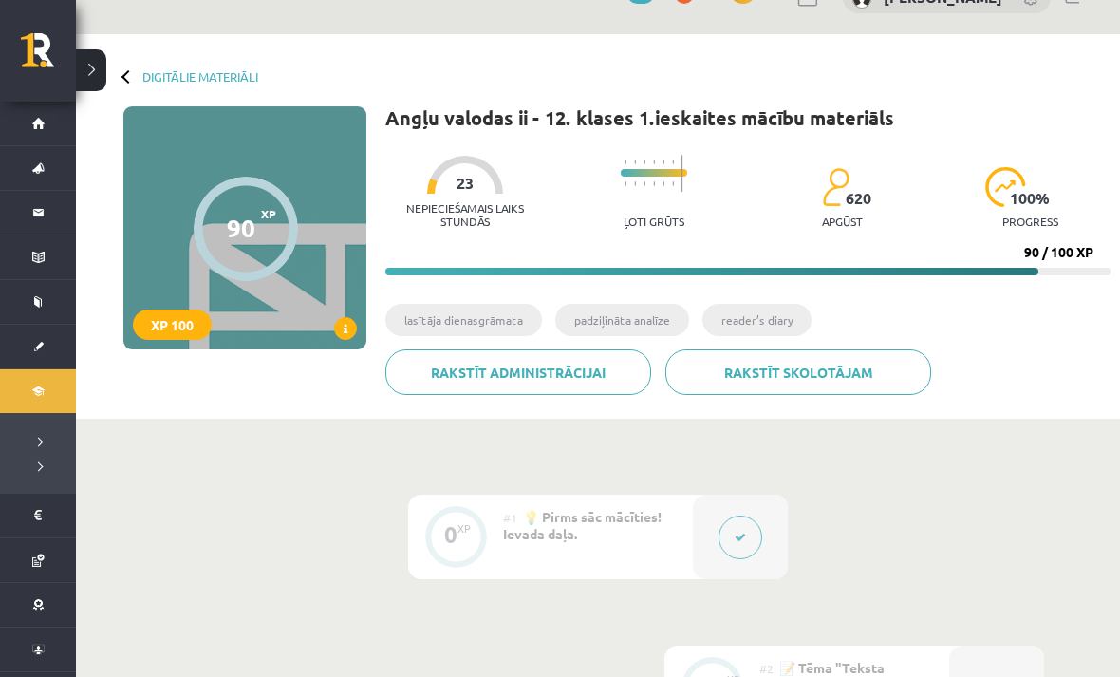
click at [204, 65] on div "Digitālie materiāli 90 XP XP 100 90 / 100 XP Angļu valodas ii - 12. klases 1.ie…" at bounding box center [598, 226] width 1044 height 384
click at [187, 74] on link "Digitālie materiāli" at bounding box center [200, 76] width 116 height 14
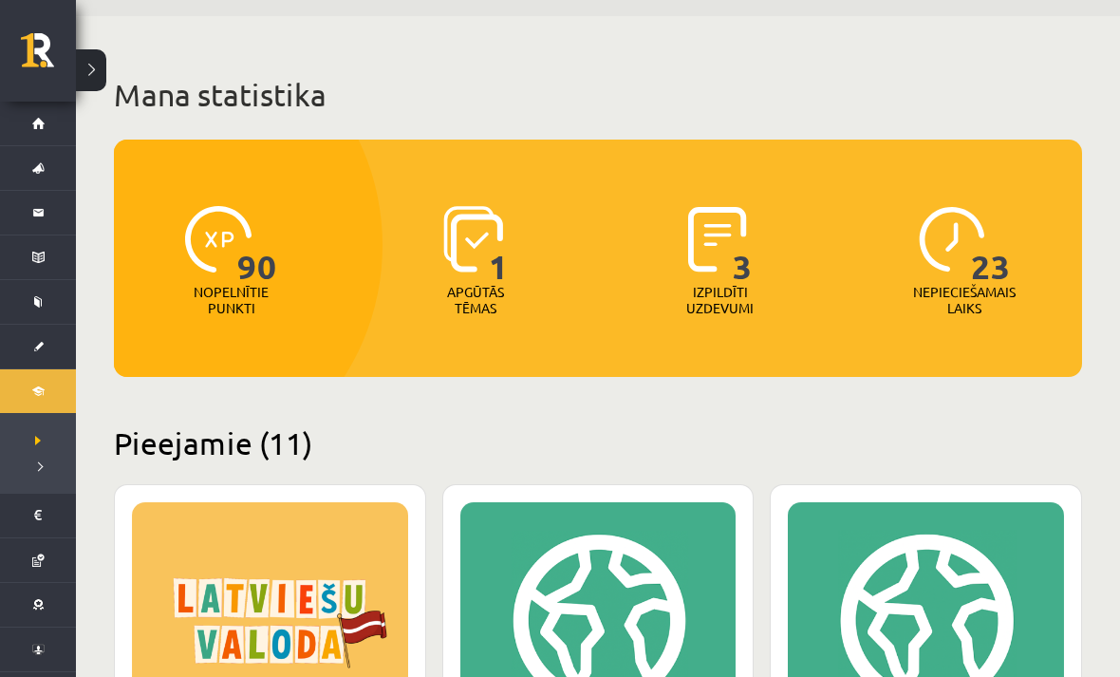
scroll to position [56, 0]
click at [461, 360] on div "90 Nopelnītie punkti 1 Apgūtās tēmas 3 Izpildīti uzdevumi 23 Nepieciešamais lai…" at bounding box center [598, 258] width 968 height 237
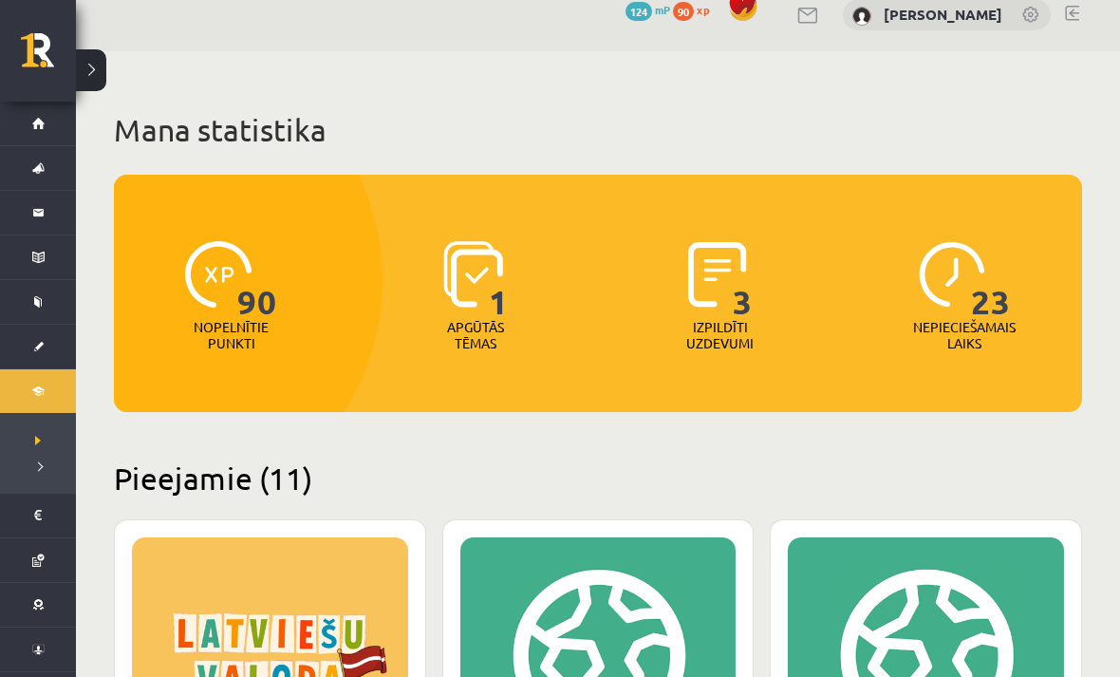
scroll to position [0, 0]
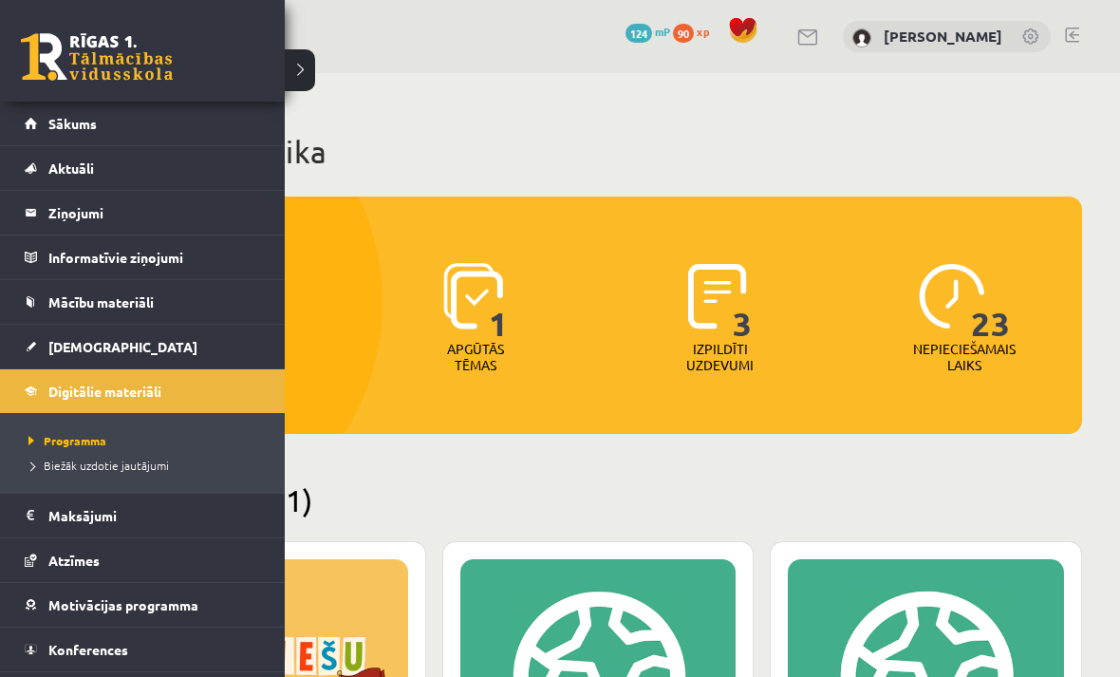
click at [37, 473] on link "Biežāk uzdotie jautājumi" at bounding box center [145, 465] width 242 height 17
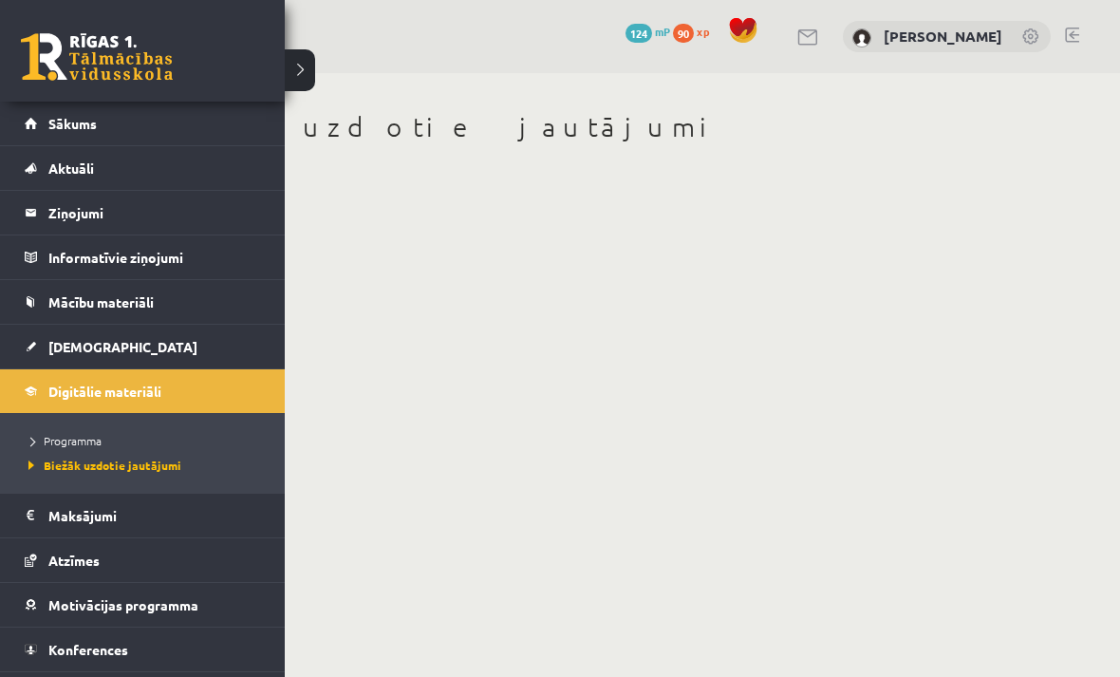
click at [63, 434] on span "Programma" at bounding box center [63, 440] width 78 height 15
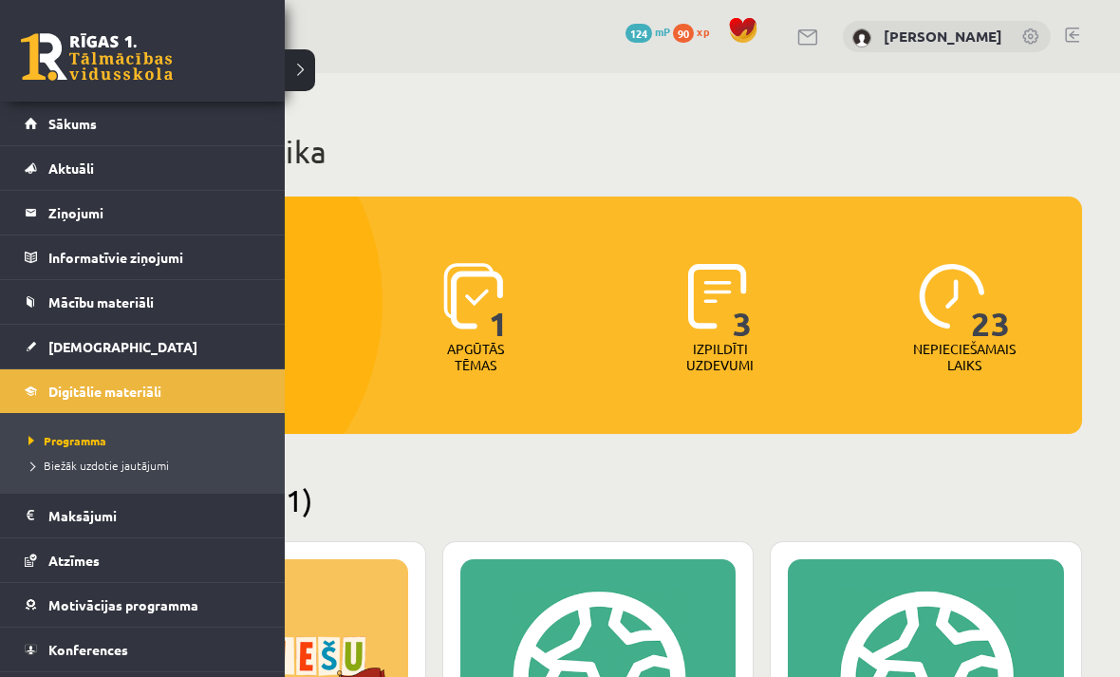
click at [482, 311] on img at bounding box center [473, 296] width 60 height 66
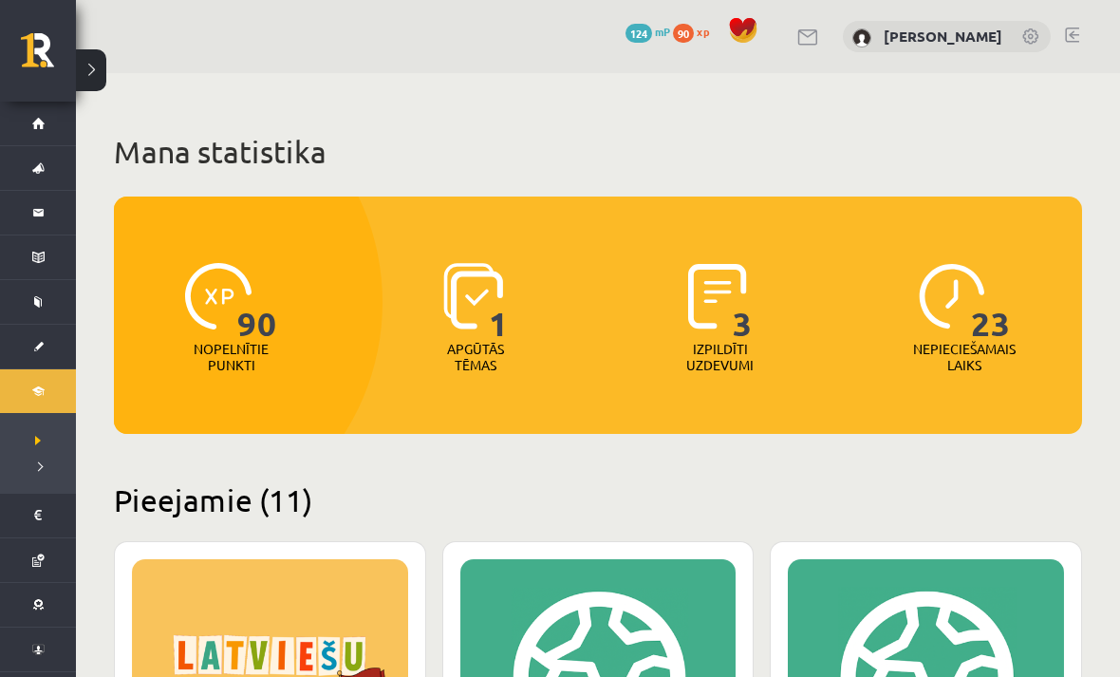
click at [458, 290] on img at bounding box center [473, 296] width 60 height 66
click at [29, 393] on link "Digitālie materiāli" at bounding box center [38, 391] width 76 height 44
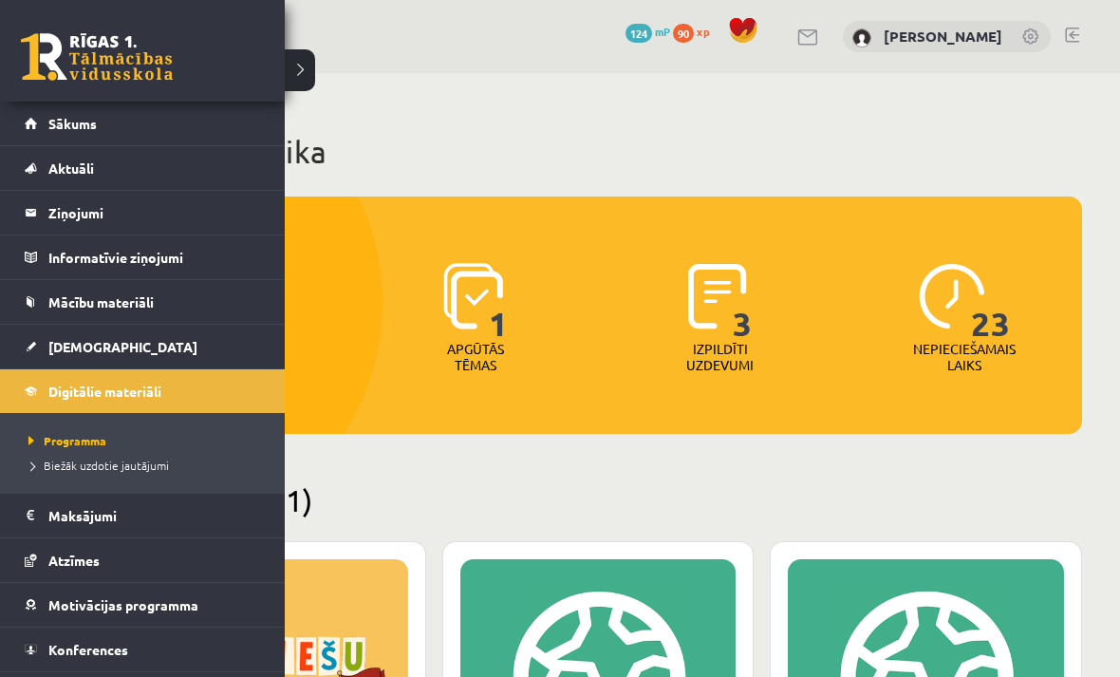
click at [303, 72] on div "0 Dāvanas 124 mP 90 xp [PERSON_NAME]" at bounding box center [598, 36] width 1044 height 73
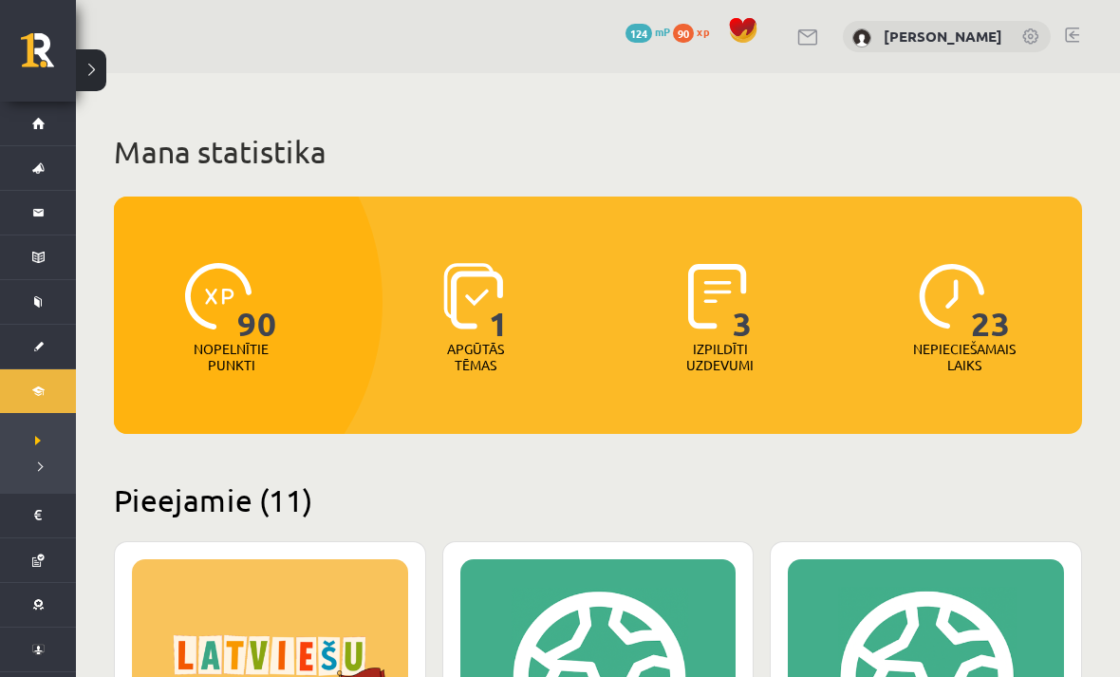
click at [213, 283] on img at bounding box center [218, 296] width 66 height 66
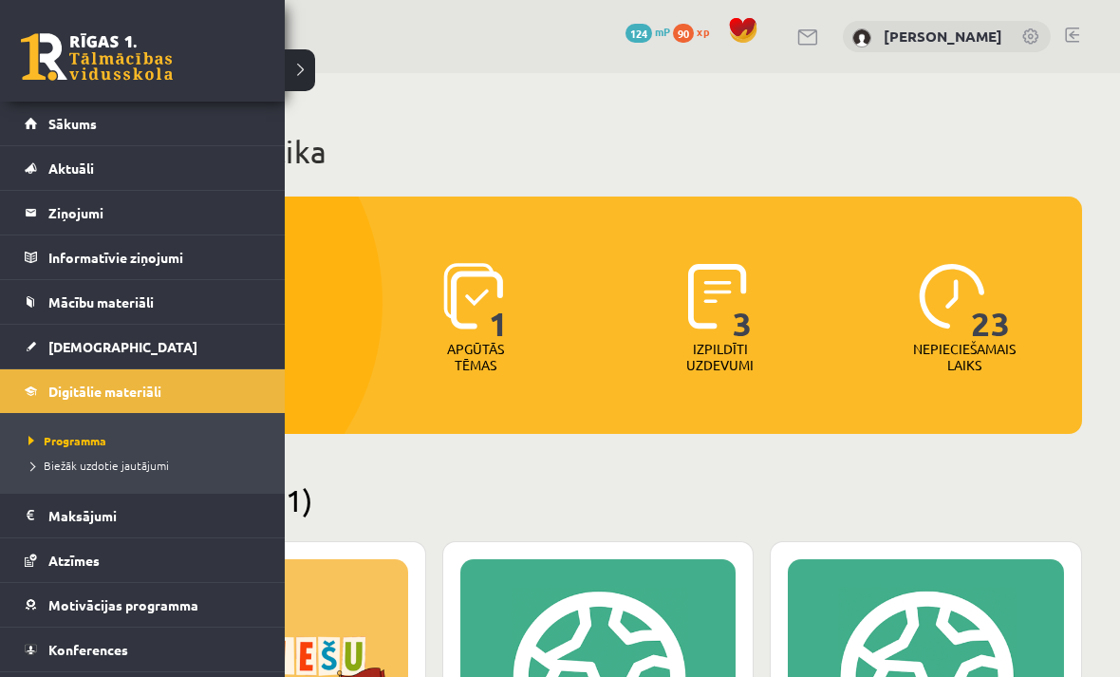
click at [17, 392] on li "Digitālie materiāli Programma Biežāk uzdotie jautājumi" at bounding box center [142, 430] width 285 height 124
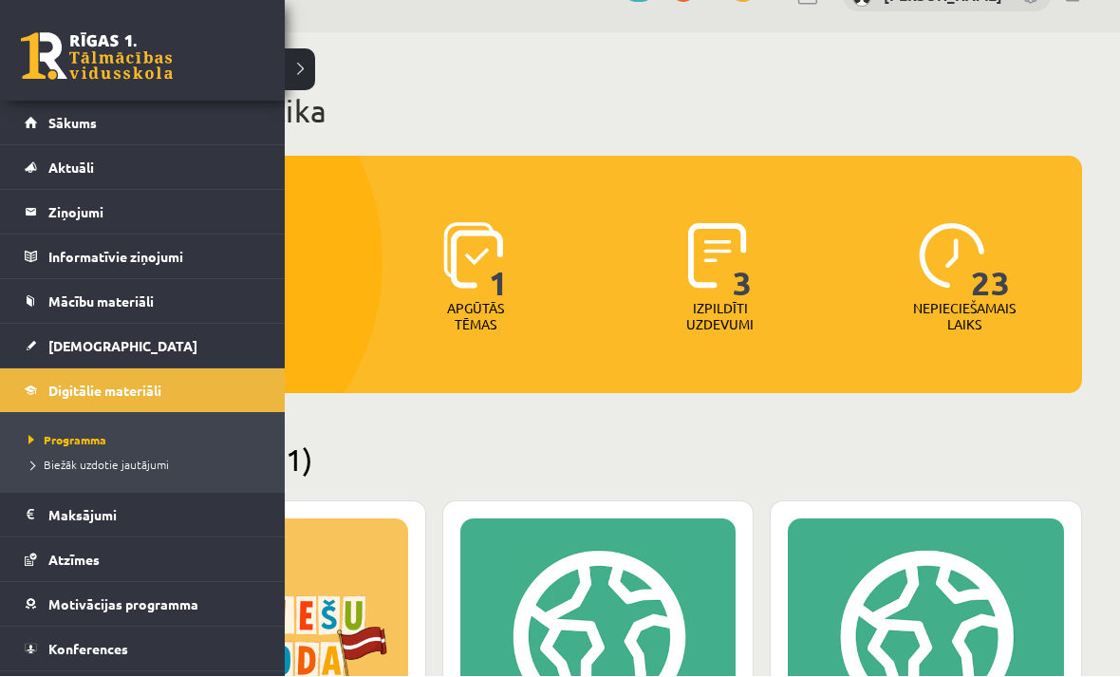
scroll to position [41, 0]
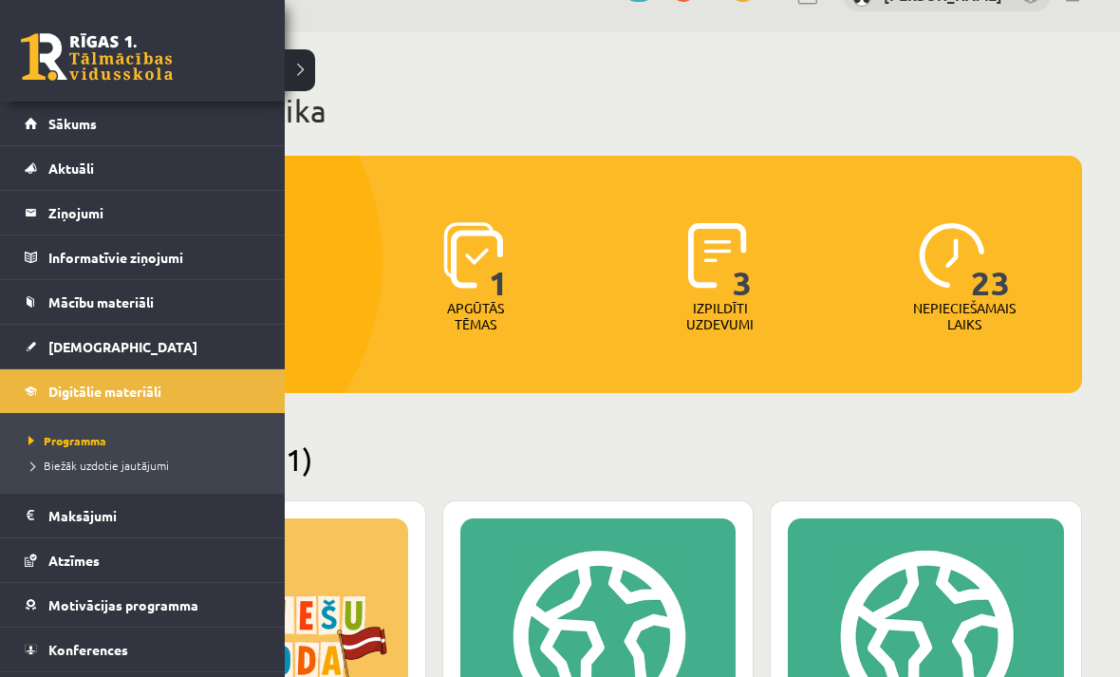
click at [32, 278] on link "Informatīvie ziņojumi 0" at bounding box center [143, 257] width 236 height 44
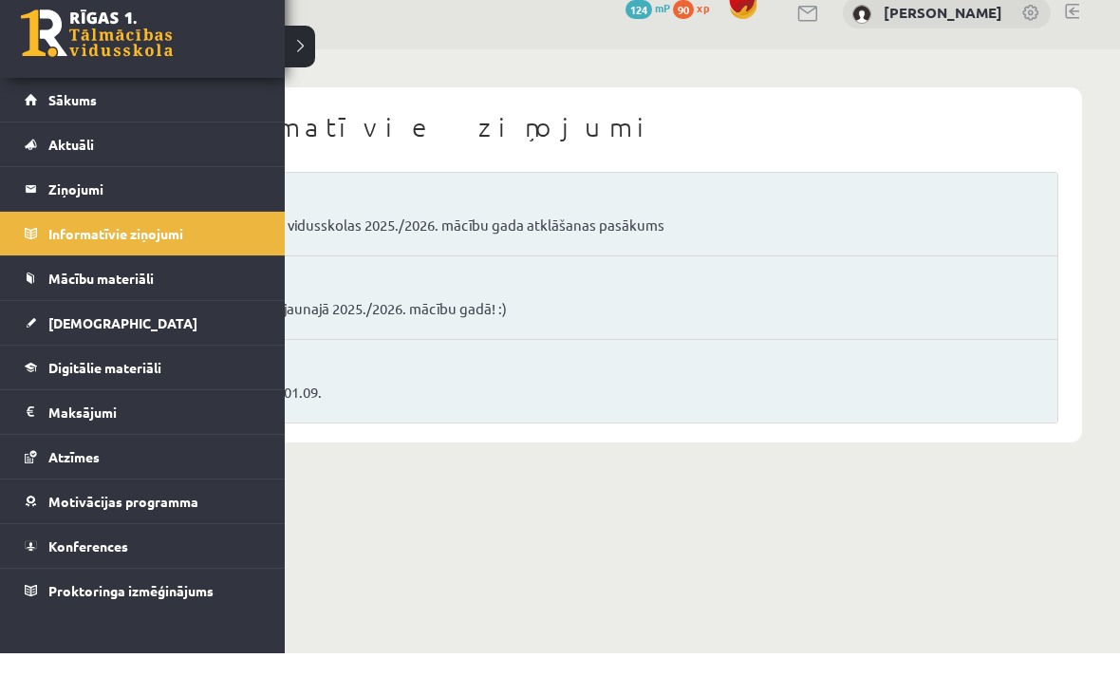
click at [36, 284] on link "Mācību materiāli" at bounding box center [143, 302] width 236 height 44
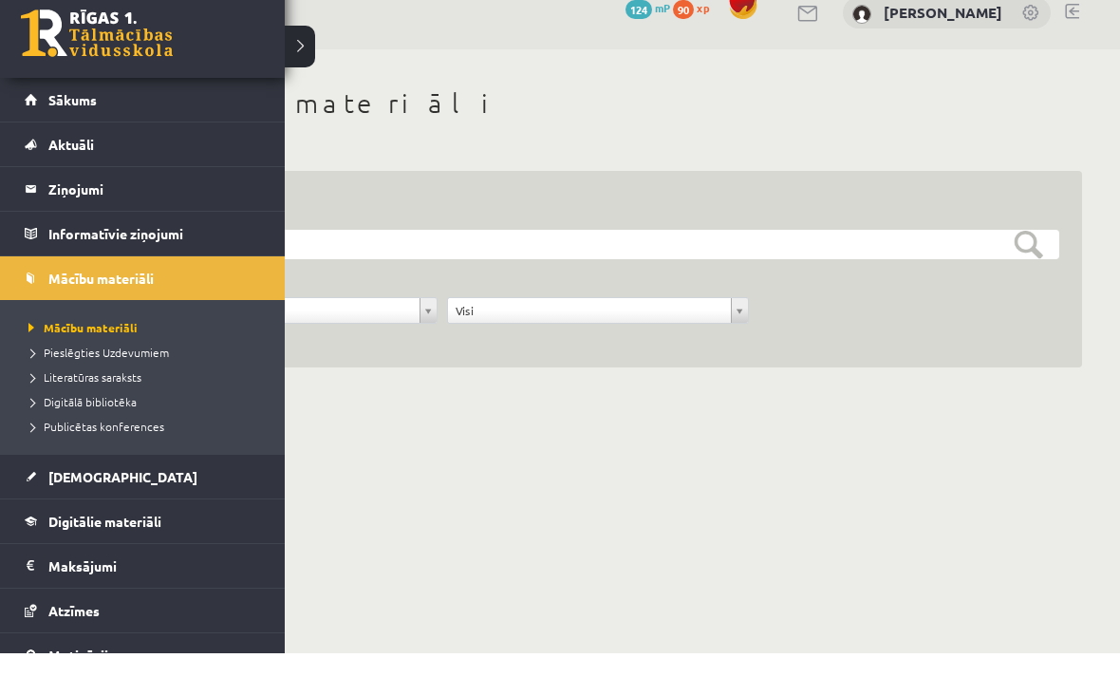
click at [55, 115] on span "Sākums" at bounding box center [72, 123] width 48 height 17
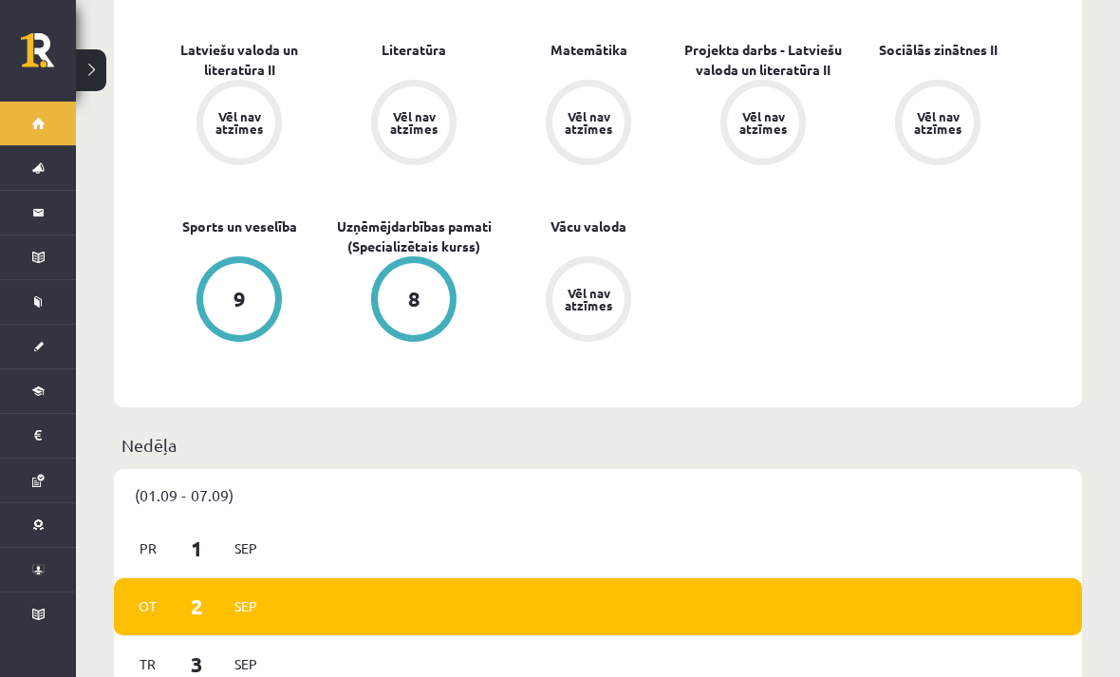
scroll to position [797, 0]
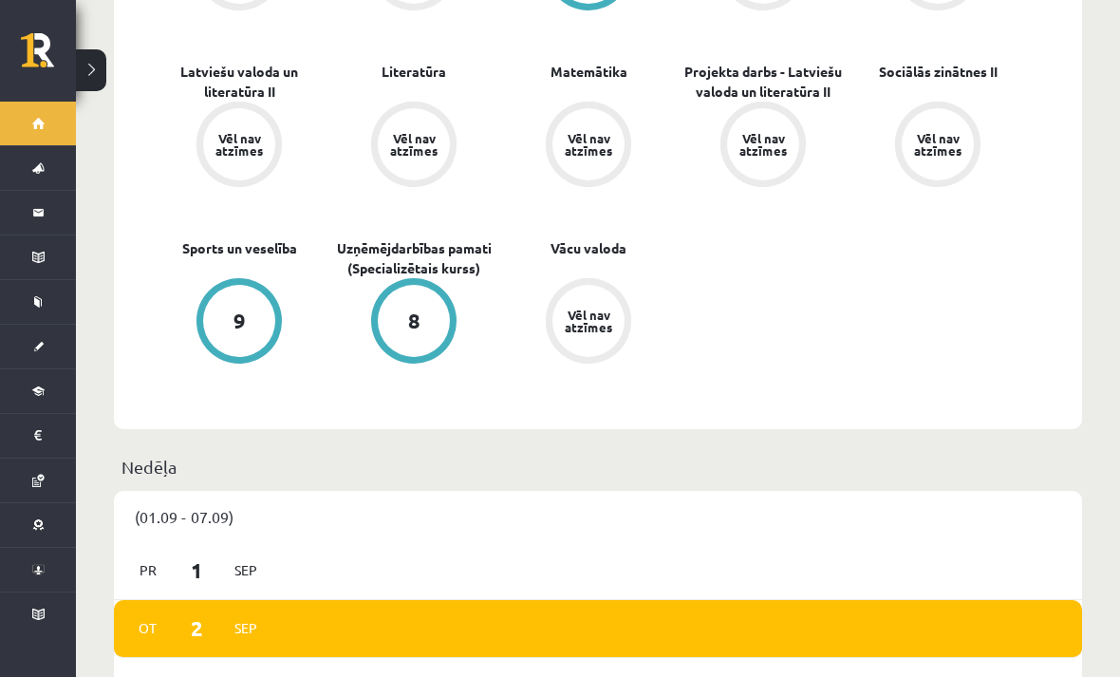
click at [90, 73] on button at bounding box center [91, 70] width 30 height 42
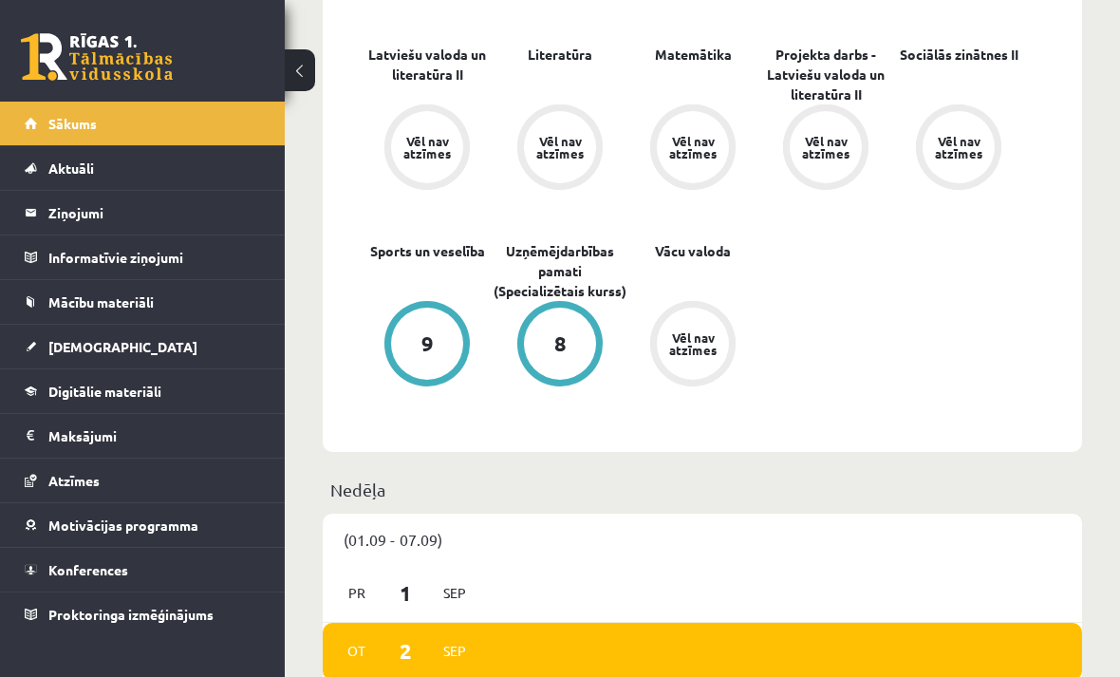
click at [52, 385] on span "Digitālie materiāli" at bounding box center [104, 391] width 113 height 17
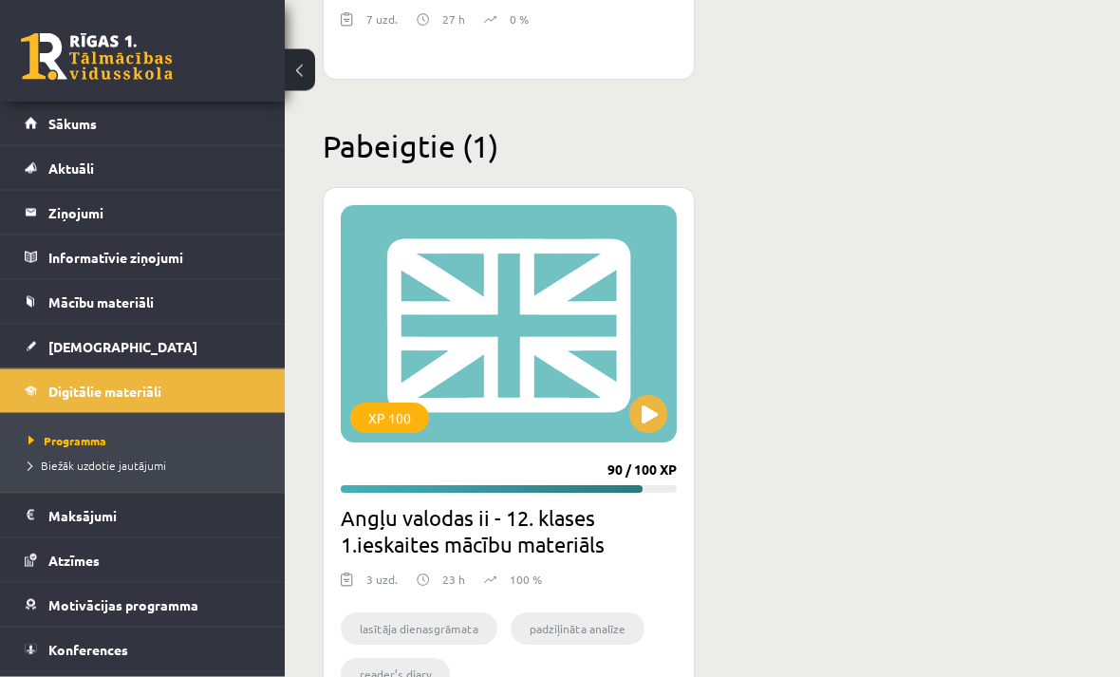
scroll to position [3950, 0]
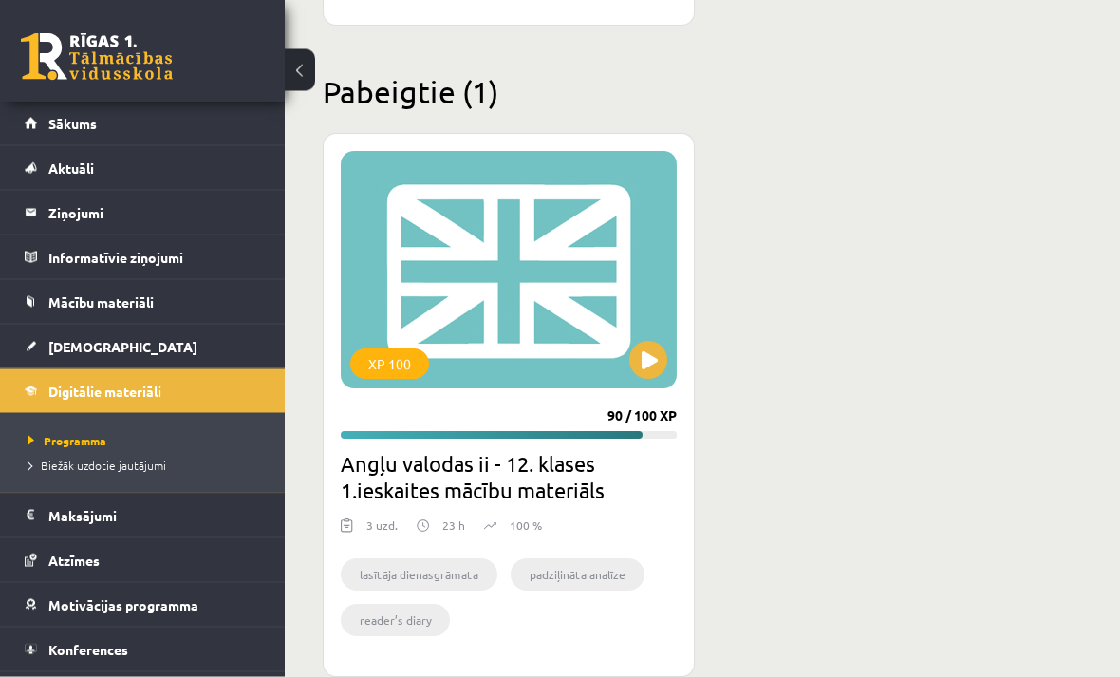
click at [298, 80] on button at bounding box center [300, 70] width 30 height 42
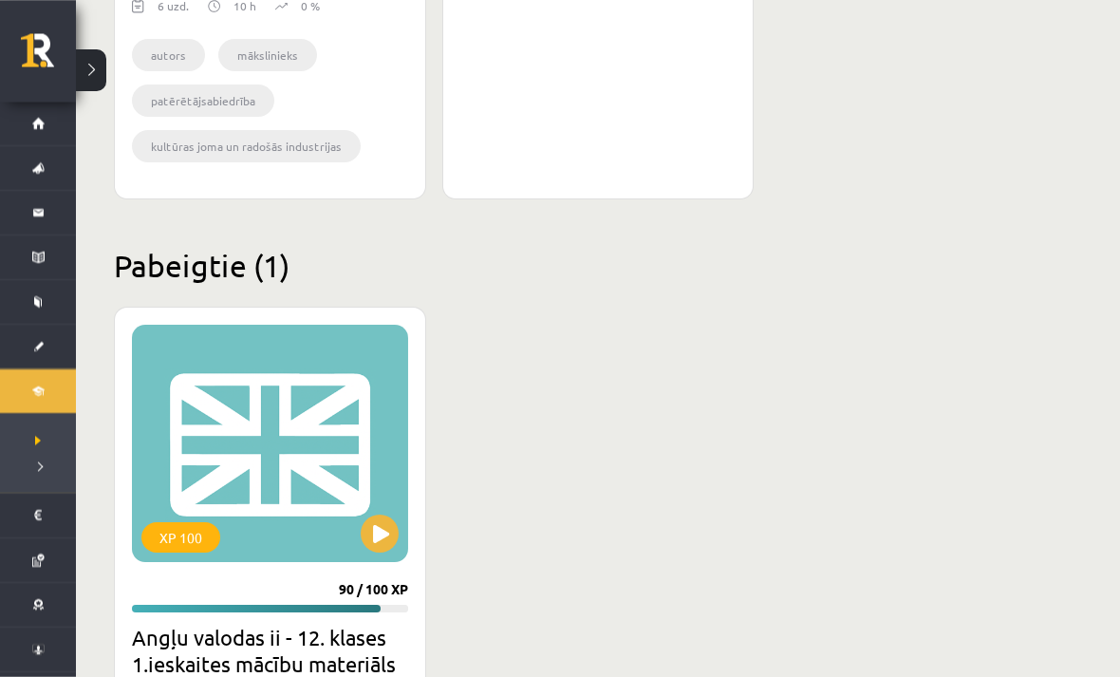
scroll to position [2675, 0]
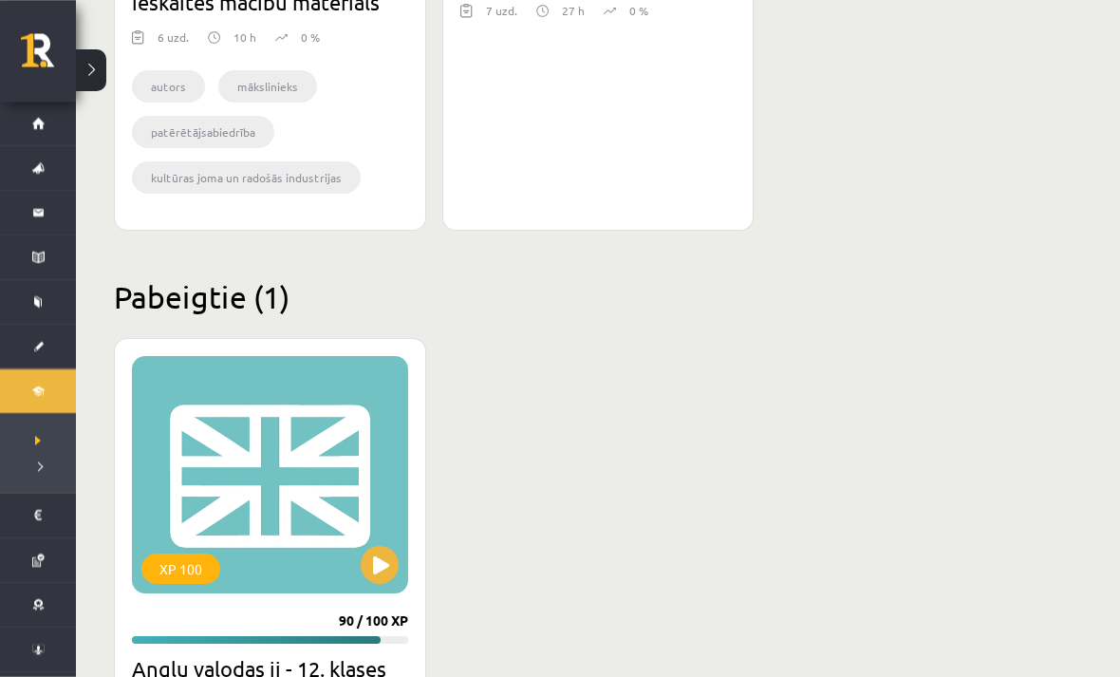
click at [381, 574] on button at bounding box center [380, 565] width 38 height 38
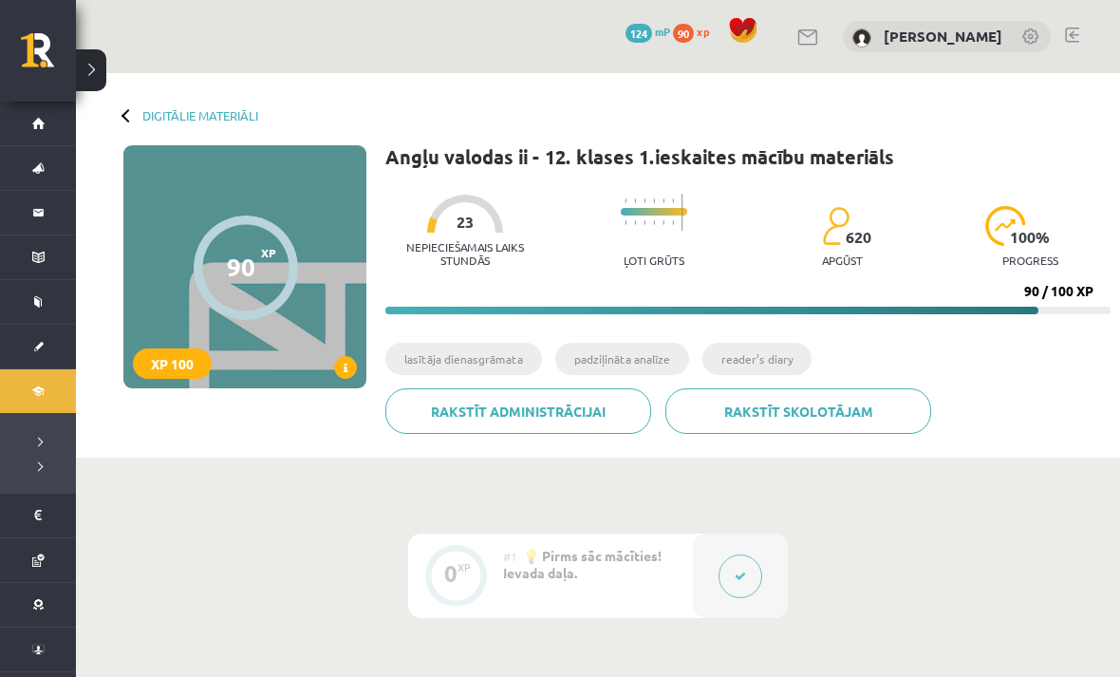
click at [773, 415] on link "Rakstīt skolotājam" at bounding box center [798, 411] width 266 height 46
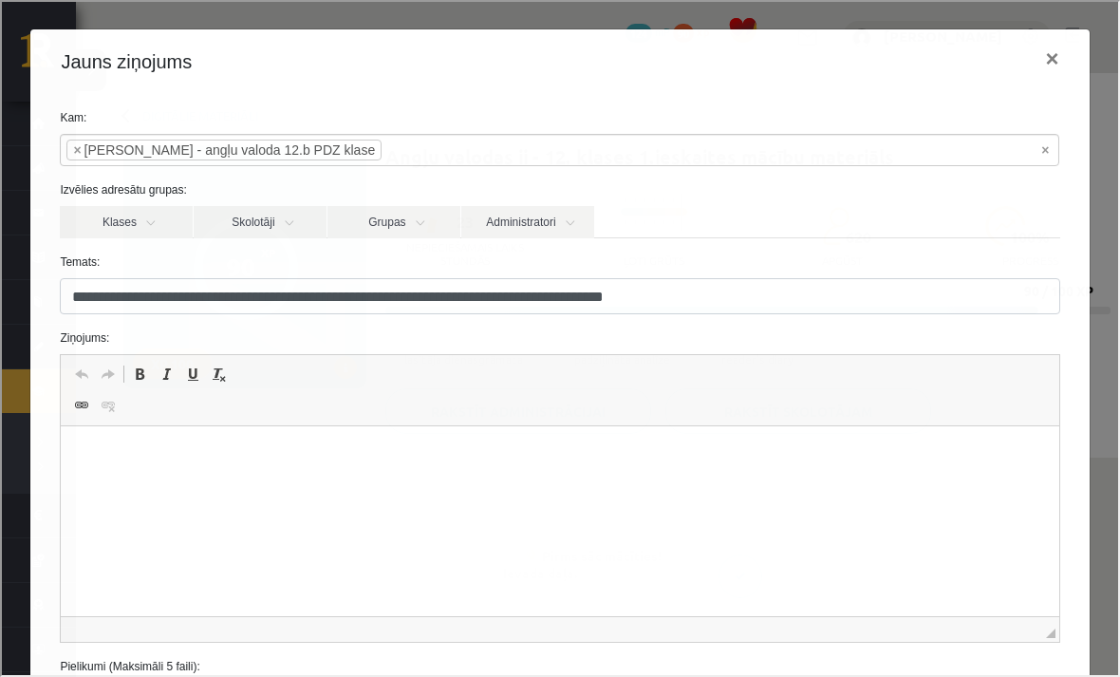
click at [1056, 73] on button "×" at bounding box center [1051, 56] width 44 height 53
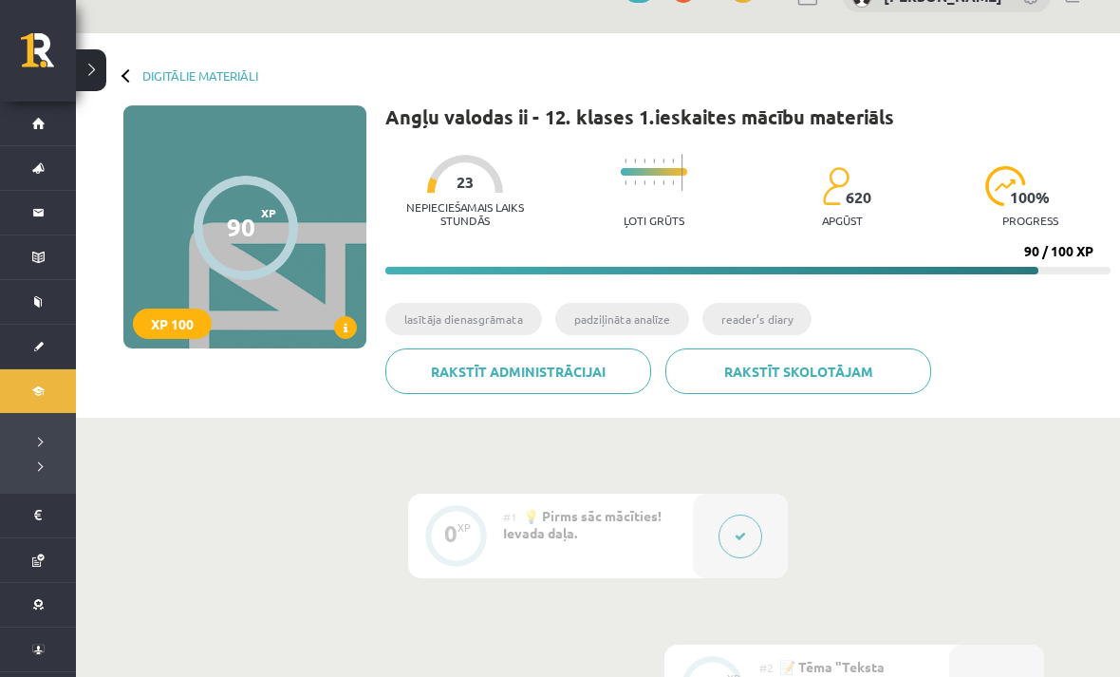
scroll to position [42, 0]
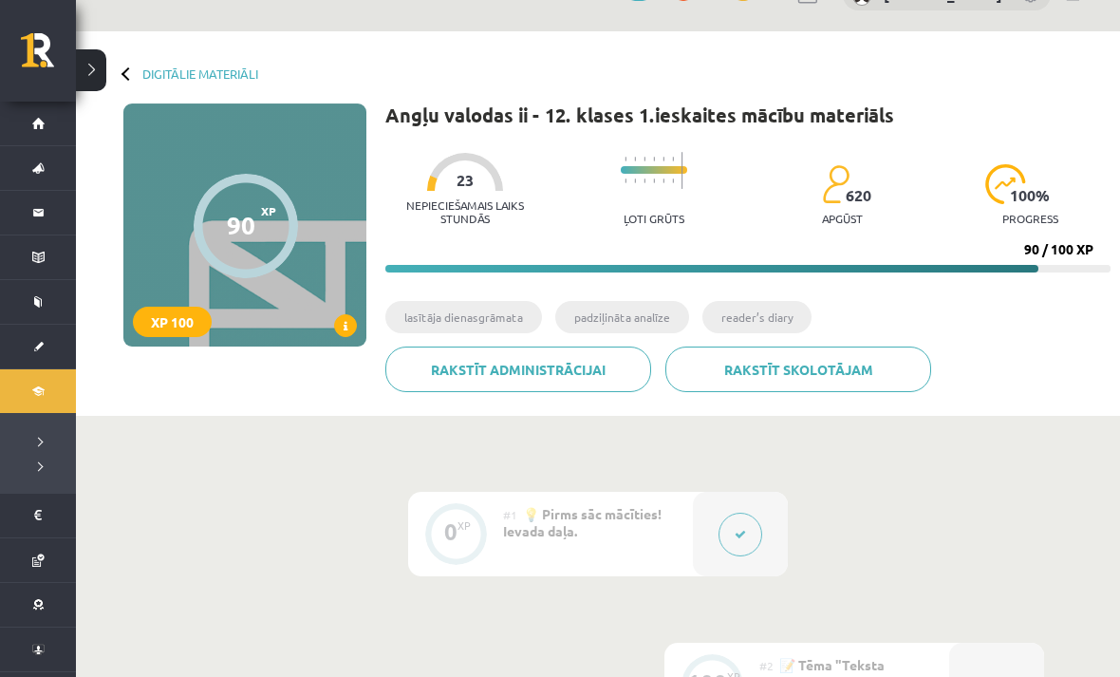
click at [168, 79] on link "Digitālie materiāli" at bounding box center [200, 73] width 116 height 14
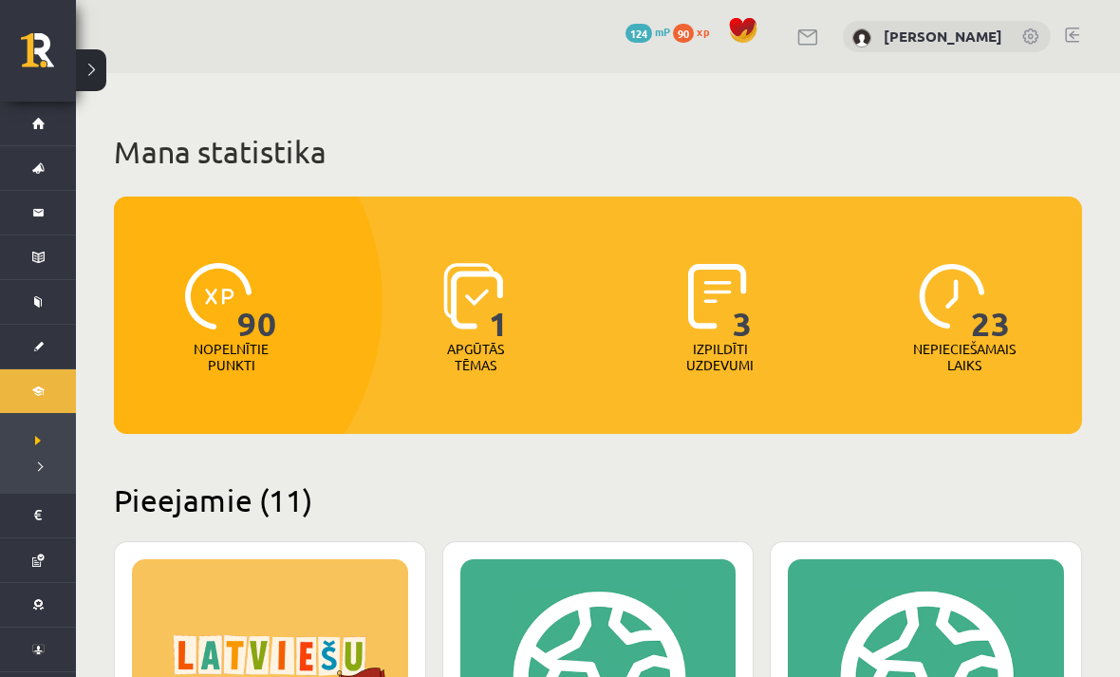
click at [93, 67] on button at bounding box center [91, 70] width 30 height 42
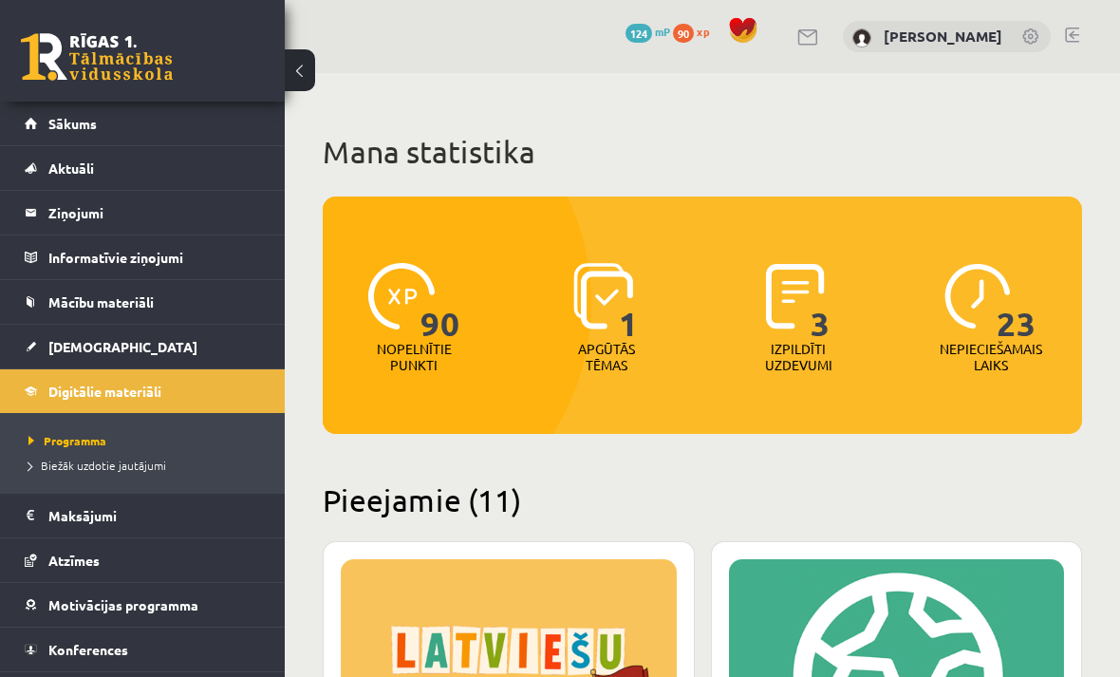
click at [57, 43] on link at bounding box center [97, 56] width 152 height 47
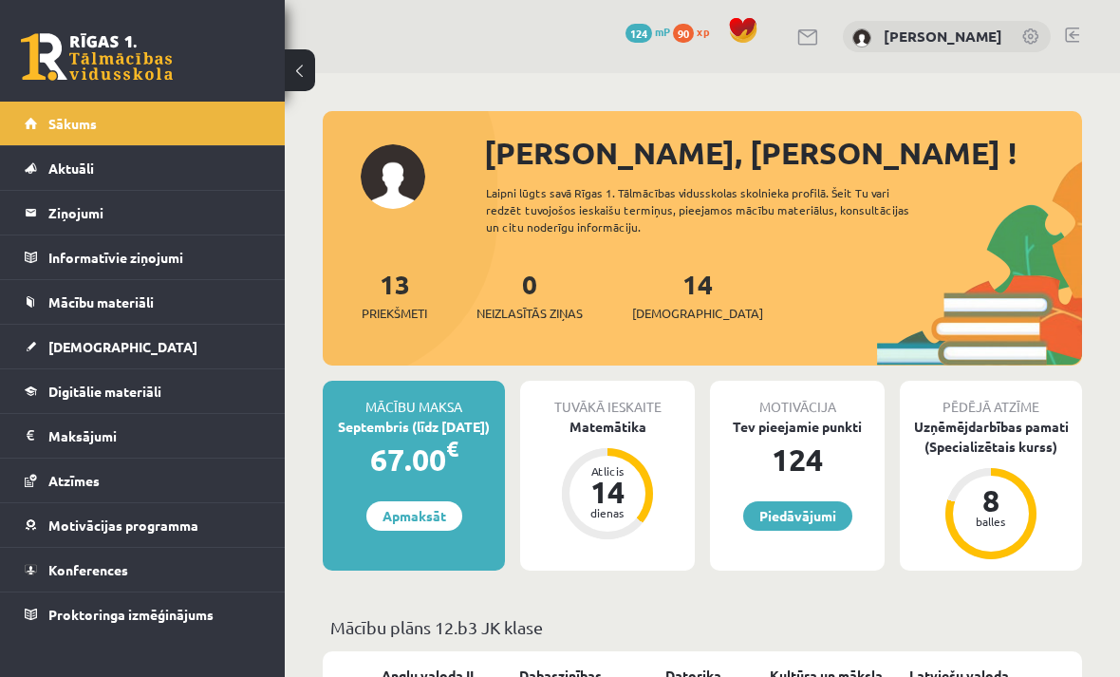
click at [789, 513] on link "Piedāvājumi" at bounding box center [797, 515] width 109 height 29
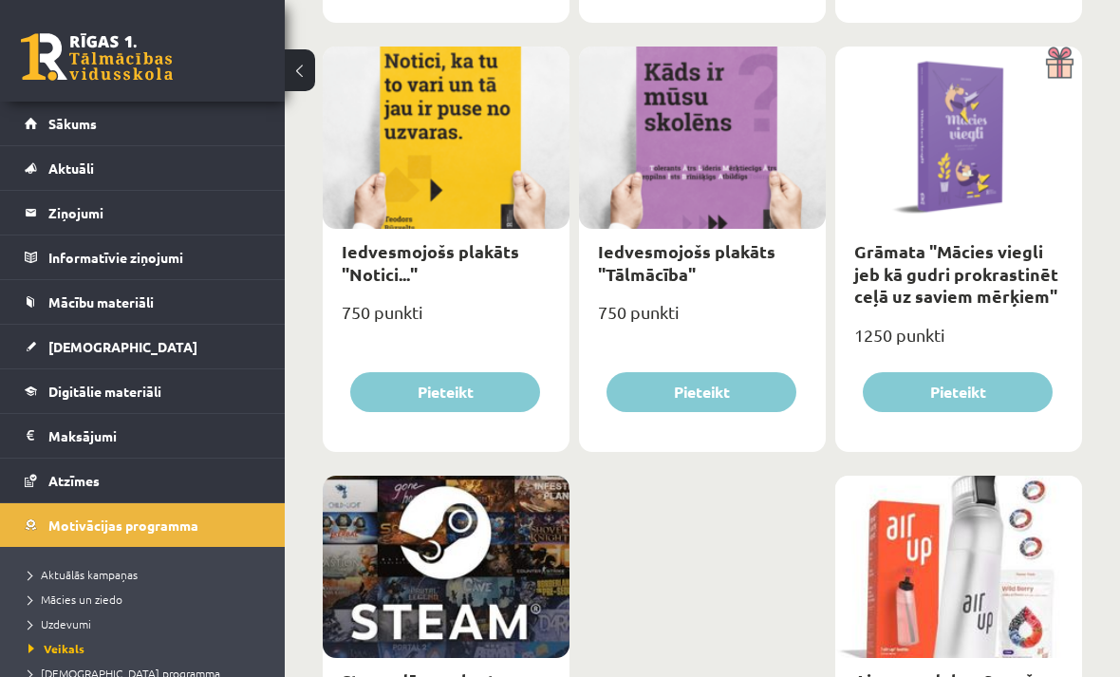
scroll to position [3057, 0]
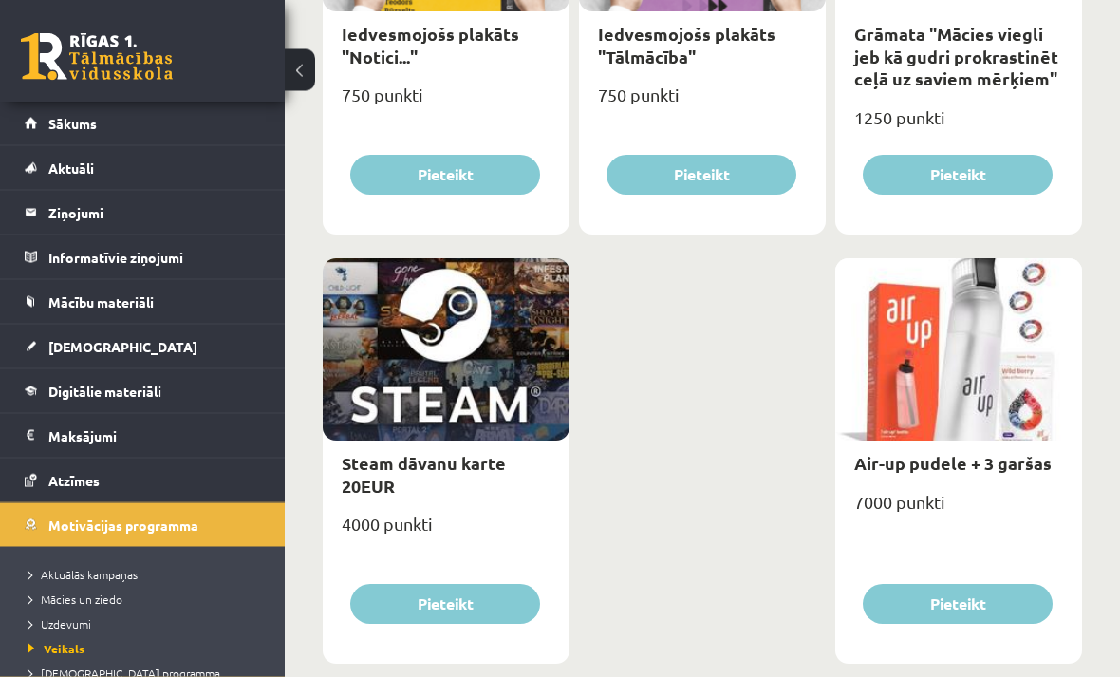
click at [290, 69] on button at bounding box center [300, 70] width 30 height 42
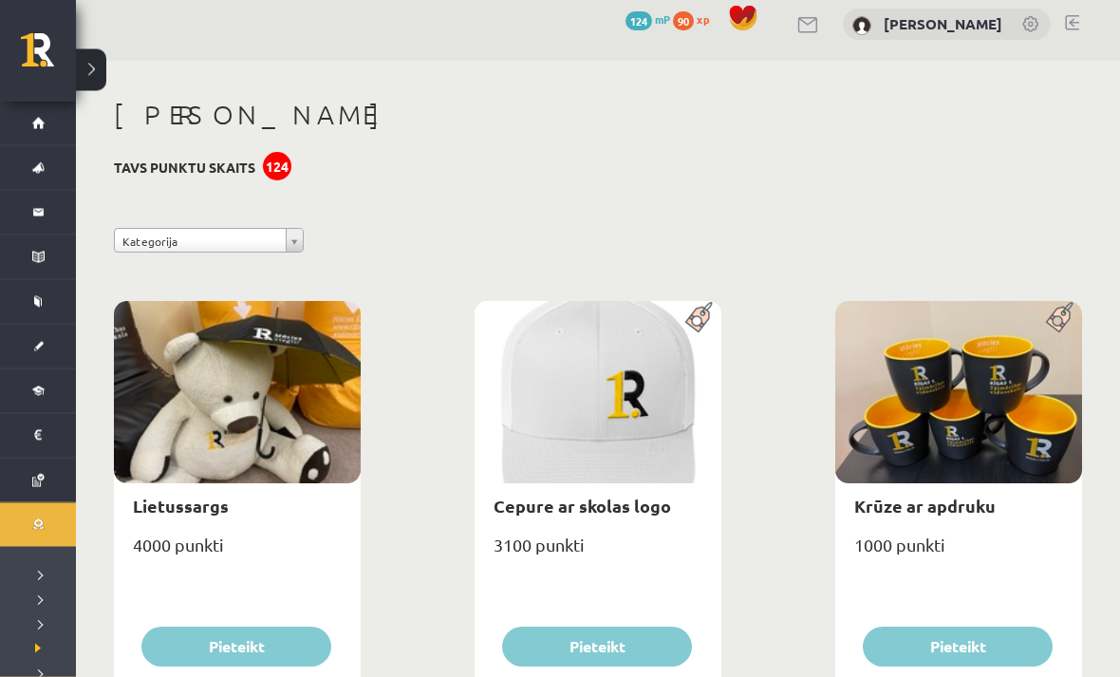
scroll to position [0, 0]
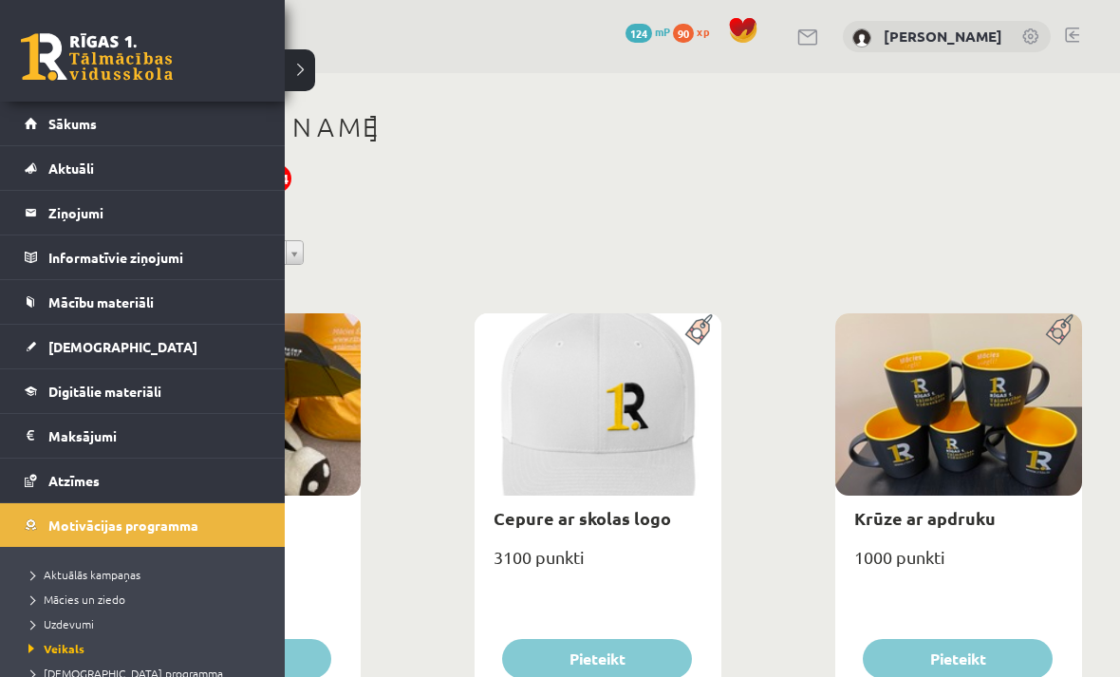
click at [22, 36] on link at bounding box center [97, 56] width 152 height 47
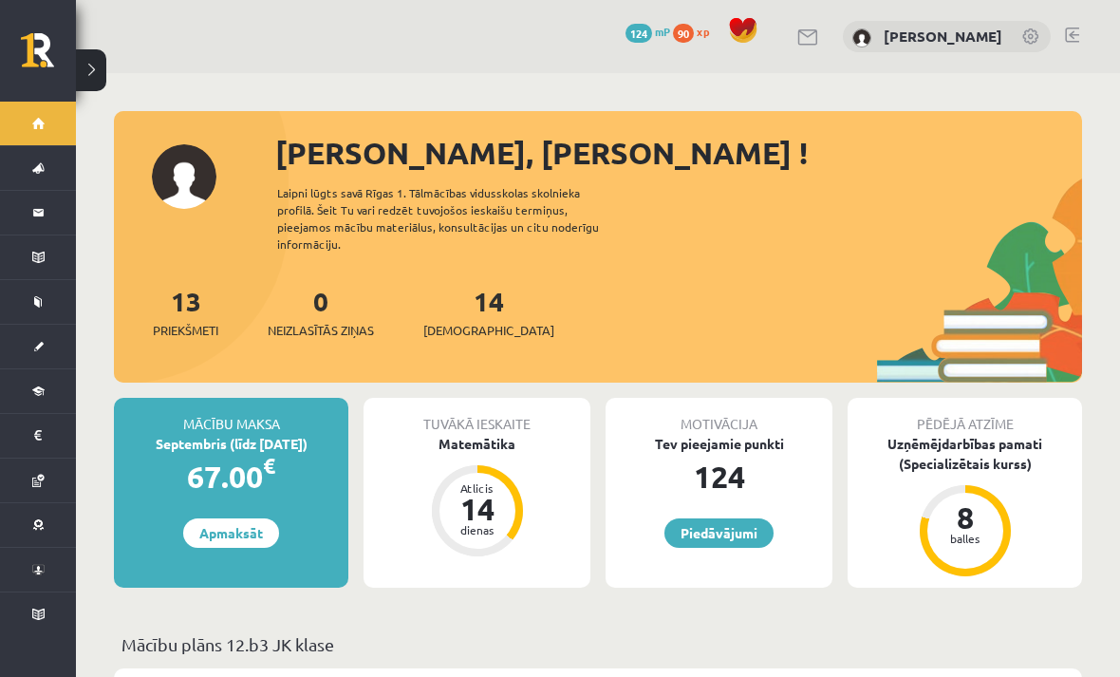
click at [81, 68] on button at bounding box center [91, 70] width 30 height 42
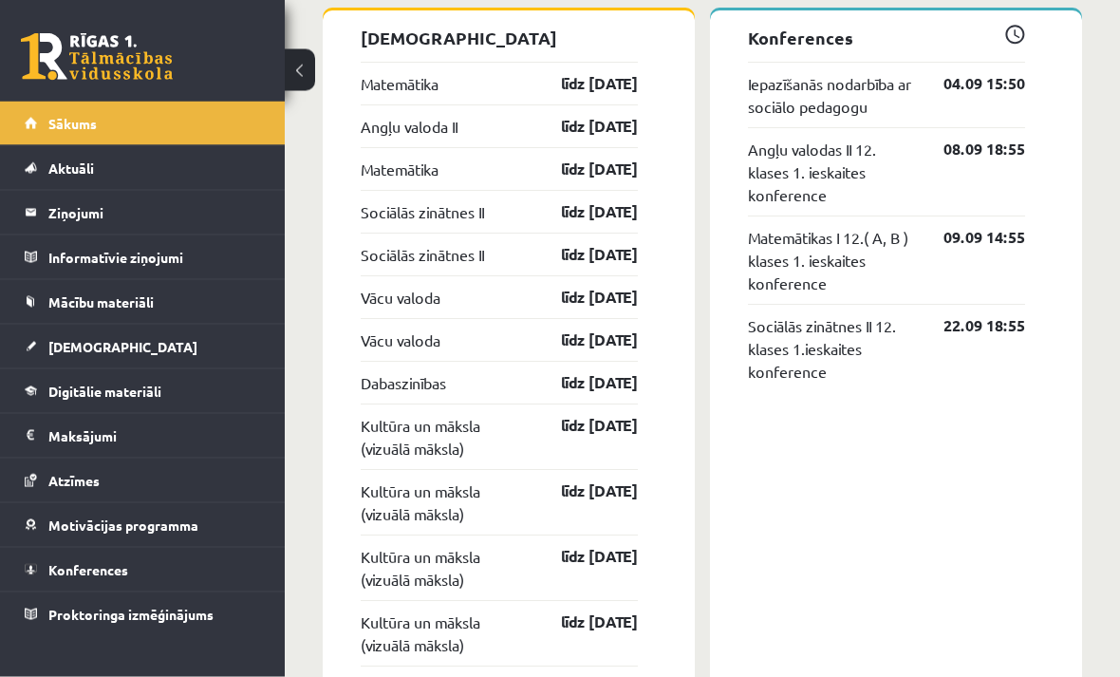
scroll to position [1822, 0]
click at [36, 347] on link "[DEMOGRAPHIC_DATA]" at bounding box center [143, 347] width 236 height 44
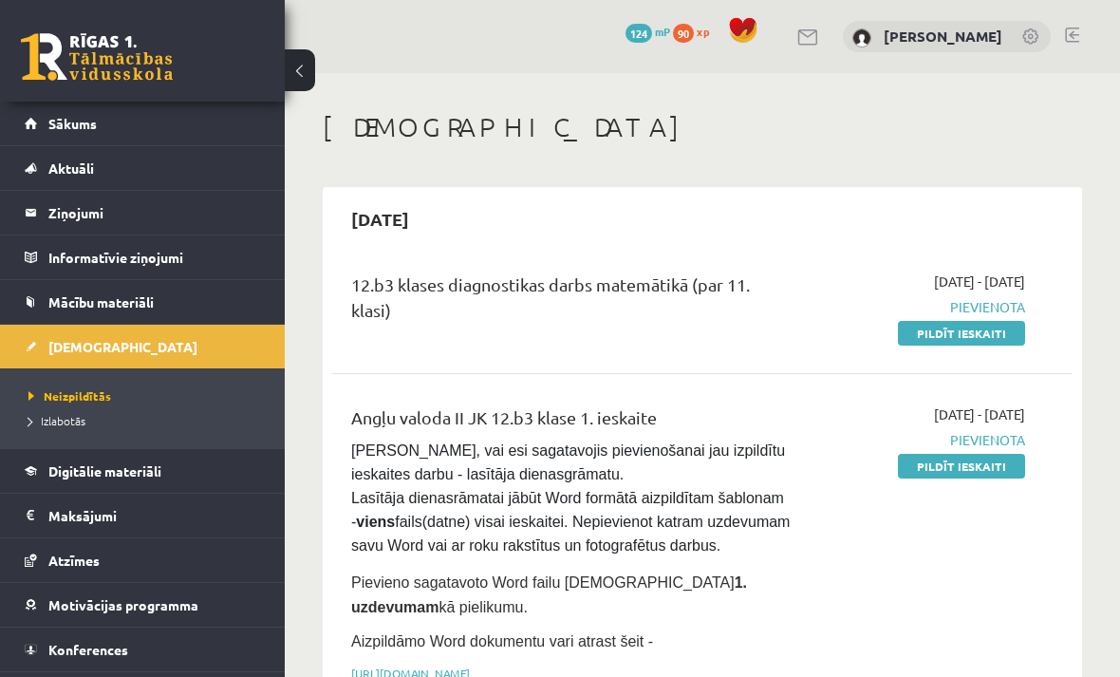
click at [25, 551] on link "Atzīmes" at bounding box center [143, 560] width 236 height 44
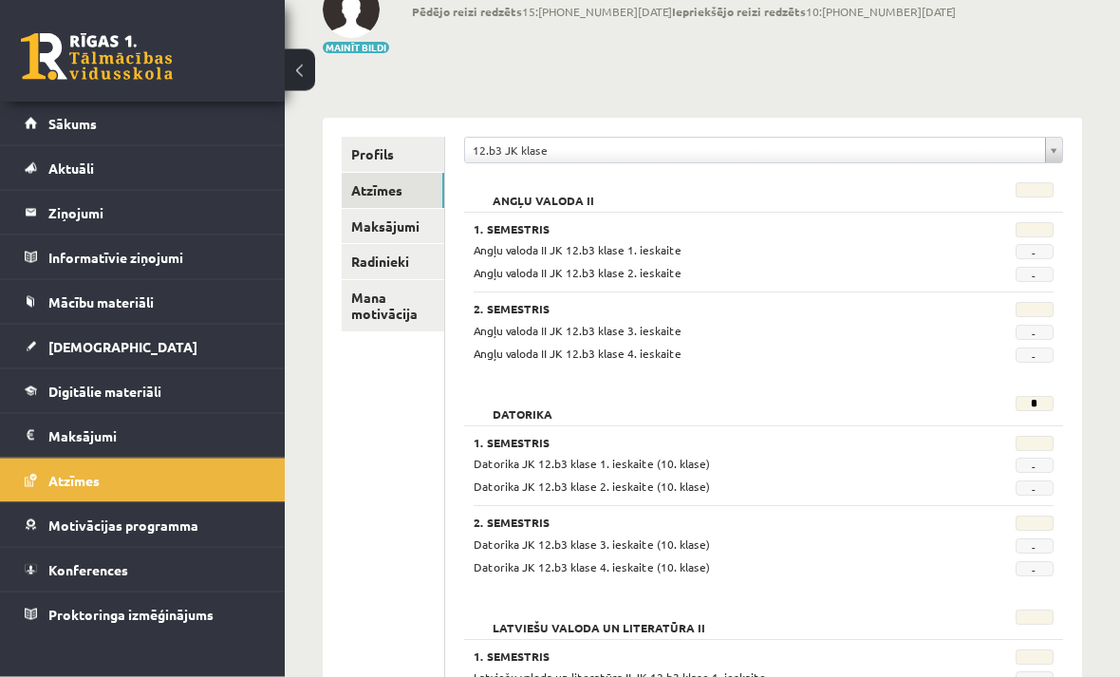
scroll to position [130, 0]
click at [396, 316] on link "Mana motivācija" at bounding box center [393, 305] width 103 height 51
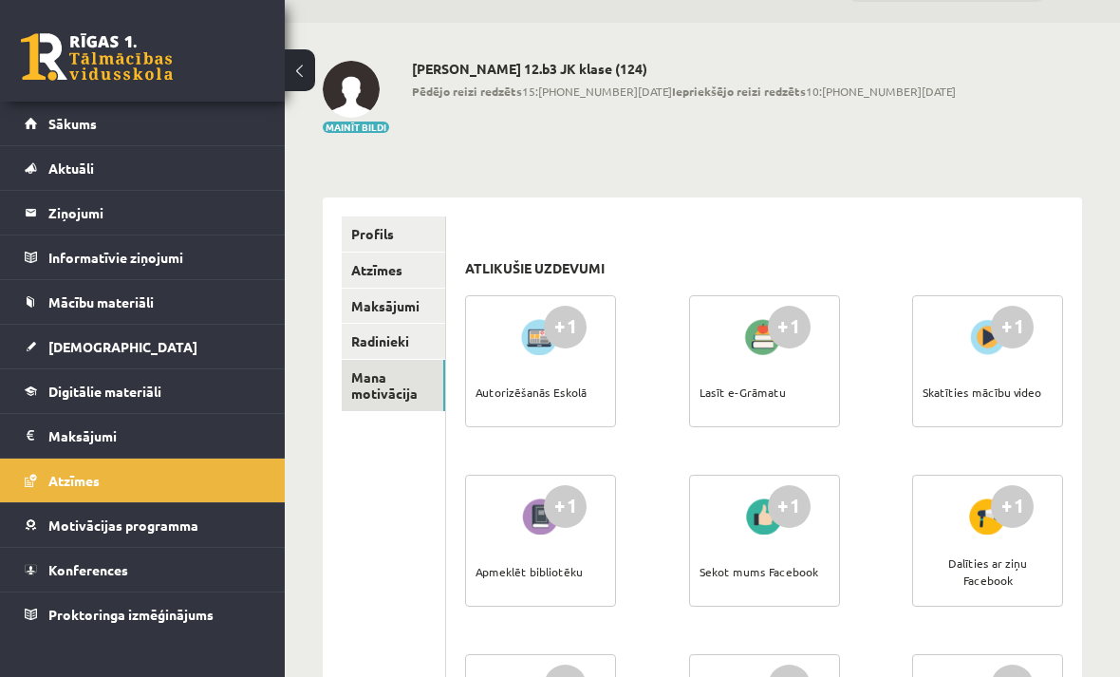
scroll to position [47, 0]
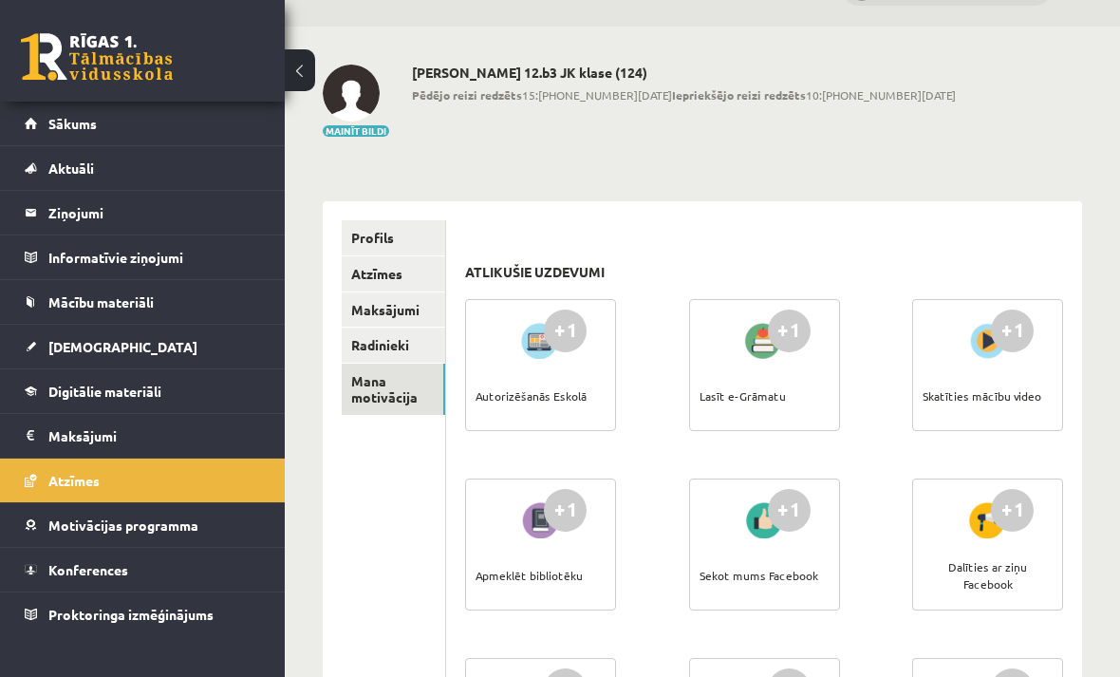
click at [389, 336] on link "Radinieki" at bounding box center [393, 344] width 103 height 35
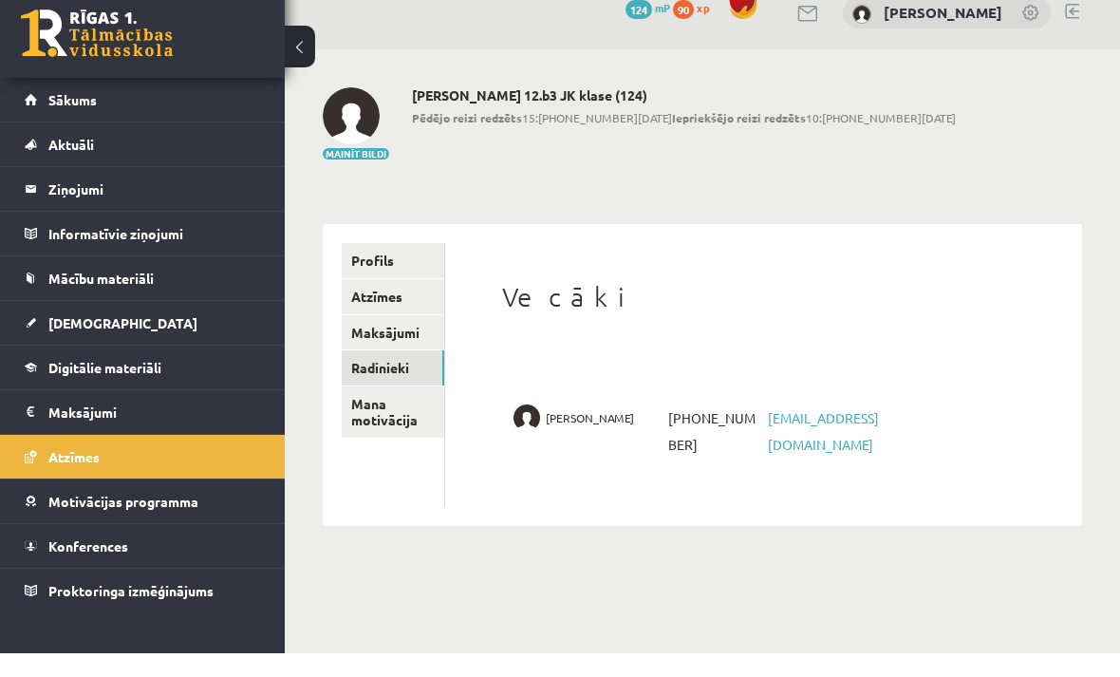
click at [377, 303] on link "Atzīmes" at bounding box center [393, 320] width 103 height 35
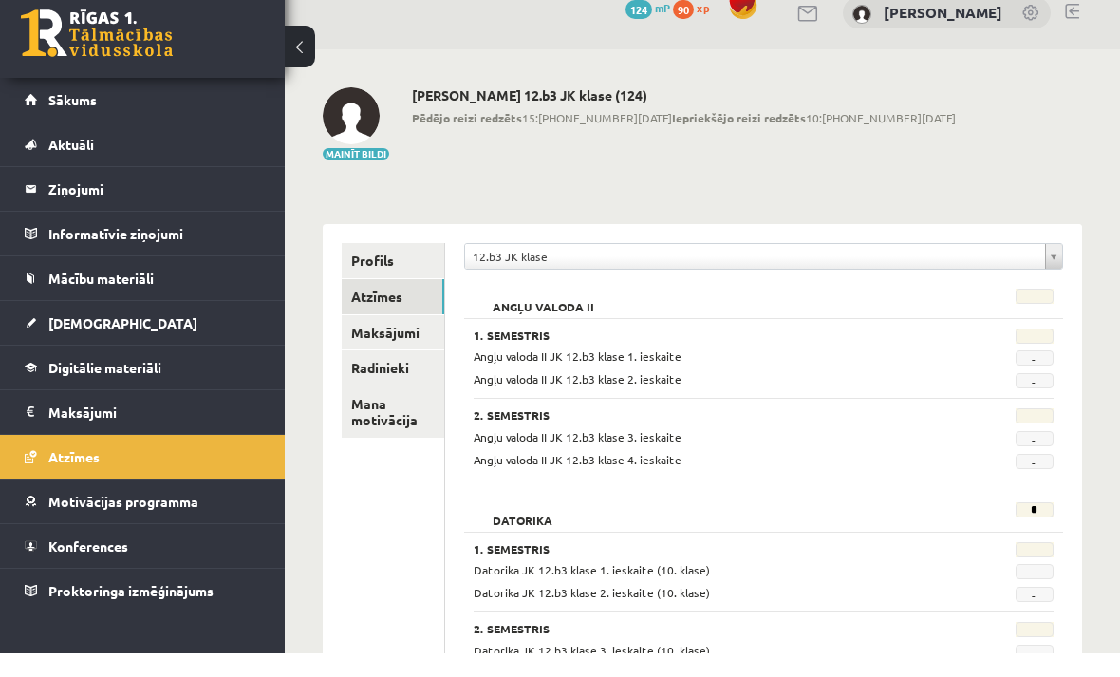
scroll to position [24, 0]
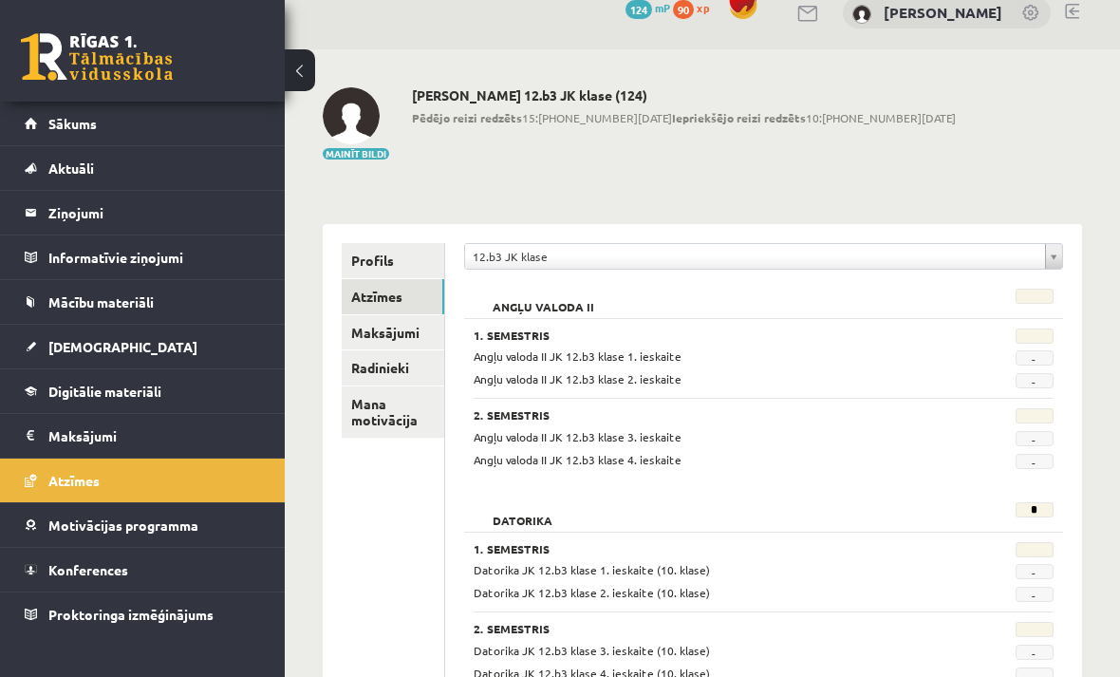
click at [1033, 529] on div "Datorika * 1. Semestris Datorika JK 12.b3 klase 1. ieskaite (10. klase) - Dator…" at bounding box center [763, 595] width 599 height 204
click at [14, 341] on li "Ieskaites Neizpildītās Izlabotās" at bounding box center [142, 346] width 285 height 45
click at [54, 333] on link "[DEMOGRAPHIC_DATA]" at bounding box center [143, 347] width 236 height 44
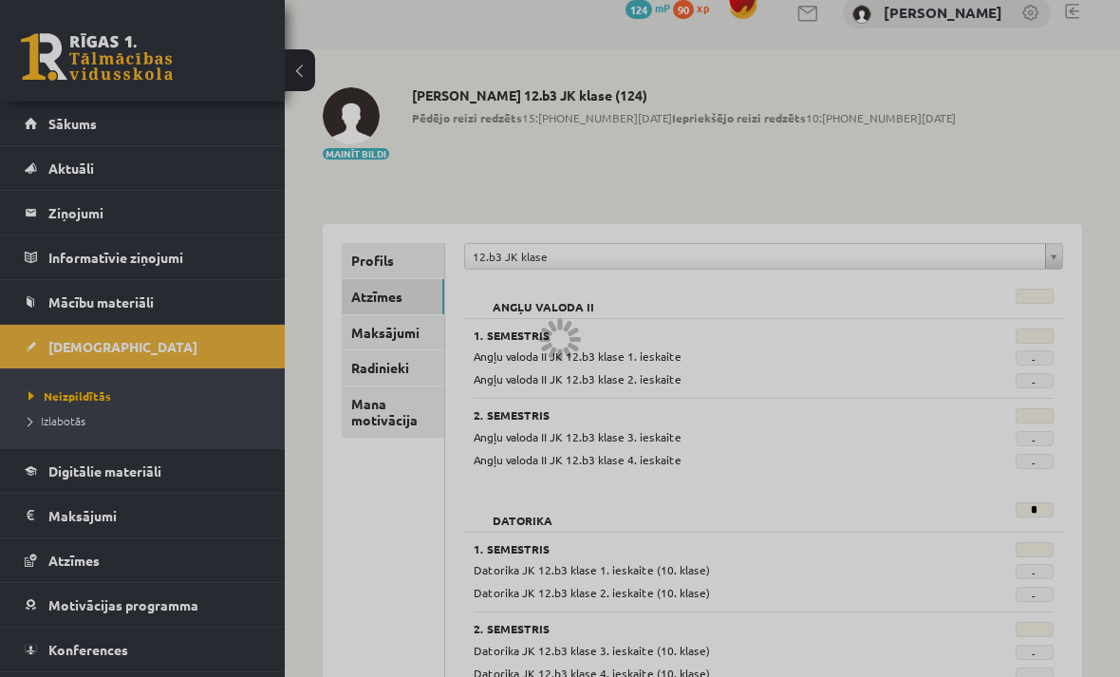
click at [58, 426] on div at bounding box center [560, 338] width 1120 height 677
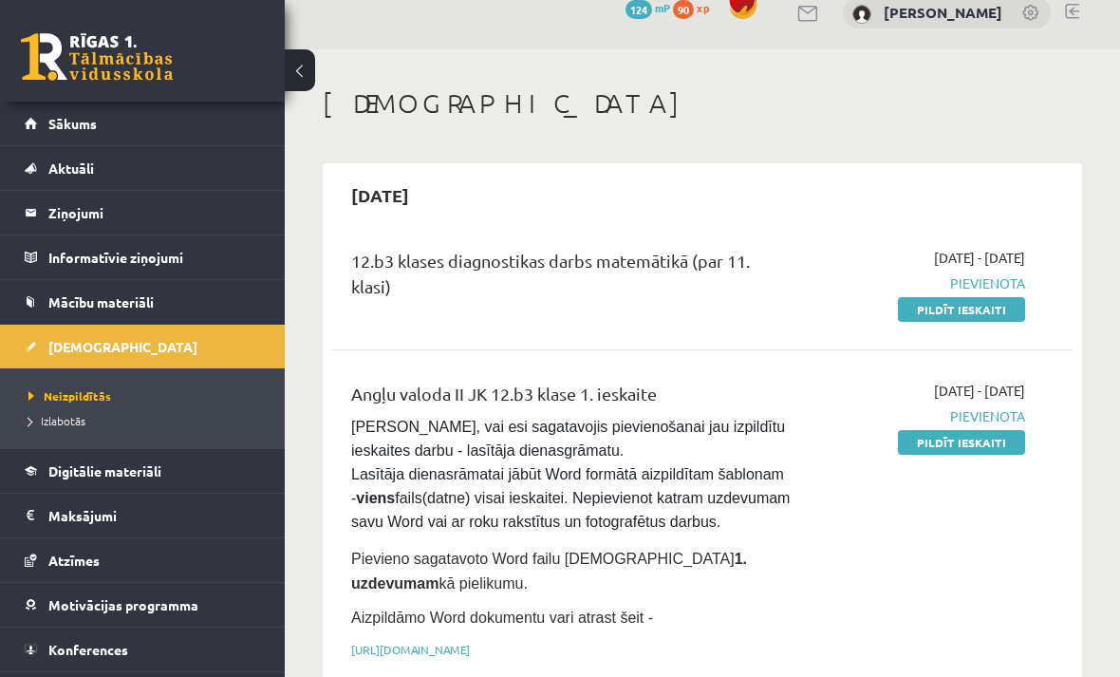
click at [67, 427] on link "Izlabotās" at bounding box center [146, 420] width 237 height 17
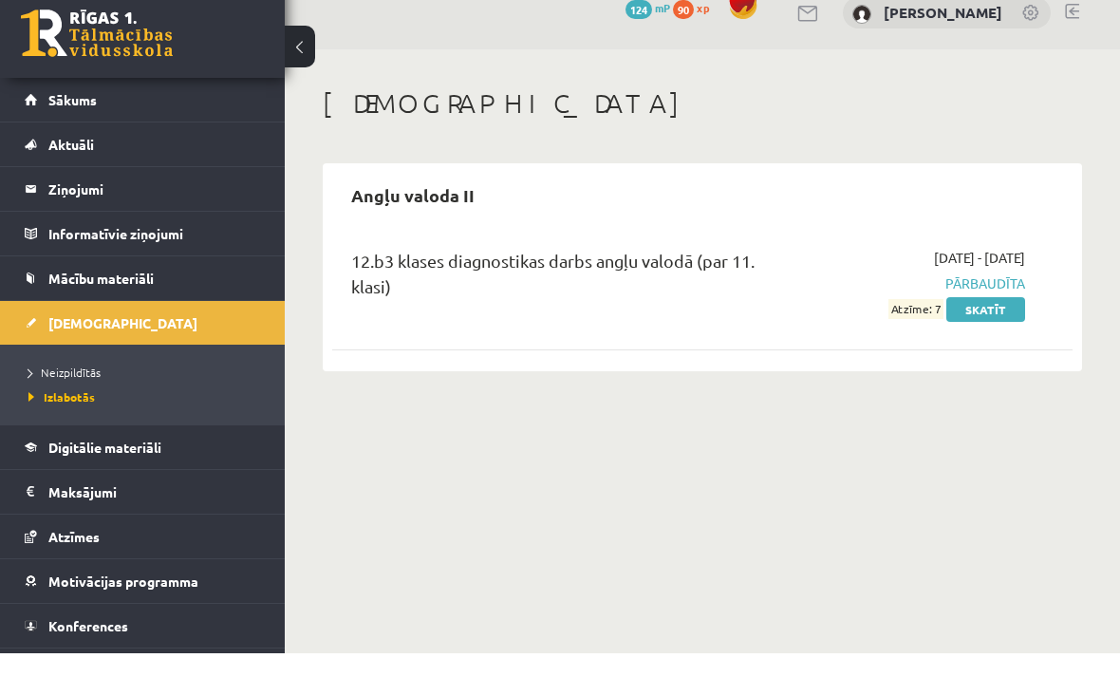
click at [982, 321] on link "Skatīt" at bounding box center [985, 333] width 79 height 25
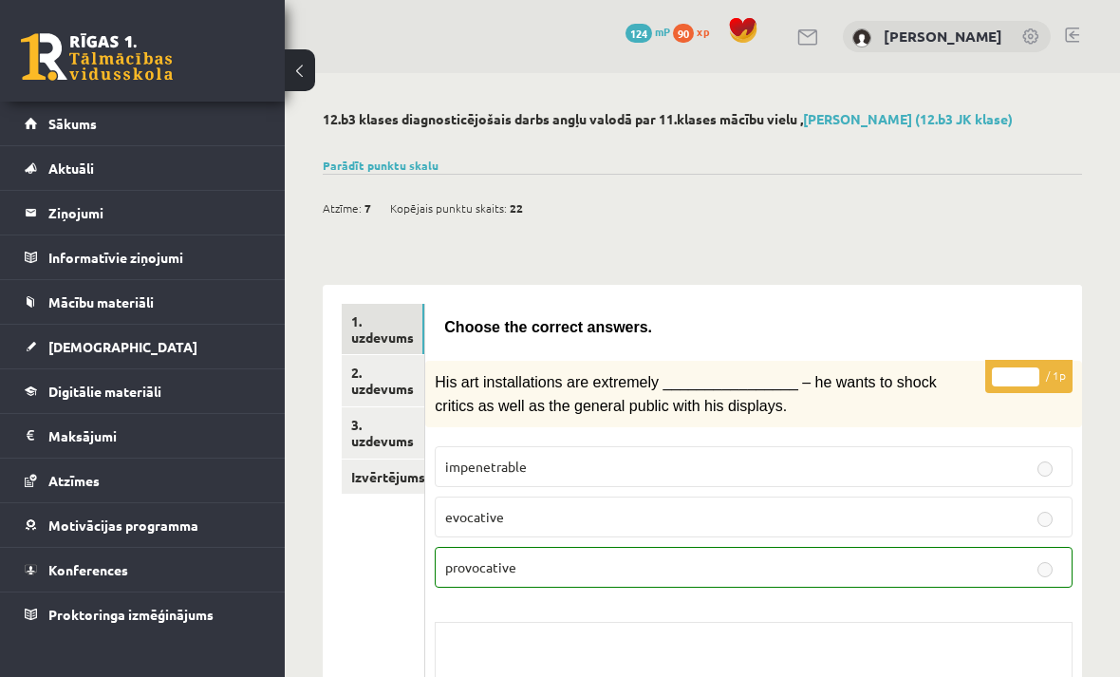
click at [306, 81] on button at bounding box center [300, 70] width 30 height 42
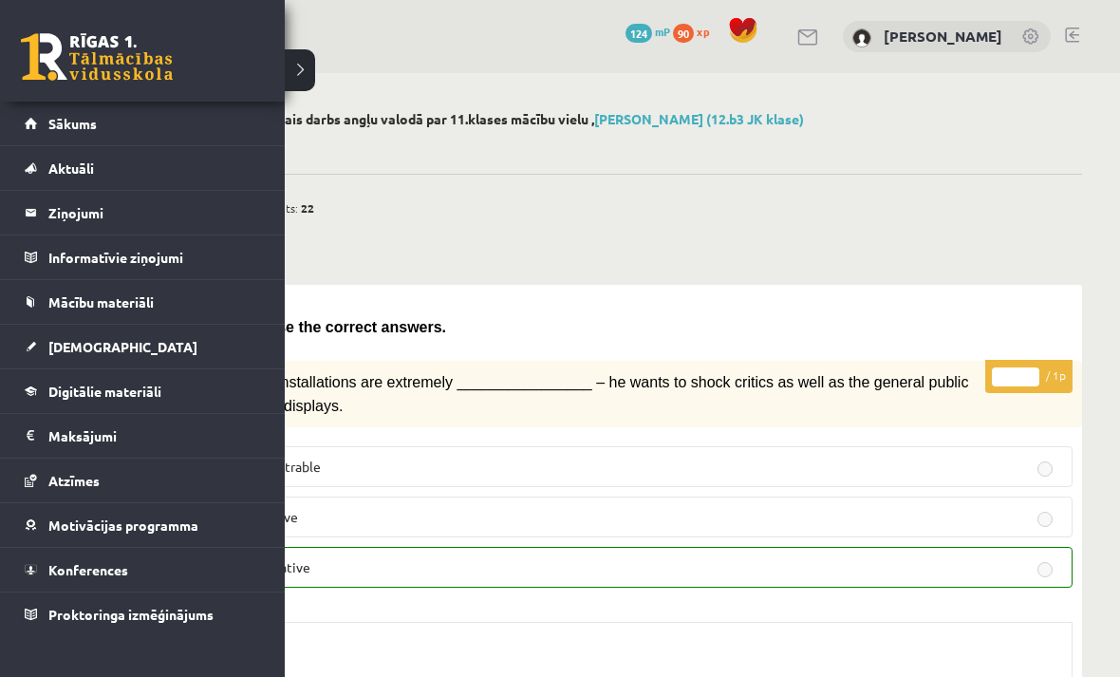
click at [49, 60] on link at bounding box center [97, 56] width 152 height 47
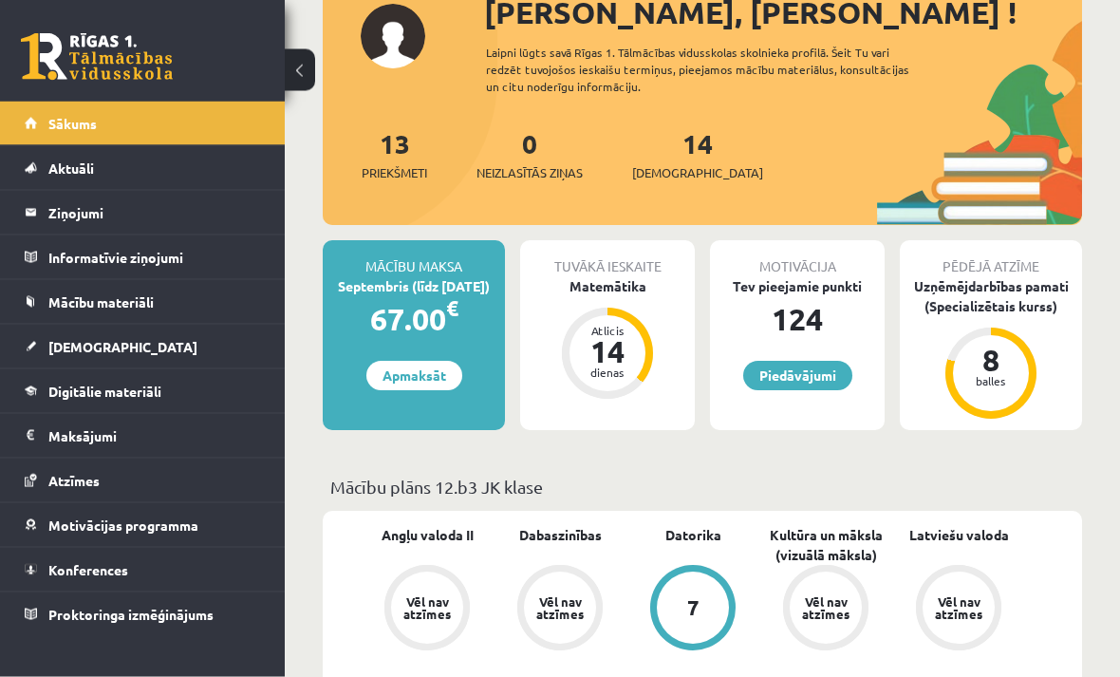
scroll to position [167, 0]
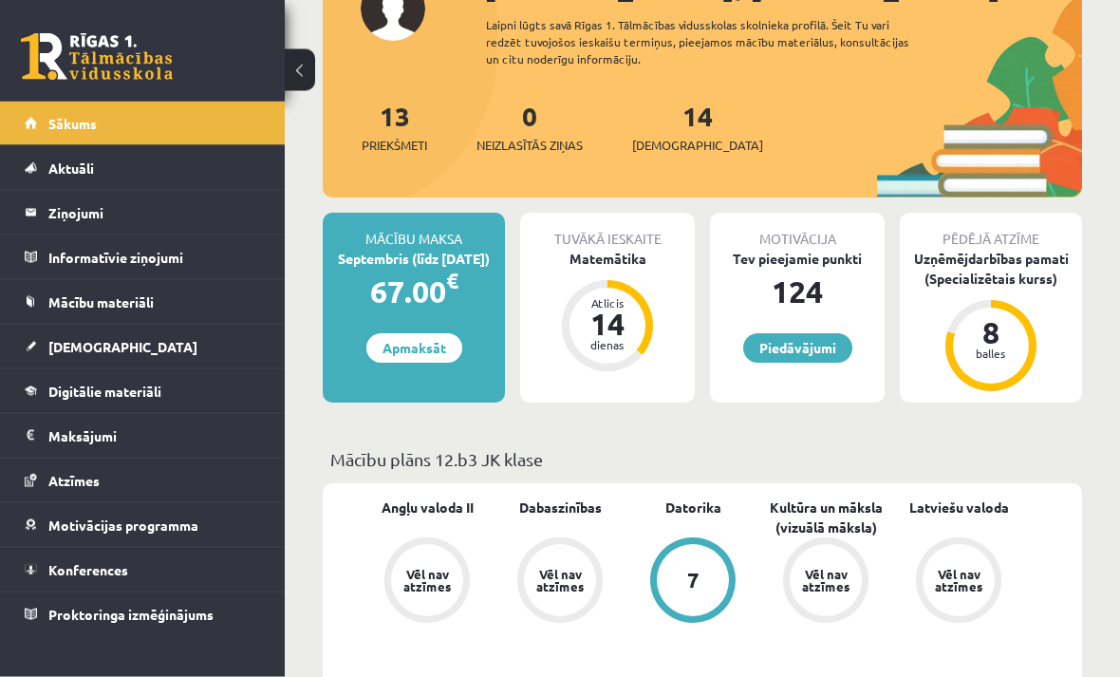
click at [299, 86] on button at bounding box center [300, 70] width 30 height 42
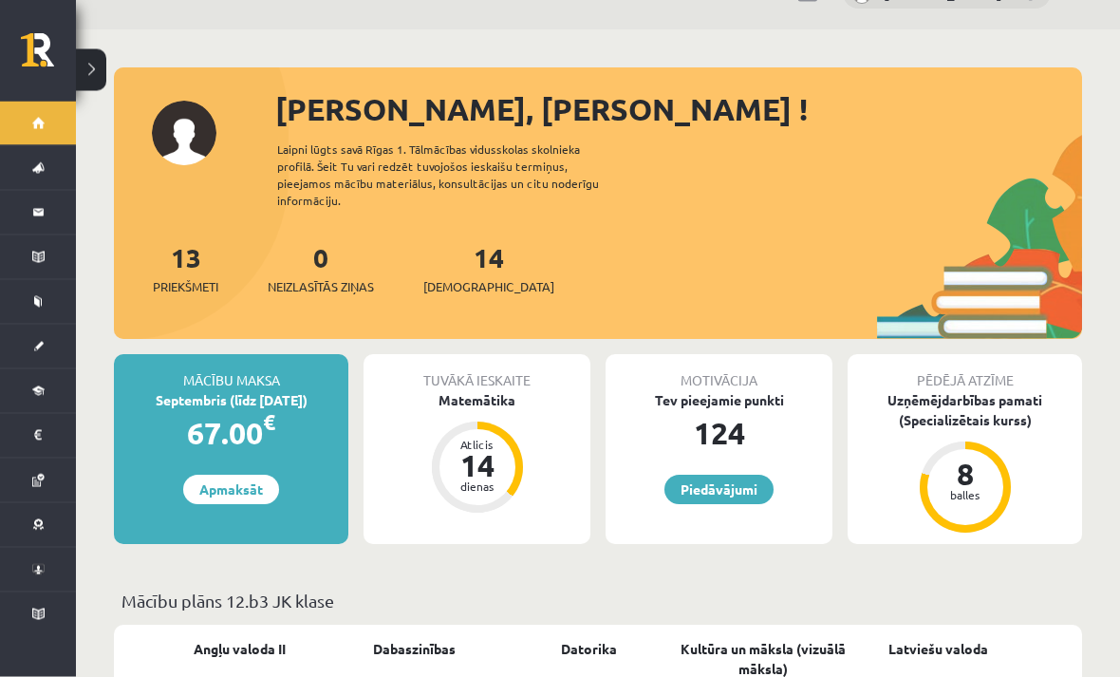
scroll to position [0, 0]
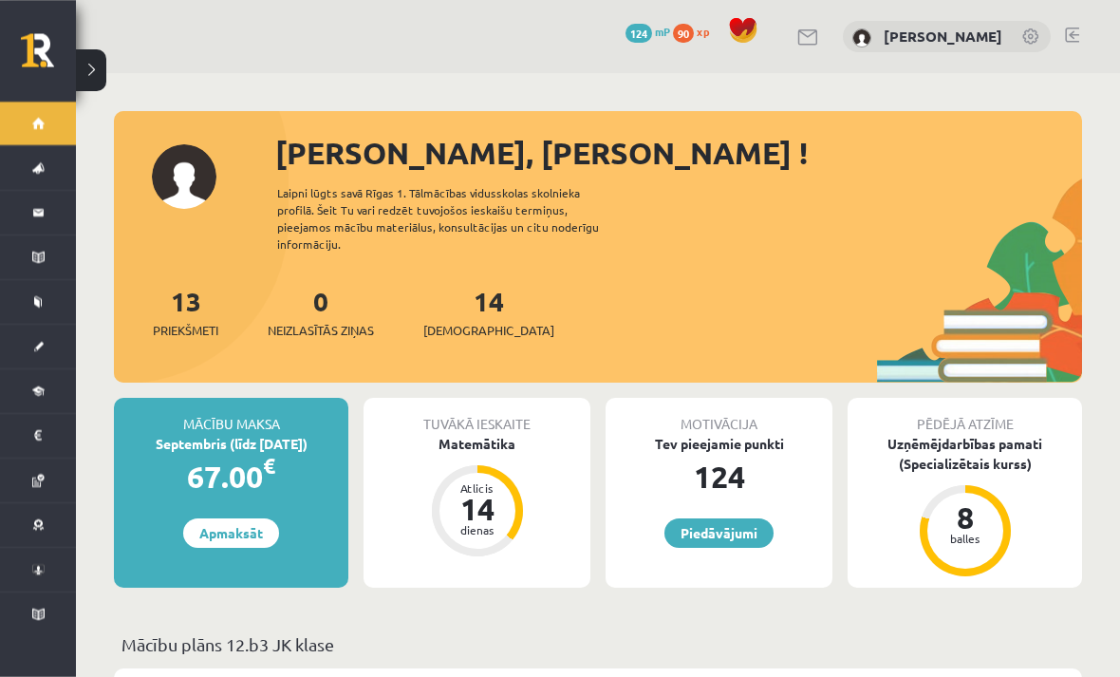
click at [101, 79] on button at bounding box center [91, 70] width 30 height 42
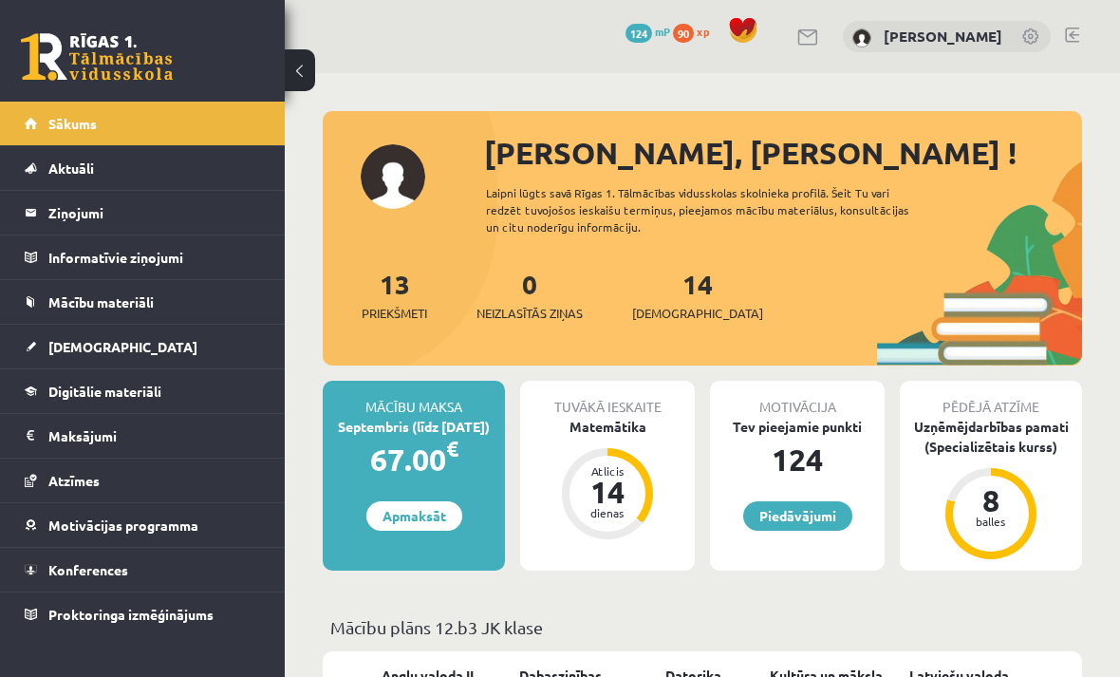
click at [771, 527] on link "Piedāvājumi" at bounding box center [797, 515] width 109 height 29
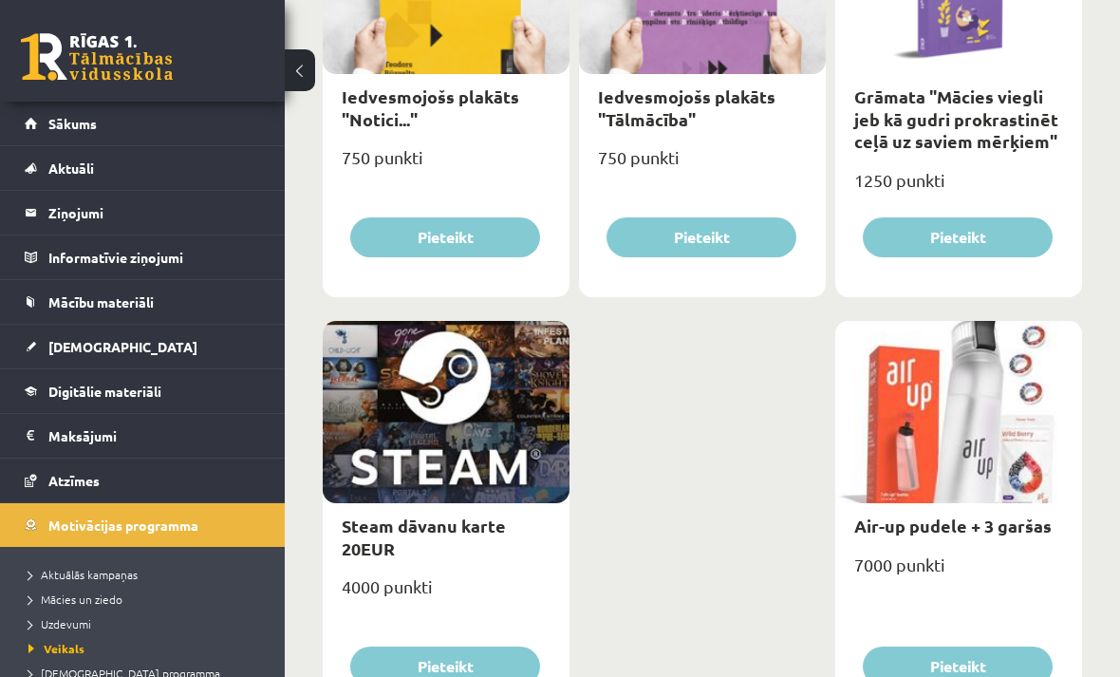
scroll to position [3057, 0]
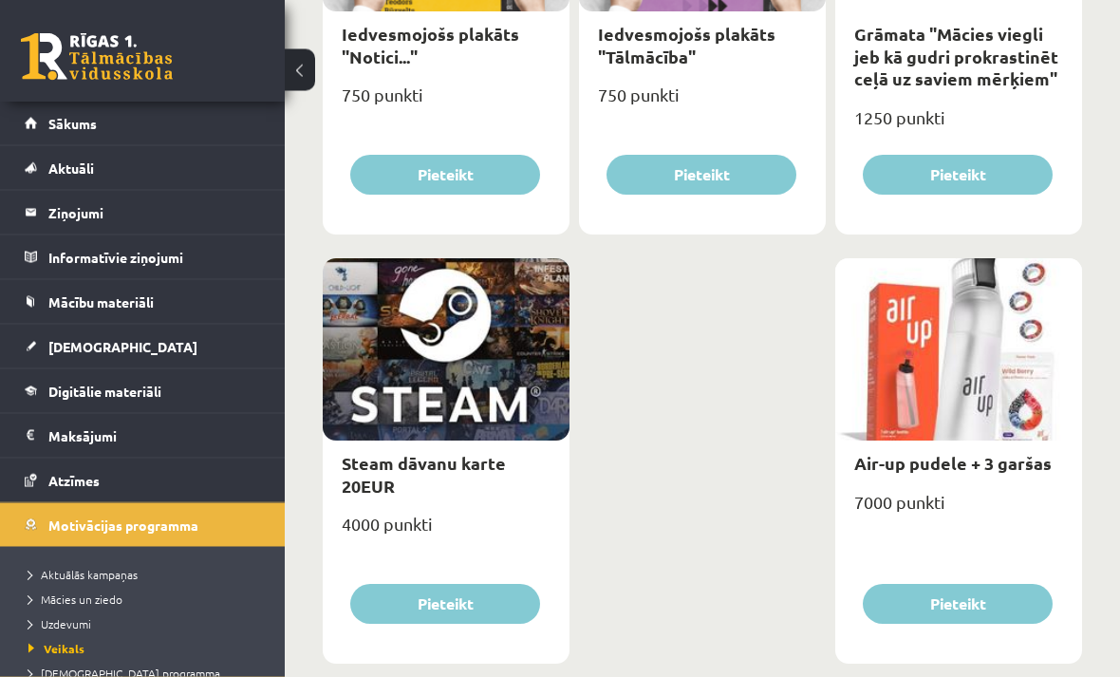
click at [75, 64] on link at bounding box center [97, 56] width 152 height 47
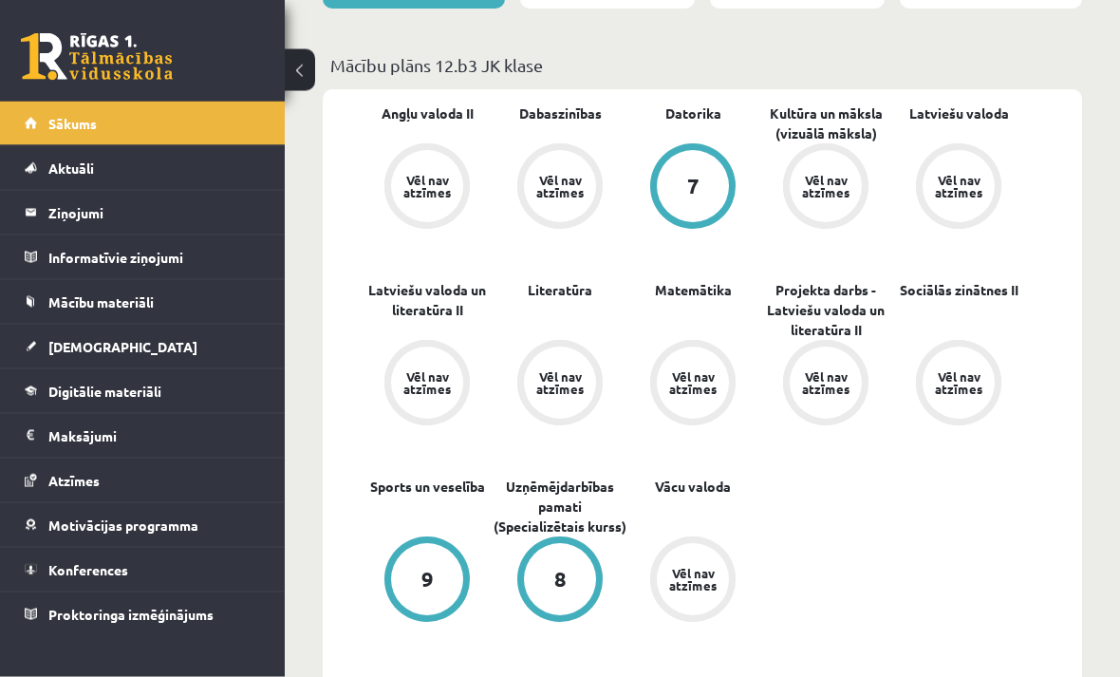
scroll to position [563, 0]
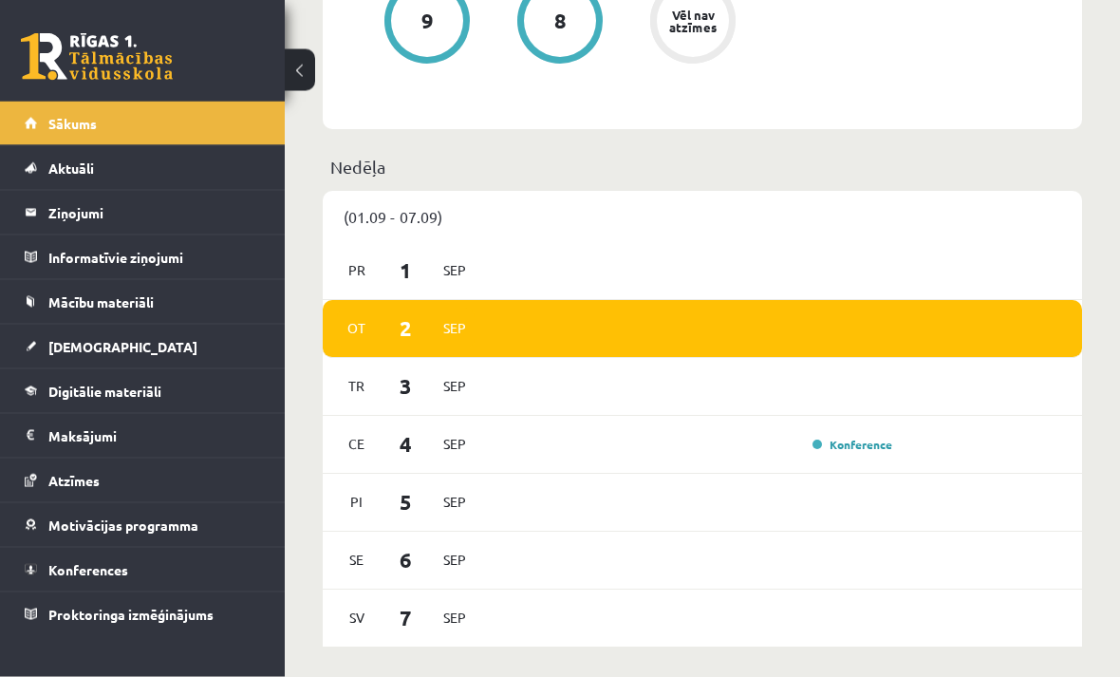
click at [304, 71] on button at bounding box center [300, 70] width 30 height 42
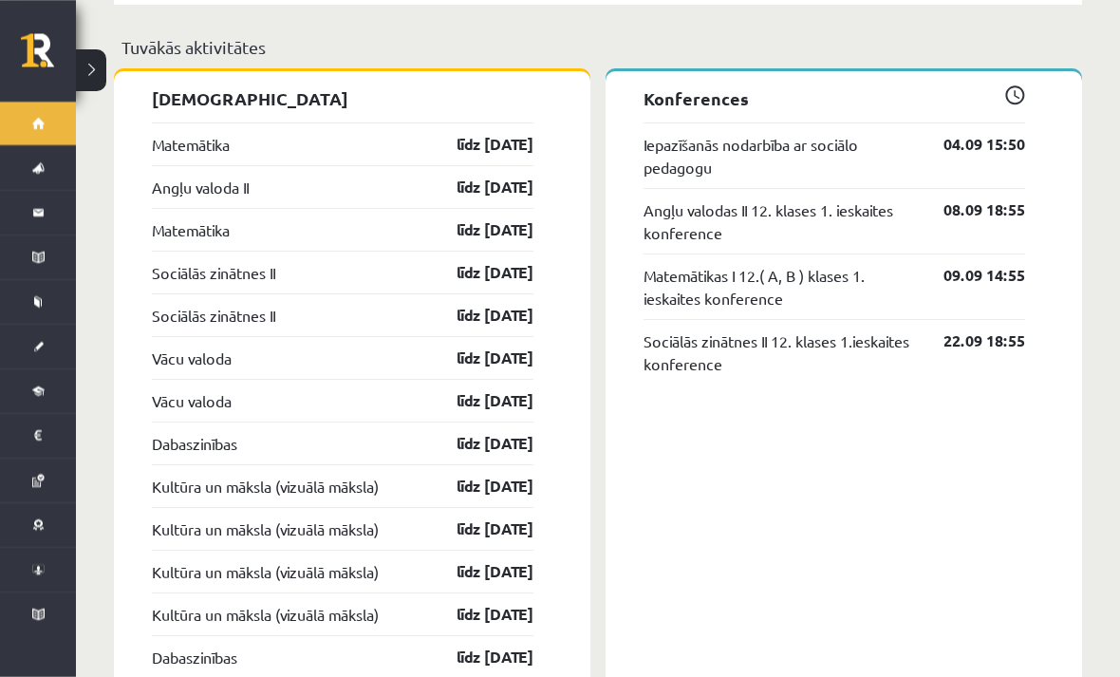
scroll to position [1741, 0]
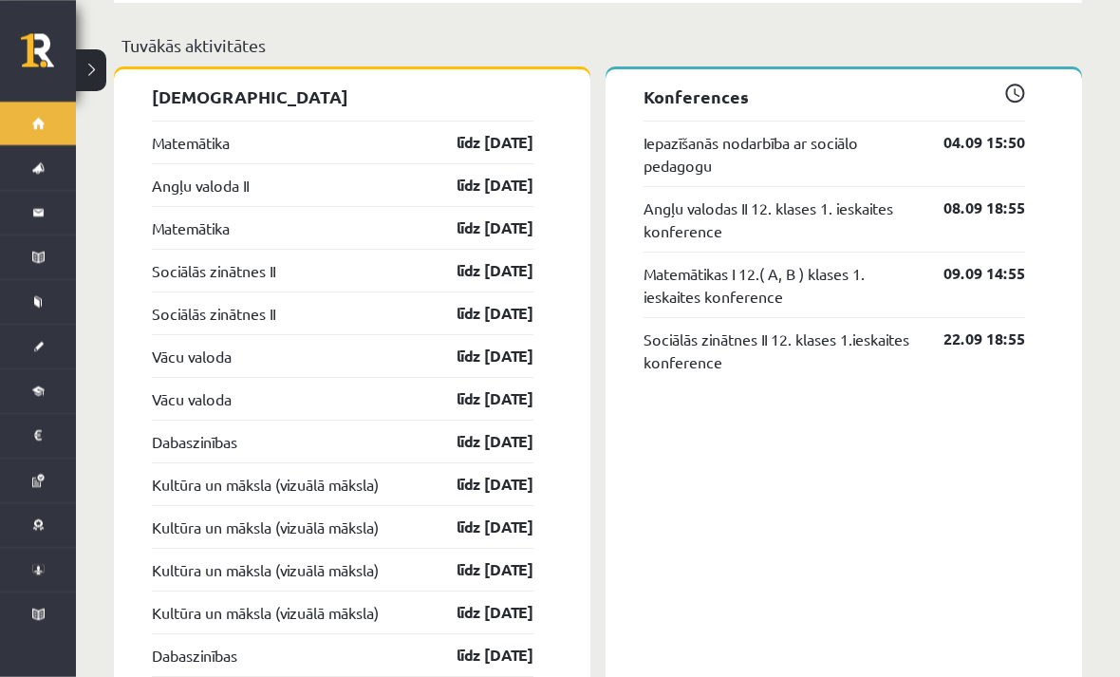
click at [98, 78] on button at bounding box center [91, 70] width 30 height 42
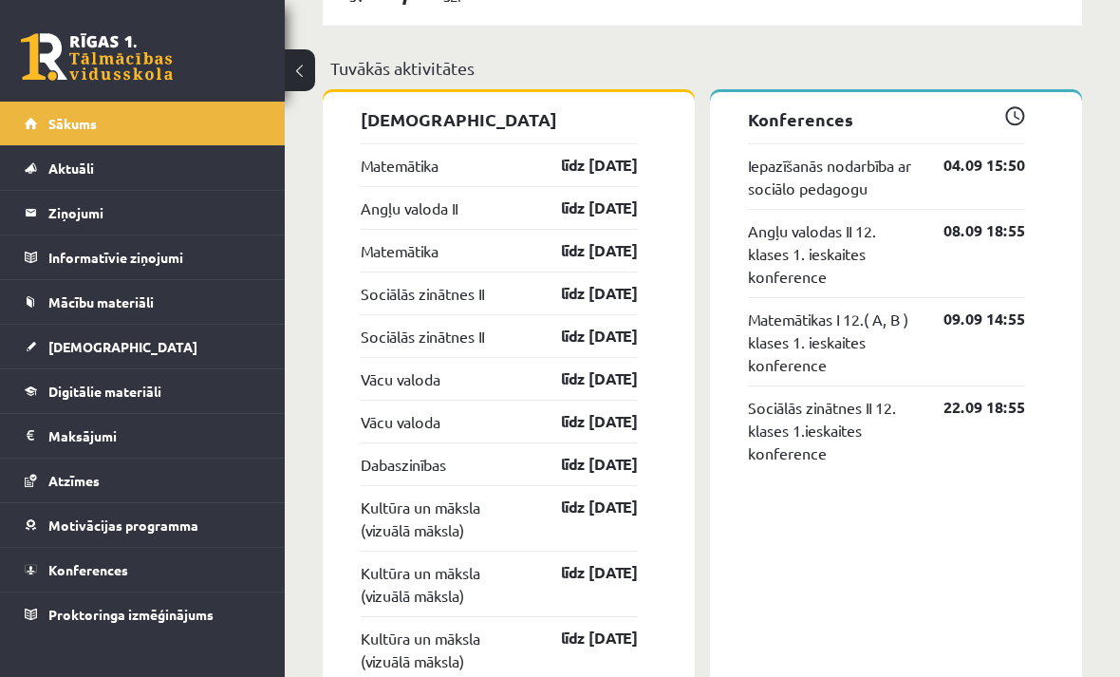
click at [51, 377] on link "Digitālie materiāli" at bounding box center [143, 391] width 236 height 44
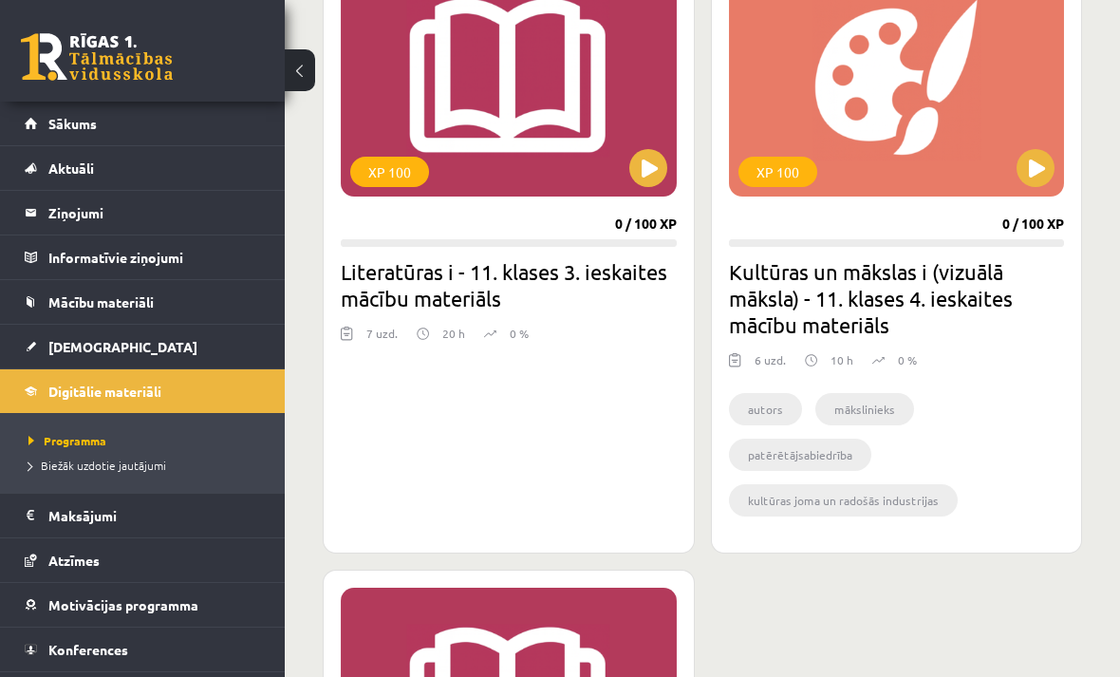
click at [288, 73] on button at bounding box center [300, 70] width 30 height 42
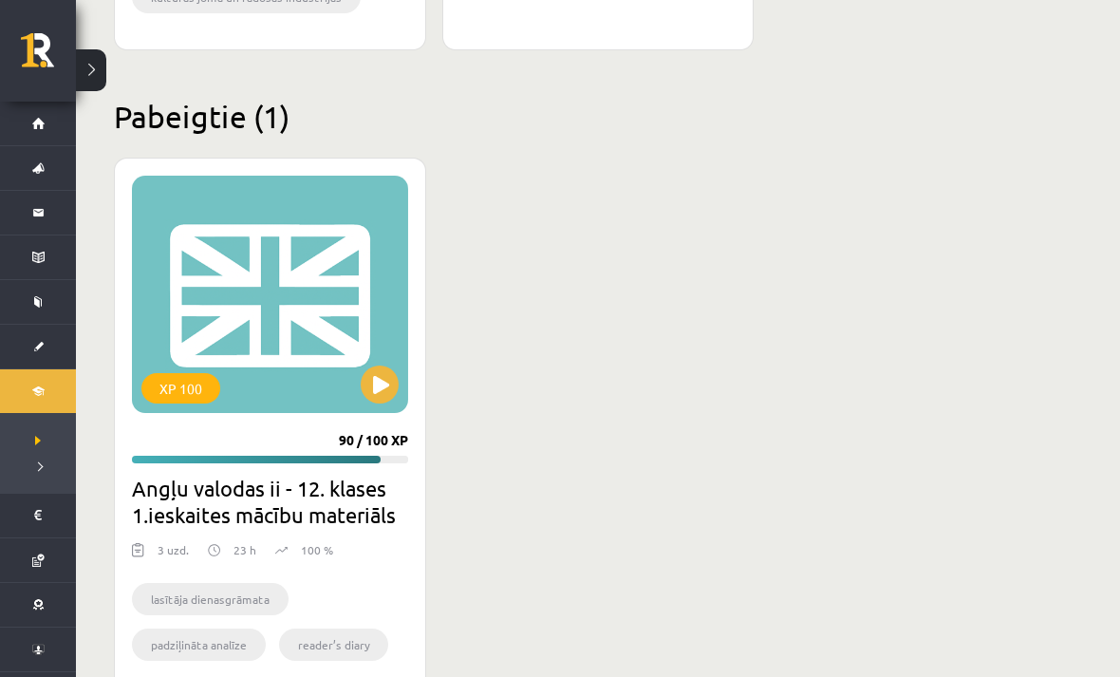
scroll to position [2879, 0]
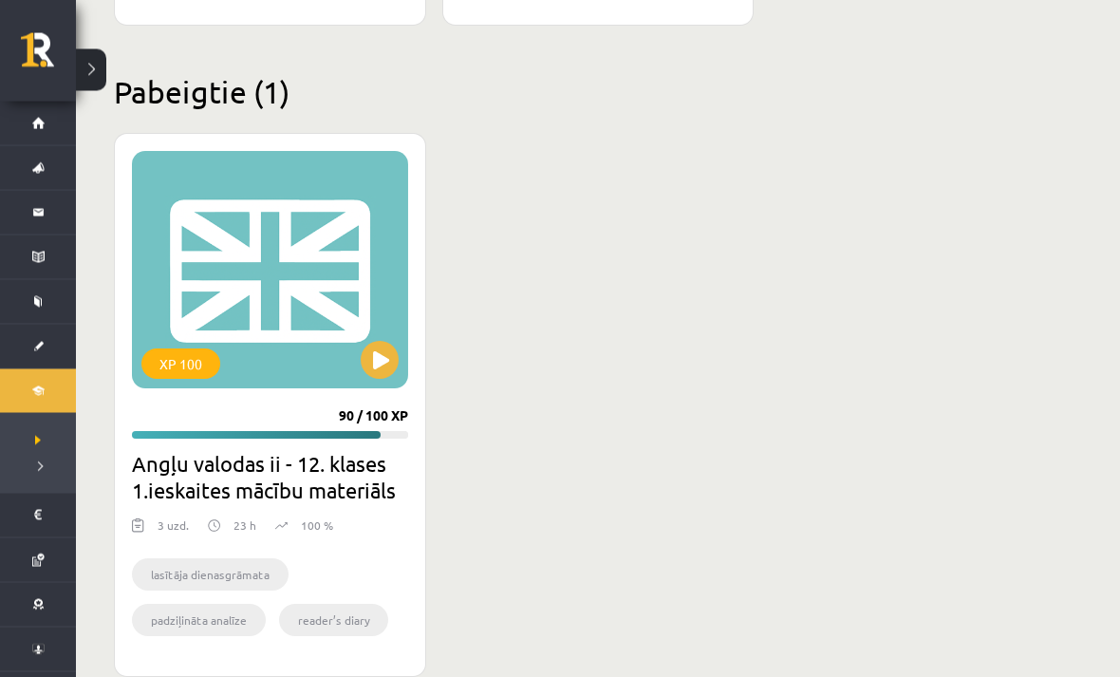
click at [375, 358] on button at bounding box center [380, 361] width 38 height 38
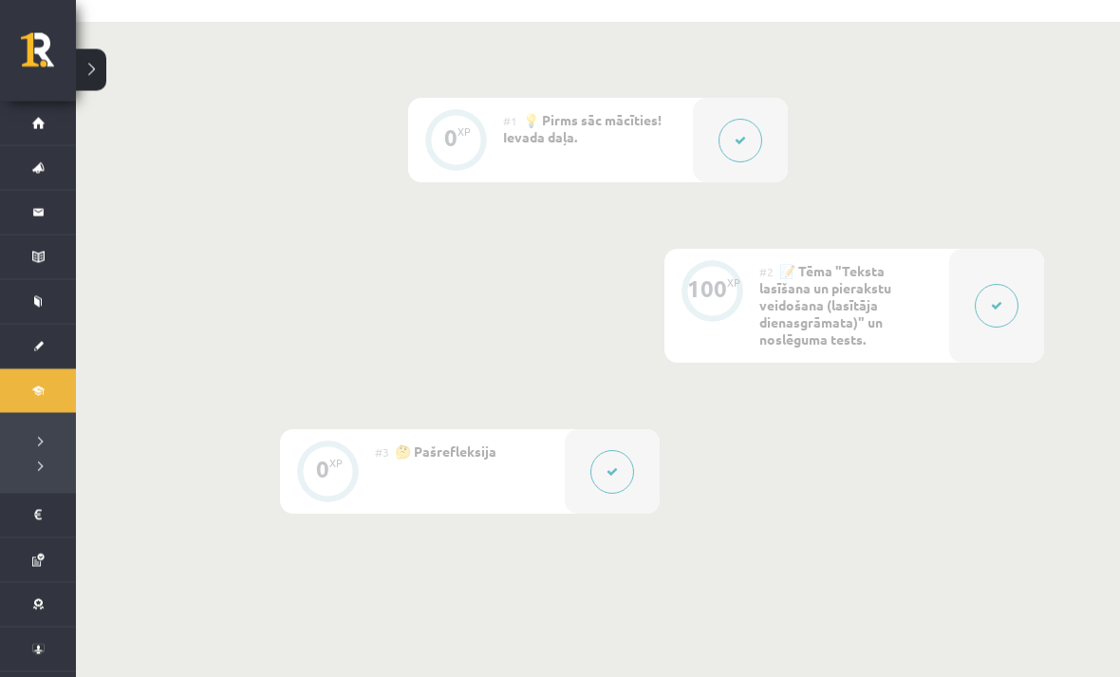
scroll to position [436, 0]
click at [28, 57] on link at bounding box center [48, 56] width 55 height 47
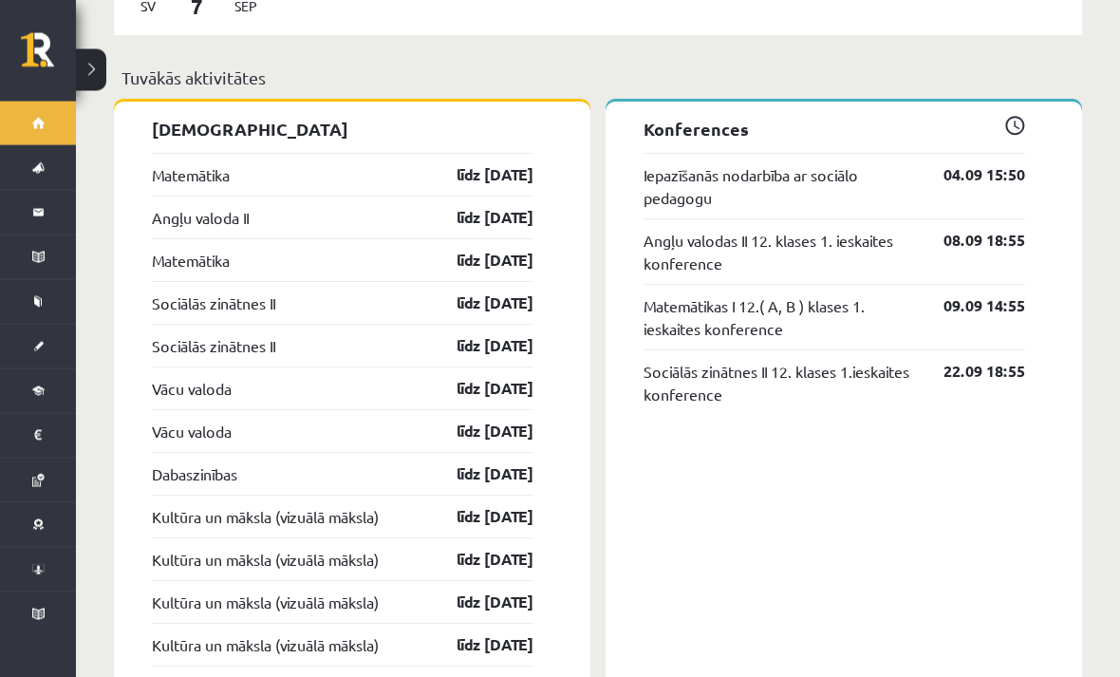
click at [84, 75] on button at bounding box center [91, 70] width 30 height 42
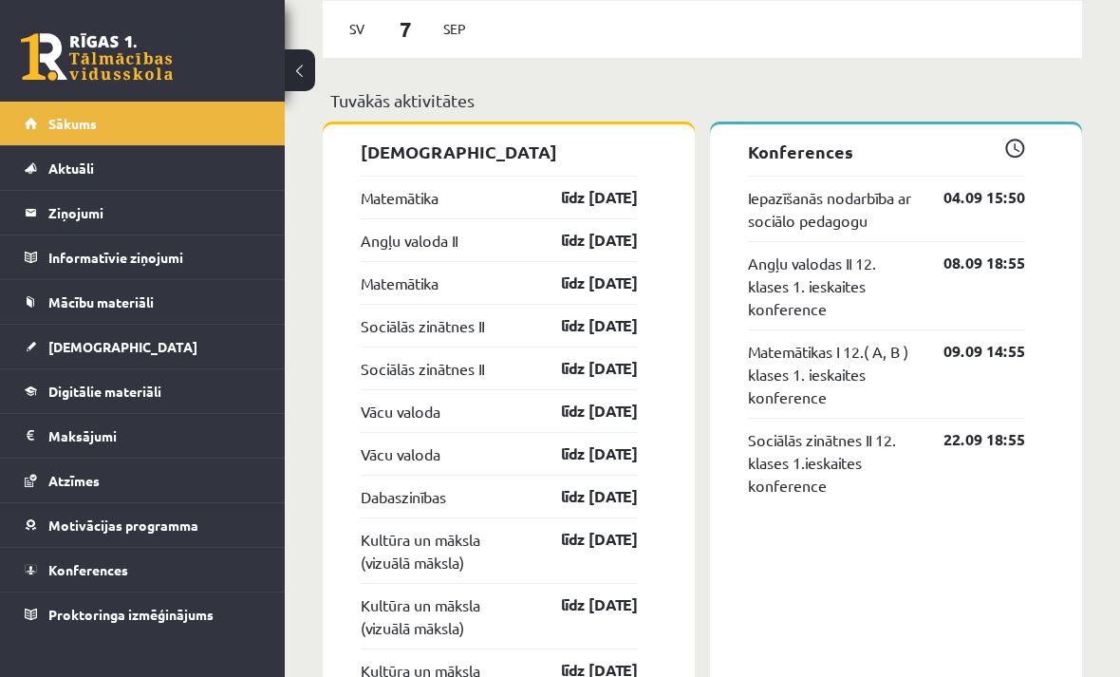
click at [51, 518] on span "Motivācijas programma" at bounding box center [123, 524] width 150 height 17
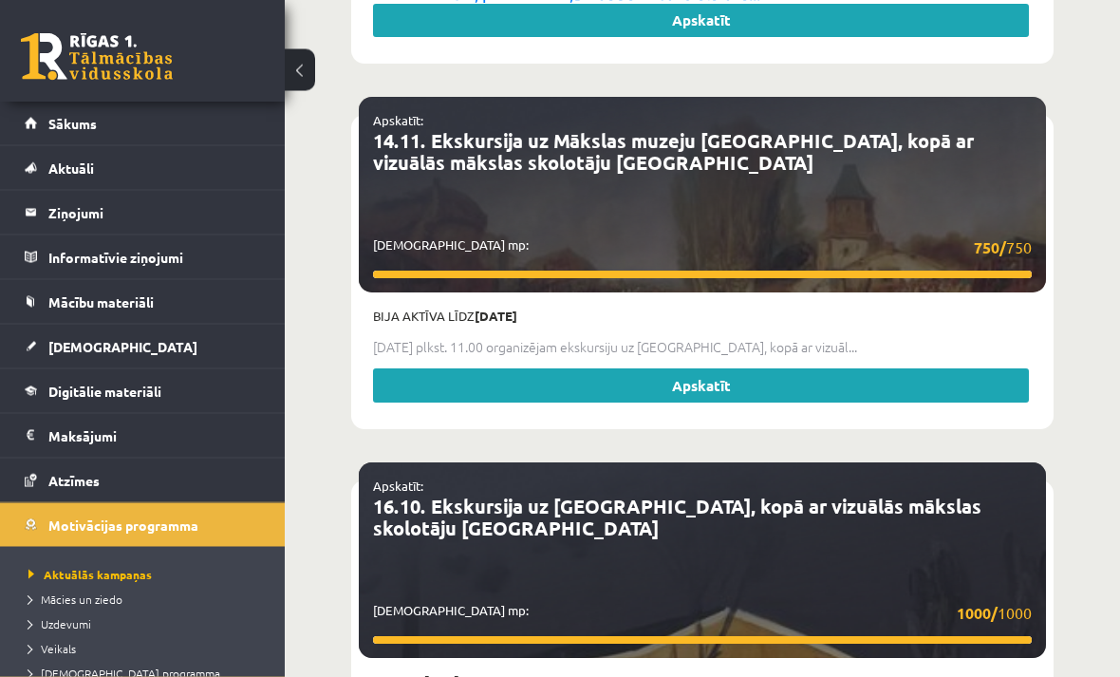
scroll to position [5980, 0]
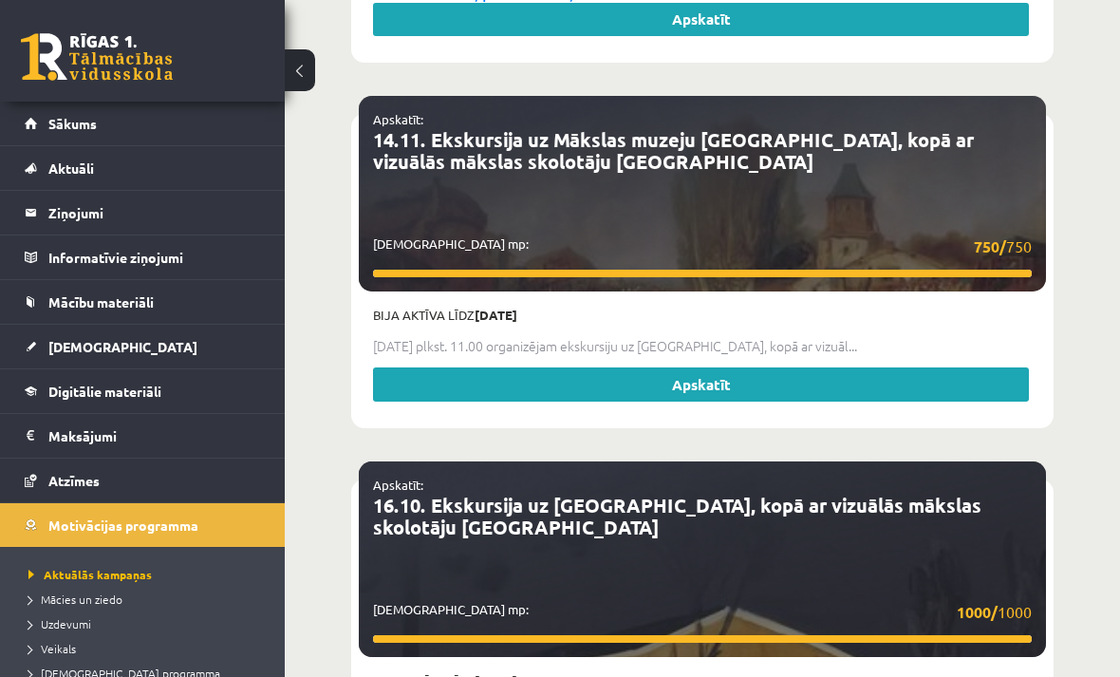
click at [57, 61] on link at bounding box center [97, 56] width 152 height 47
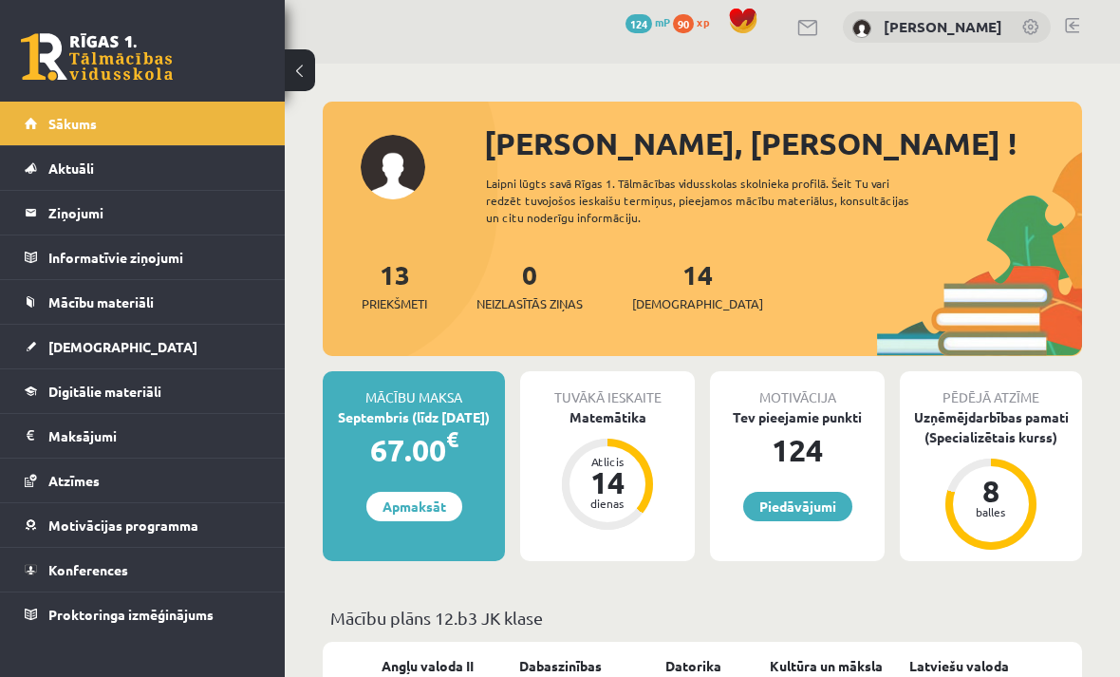
scroll to position [69, 0]
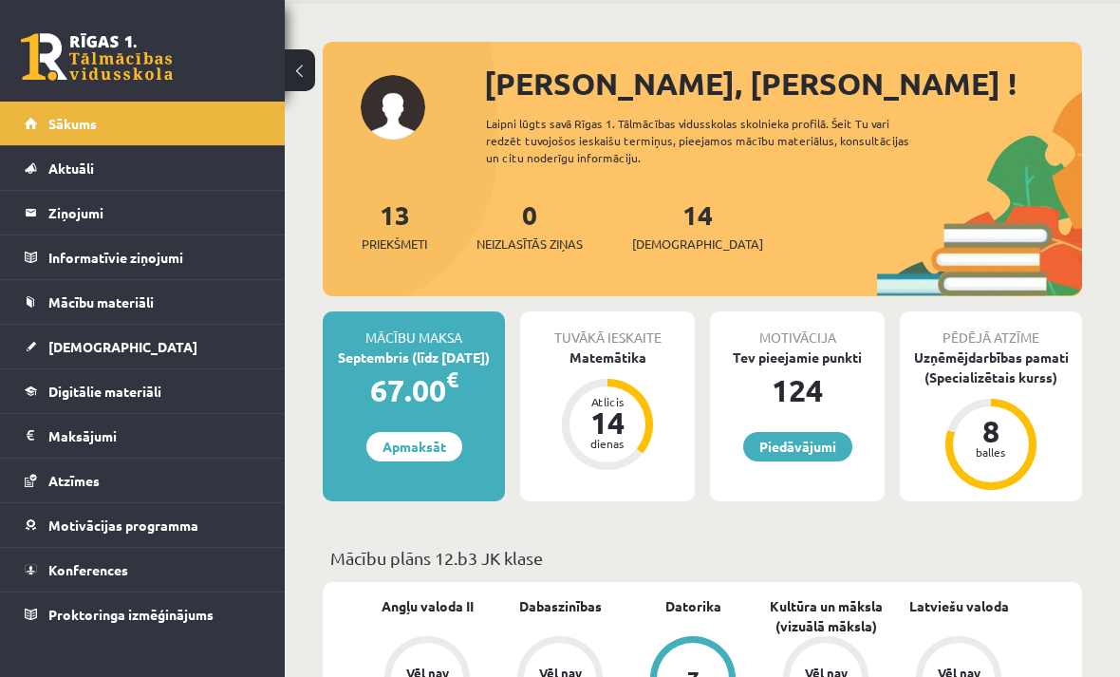
click at [776, 458] on link "Piedāvājumi" at bounding box center [797, 446] width 109 height 29
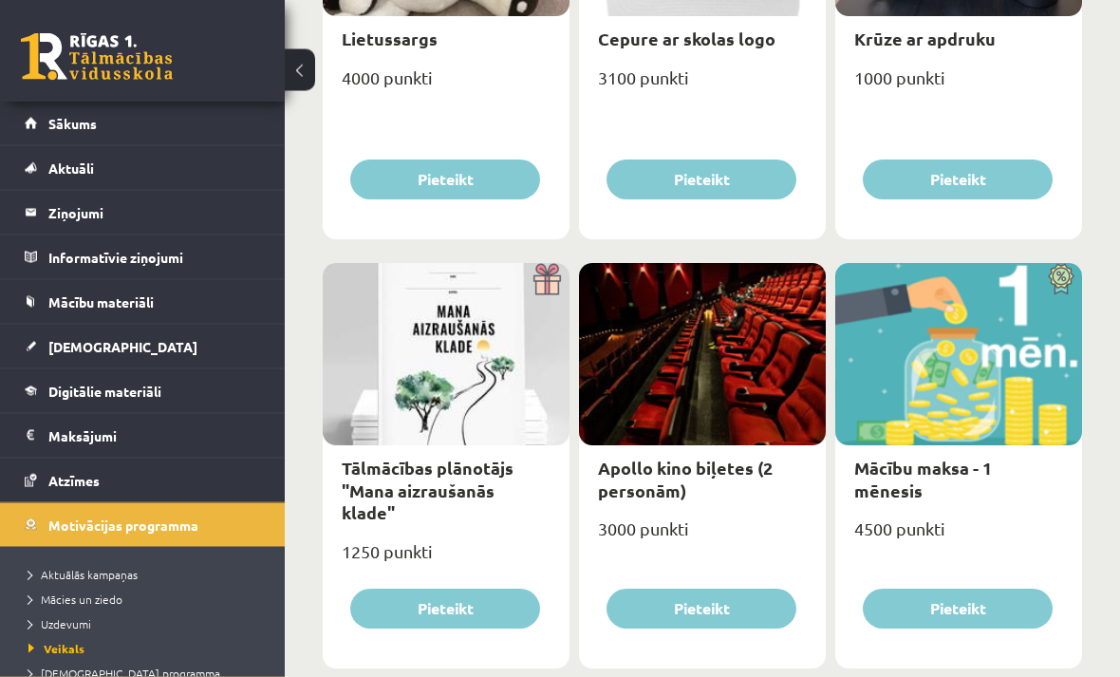
scroll to position [479, 0]
click at [41, 379] on link "Digitālie materiāli" at bounding box center [143, 391] width 236 height 44
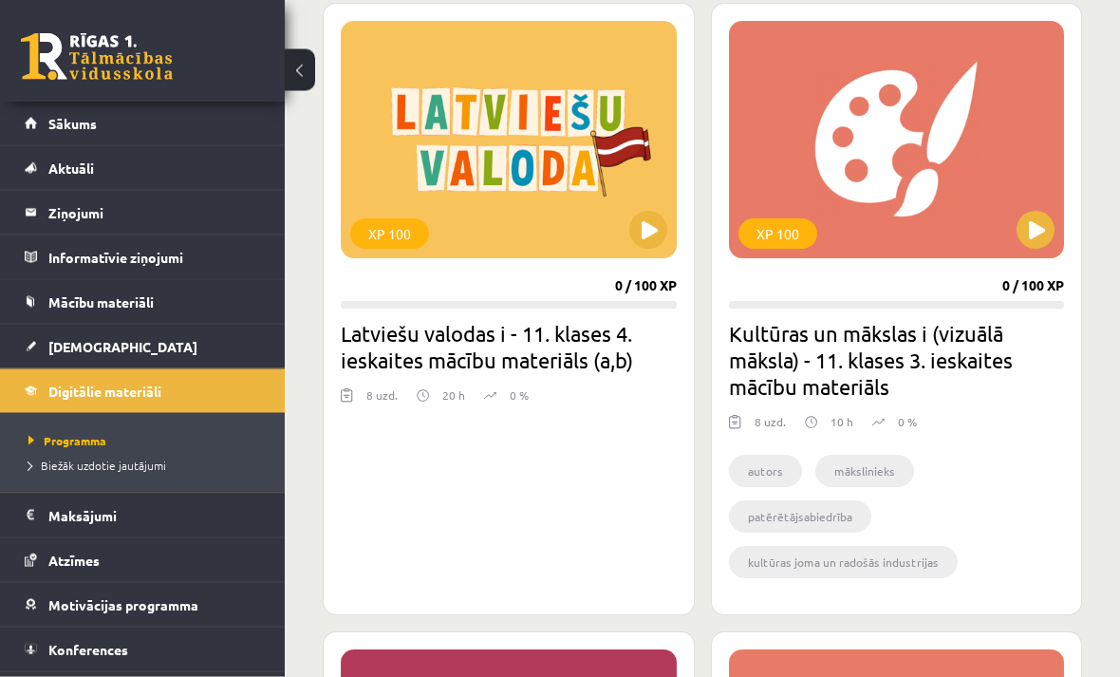
scroll to position [2562, 0]
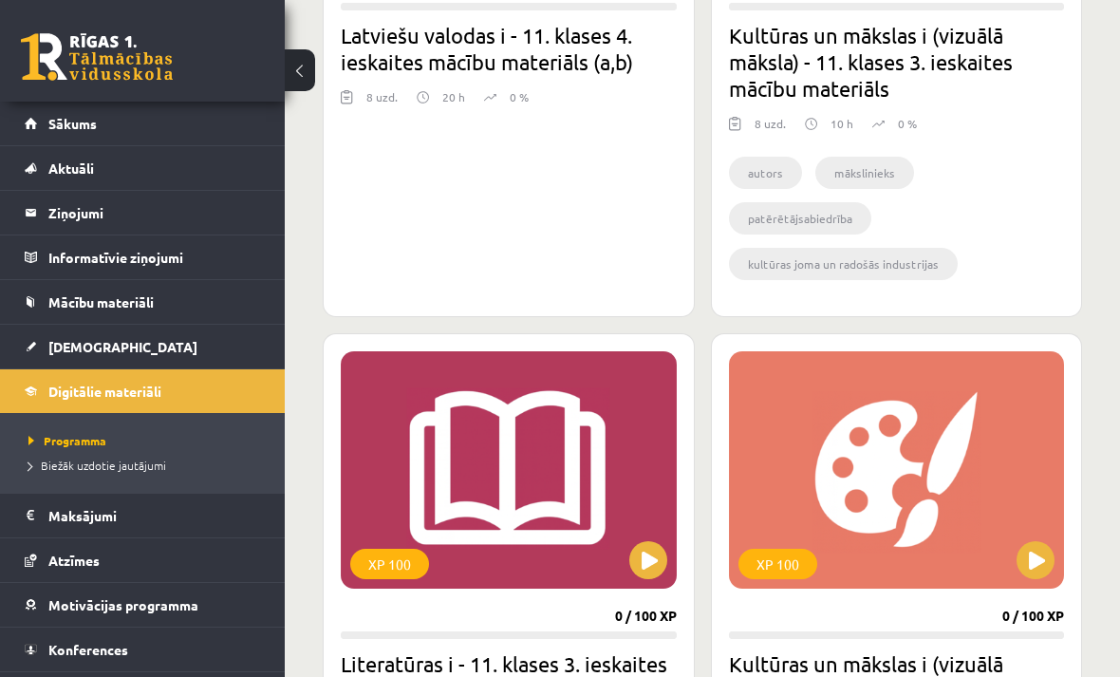
click at [303, 88] on button at bounding box center [300, 70] width 30 height 42
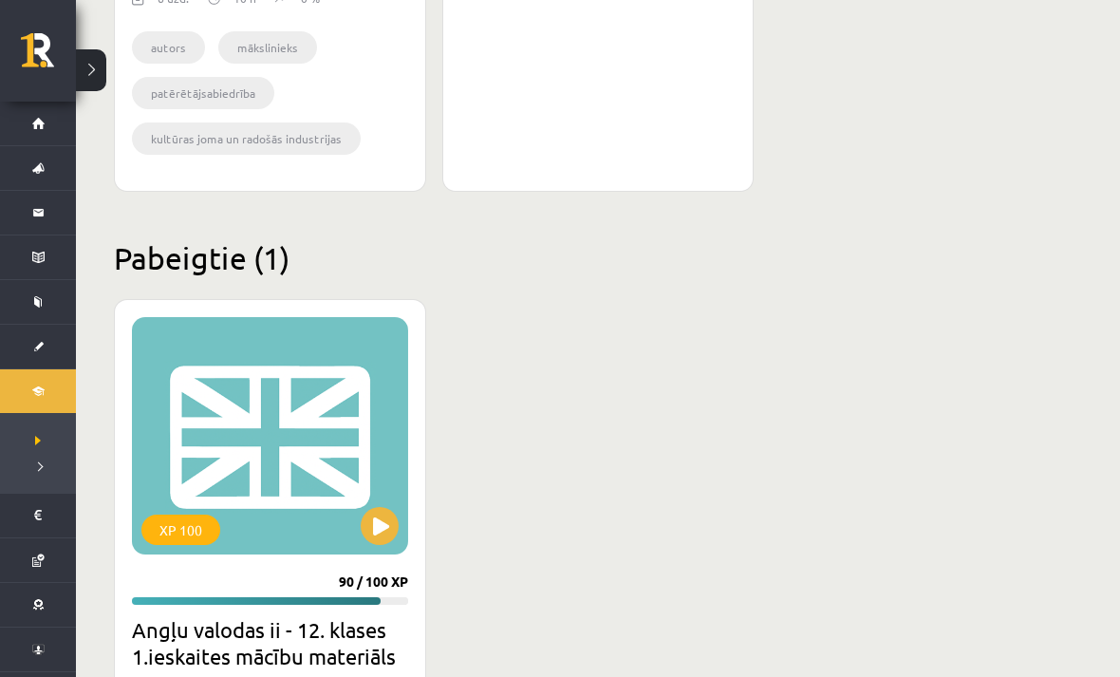
scroll to position [2879, 0]
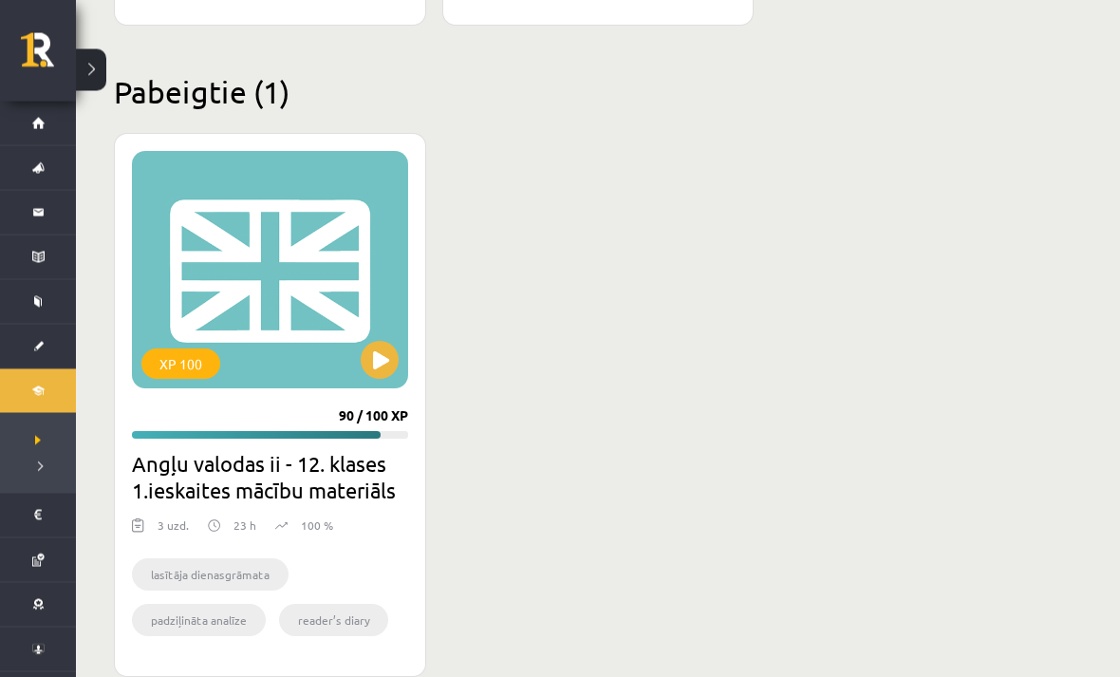
click at [366, 367] on button at bounding box center [380, 361] width 38 height 38
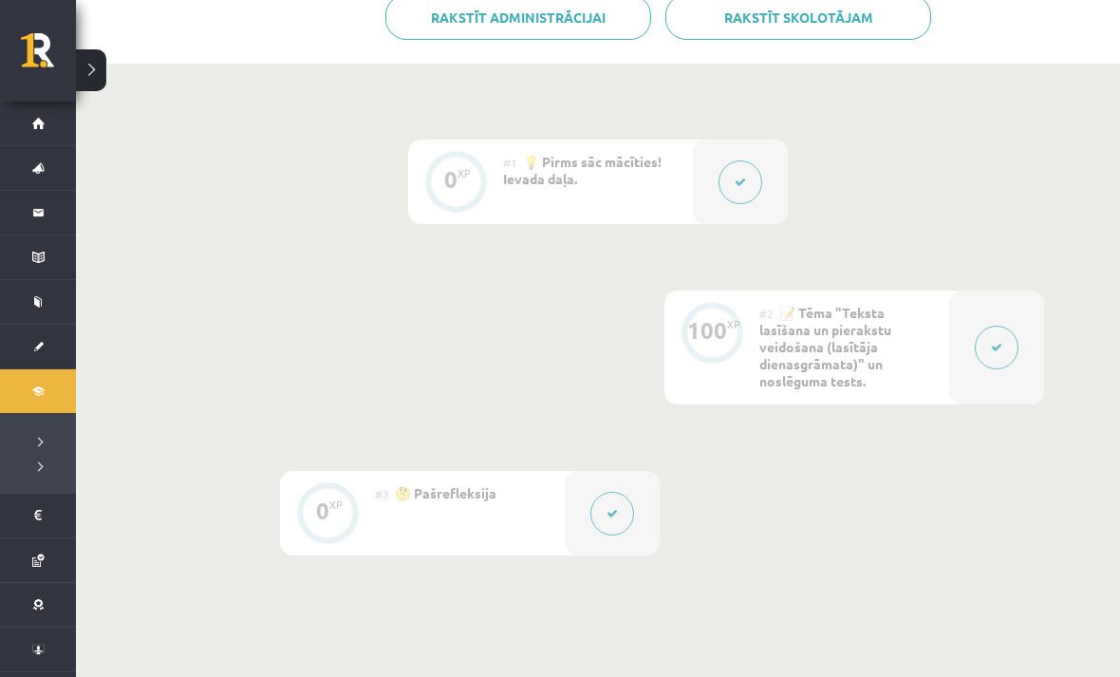
scroll to position [395, 0]
click at [745, 180] on icon at bounding box center [740, 181] width 11 height 11
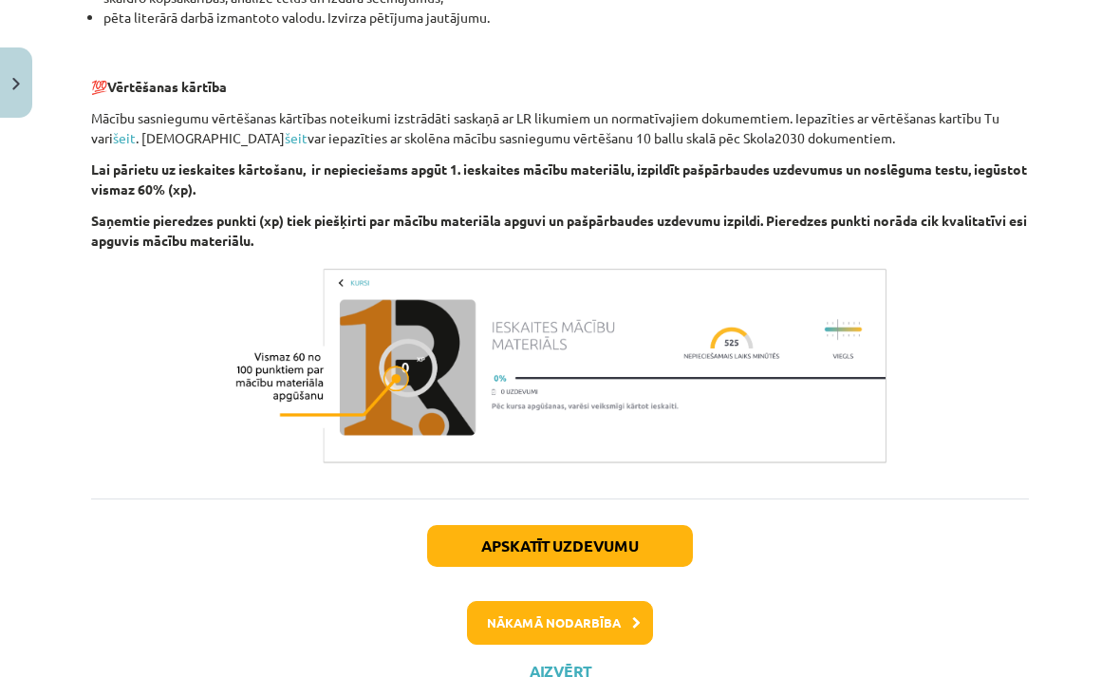
scroll to position [1309, 0]
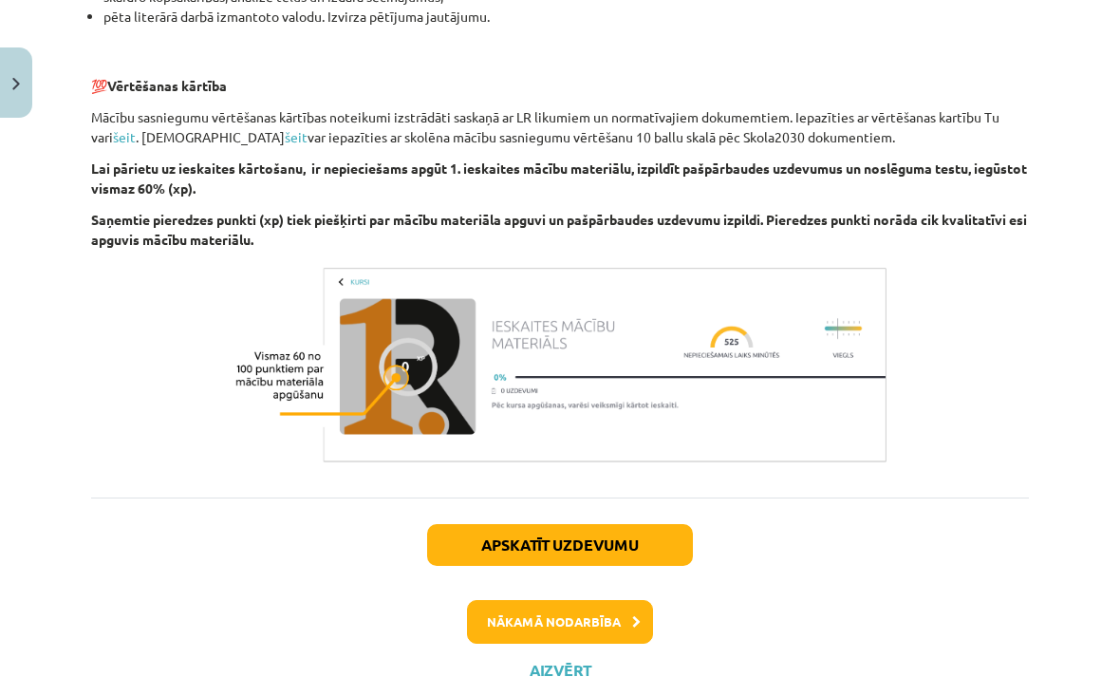
click at [518, 603] on button "Nākamā nodarbība" at bounding box center [560, 622] width 186 height 44
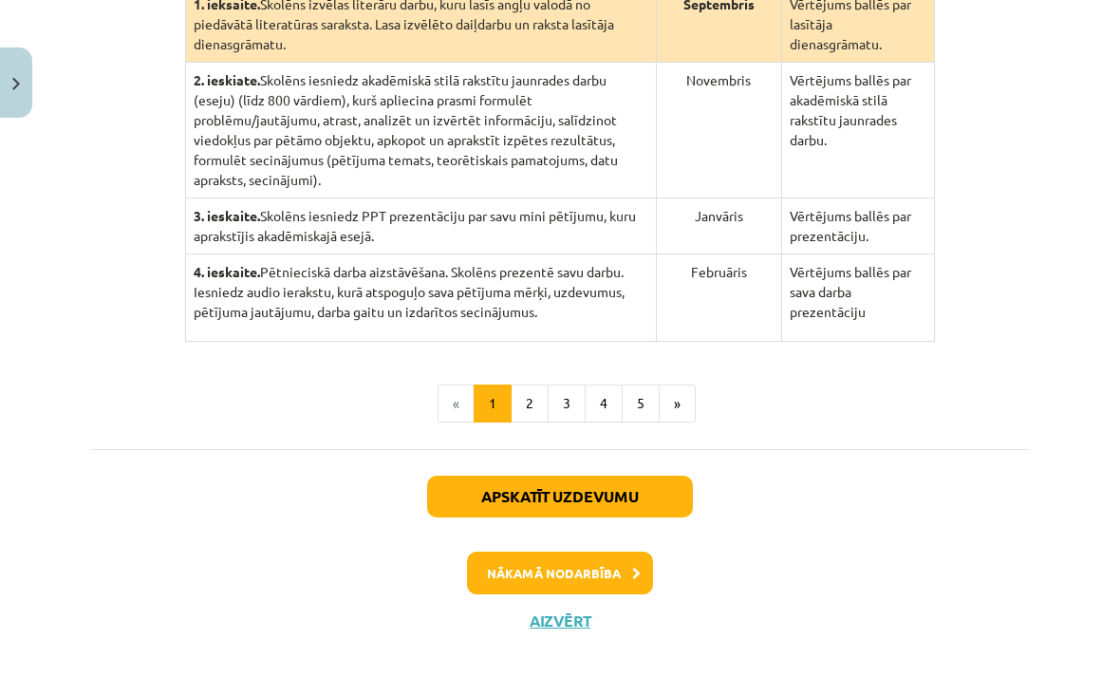
click at [691, 422] on button "»" at bounding box center [677, 403] width 37 height 38
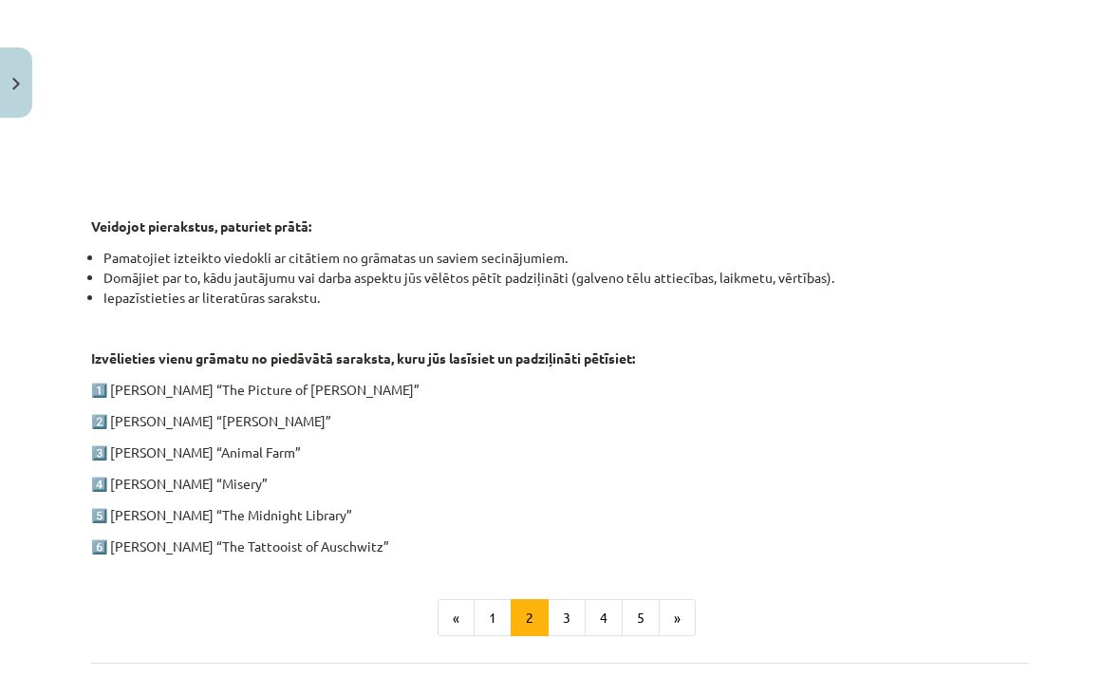
scroll to position [785, 0]
click at [682, 599] on button "»" at bounding box center [677, 618] width 37 height 38
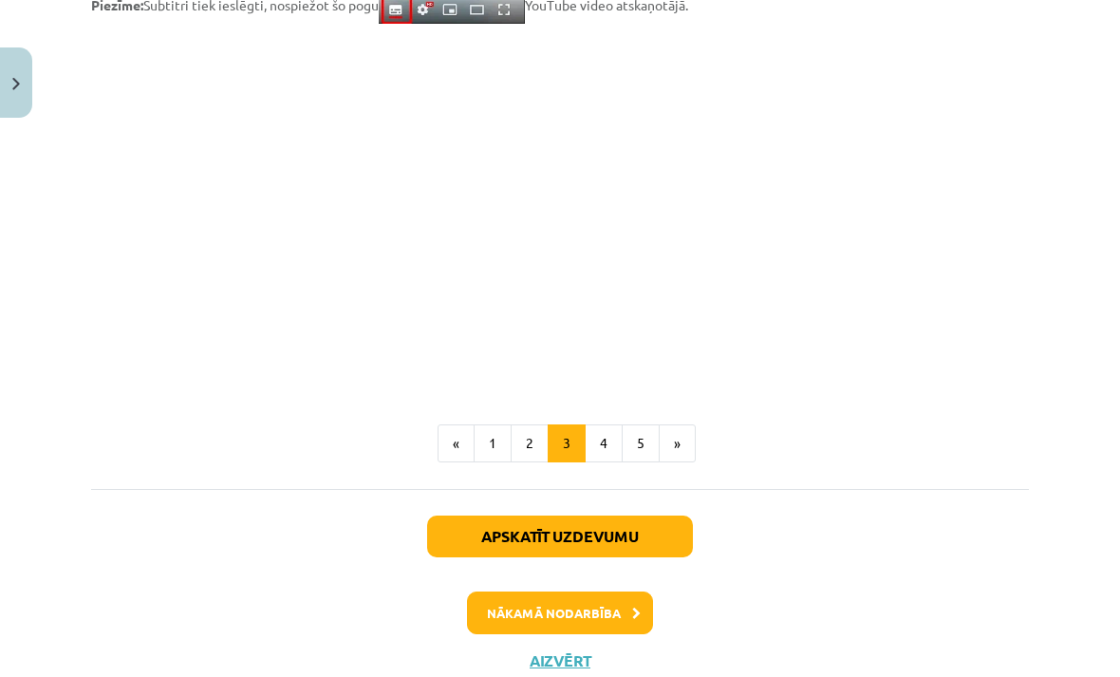
scroll to position [1599, 0]
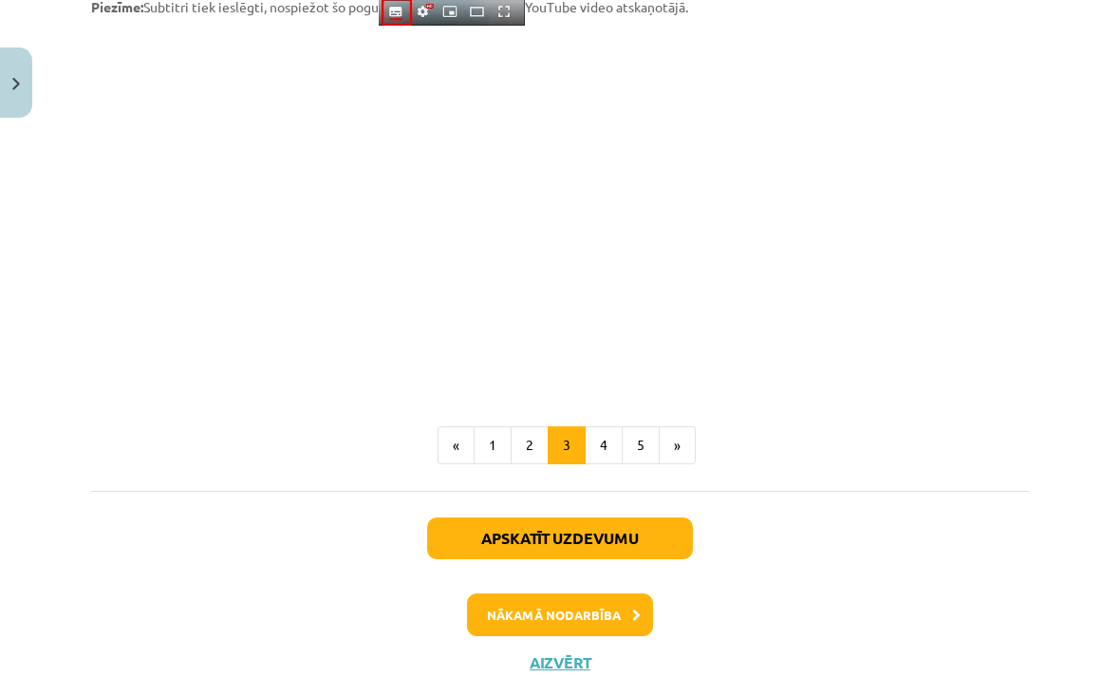
click at [599, 444] on button "4" at bounding box center [604, 445] width 38 height 38
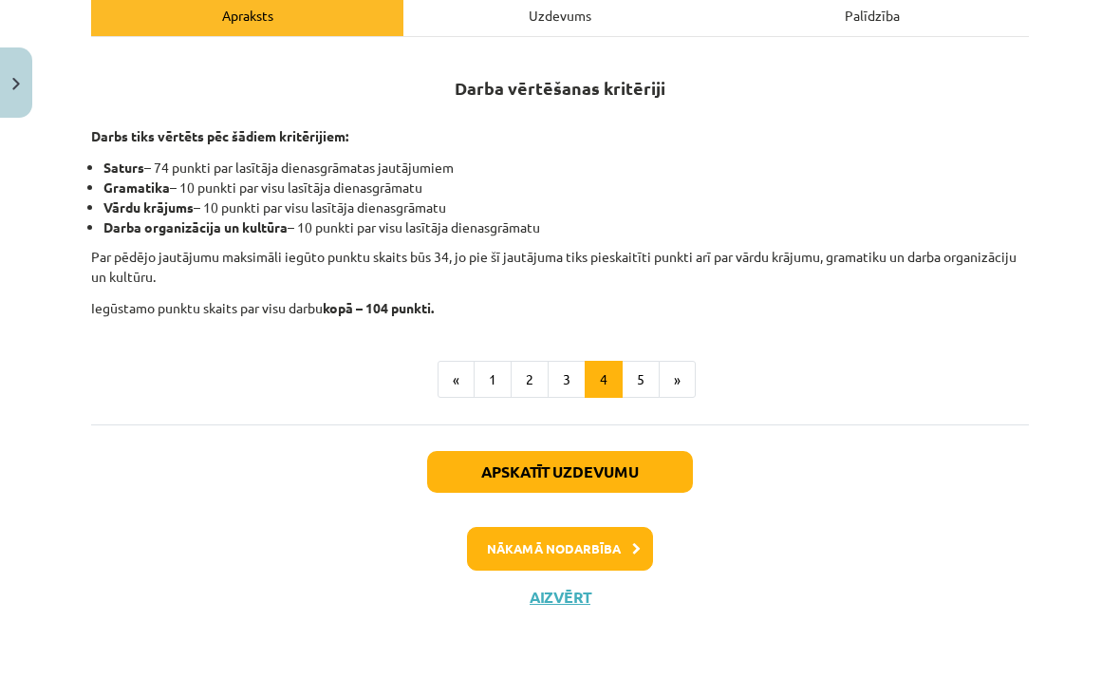
scroll to position [250, 0]
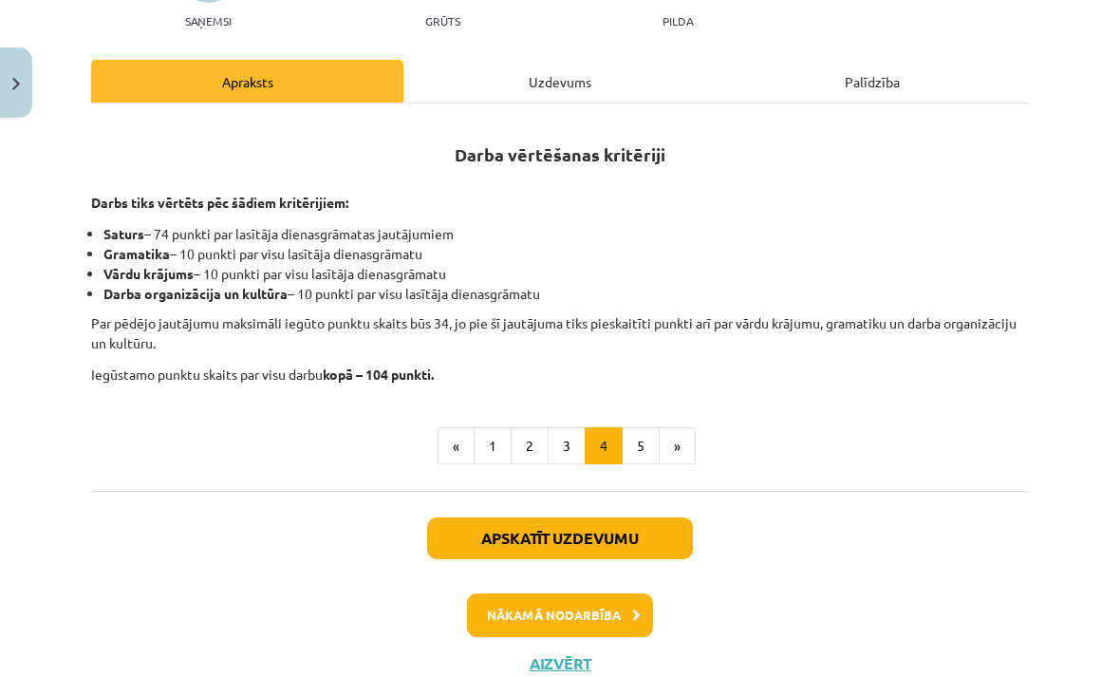
click at [640, 327] on p "Par pēdējo jautājumu maksimāli iegūto punktu skaits būs 34, jo pie šī jautājuma…" at bounding box center [560, 333] width 938 height 40
click at [658, 449] on button "5" at bounding box center [641, 446] width 38 height 38
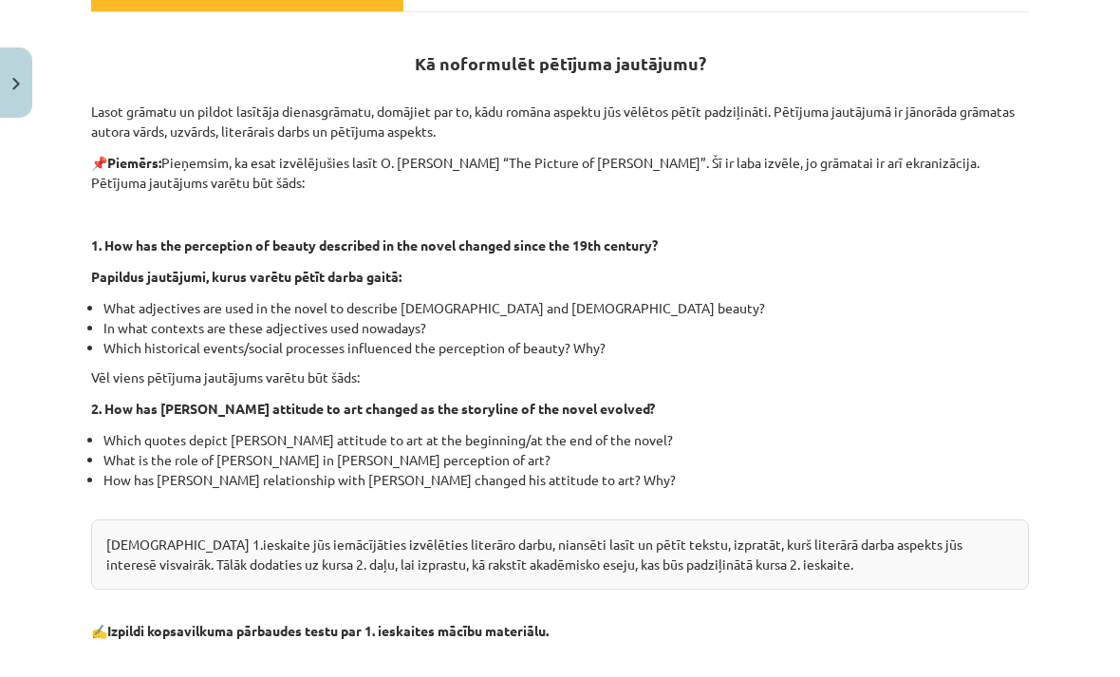
scroll to position [344, 0]
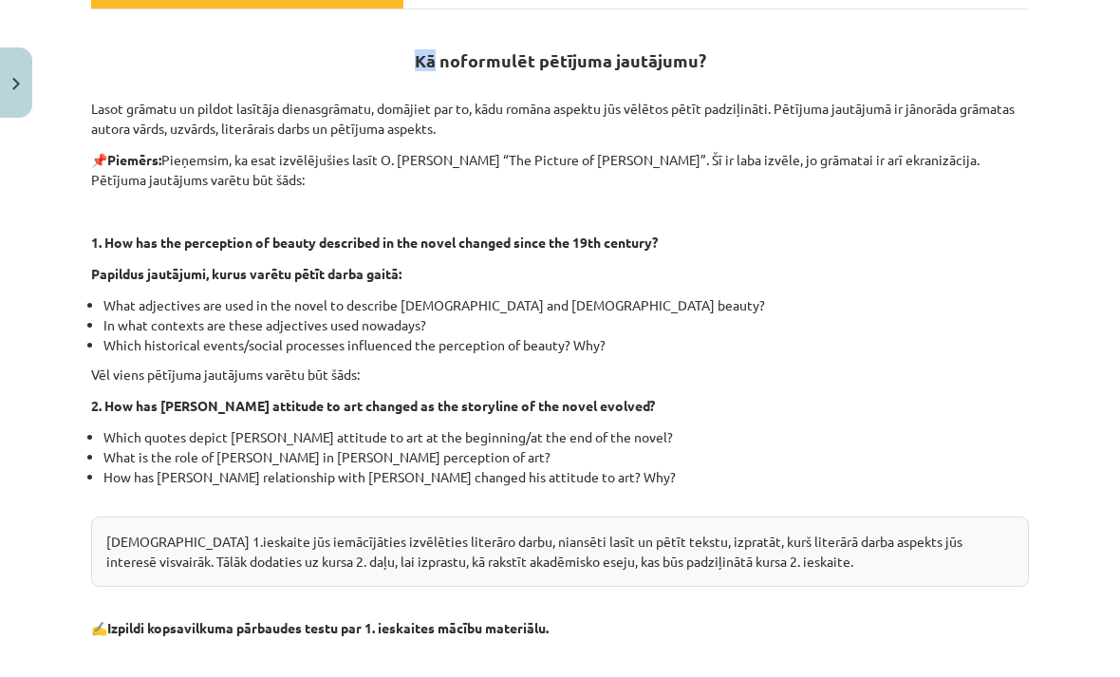
click at [26, 359] on div "Mācību tēma: Angļu valodas ii - 12. klases 1.ieskaites mācību materiāls #2 📝 Tē…" at bounding box center [560, 338] width 1120 height 677
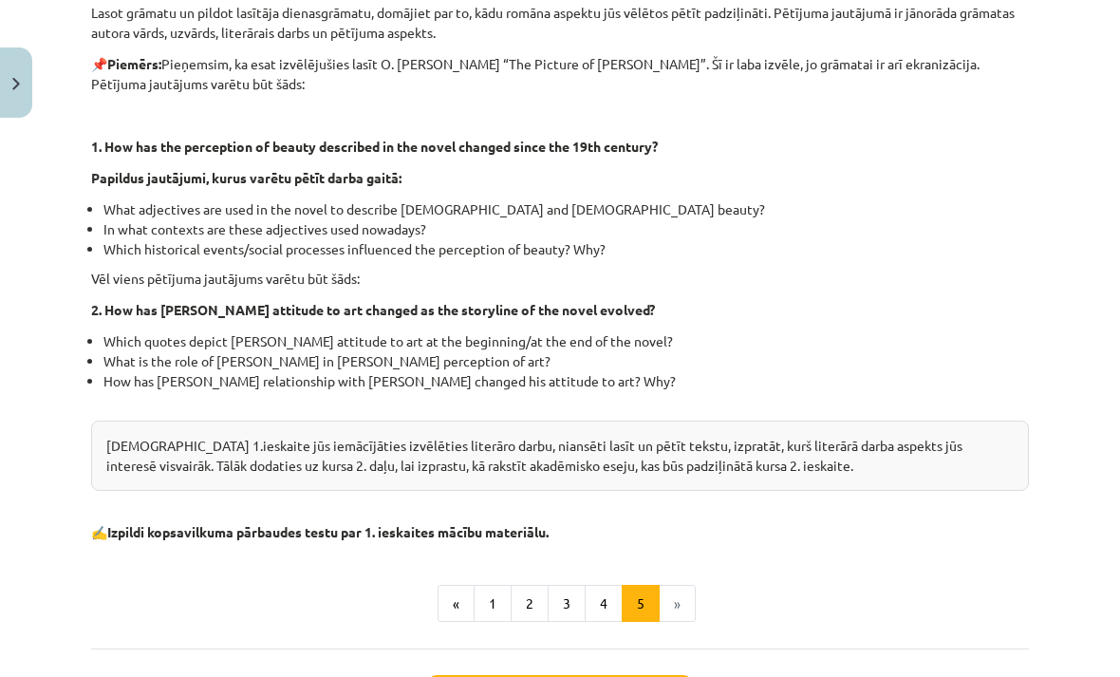
click at [658, 606] on button "5" at bounding box center [641, 604] width 38 height 38
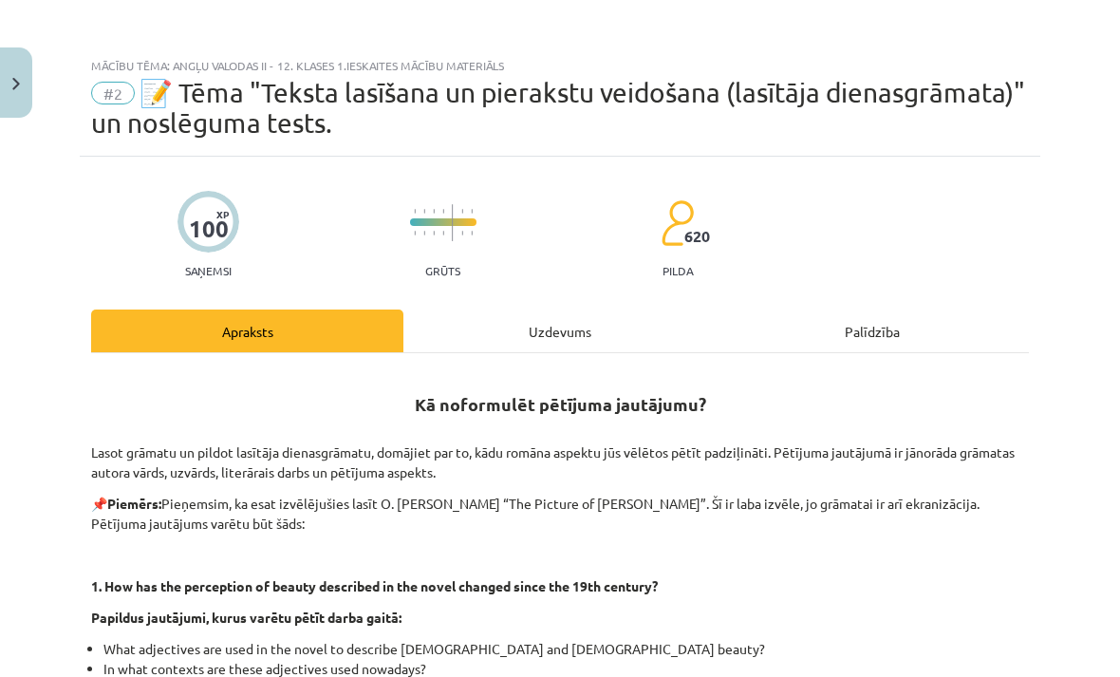
scroll to position [0, 0]
click at [7, 106] on button "Close" at bounding box center [16, 82] width 32 height 70
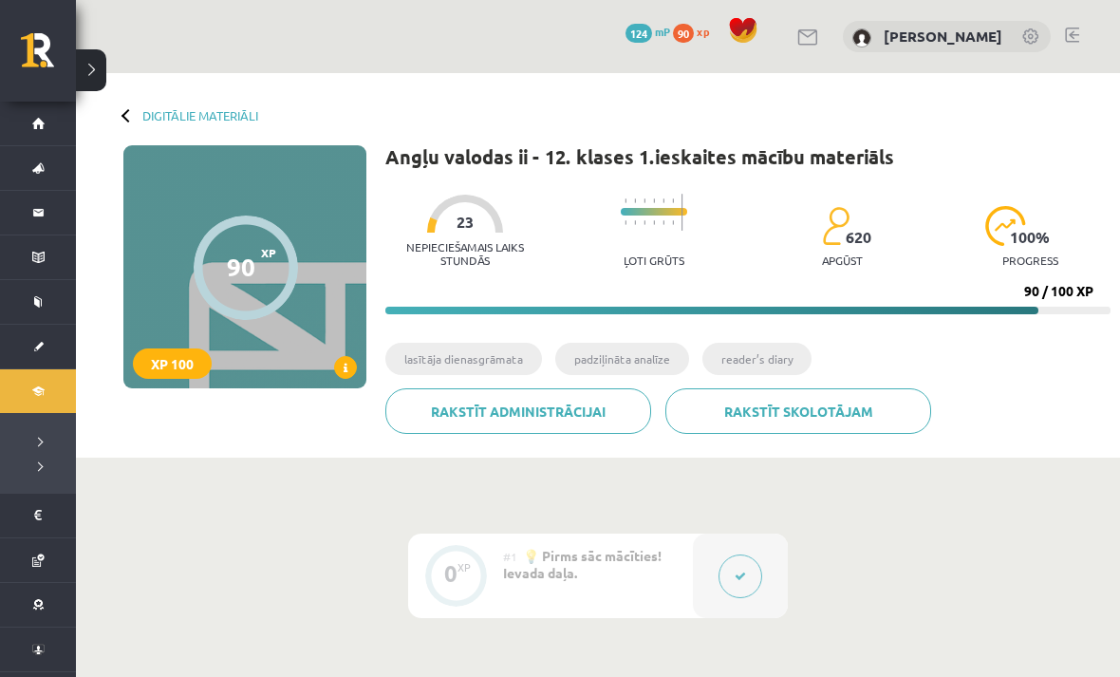
click at [22, 43] on link at bounding box center [48, 56] width 55 height 47
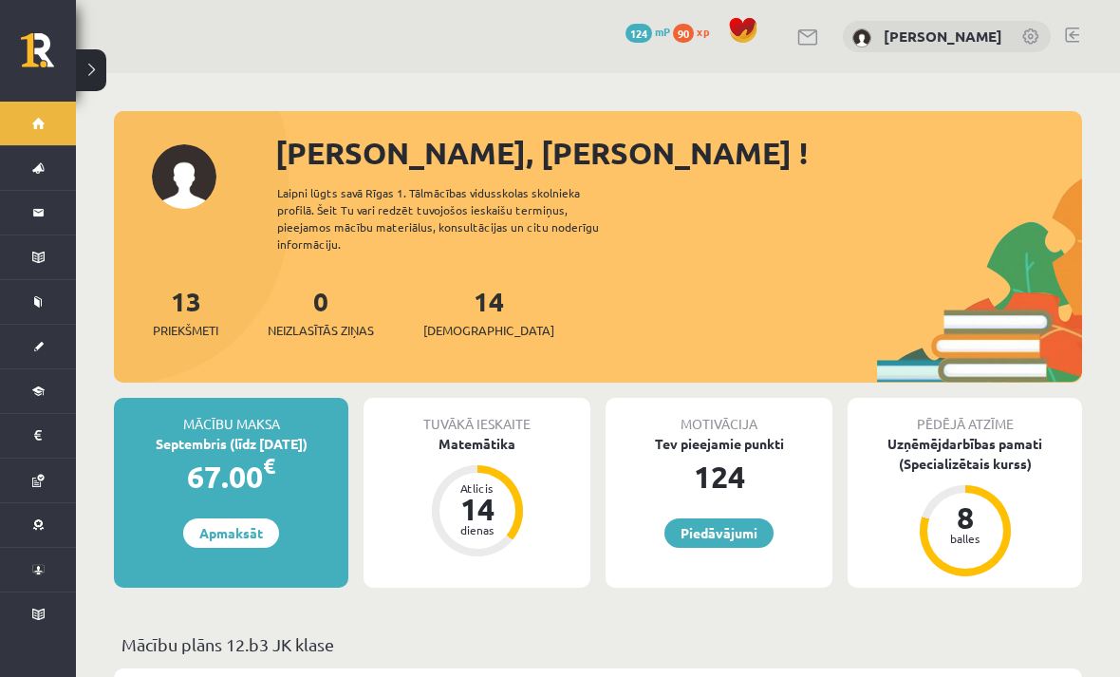
click at [687, 524] on link "Piedāvājumi" at bounding box center [718, 532] width 109 height 29
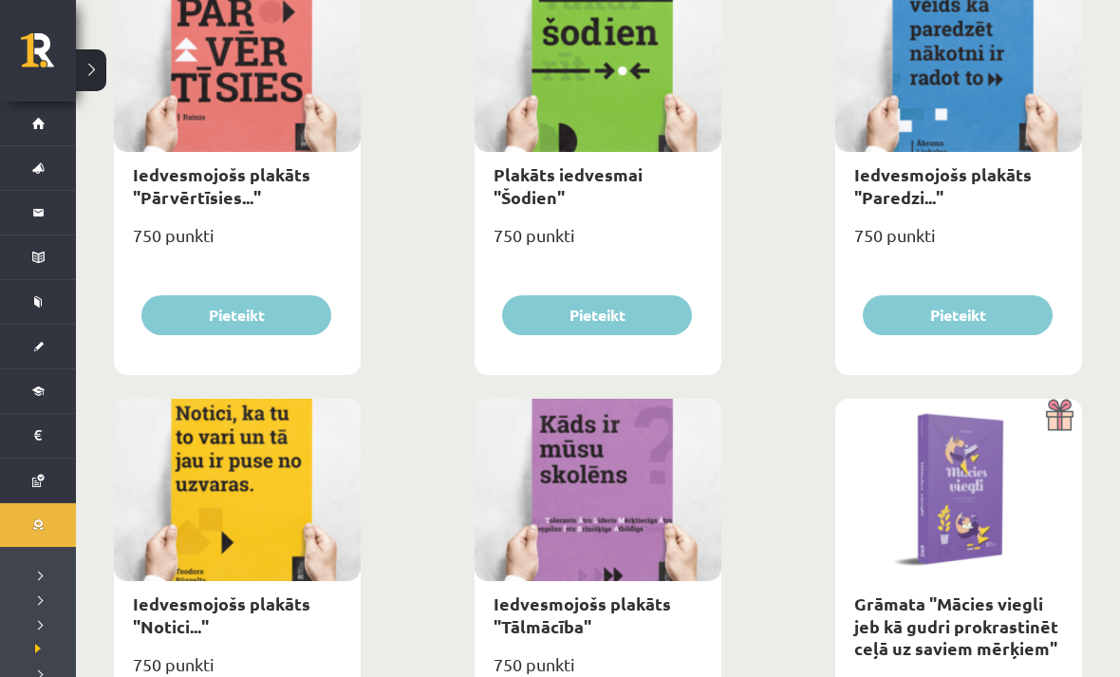
scroll to position [2477, 0]
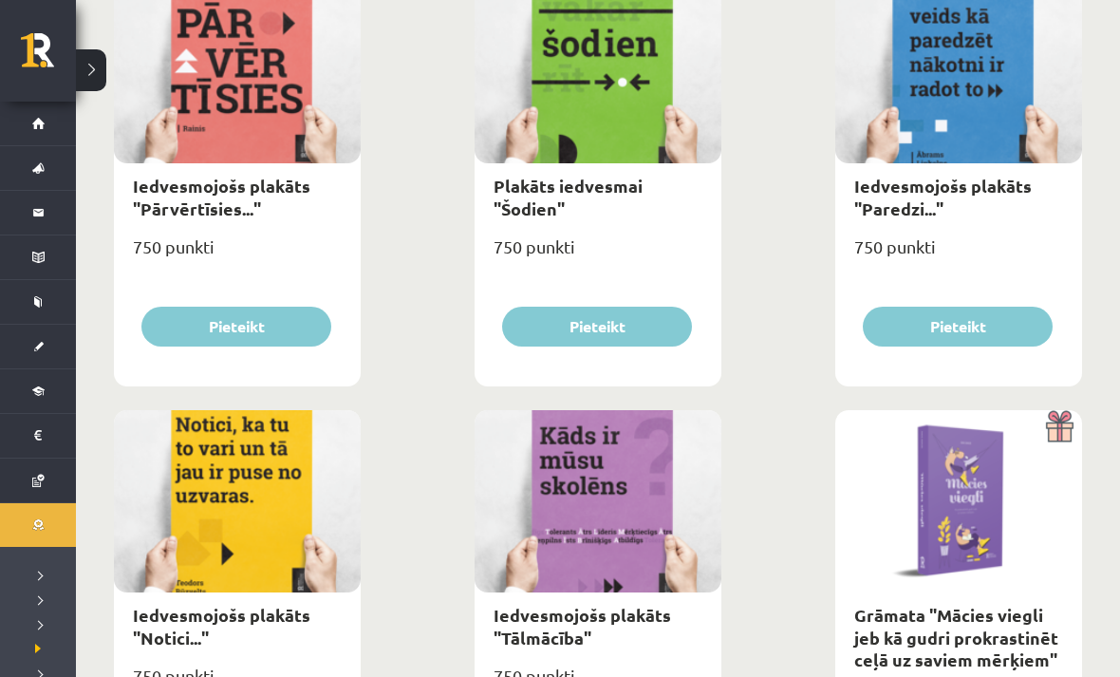
click at [92, 70] on button at bounding box center [91, 70] width 30 height 42
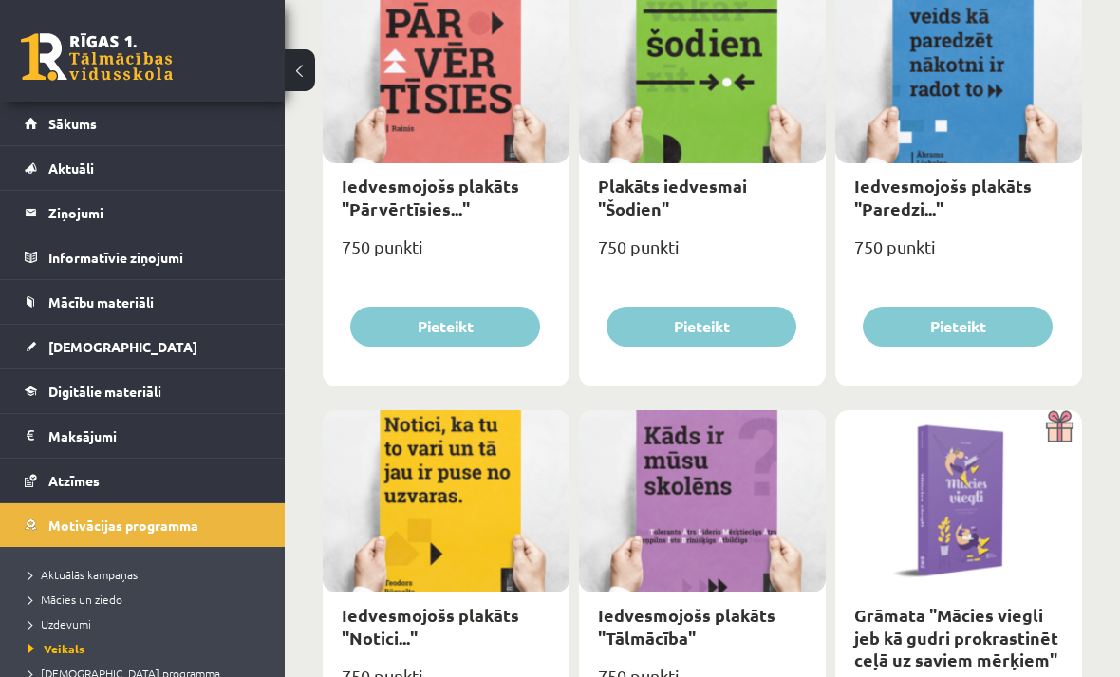
click at [61, 383] on span "Digitālie materiāli" at bounding box center [104, 391] width 113 height 17
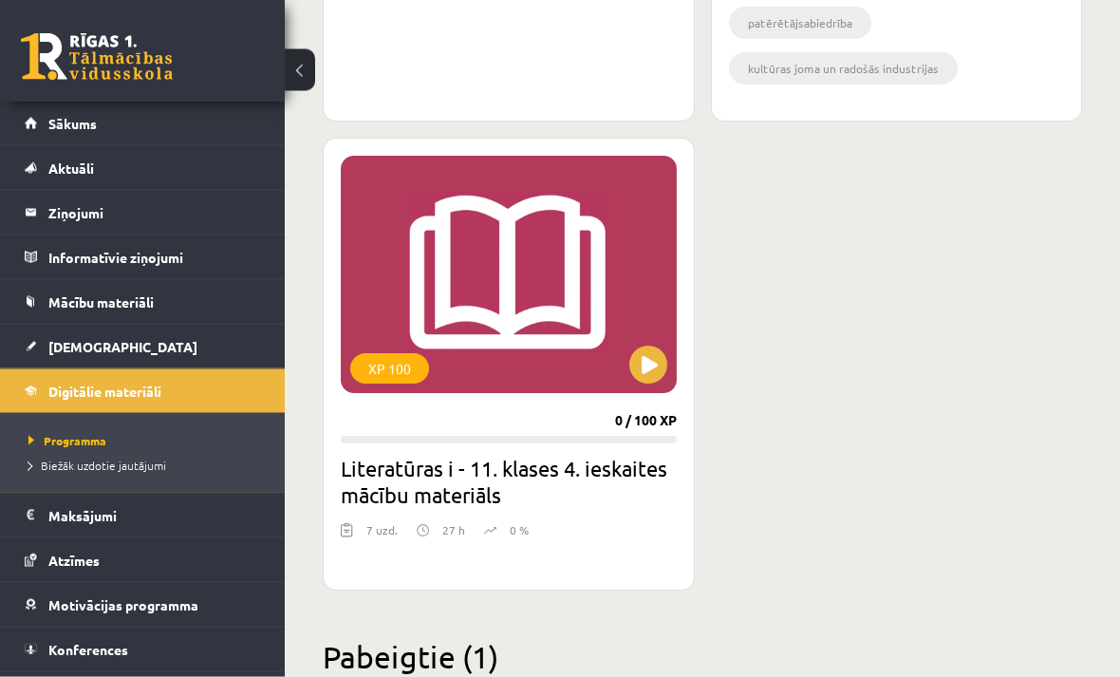
scroll to position [3386, 0]
click at [101, 131] on link "Sākums" at bounding box center [143, 124] width 236 height 44
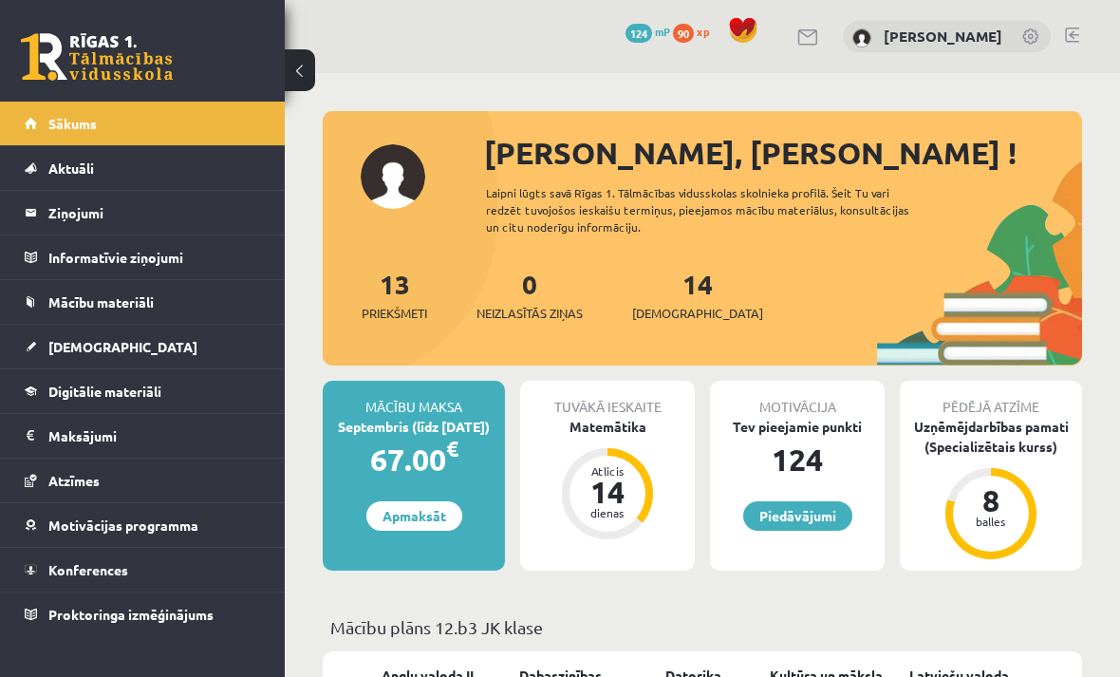
click at [302, 55] on button at bounding box center [300, 70] width 30 height 42
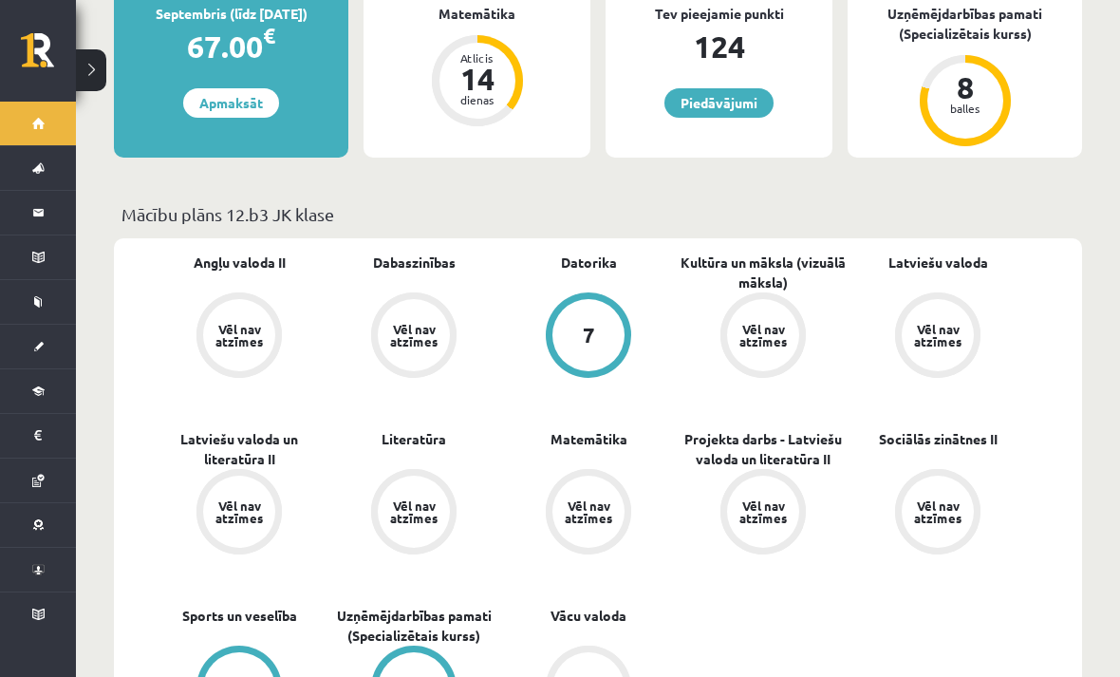
scroll to position [431, 0]
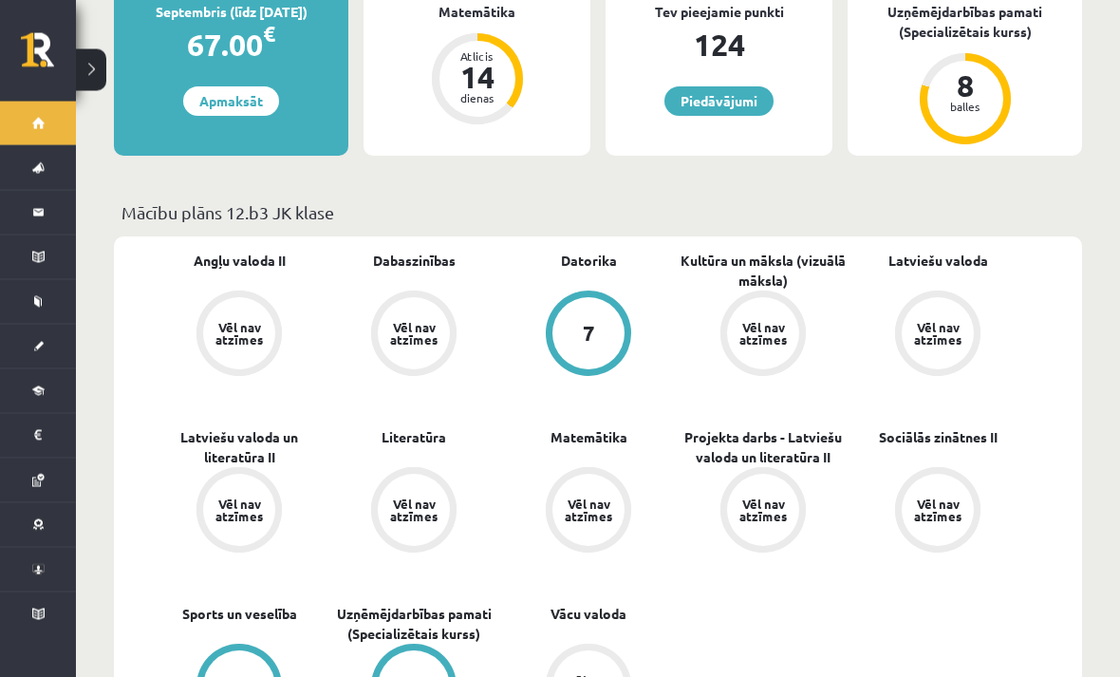
click at [89, 67] on button at bounding box center [91, 70] width 30 height 42
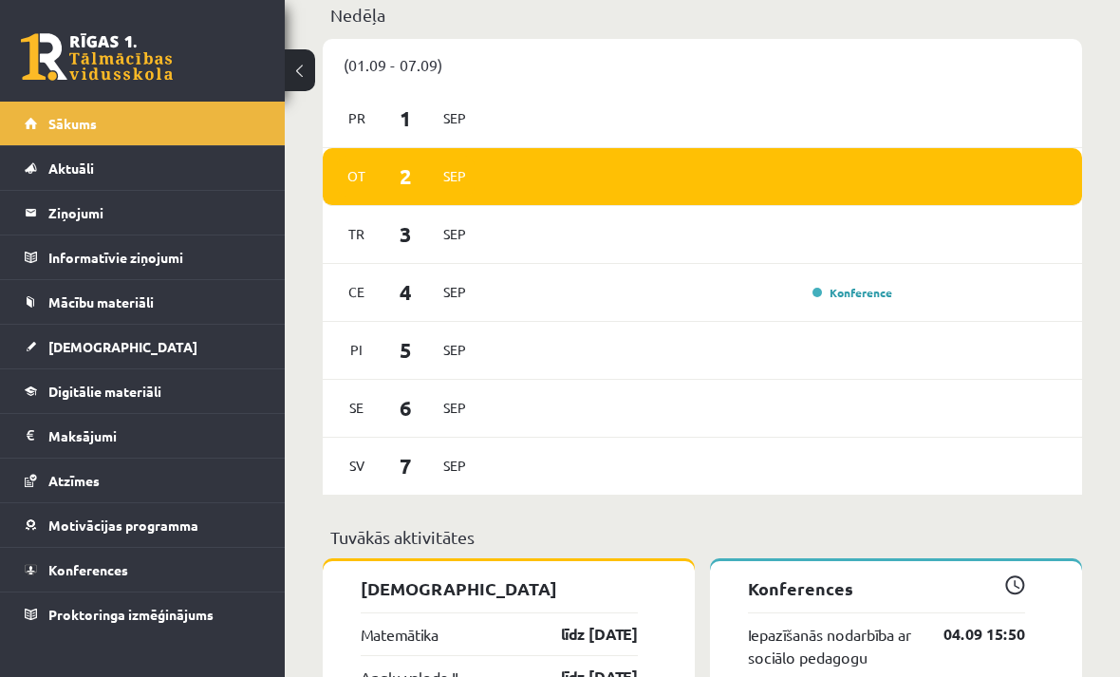
scroll to position [1271, 0]
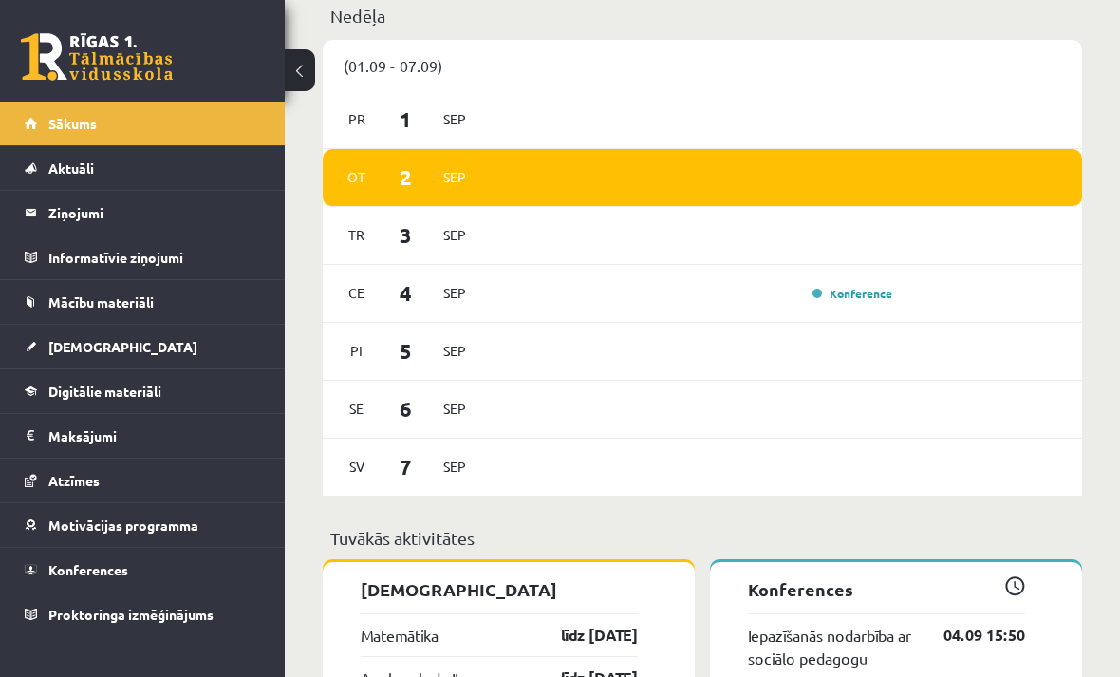
click at [44, 383] on link "Digitālie materiāli" at bounding box center [143, 391] width 236 height 44
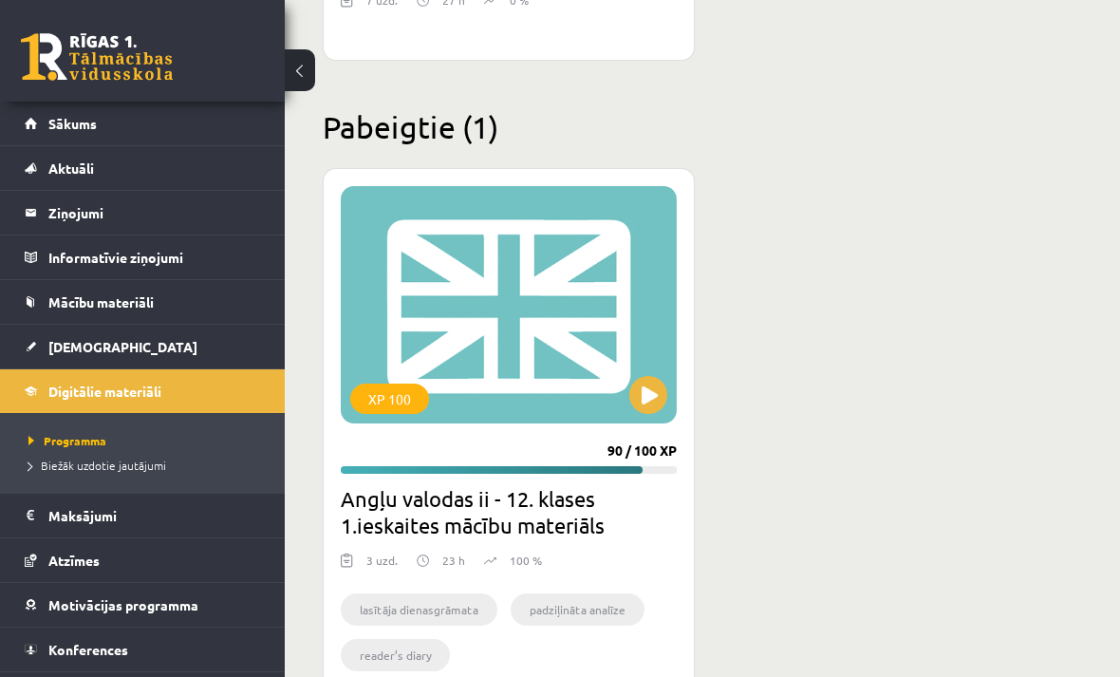
scroll to position [3950, 0]
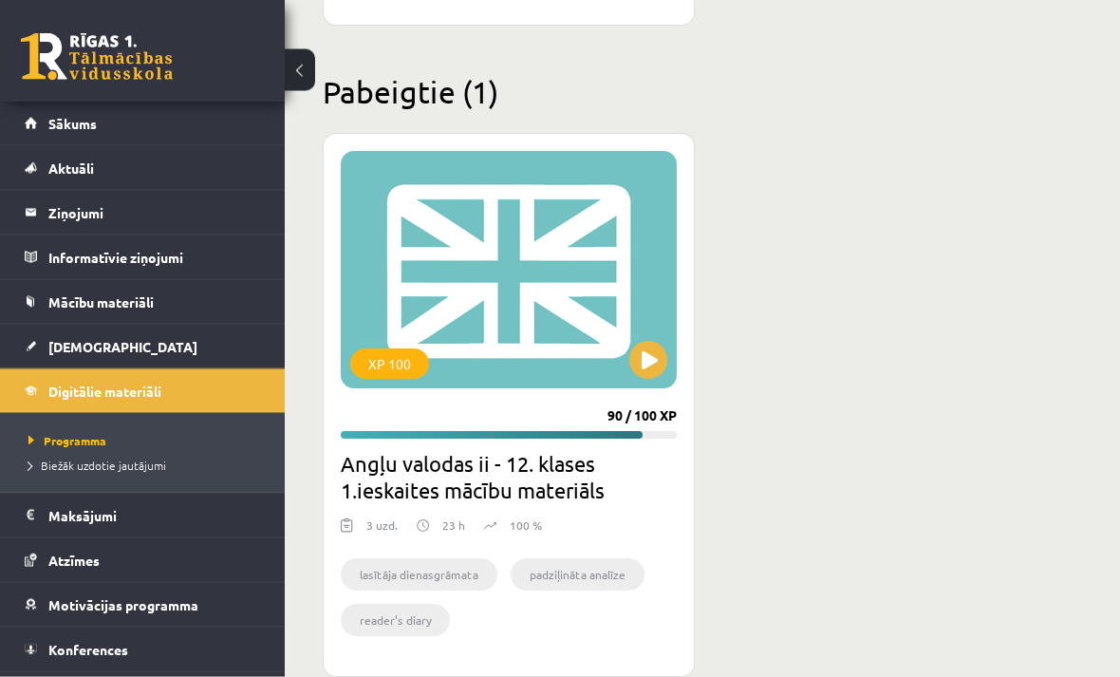
click at [657, 401] on div "XP 100 90 / 100 XP Angļu valodas ii - 12. klases 1.ieskaites mācību materiāls 3…" at bounding box center [509, 406] width 372 height 544
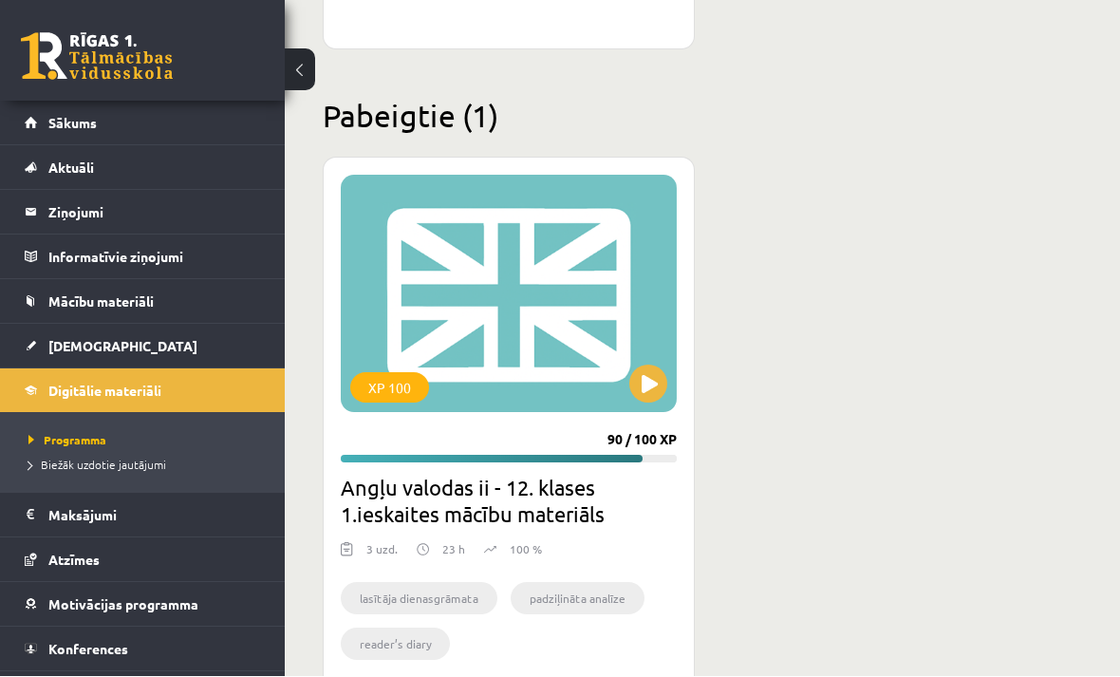
scroll to position [3926, 0]
click at [302, 81] on button at bounding box center [300, 70] width 30 height 42
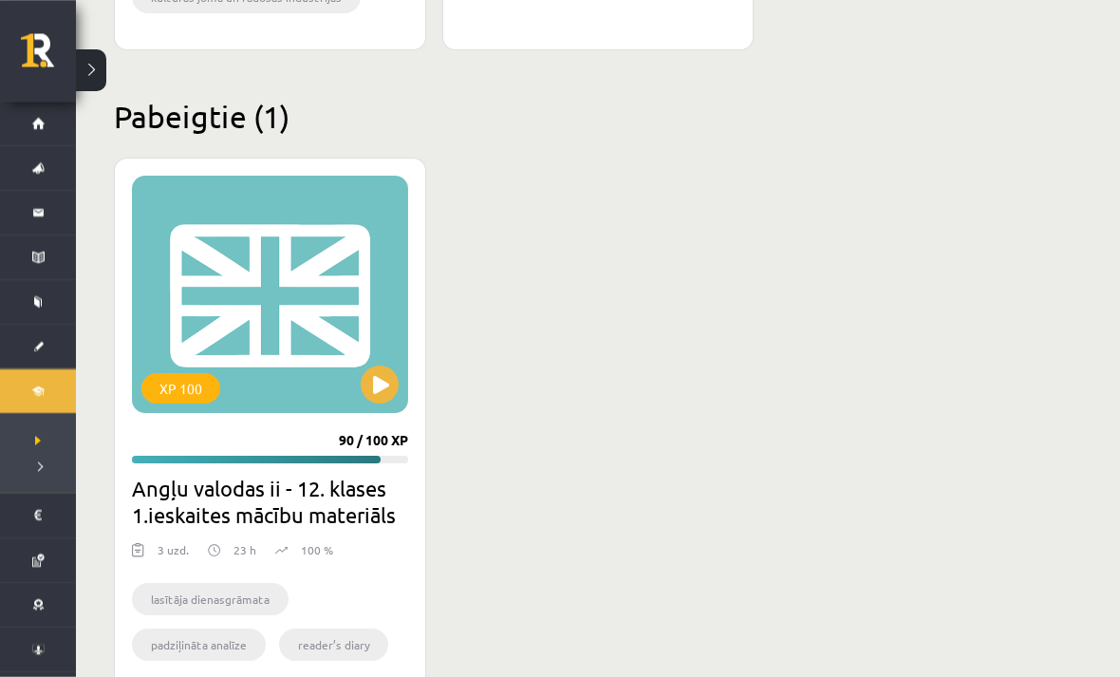
click at [396, 392] on button at bounding box center [380, 384] width 38 height 38
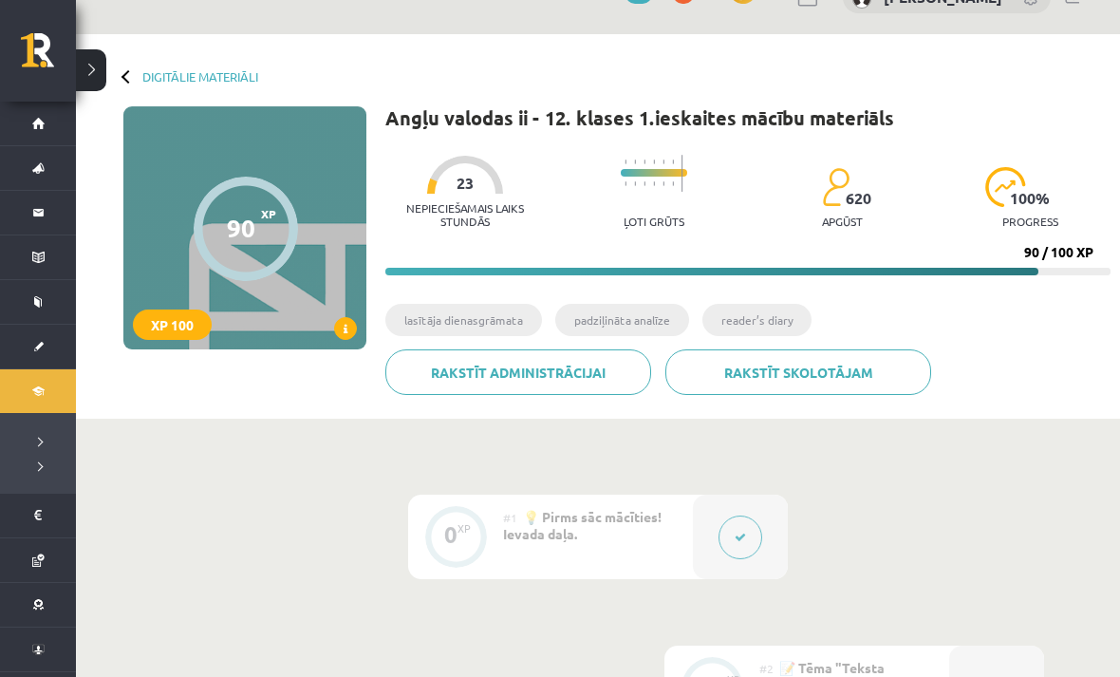
scroll to position [29, 0]
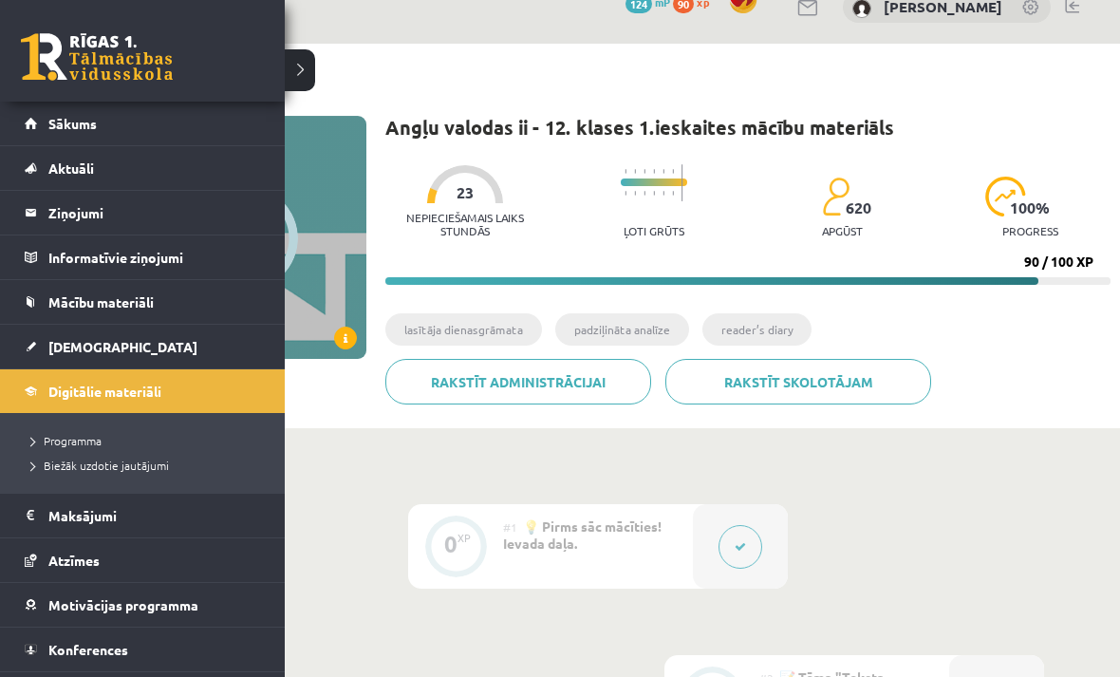
click at [34, 62] on link at bounding box center [97, 56] width 152 height 47
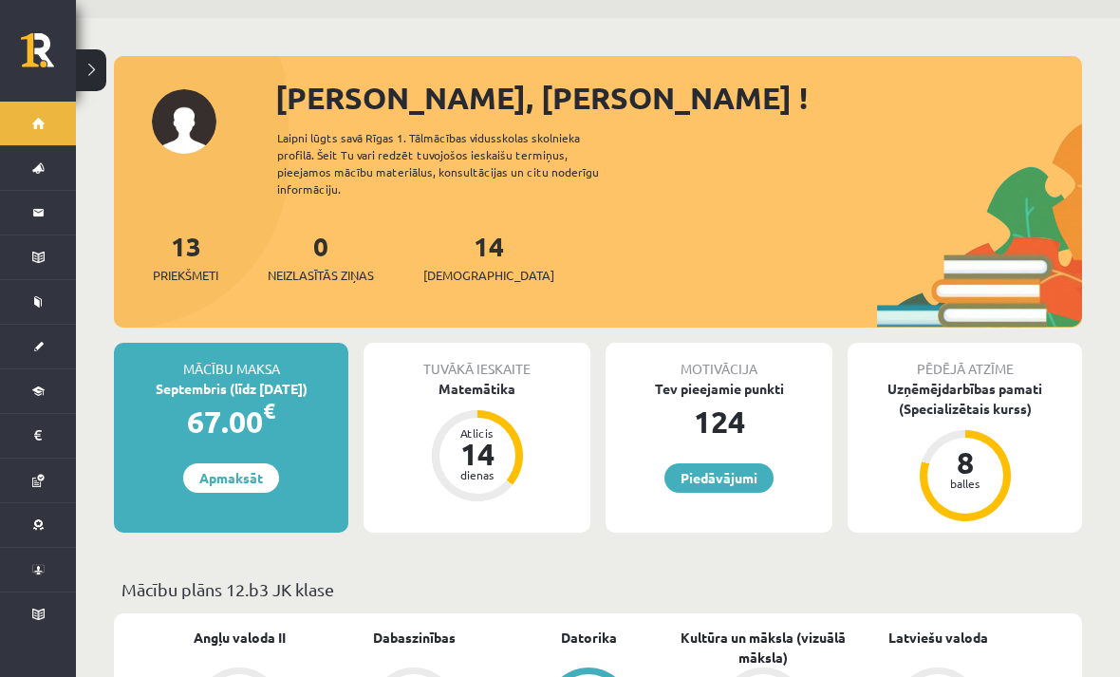
scroll to position [54, 0]
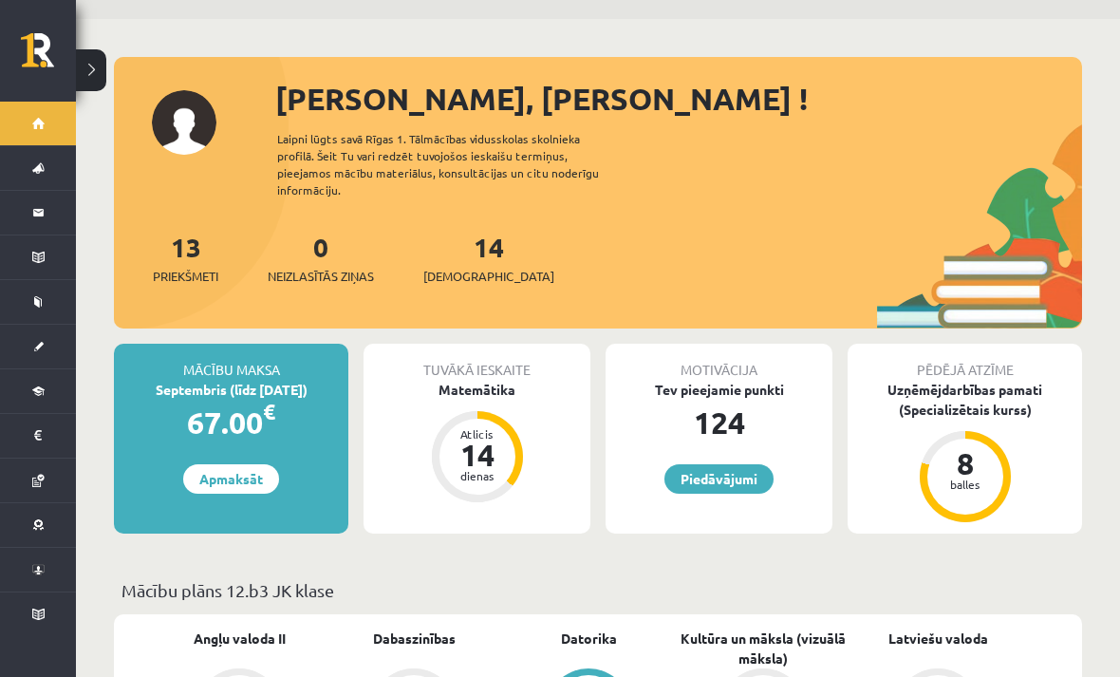
click at [719, 464] on link "Piedāvājumi" at bounding box center [718, 478] width 109 height 29
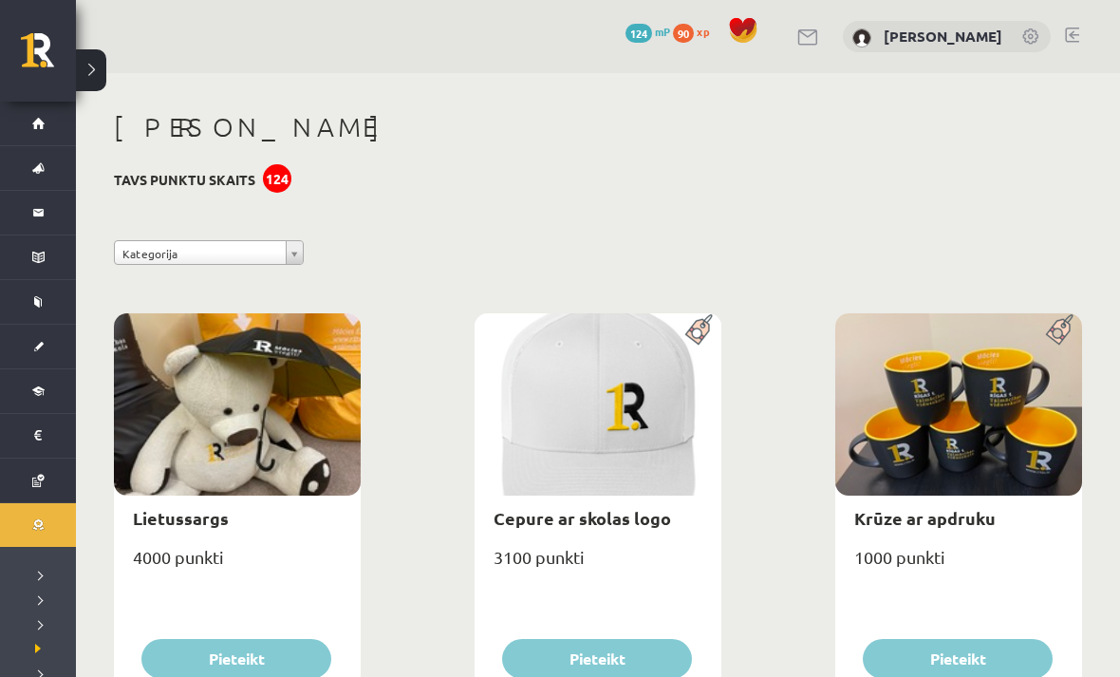
click at [88, 54] on button at bounding box center [91, 70] width 30 height 42
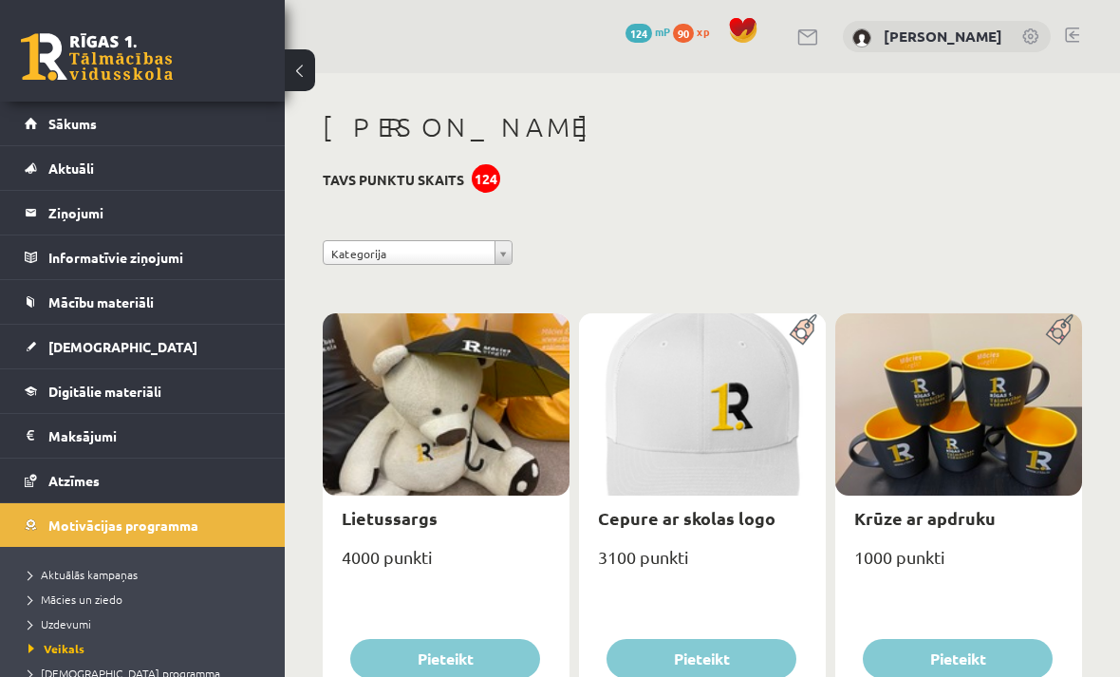
click at [83, 399] on link "Digitālie materiāli" at bounding box center [143, 391] width 236 height 44
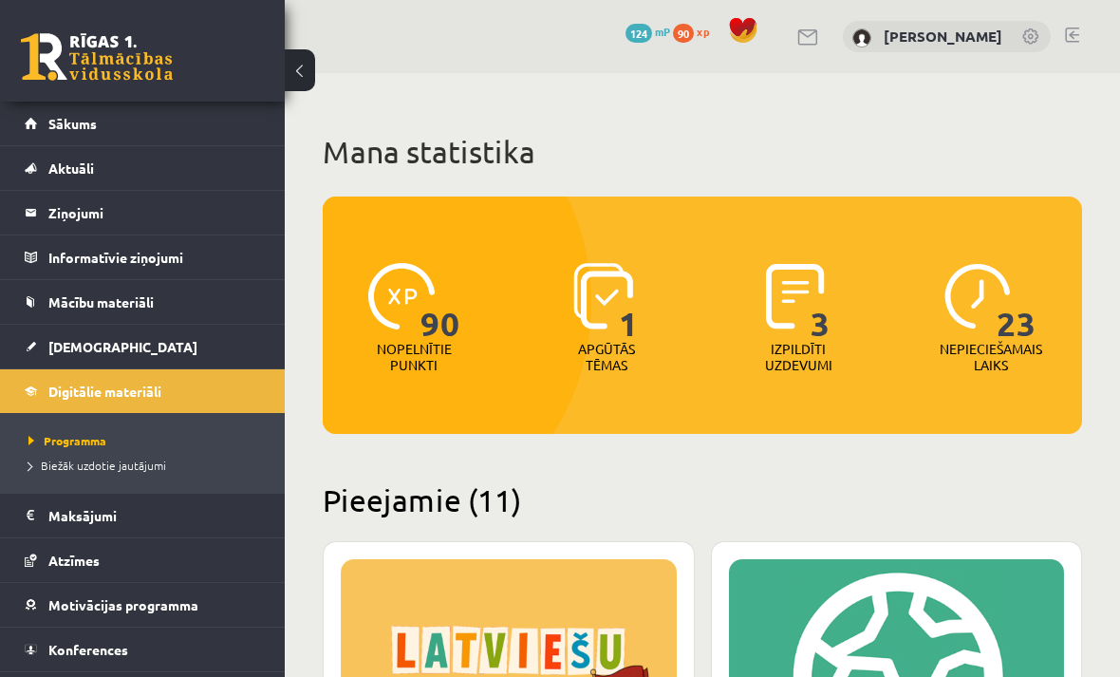
click at [292, 71] on button at bounding box center [300, 70] width 30 height 42
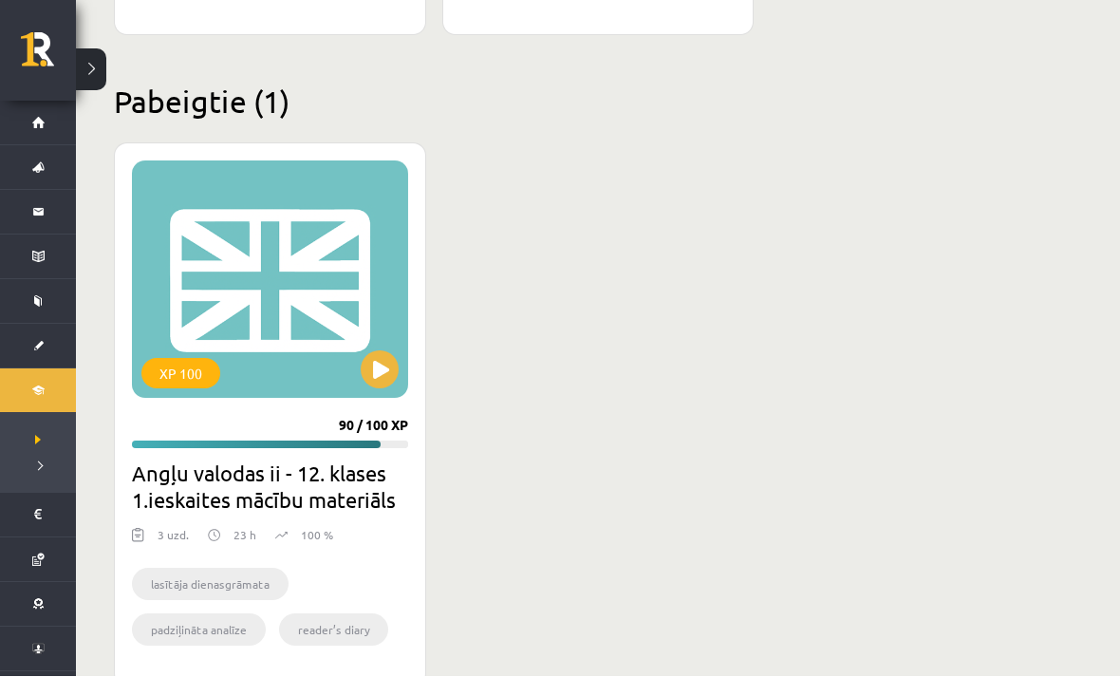
scroll to position [2869, 0]
click at [361, 366] on button at bounding box center [380, 370] width 38 height 38
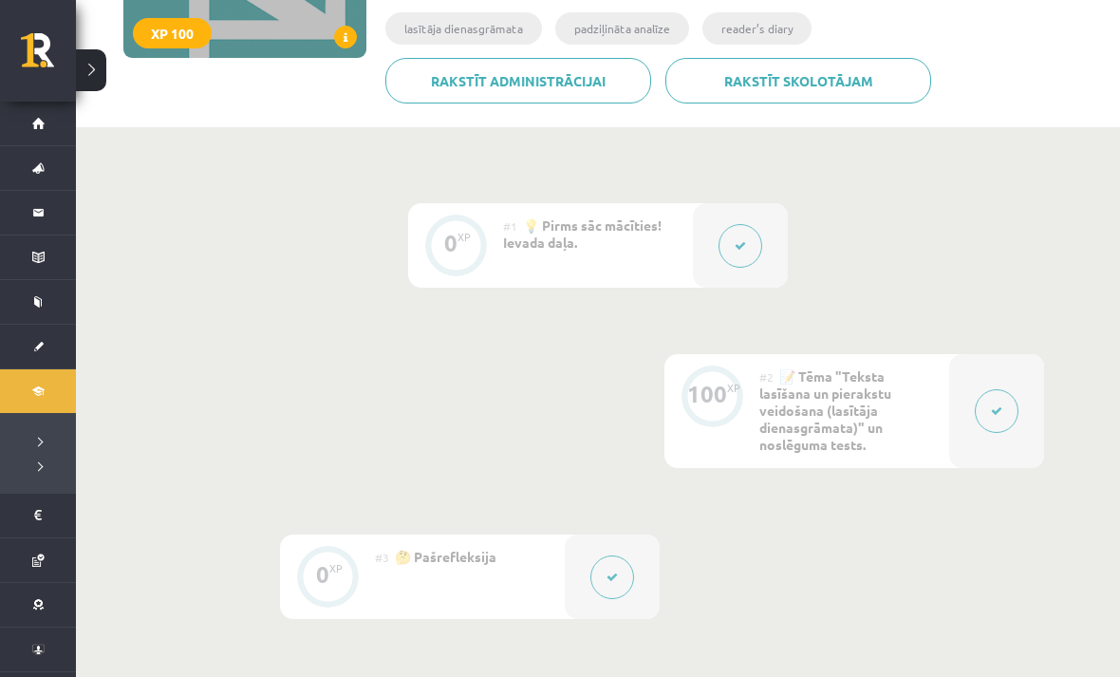
scroll to position [376, 0]
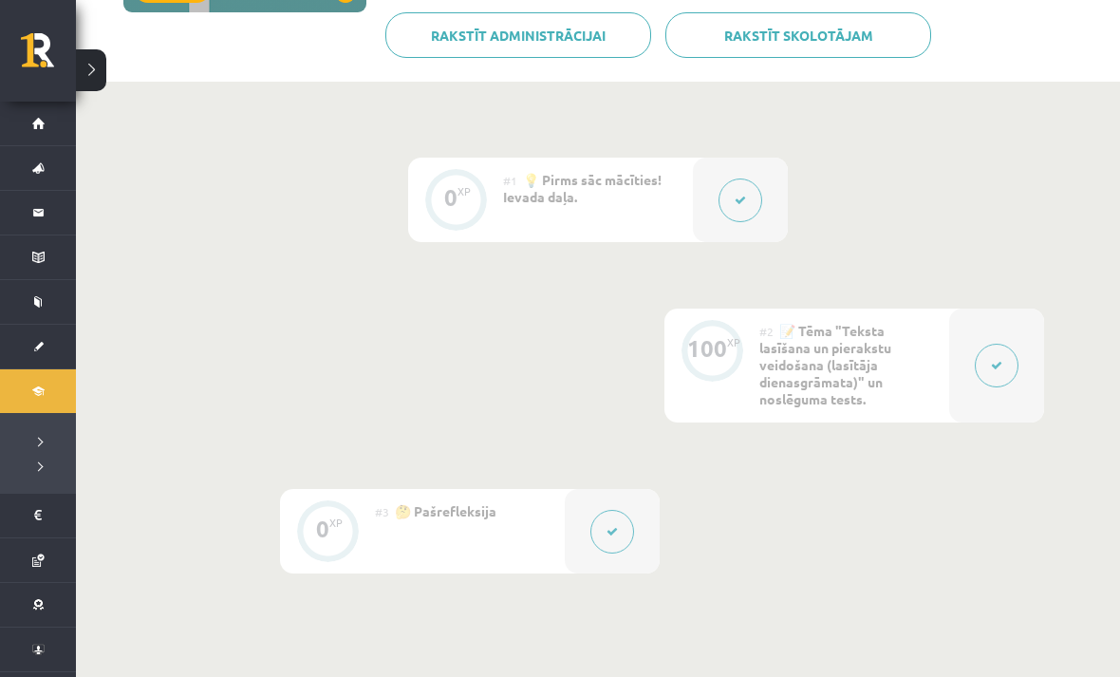
click at [723, 207] on button at bounding box center [741, 200] width 44 height 44
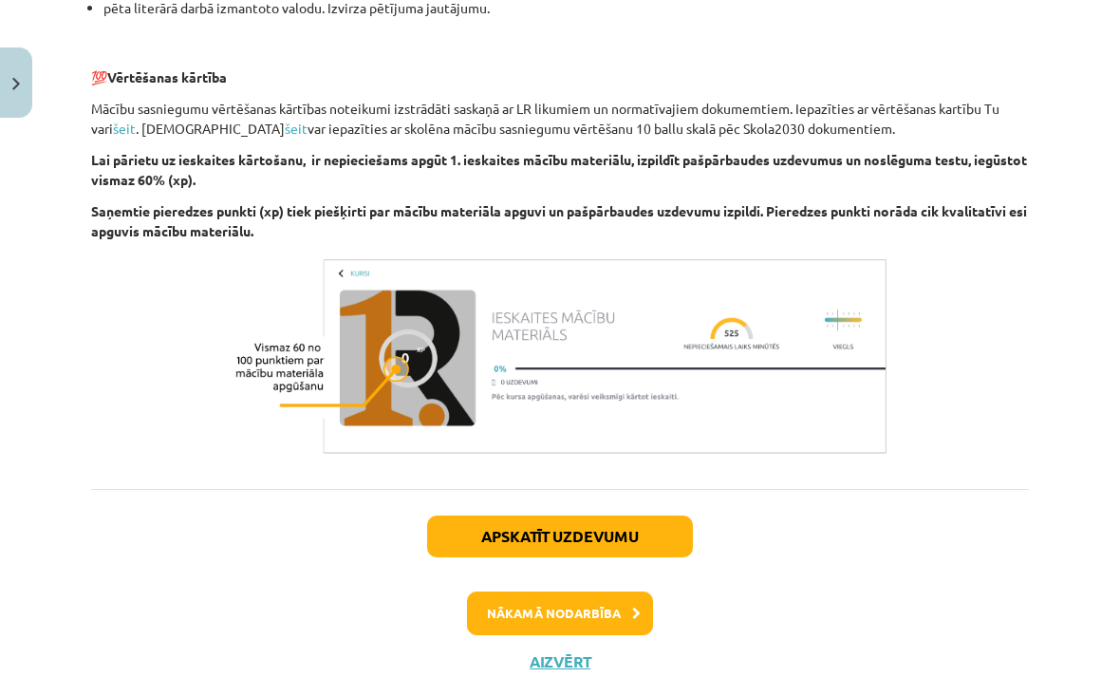
scroll to position [1317, 0]
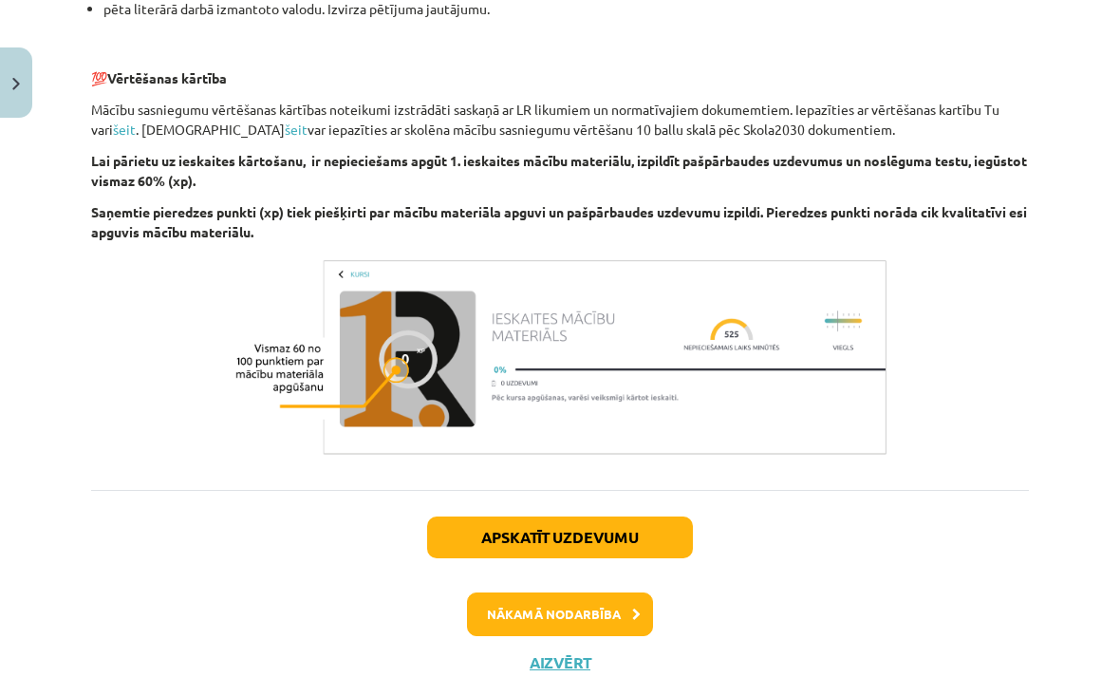
click at [389, 413] on img at bounding box center [560, 357] width 664 height 208
click at [383, 418] on img at bounding box center [560, 357] width 664 height 208
click at [496, 612] on button "Nākamā nodarbība" at bounding box center [560, 614] width 186 height 44
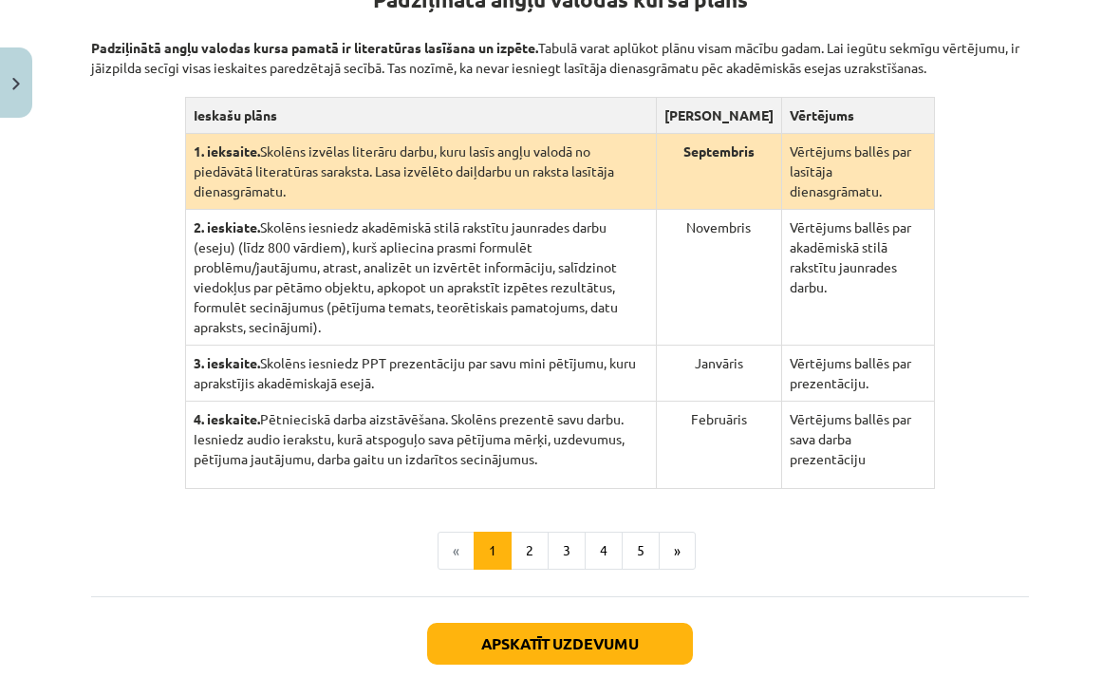
scroll to position [422, 0]
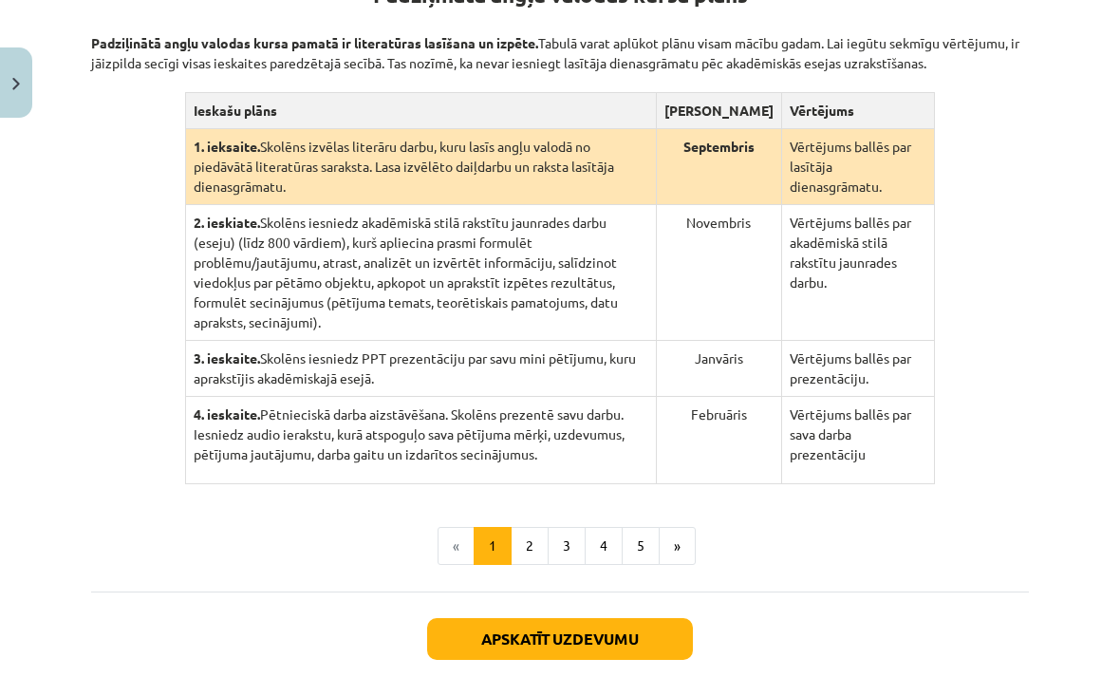
click at [663, 565] on button "»" at bounding box center [677, 546] width 37 height 38
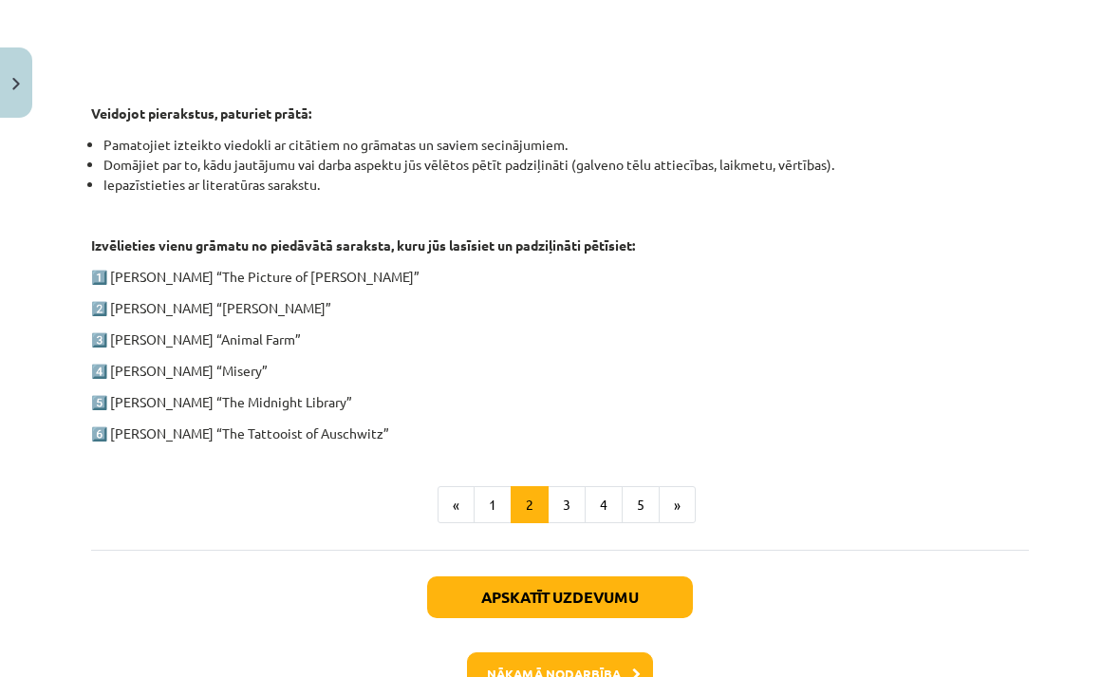
scroll to position [898, 0]
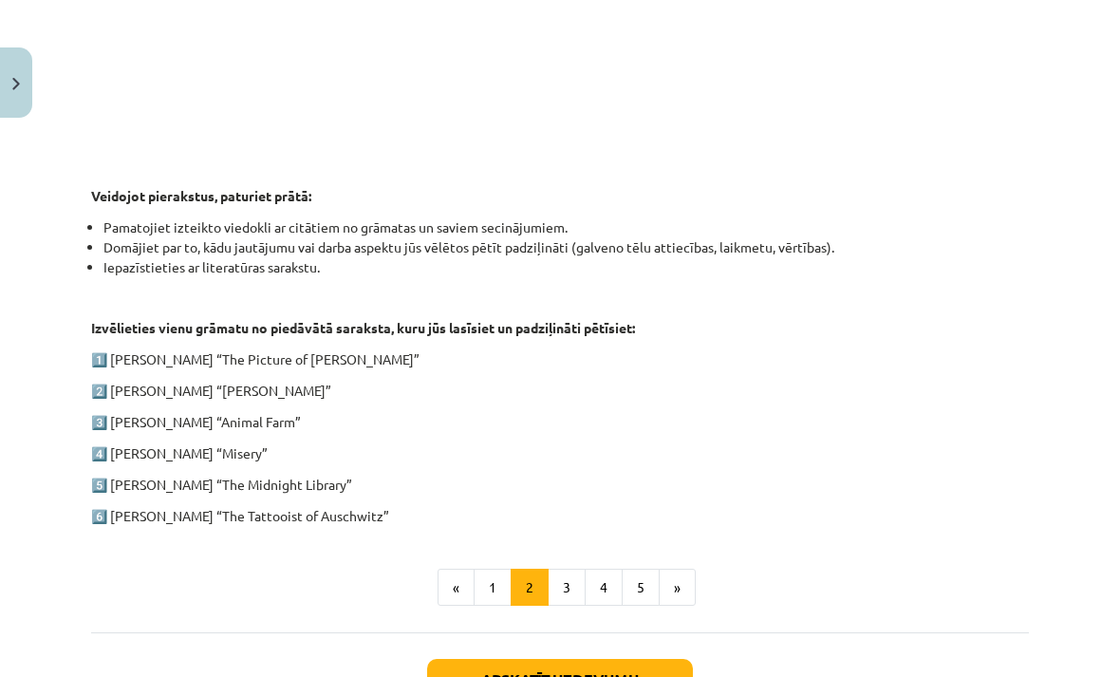
click at [670, 577] on button "»" at bounding box center [677, 588] width 37 height 38
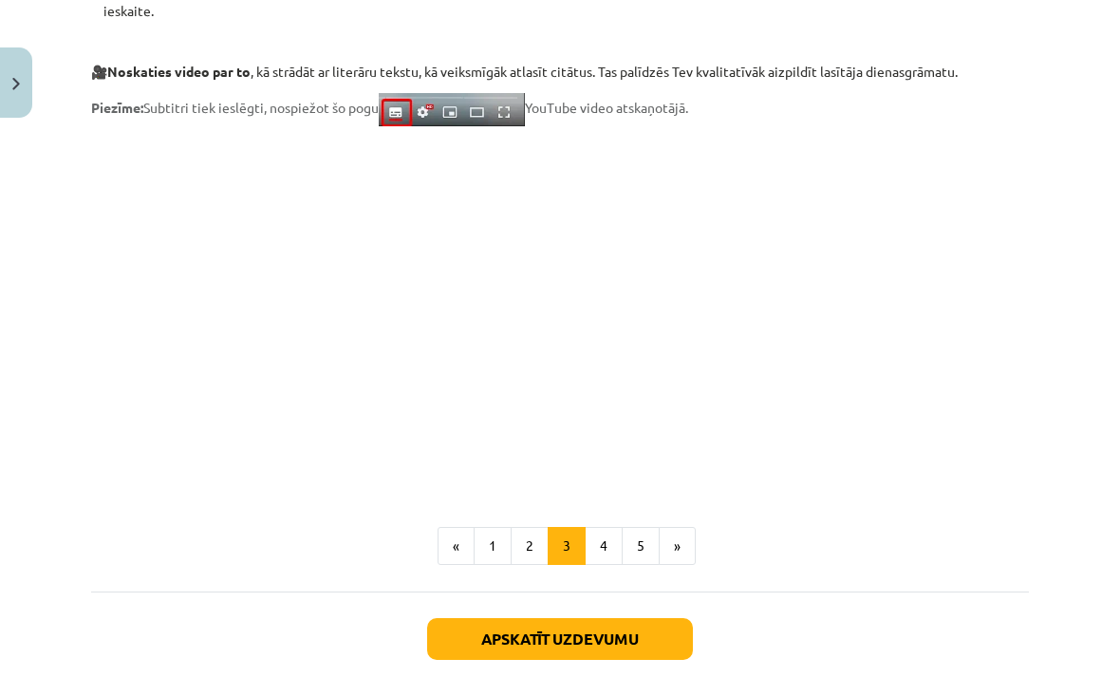
scroll to position [1501, 0]
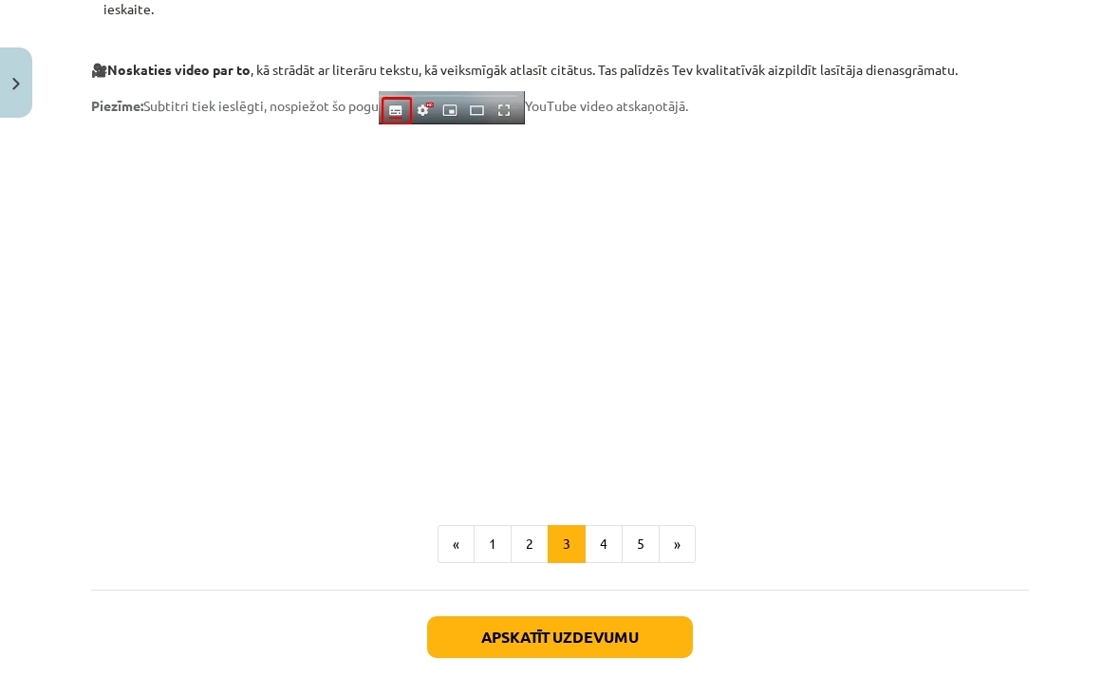
click at [676, 551] on button "»" at bounding box center [677, 544] width 37 height 38
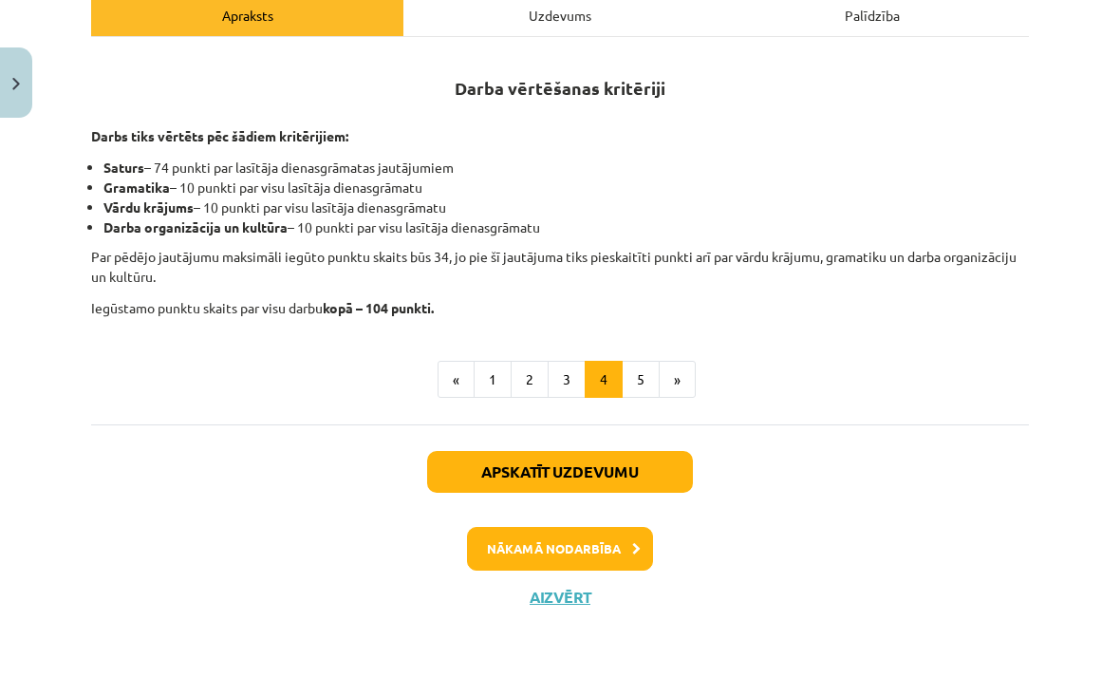
scroll to position [250, 0]
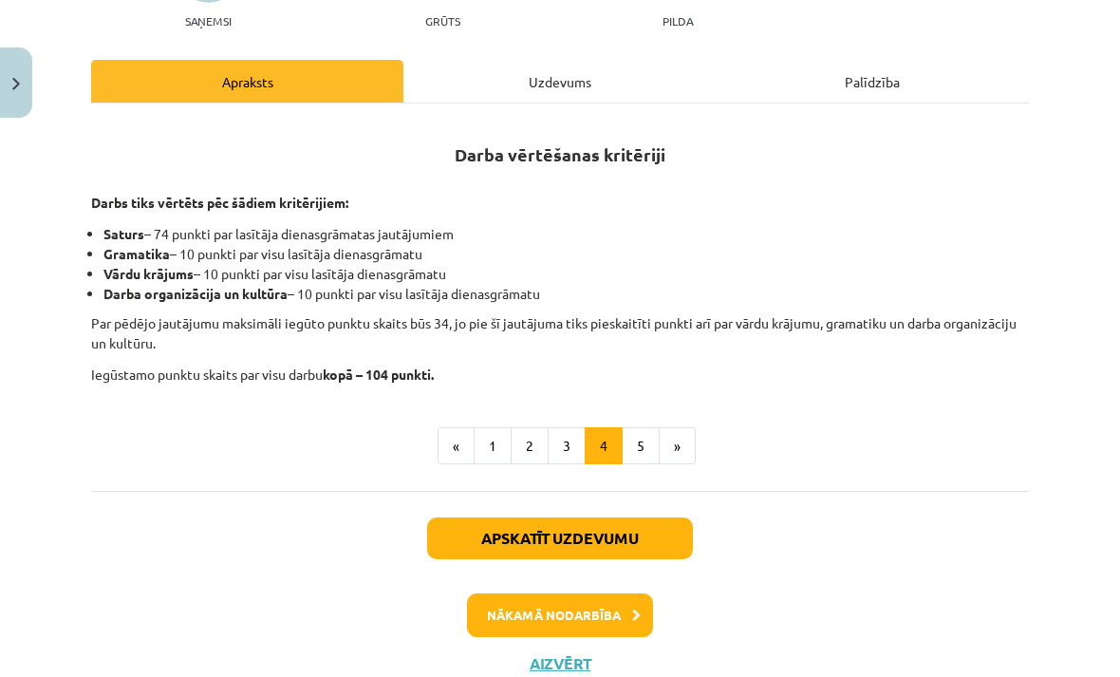
click at [661, 461] on button "»" at bounding box center [677, 446] width 37 height 38
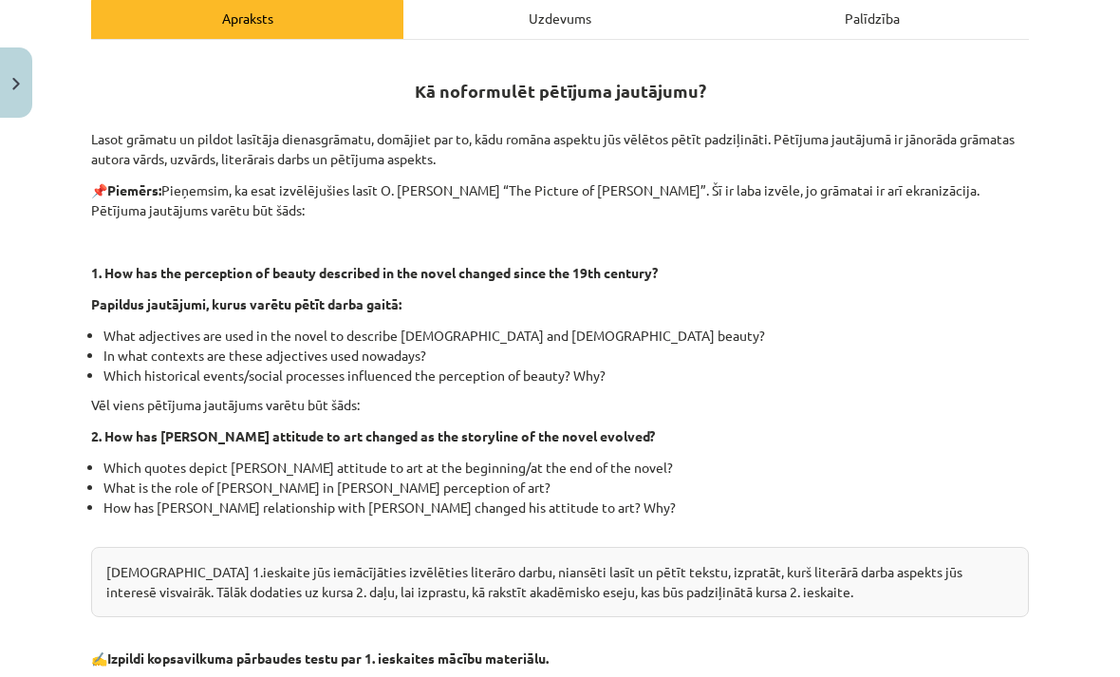
scroll to position [313, 0]
click at [30, 477] on div "Mācību tēma: Angļu valodas ii - 12. klases 1.ieskaites mācību materiāls #2 📝 Tē…" at bounding box center [560, 338] width 1120 height 677
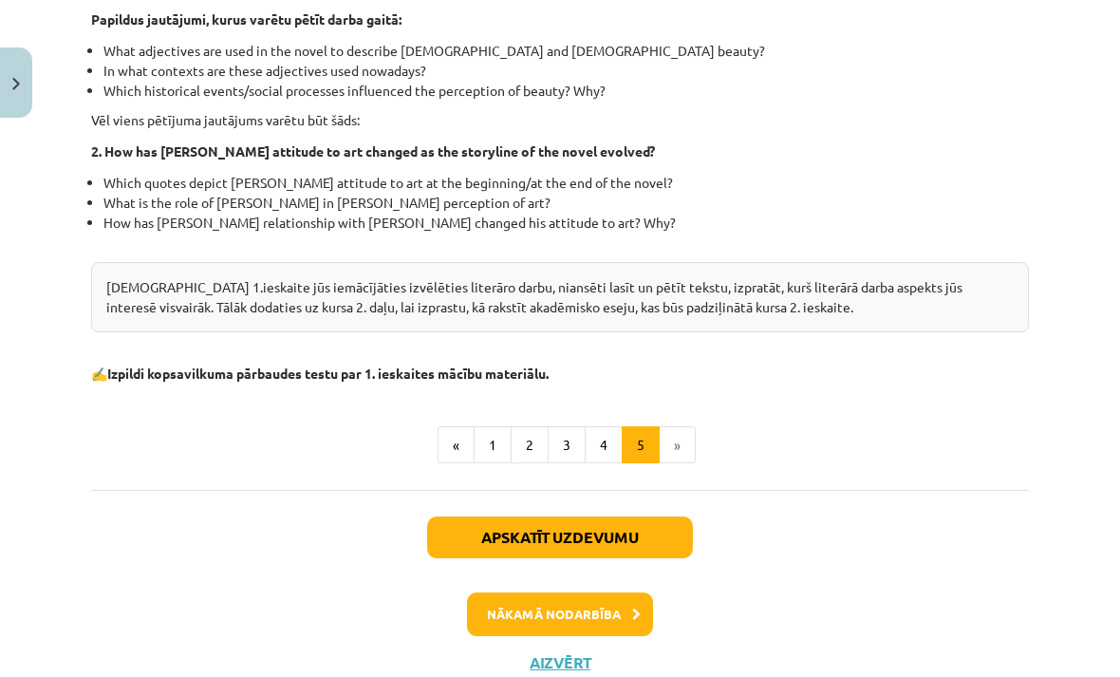
scroll to position [597, 0]
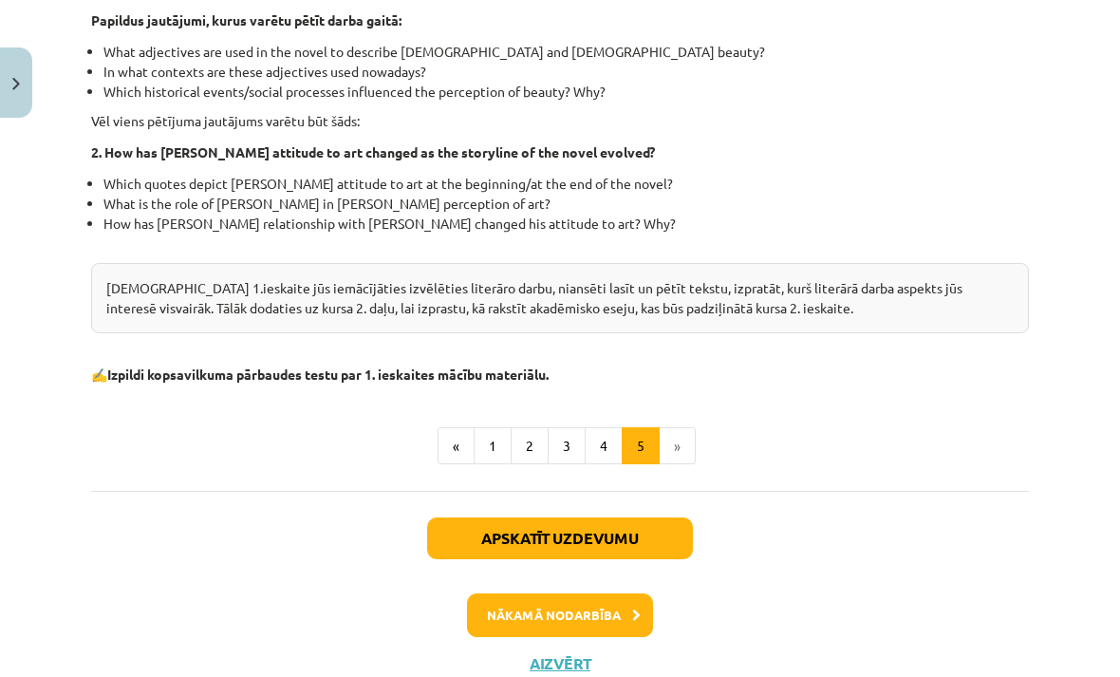
click at [545, 665] on button "Aizvērt" at bounding box center [560, 663] width 72 height 19
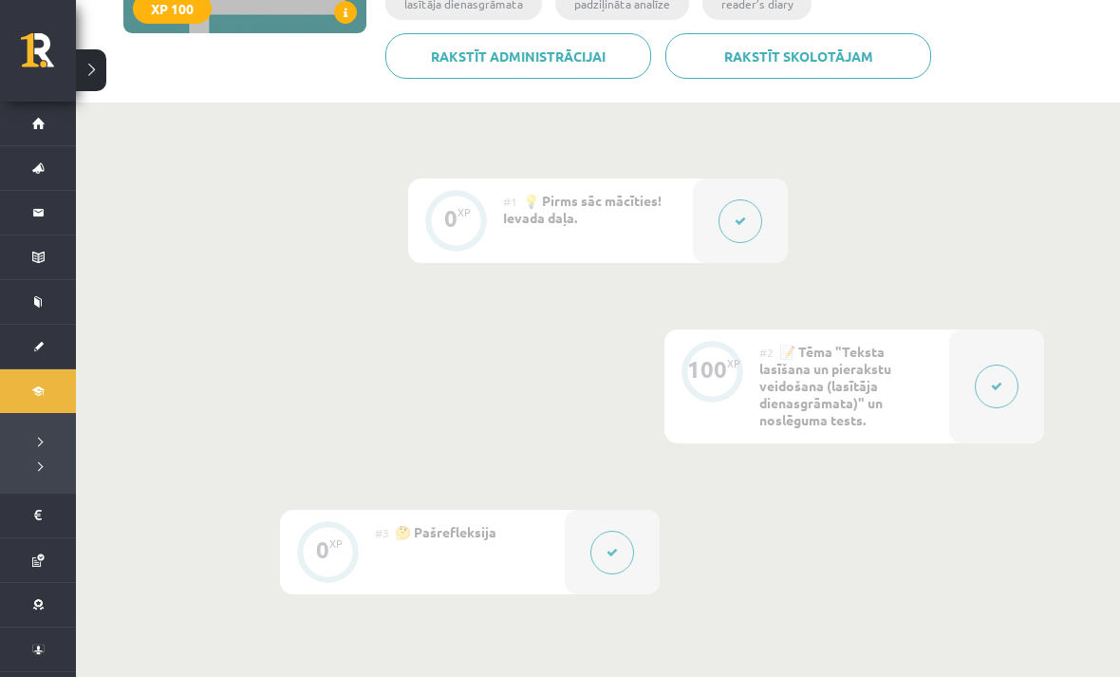
scroll to position [518, 0]
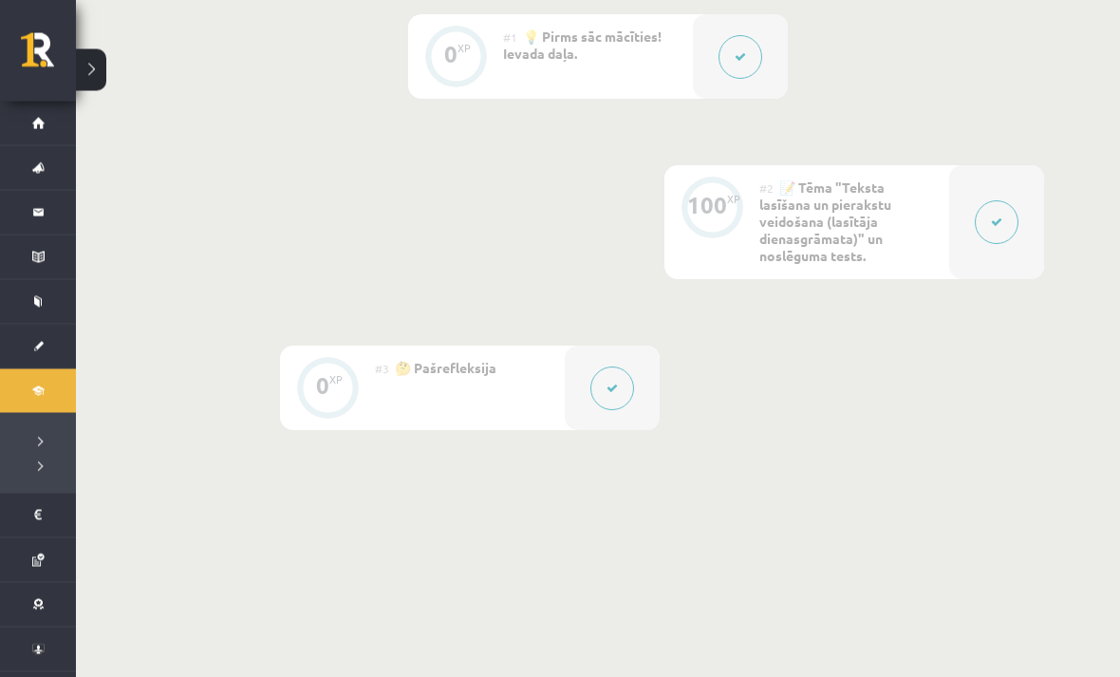
click at [438, 418] on div "#3 🤔 Pašrefleksija" at bounding box center [470, 388] width 190 height 84
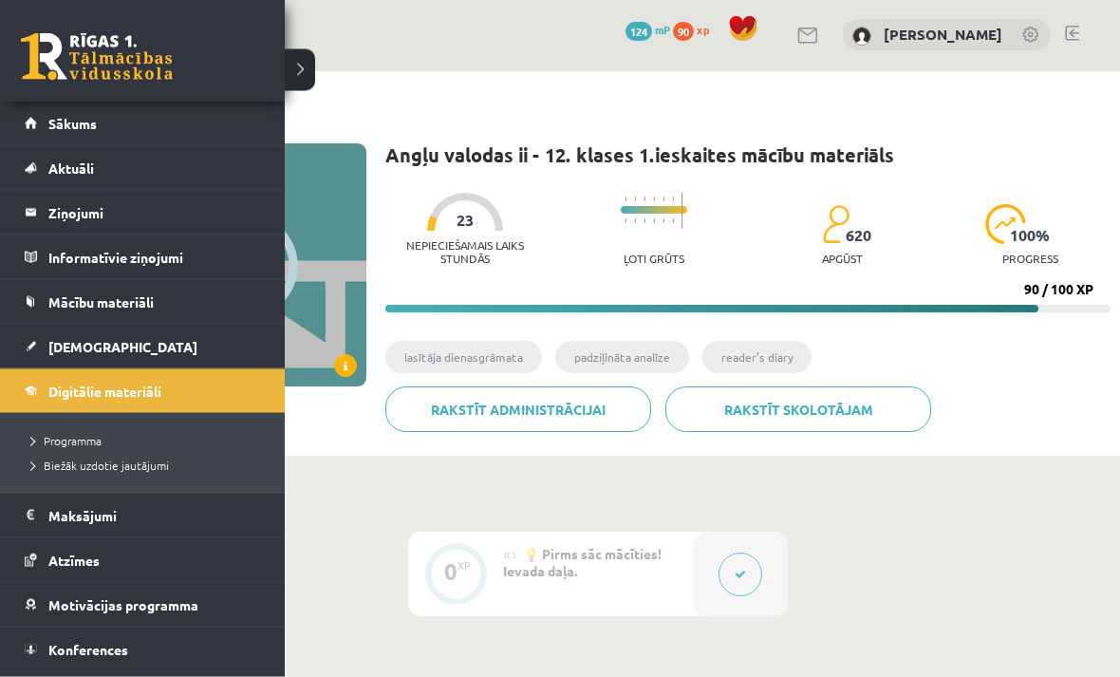
scroll to position [2, 0]
click at [36, 107] on link "Sākums" at bounding box center [143, 124] width 236 height 44
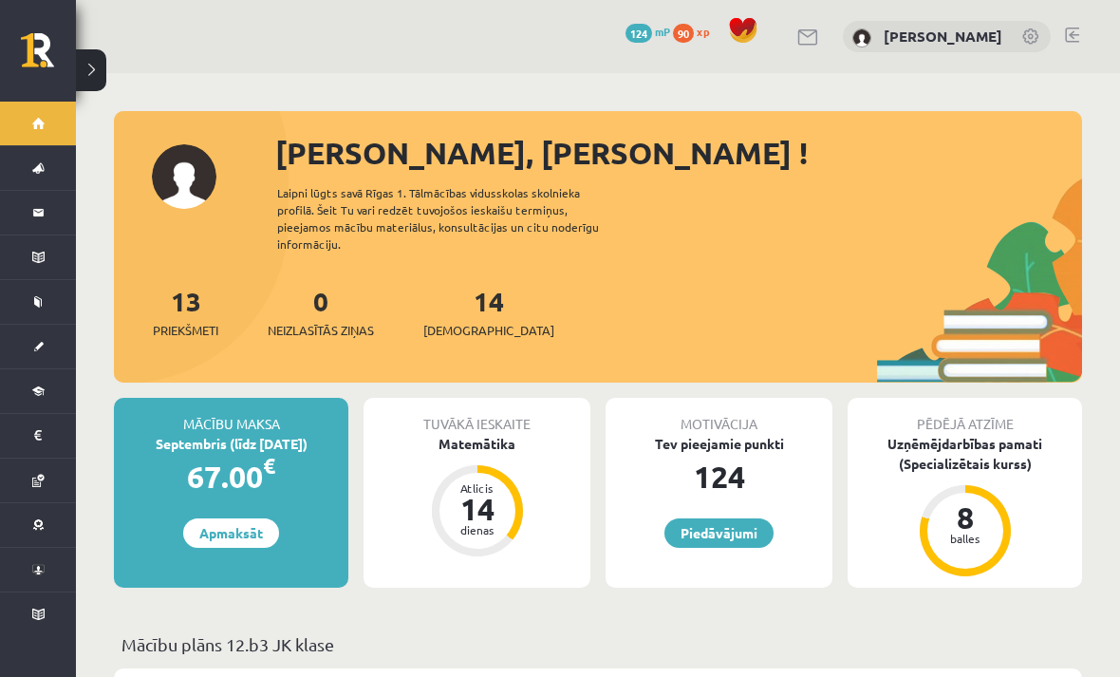
click at [86, 63] on button at bounding box center [91, 70] width 30 height 42
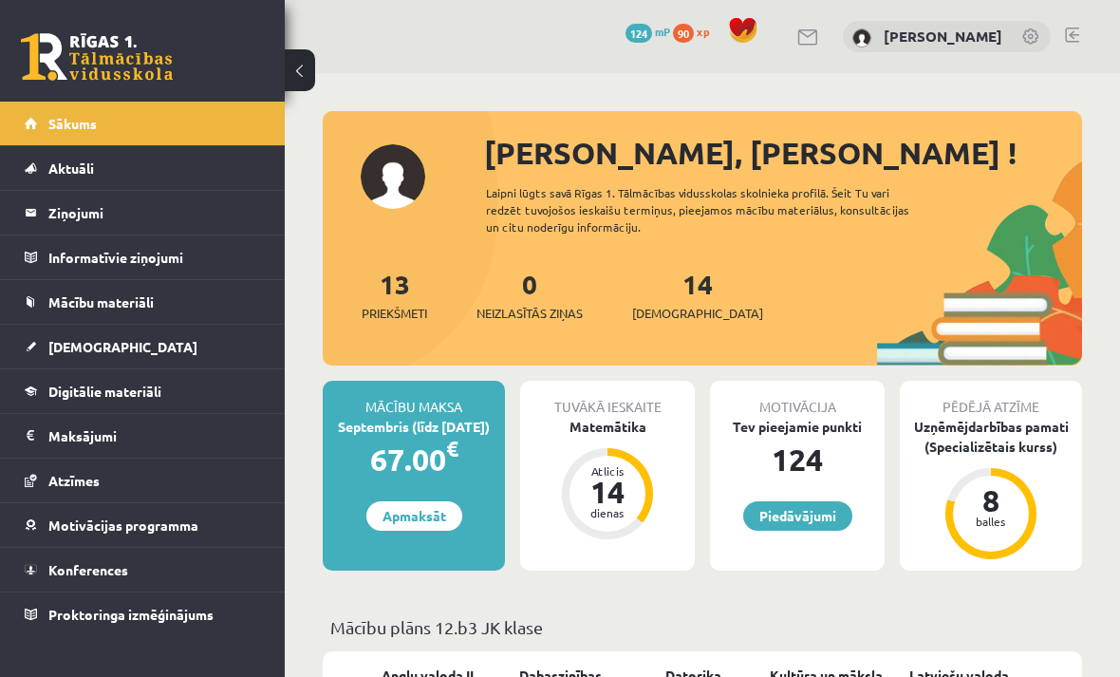
click at [50, 333] on link "[DEMOGRAPHIC_DATA]" at bounding box center [143, 347] width 236 height 44
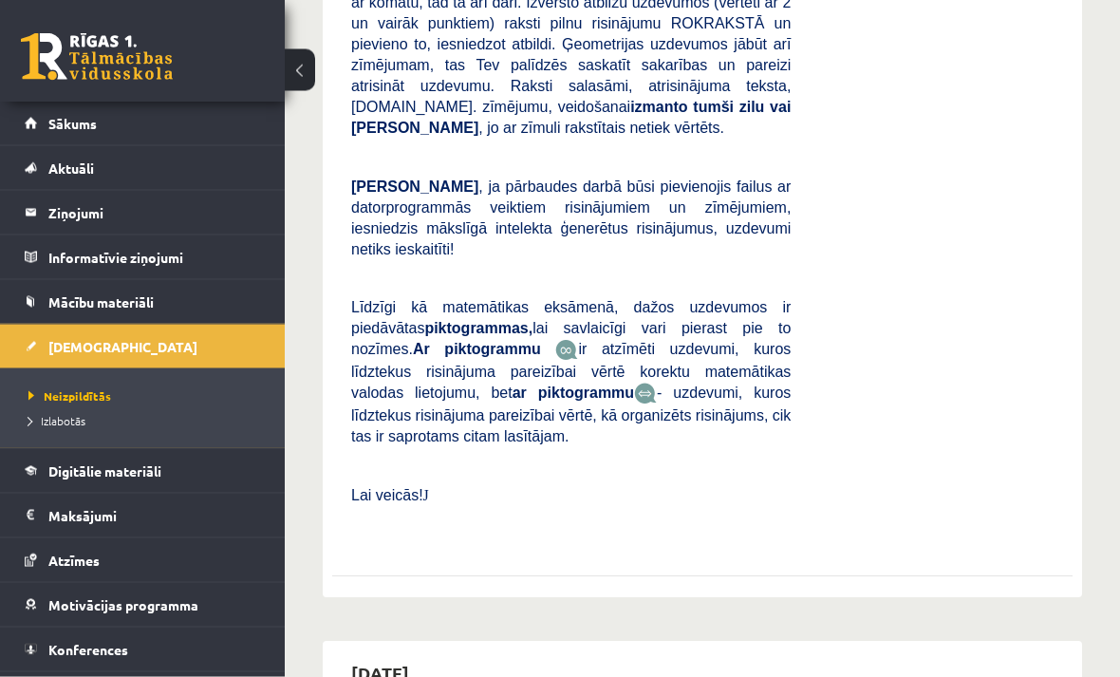
scroll to position [1081, 0]
